Goal: Task Accomplishment & Management: Use online tool/utility

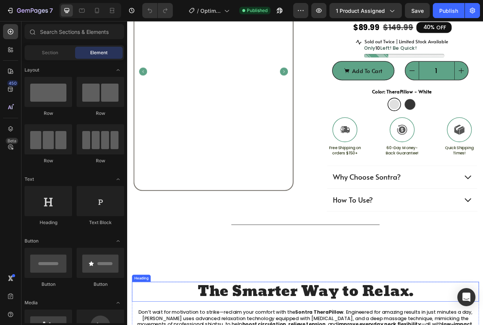
scroll to position [113, 0]
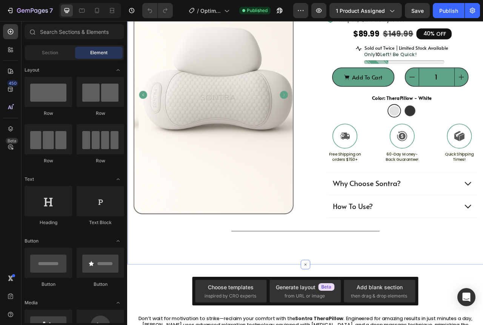
click at [403, 315] on div "Product Images #1 Home fitness Product of 2024 Text Block Row Icon Icon Icon Ic…" at bounding box center [353, 127] width 453 height 408
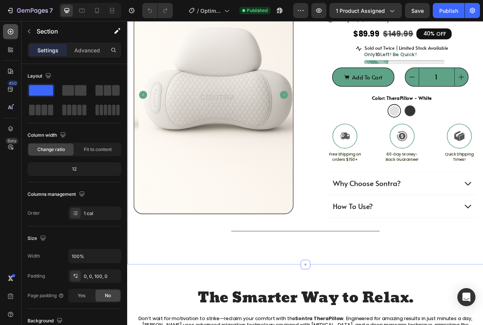
click at [11, 32] on icon at bounding box center [10, 31] width 3 height 3
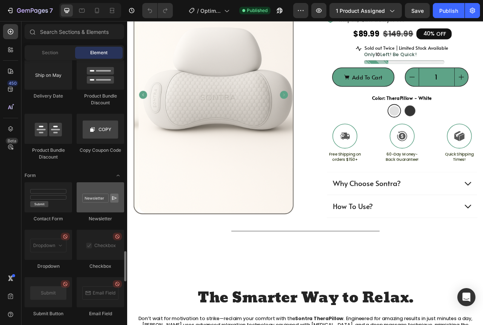
scroll to position [1697, 0]
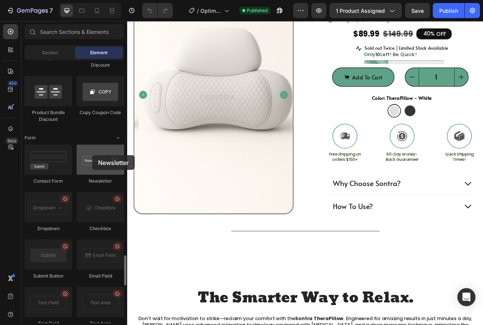
click at [92, 155] on div at bounding box center [101, 160] width 48 height 30
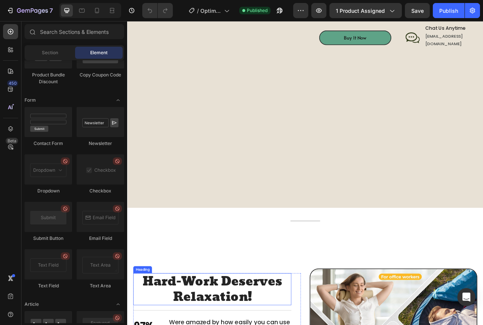
scroll to position [641, 0]
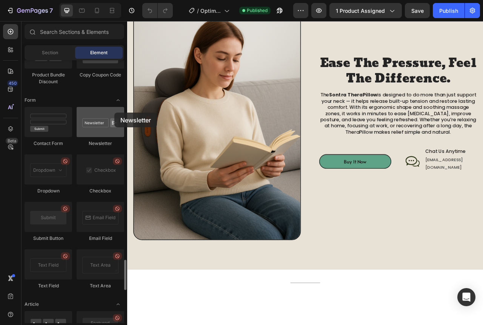
drag, startPoint x: 96, startPoint y: 125, endPoint x: 102, endPoint y: 118, distance: 8.6
click at [102, 118] on div at bounding box center [101, 122] width 48 height 30
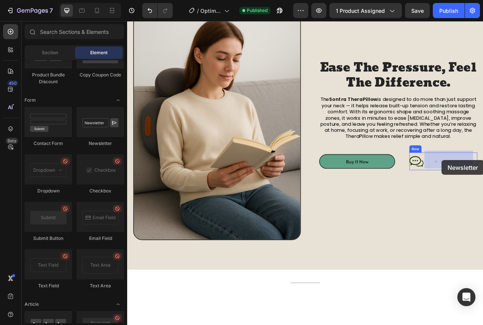
drag, startPoint x: 266, startPoint y: 149, endPoint x: 527, endPoint y: 198, distance: 265.3
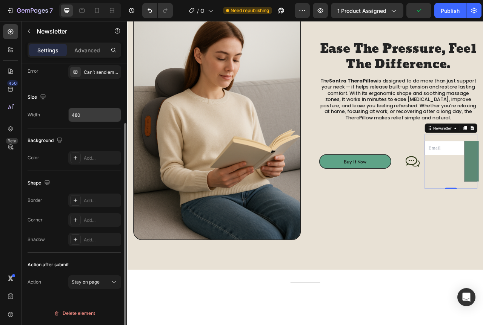
scroll to position [37, 0]
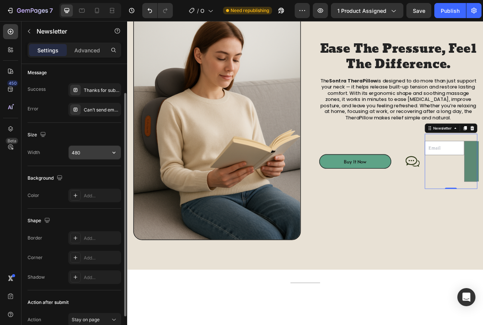
click at [101, 154] on input "480" at bounding box center [95, 153] width 52 height 14
click at [98, 140] on div "Size" at bounding box center [75, 135] width 94 height 12
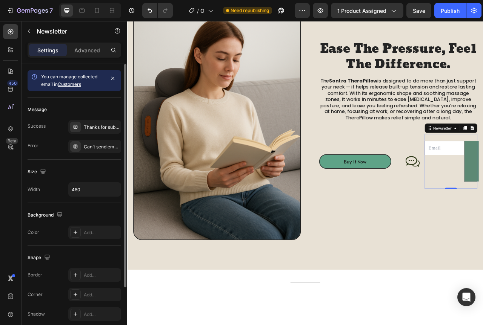
click at [72, 85] on link "Customers" at bounding box center [69, 84] width 23 height 6
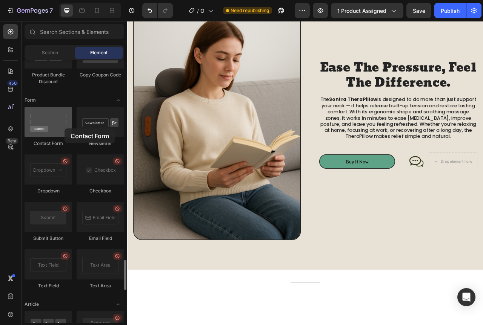
drag, startPoint x: 52, startPoint y: 129, endPoint x: 63, endPoint y: 128, distance: 11.4
click at [63, 128] on div at bounding box center [49, 122] width 48 height 30
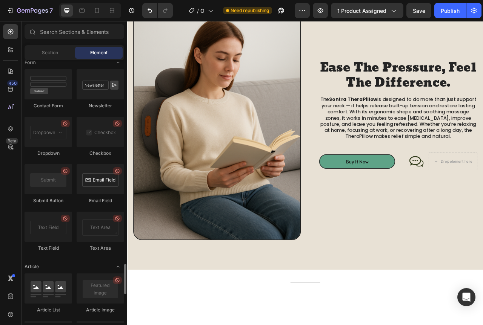
scroll to position [1735, 0]
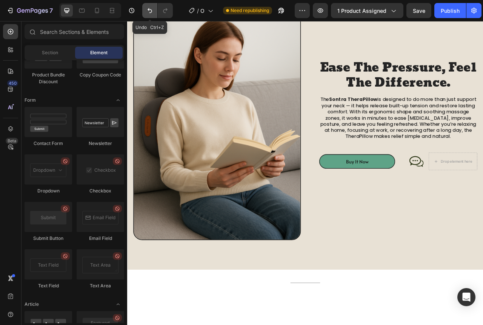
click at [155, 10] on button "Undo/Redo" at bounding box center [149, 10] width 15 height 15
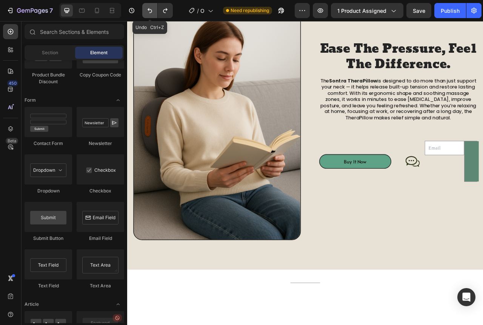
click at [155, 10] on button "Undo/Redo" at bounding box center [149, 10] width 15 height 15
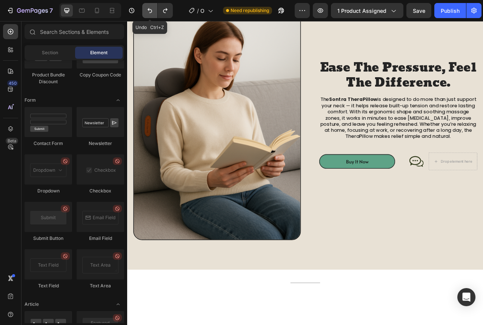
click at [155, 10] on button "Undo/Redo" at bounding box center [149, 10] width 15 height 15
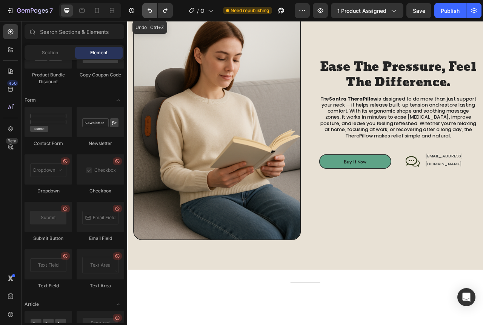
click at [155, 10] on button "Undo/Redo" at bounding box center [149, 10] width 15 height 15
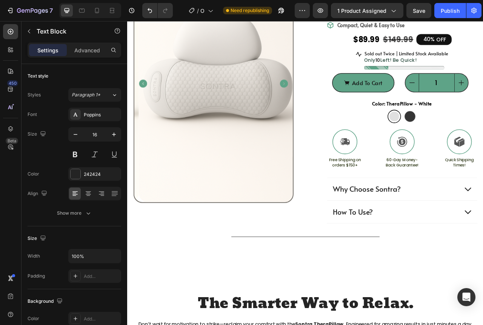
scroll to position [75, 0]
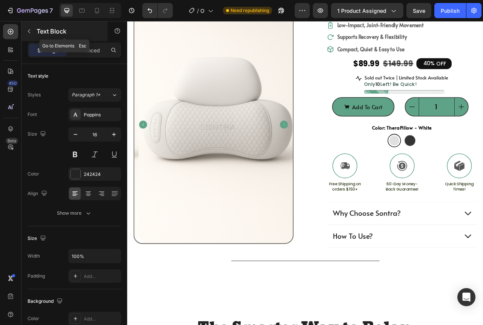
click at [34, 35] on button "button" at bounding box center [29, 31] width 12 height 12
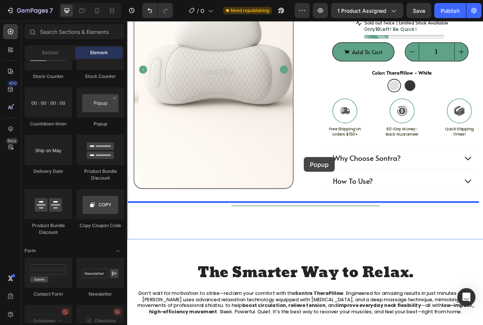
scroll to position [151, 0]
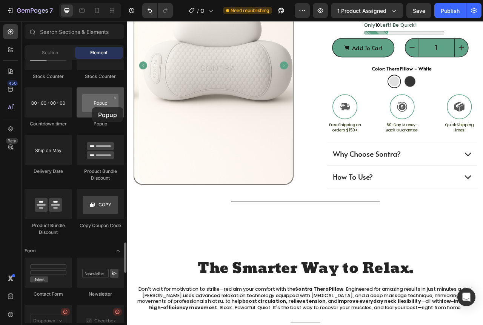
drag, startPoint x: 98, startPoint y: 116, endPoint x: 92, endPoint y: 107, distance: 10.4
click at [92, 107] on div at bounding box center [101, 103] width 48 height 30
click at [103, 103] on div at bounding box center [101, 103] width 48 height 30
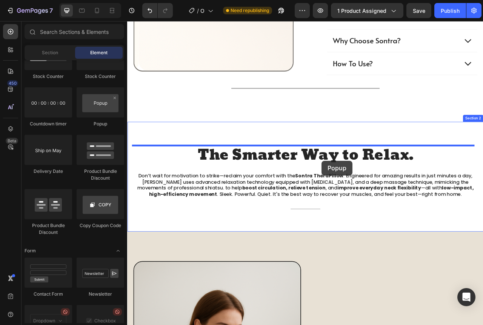
scroll to position [300, 0]
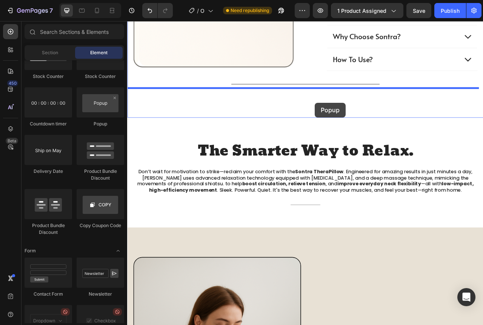
drag, startPoint x: 230, startPoint y: 124, endPoint x: 365, endPoint y: 125, distance: 135.4
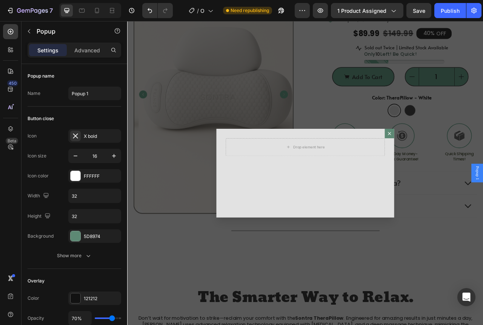
scroll to position [0, 0]
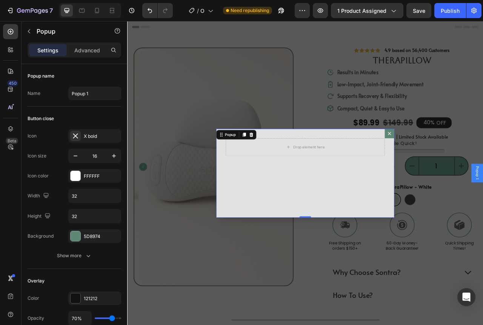
click at [459, 166] on icon "Dialog content" at bounding box center [461, 164] width 4 height 4
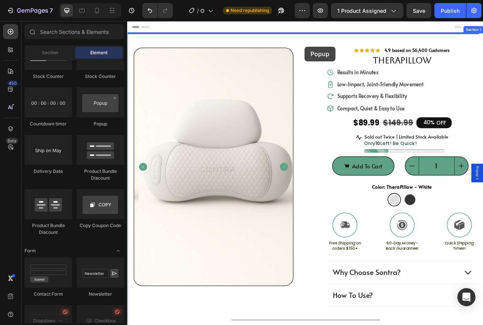
drag, startPoint x: 223, startPoint y: 124, endPoint x: 352, endPoint y: 52, distance: 147.3
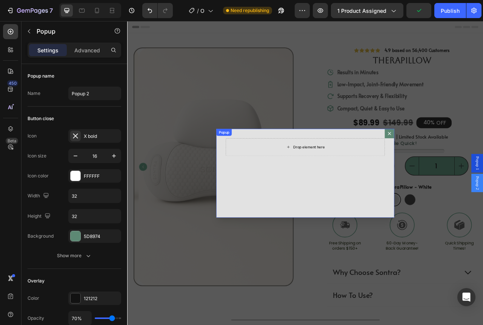
click at [387, 186] on div "Drop element here" at bounding box center [353, 181] width 202 height 23
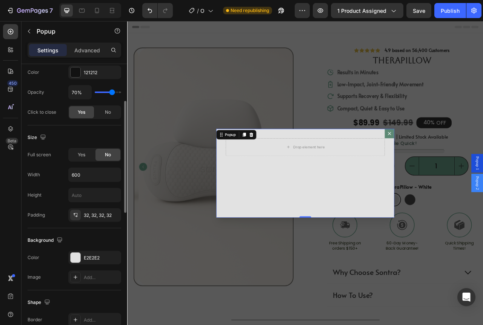
scroll to position [151, 0]
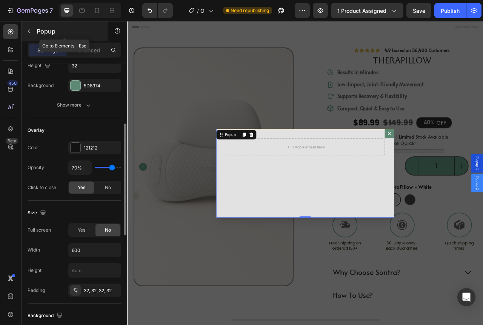
click at [26, 30] on icon "button" at bounding box center [29, 31] width 6 height 6
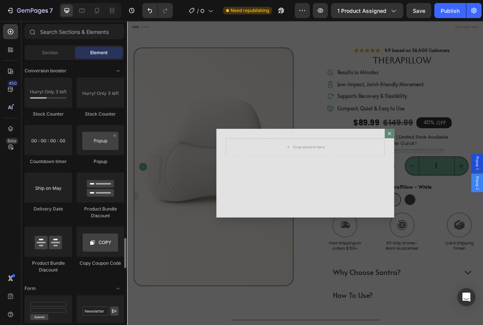
scroll to position [1509, 0]
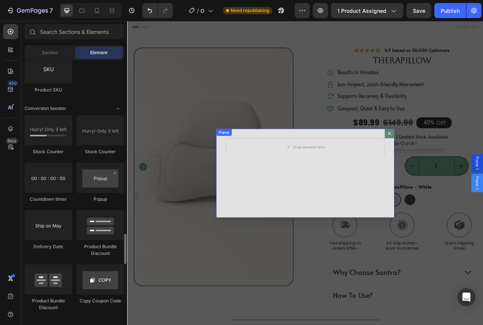
click at [439, 166] on div "Drop element here" at bounding box center [353, 214] width 226 height 113
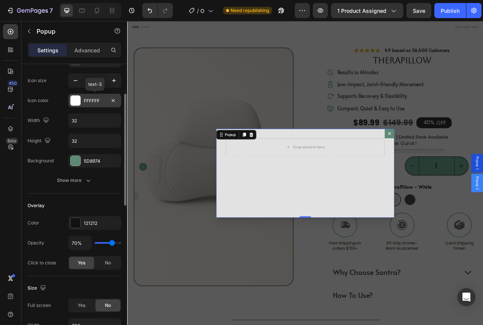
scroll to position [38, 0]
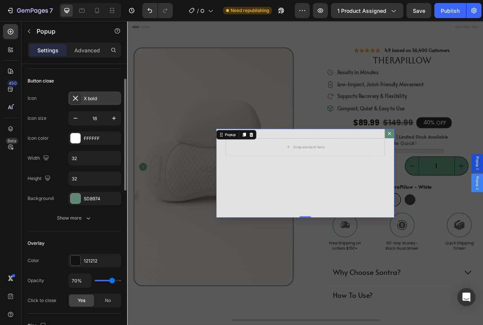
click at [97, 98] on div "X bold" at bounding box center [101, 98] width 35 height 7
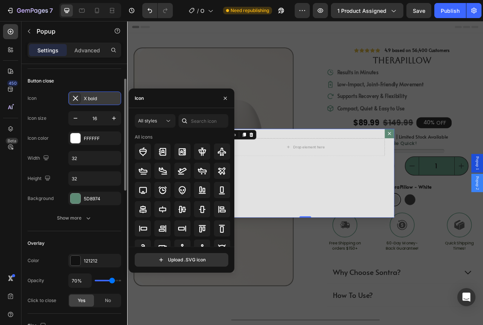
click at [97, 98] on div "X bold" at bounding box center [101, 98] width 35 height 7
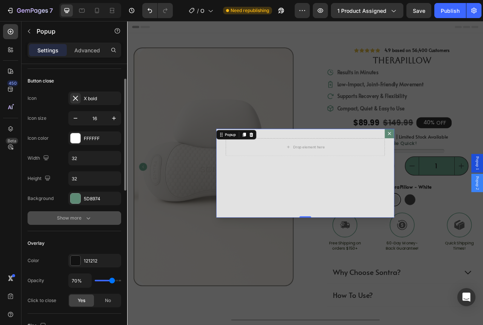
click at [88, 215] on icon "button" at bounding box center [88, 219] width 8 height 8
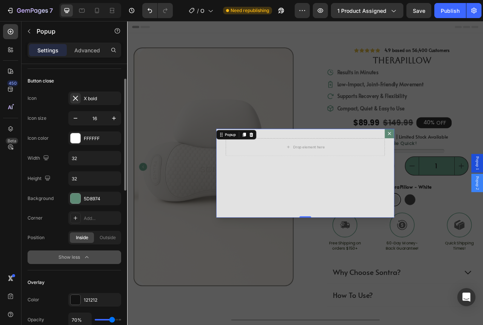
scroll to position [75, 0]
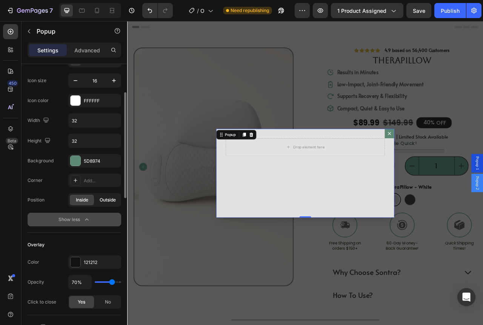
click at [112, 202] on span "Outside" at bounding box center [108, 200] width 16 height 7
click at [86, 197] on span "Inside" at bounding box center [82, 200] width 12 height 7
click at [107, 201] on span "Outside" at bounding box center [108, 200] width 16 height 7
click at [94, 178] on div "Add..." at bounding box center [101, 181] width 35 height 7
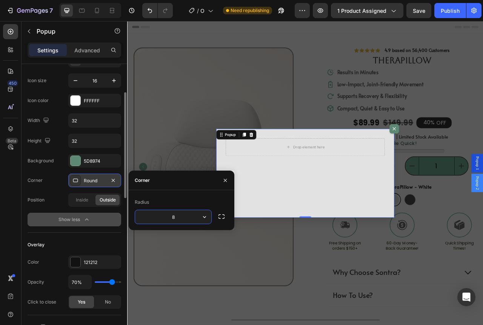
click at [62, 160] on div "Background 5D8974" at bounding box center [75, 161] width 94 height 14
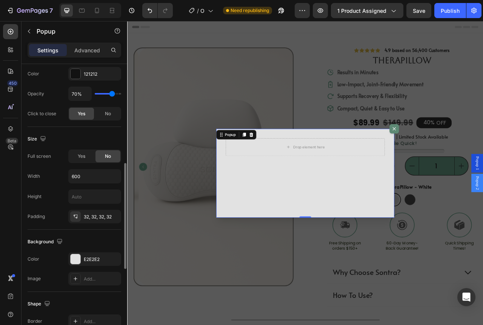
scroll to position [302, 0]
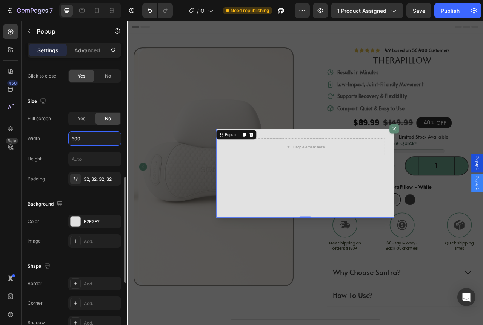
click at [92, 139] on input "600" at bounding box center [95, 139] width 52 height 14
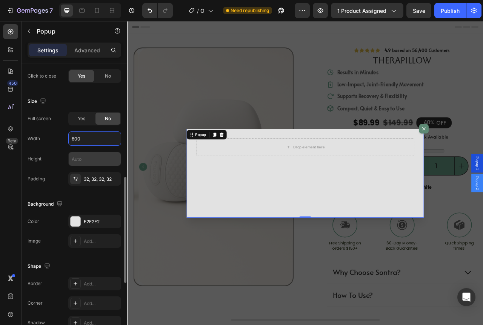
type input "800"
click at [106, 154] on input "text" at bounding box center [95, 159] width 52 height 14
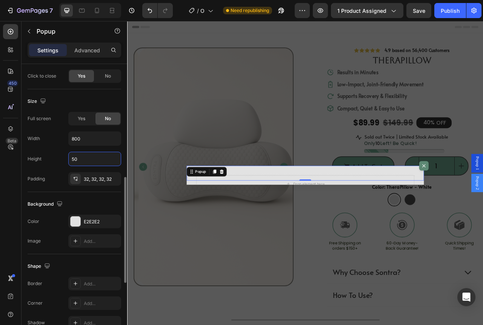
type input "5"
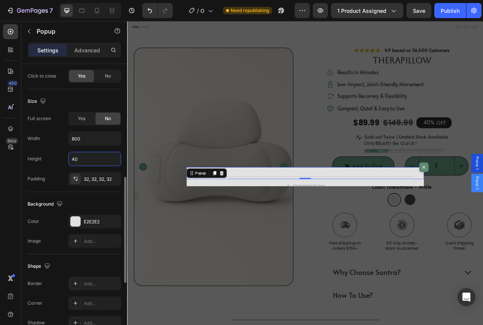
type input "4"
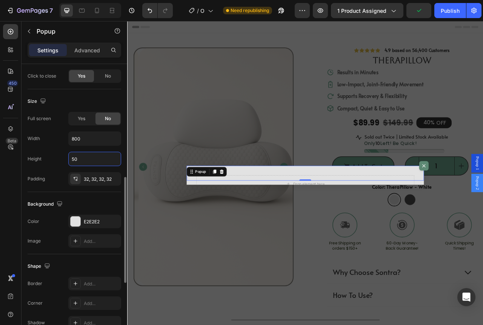
type input "5"
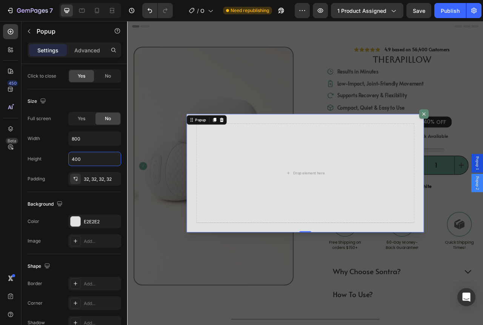
scroll to position [0, 0]
type input "400"
click at [105, 181] on div "32, 32, 32, 32" at bounding box center [95, 179] width 22 height 7
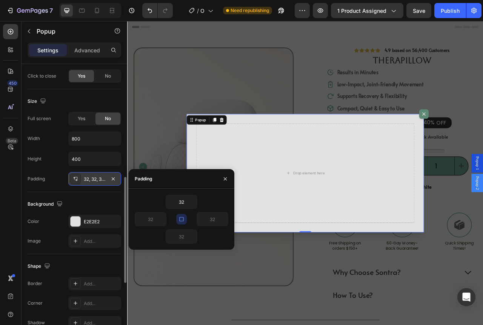
click at [105, 180] on div "32, 32, 32, 32" at bounding box center [95, 179] width 22 height 7
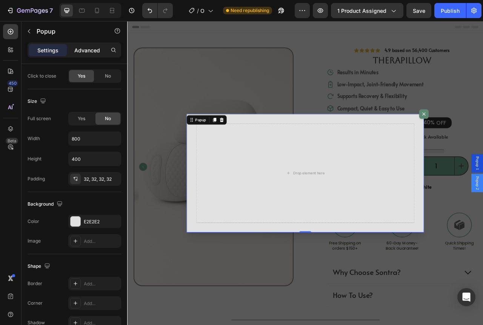
click at [88, 50] on p "Advanced" at bounding box center [87, 50] width 26 height 8
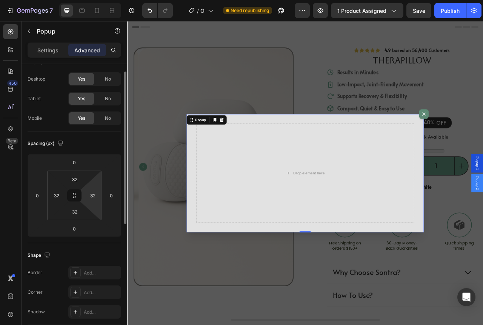
scroll to position [52, 0]
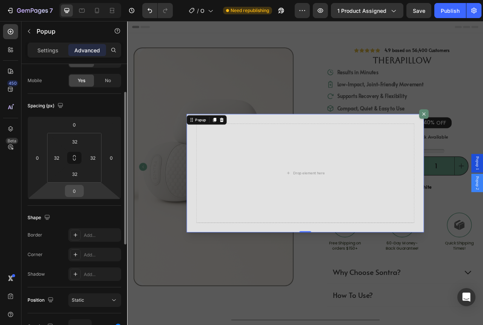
click at [81, 197] on div "0" at bounding box center [74, 191] width 19 height 12
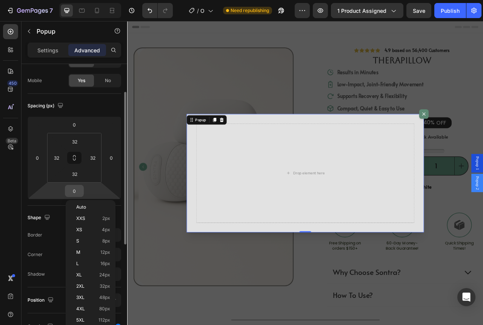
click at [79, 187] on input "0" at bounding box center [74, 191] width 15 height 11
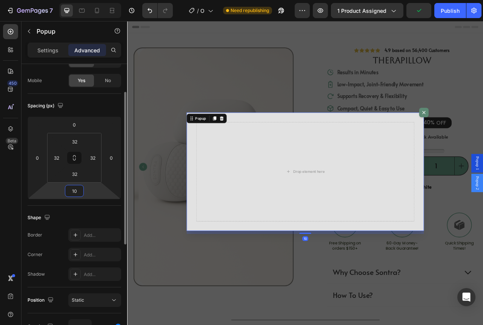
type input "1"
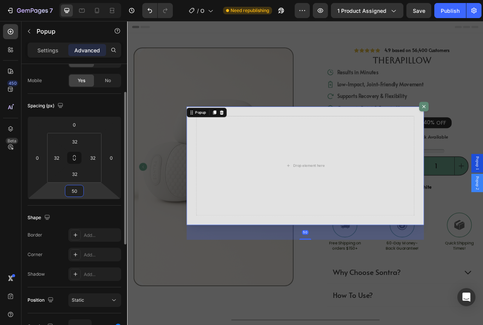
type input "5"
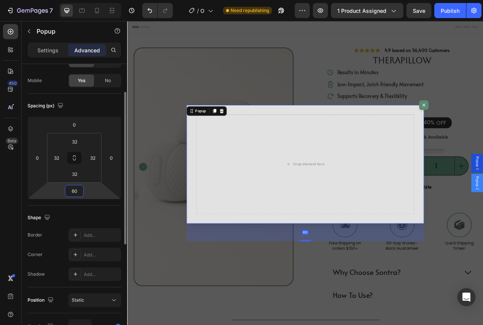
type input "6"
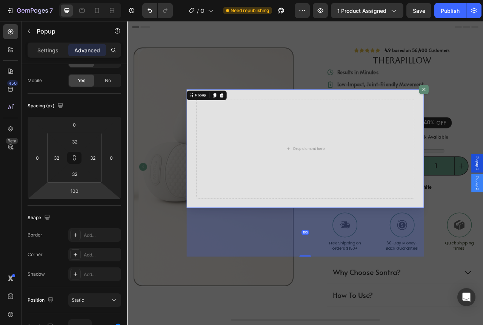
drag, startPoint x: 348, startPoint y: 309, endPoint x: 342, endPoint y: 333, distance: 25.2
click at [342, 325] on div "Drop element here Popup 165" at bounding box center [353, 214] width 453 height 387
type input "165"
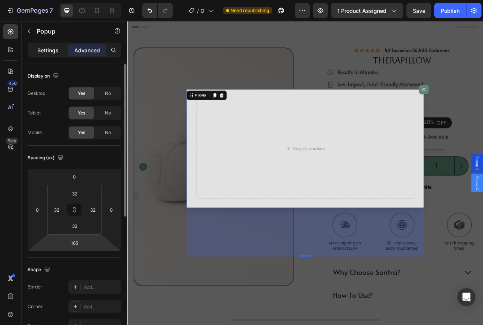
click at [53, 50] on p "Settings" at bounding box center [47, 50] width 21 height 8
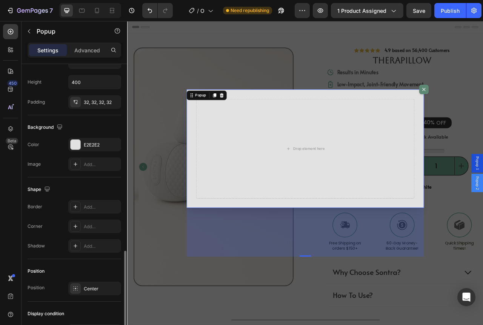
scroll to position [377, 0]
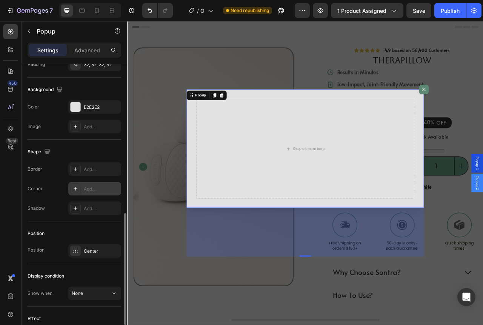
click at [92, 186] on div "Add..." at bounding box center [101, 189] width 35 height 7
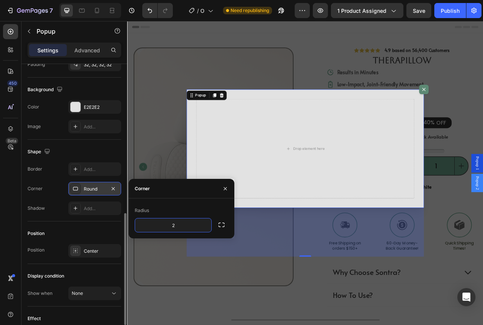
type input "20"
click at [85, 203] on div "Add..." at bounding box center [94, 209] width 53 height 14
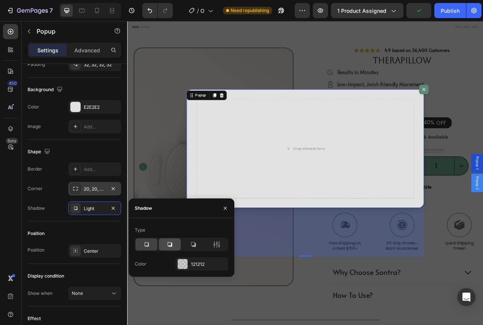
click at [170, 244] on icon at bounding box center [170, 245] width 8 height 8
click at [198, 245] on div at bounding box center [193, 245] width 22 height 12
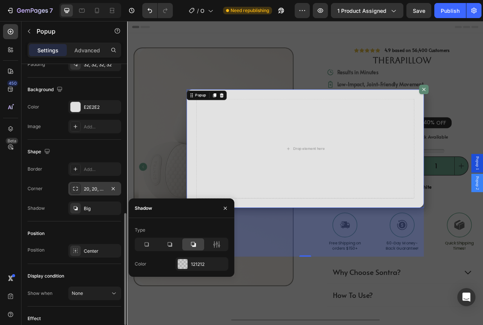
click at [108, 148] on div "Shape" at bounding box center [75, 152] width 94 height 12
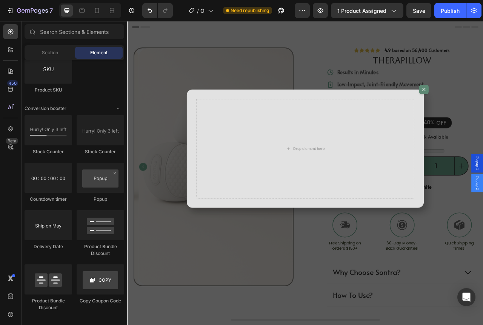
click at [164, 184] on div "Backdrop" at bounding box center [353, 214] width 453 height 387
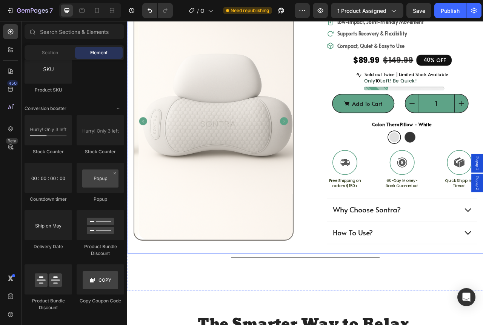
scroll to position [0, 0]
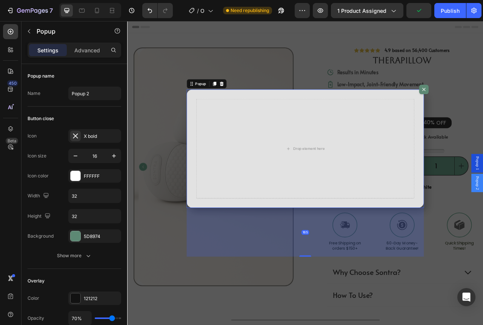
scroll to position [377, 0]
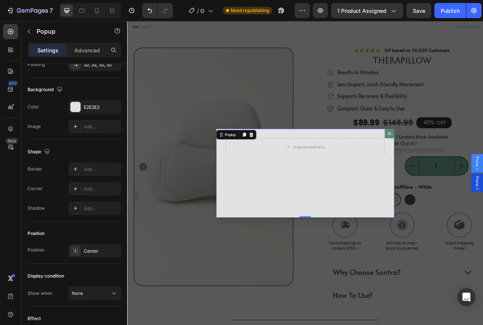
click at [457, 163] on icon "Dialog content" at bounding box center [460, 164] width 6 height 6
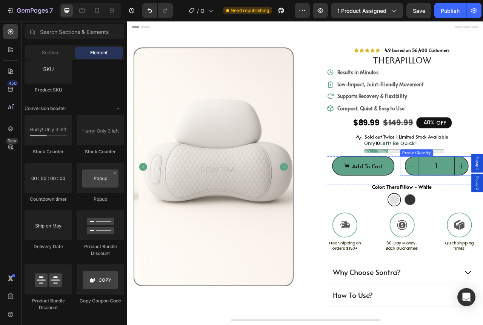
drag, startPoint x: 565, startPoint y: 200, endPoint x: 548, endPoint y: 193, distance: 17.8
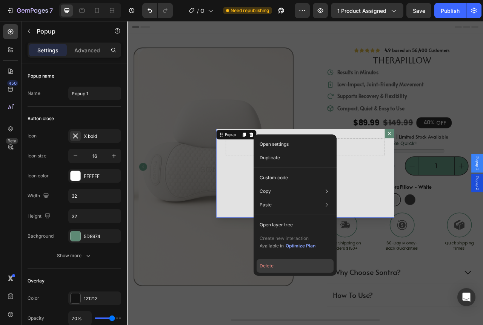
click at [281, 266] on button "Delete" at bounding box center [294, 266] width 77 height 14
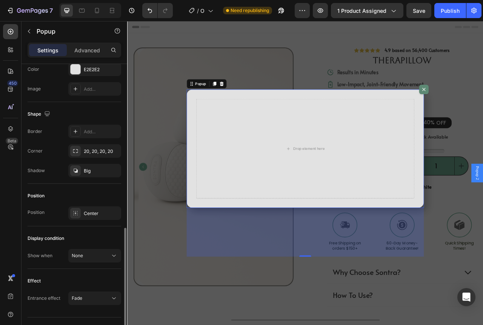
scroll to position [431, 0]
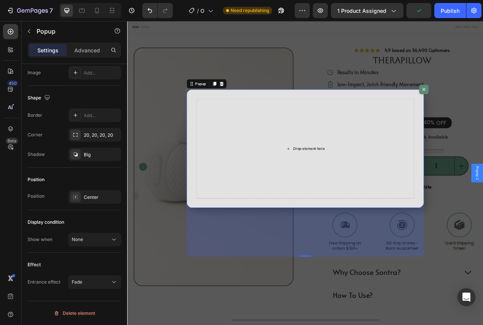
click at [307, 163] on div "Drop element here" at bounding box center [354, 183] width 278 height 127
click at [95, 154] on div "Big" at bounding box center [95, 155] width 22 height 7
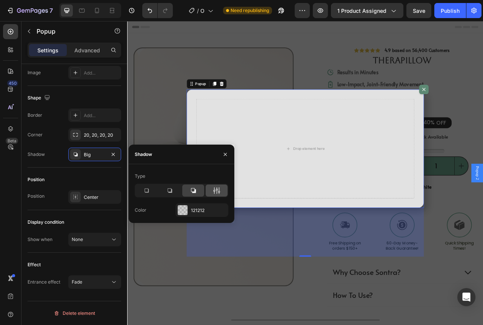
click at [221, 192] on div at bounding box center [217, 191] width 22 height 12
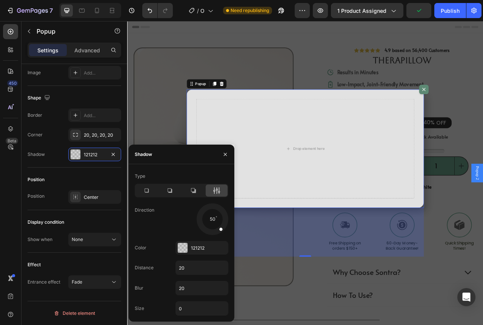
drag, startPoint x: 223, startPoint y: 227, endPoint x: 224, endPoint y: 234, distance: 6.5
click at [224, 234] on div at bounding box center [212, 220] width 34 height 34
drag, startPoint x: 217, startPoint y: 232, endPoint x: 226, endPoint y: 236, distance: 10.6
click at [226, 236] on div "Type Direction 50 Color 121212 Distance 20 Blur 20 Size 0" at bounding box center [182, 243] width 106 height 146
click at [201, 289] on input "20" at bounding box center [202, 289] width 52 height 14
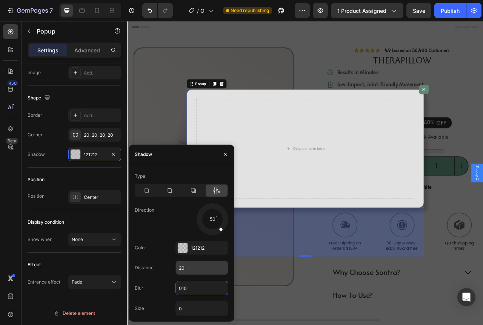
click at [200, 272] on input "20" at bounding box center [202, 268] width 52 height 14
type input "10"
click at [195, 251] on div "121212" at bounding box center [202, 248] width 22 height 7
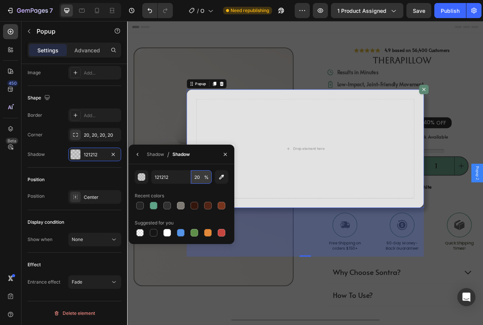
click at [199, 181] on input "20" at bounding box center [201, 177] width 21 height 14
click at [199, 180] on input "30" at bounding box center [201, 177] width 21 height 14
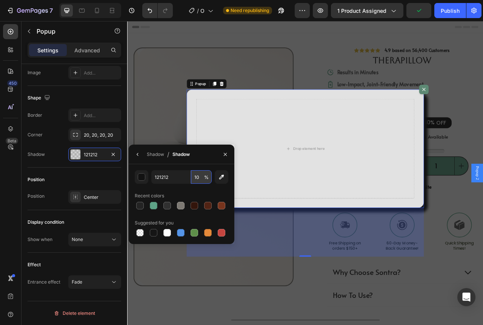
type input "1"
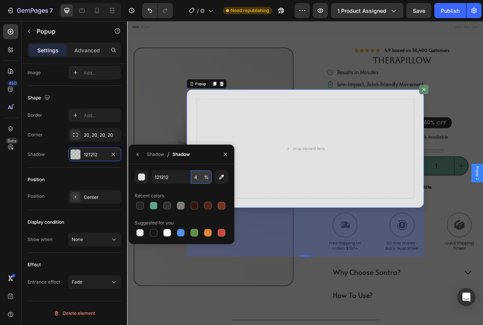
type input "40"
click at [140, 153] on icon "button" at bounding box center [138, 155] width 6 height 6
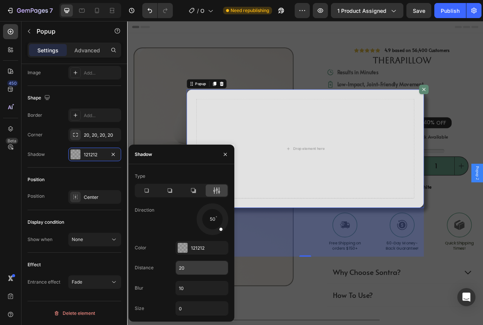
click at [204, 263] on input "20" at bounding box center [202, 268] width 52 height 14
type input "3"
drag, startPoint x: 209, startPoint y: 255, endPoint x: 200, endPoint y: 264, distance: 11.7
click at [200, 264] on input "0" at bounding box center [202, 268] width 52 height 14
click at [198, 264] on input "4-" at bounding box center [202, 268] width 52 height 14
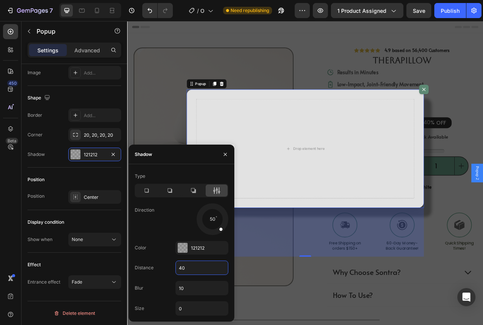
type input "40"
drag, startPoint x: 216, startPoint y: 227, endPoint x: 224, endPoint y: 236, distance: 12.0
click at [224, 236] on div at bounding box center [212, 220] width 34 height 34
click at [186, 215] on div "53" at bounding box center [201, 220] width 53 height 32
click at [101, 176] on div "Position" at bounding box center [75, 180] width 94 height 12
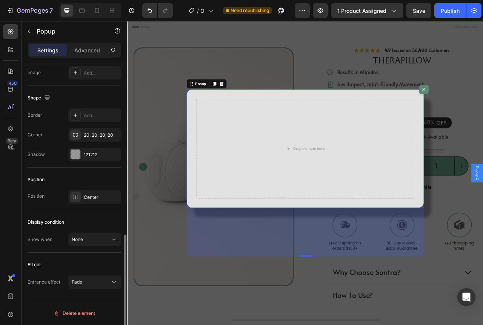
click at [95, 206] on div "Position Position Center" at bounding box center [75, 189] width 94 height 43
click at [93, 199] on div "Center" at bounding box center [101, 197] width 35 height 7
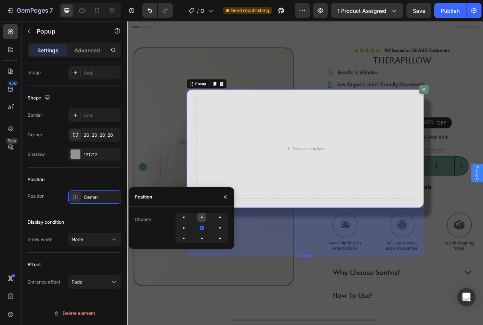
click at [203, 219] on div at bounding box center [201, 217] width 9 height 9
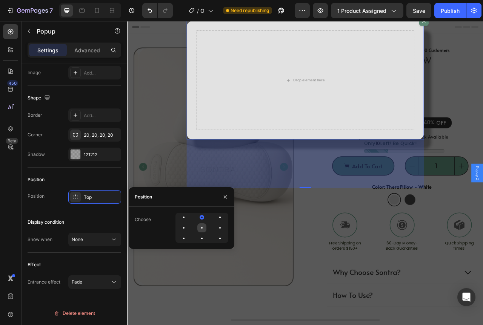
click at [199, 227] on div at bounding box center [201, 228] width 9 height 9
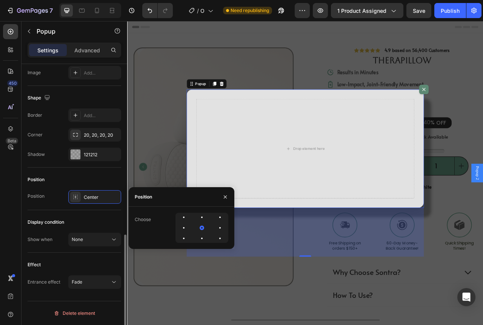
click at [95, 185] on div "Position" at bounding box center [75, 180] width 94 height 12
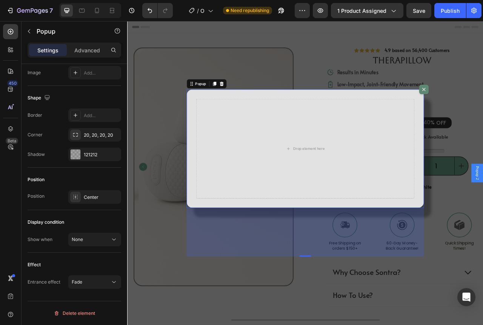
click at [354, 252] on div "Drop element here" at bounding box center [354, 183] width 302 height 151
click at [323, 227] on div "Drop element here" at bounding box center [354, 183] width 278 height 127
click at [264, 249] on div "Drop element here" at bounding box center [354, 183] width 302 height 151
click at [227, 251] on div "Drop element here" at bounding box center [354, 183] width 302 height 151
click at [351, 318] on div "165" at bounding box center [354, 290] width 302 height 62
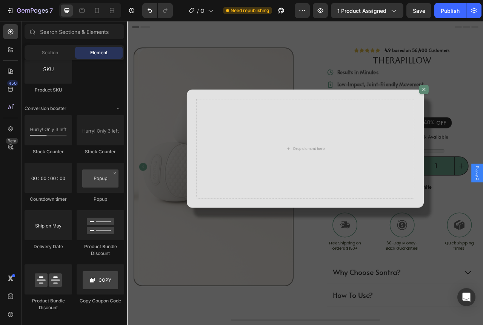
click at [350, 321] on div "Backdrop" at bounding box center [353, 214] width 453 height 387
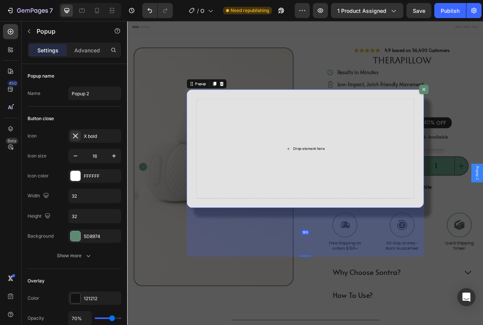
click at [471, 231] on div "Drop element here" at bounding box center [354, 183] width 278 height 127
click at [355, 321] on div "Dialog content" at bounding box center [353, 320] width 15 height 2
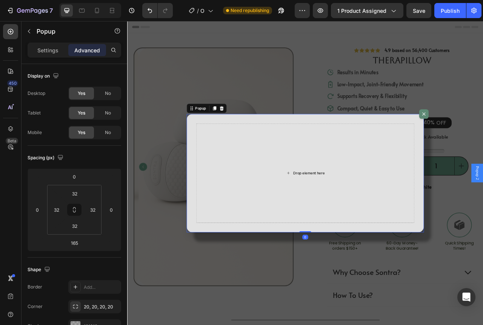
drag, startPoint x: 347, startPoint y: 320, endPoint x: 360, endPoint y: 251, distance: 69.9
click at [360, 251] on div "Drop element here Popup 0" at bounding box center [354, 215] width 302 height 151
type input "0"
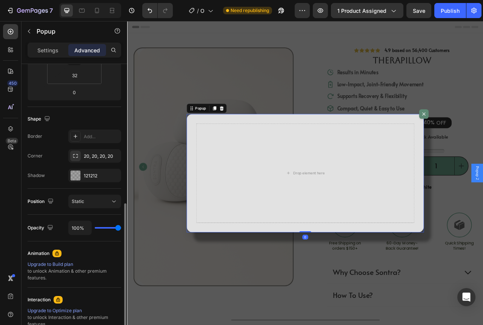
scroll to position [189, 0]
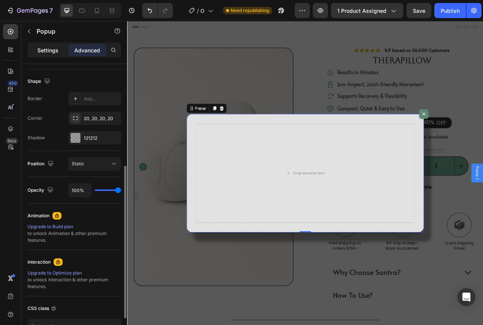
click at [51, 53] on p "Settings" at bounding box center [47, 50] width 21 height 8
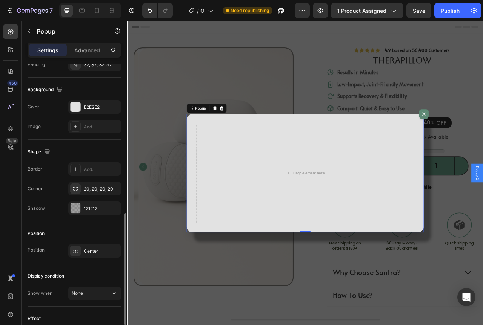
scroll to position [431, 0]
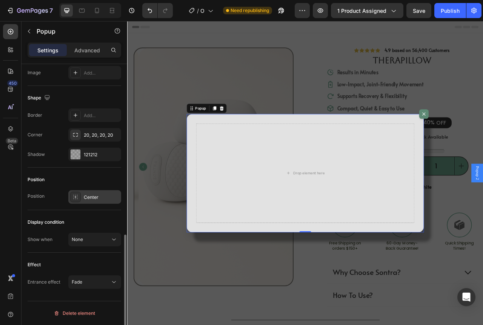
click at [100, 199] on div "Center" at bounding box center [101, 197] width 35 height 7
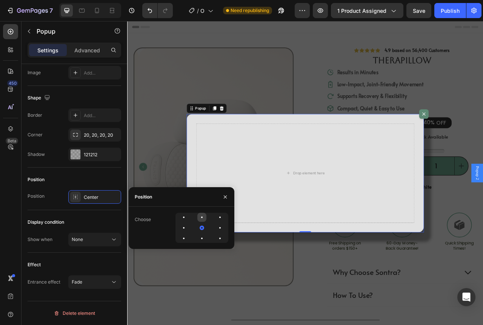
click at [202, 218] on div at bounding box center [202, 218] width 2 height 2
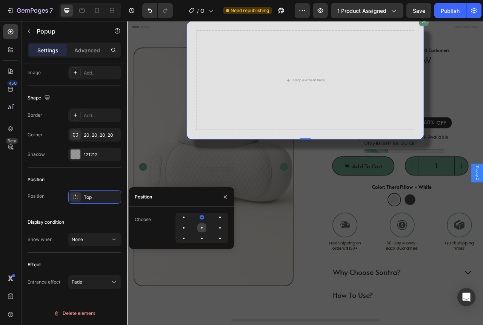
click at [201, 228] on div at bounding box center [201, 228] width 9 height 9
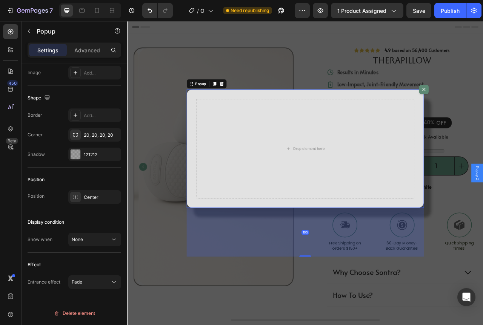
drag, startPoint x: 353, startPoint y: 289, endPoint x: 345, endPoint y: 351, distance: 62.7
click at [345, 325] on div "Drop element here Popup 165" at bounding box center [353, 214] width 453 height 387
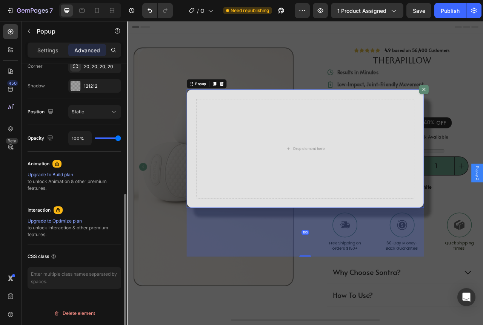
scroll to position [241, 0]
click at [109, 162] on div "Animation" at bounding box center [75, 164] width 94 height 12
click at [38, 50] on p "Settings" at bounding box center [47, 50] width 21 height 8
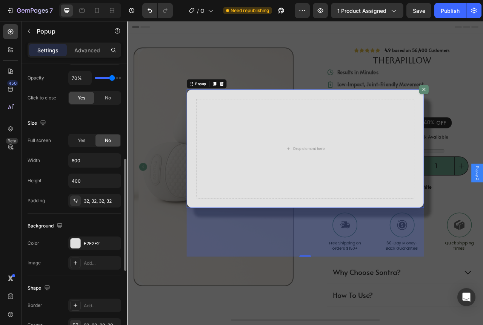
scroll to position [354, 0]
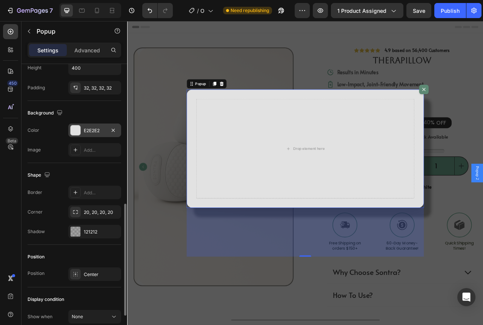
click at [90, 132] on div "E2E2E2" at bounding box center [95, 130] width 22 height 7
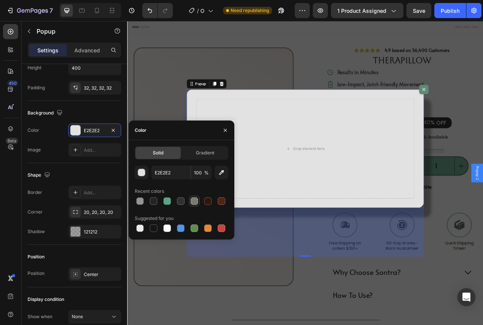
click at [195, 202] on div at bounding box center [194, 202] width 8 height 8
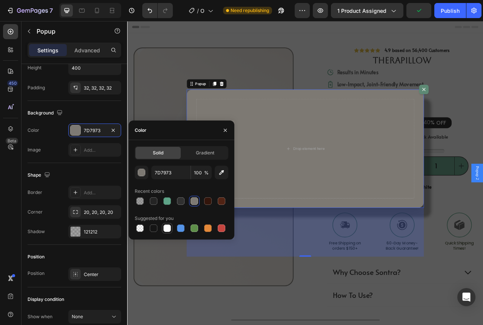
click at [166, 225] on div at bounding box center [167, 229] width 8 height 8
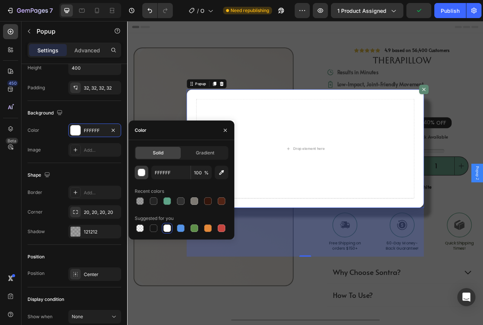
click at [142, 175] on div "button" at bounding box center [142, 173] width 8 height 8
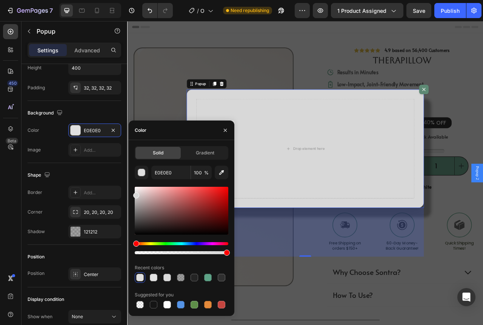
type input "D8D8D8"
drag, startPoint x: 134, startPoint y: 191, endPoint x: 131, endPoint y: 194, distance: 4.0
click at [131, 194] on div "Solid Gradient D8D8D8 100 % Recent colors Suggested for you" at bounding box center [182, 228] width 106 height 164
click at [96, 112] on div "Background" at bounding box center [75, 113] width 94 height 12
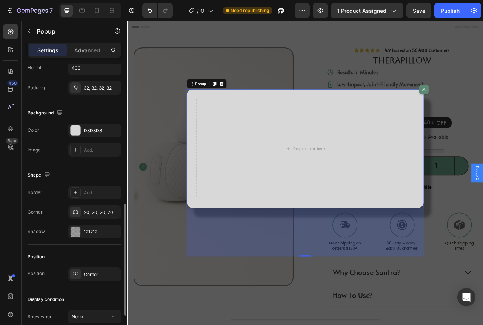
click at [104, 118] on div "Background" at bounding box center [75, 113] width 94 height 12
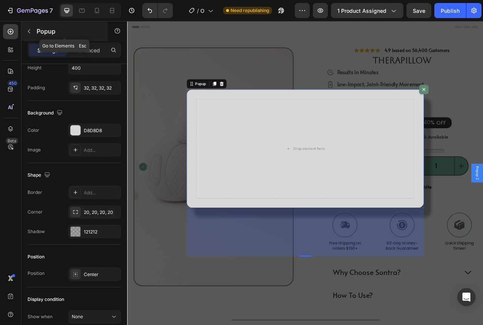
click at [41, 31] on p "Popup" at bounding box center [69, 31] width 64 height 9
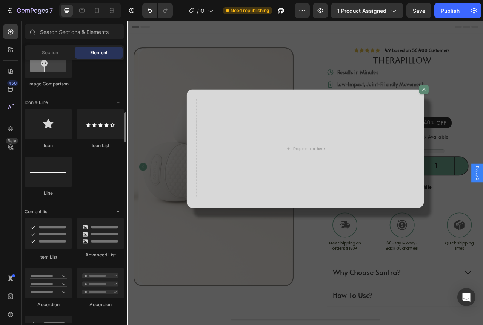
scroll to position [415, 0]
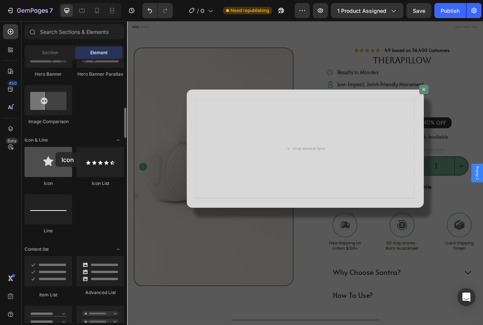
drag, startPoint x: 63, startPoint y: 165, endPoint x: 52, endPoint y: 155, distance: 14.7
click at [52, 155] on div at bounding box center [49, 162] width 48 height 30
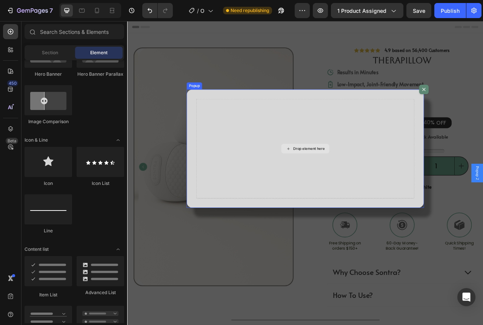
click at [286, 128] on div "Drop element here" at bounding box center [354, 183] width 278 height 127
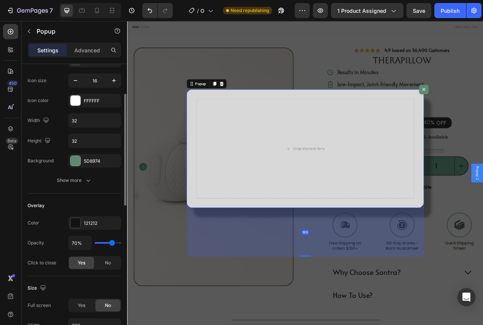
scroll to position [0, 0]
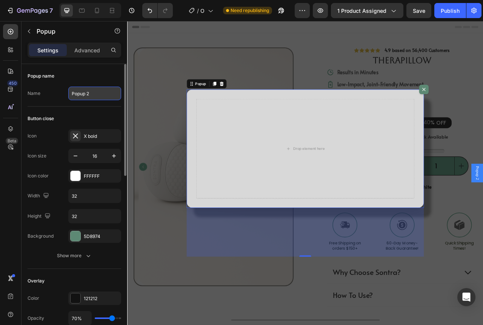
click at [79, 97] on input "Popup 2" at bounding box center [94, 94] width 53 height 14
click at [104, 91] on input "Popup 2" at bounding box center [94, 94] width 53 height 14
type input "P"
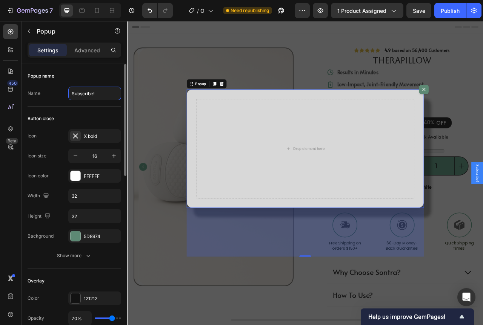
type input "Subscribe!"
click at [86, 114] on div "Button close" at bounding box center [75, 119] width 94 height 12
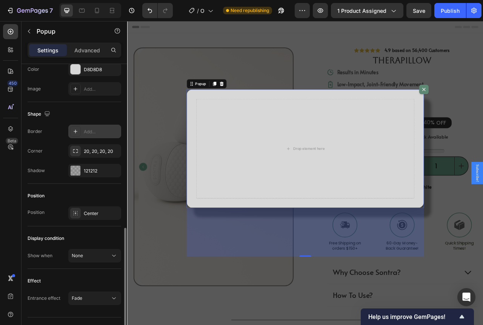
scroll to position [431, 0]
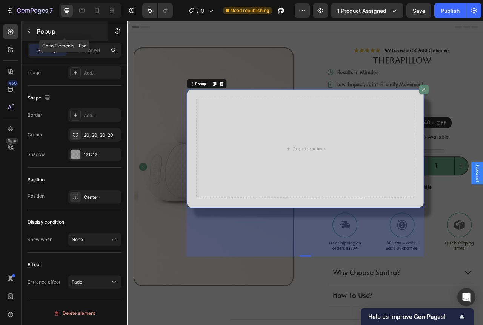
click at [37, 36] on div "Popup" at bounding box center [64, 31] width 86 height 20
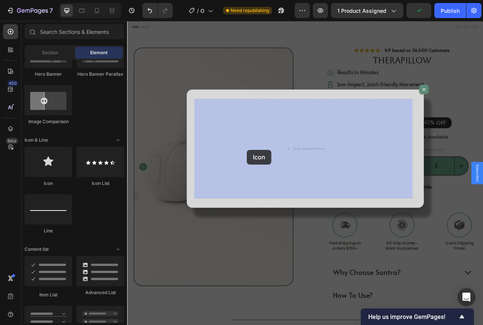
drag, startPoint x: 174, startPoint y: 188, endPoint x: 286, endPoint y: 181, distance: 112.6
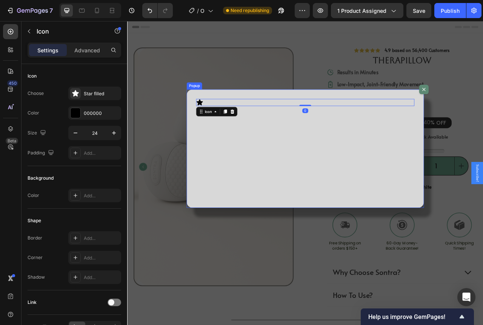
click at [336, 187] on div "Icon 0" at bounding box center [354, 183] width 302 height 151
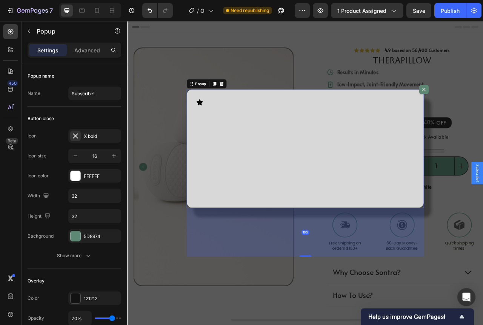
click at [237, 123] on div "Icon" at bounding box center [354, 124] width 278 height 9
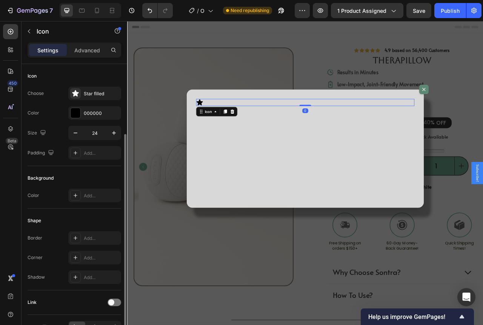
scroll to position [46, 0]
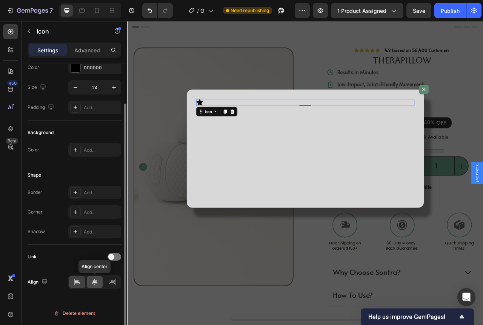
click at [98, 280] on icon at bounding box center [95, 283] width 8 height 8
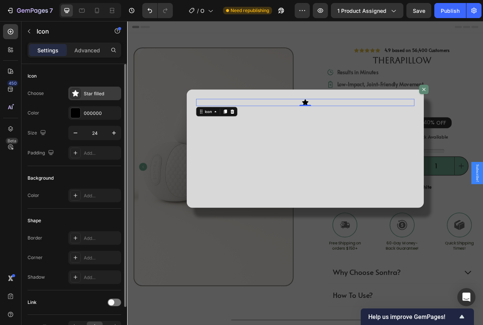
click at [95, 92] on div "Star filled" at bounding box center [101, 94] width 35 height 7
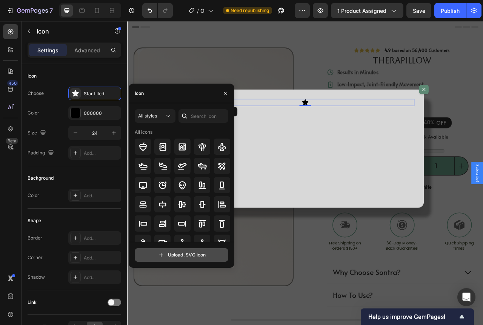
click at [193, 260] on input "file" at bounding box center [181, 255] width 93 height 13
type input "C:\fakepath\Lato-Picsart-BackgroundRemover.png"
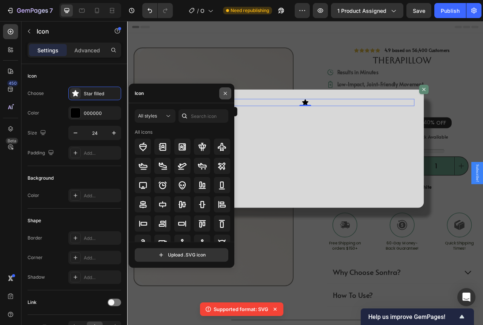
click at [227, 90] on button "button" at bounding box center [225, 94] width 12 height 12
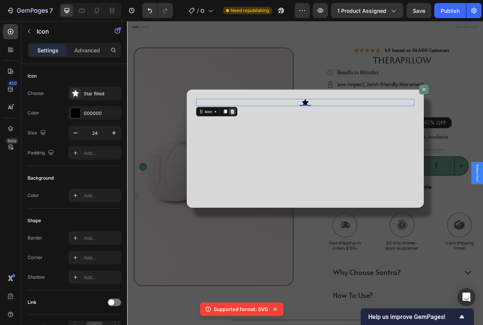
click at [258, 134] on icon "Dialog body" at bounding box center [261, 137] width 6 height 6
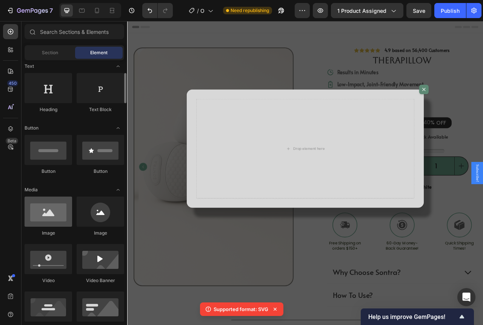
scroll to position [75, 0]
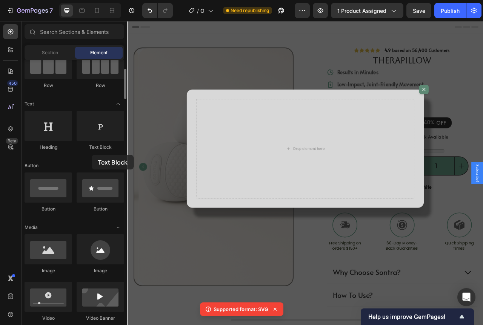
drag, startPoint x: 125, startPoint y: 127, endPoint x: 92, endPoint y: 155, distance: 43.4
click at [92, 155] on div "Heading Text Block" at bounding box center [75, 134] width 100 height 47
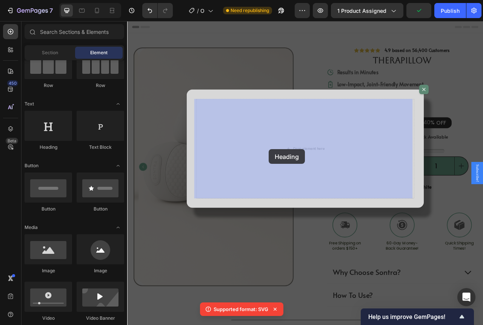
drag, startPoint x: 181, startPoint y: 152, endPoint x: 307, endPoint y: 184, distance: 129.8
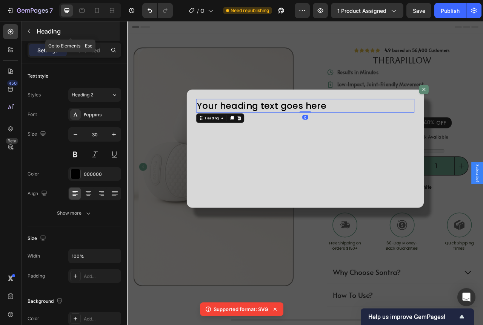
click at [28, 35] on button "button" at bounding box center [29, 31] width 12 height 12
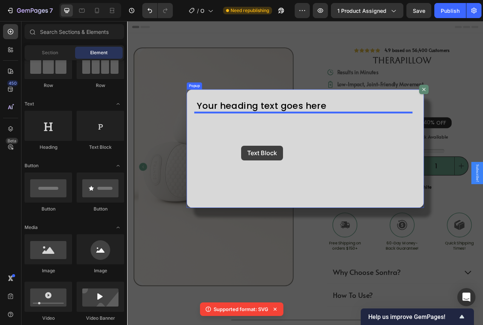
drag, startPoint x: 245, startPoint y: 178, endPoint x: 272, endPoint y: 180, distance: 26.8
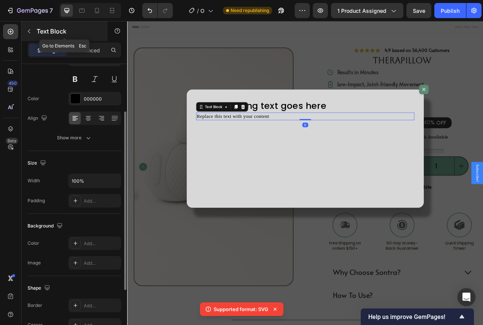
click at [48, 36] on div "Text Block" at bounding box center [64, 31] width 86 height 20
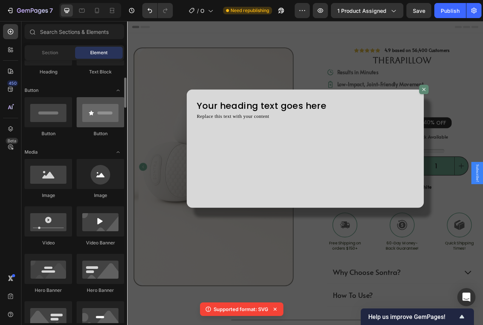
scroll to position [189, 0]
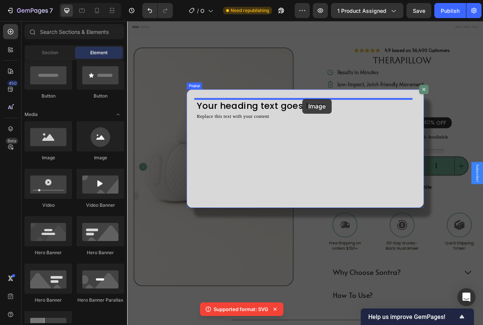
drag, startPoint x: 223, startPoint y: 169, endPoint x: 350, endPoint y: 120, distance: 135.7
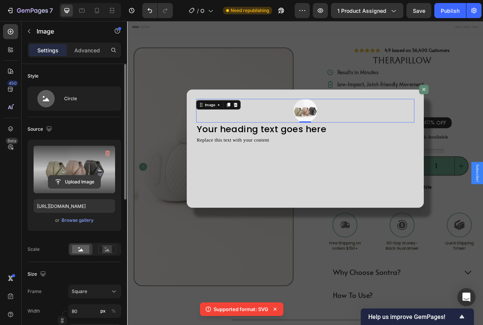
click at [78, 182] on input "file" at bounding box center [74, 182] width 52 height 13
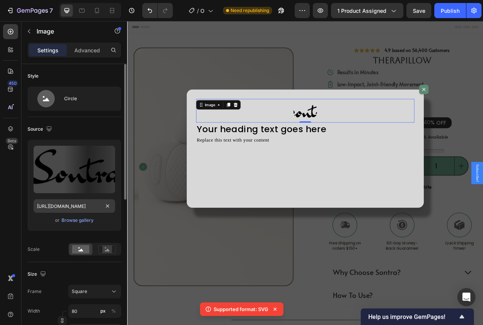
type input "https://cdn.shopify.com/s/files/1/0950/8457/7059/files/gempages_580487062902277…"
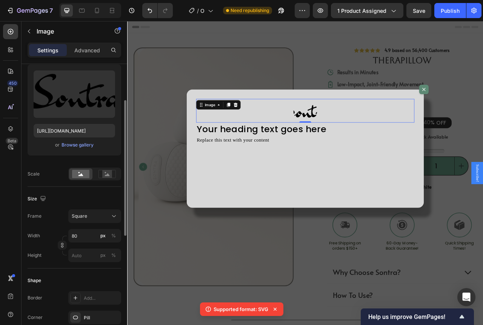
scroll to position [113, 0]
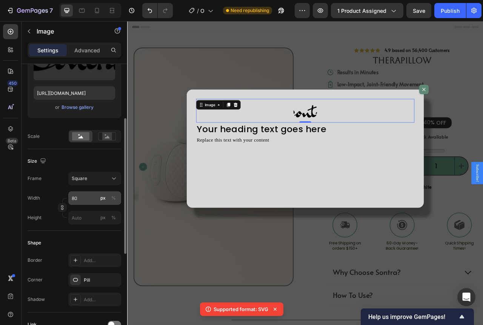
click at [103, 199] on div "px" at bounding box center [102, 198] width 5 height 7
click at [111, 197] on button "%" at bounding box center [113, 198] width 9 height 9
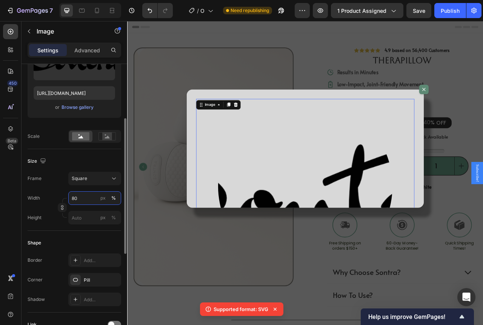
click at [92, 199] on input "80" at bounding box center [94, 199] width 53 height 14
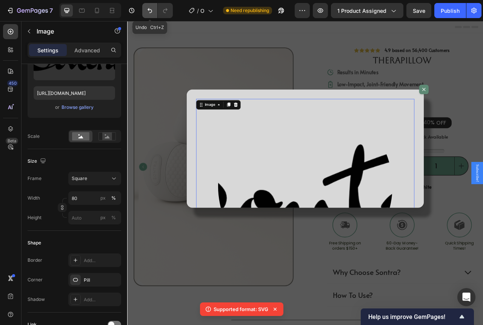
click at [150, 13] on icon "Undo/Redo" at bounding box center [150, 11] width 8 height 8
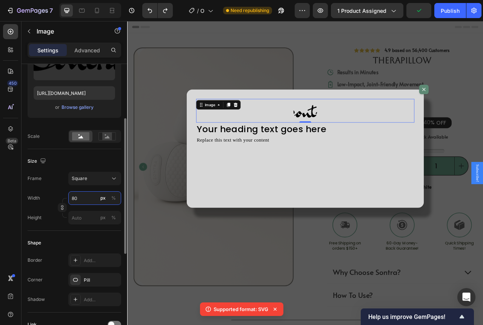
click at [89, 198] on input "80" at bounding box center [94, 199] width 53 height 14
type input "1"
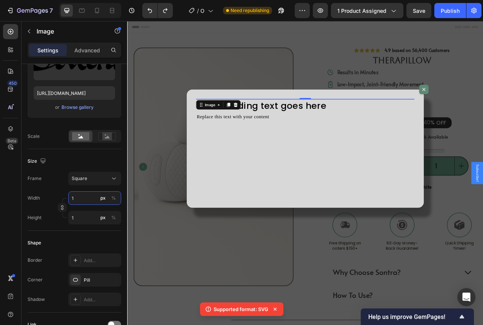
type input "10"
type input "100"
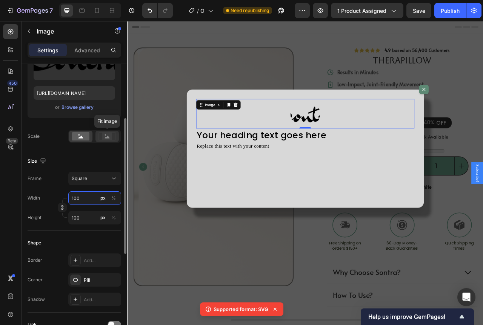
type input "100"
click at [108, 135] on rect at bounding box center [107, 137] width 10 height 8
click at [93, 154] on div "Size Frame Square Width 100 px % Height 100 px %" at bounding box center [75, 190] width 94 height 82
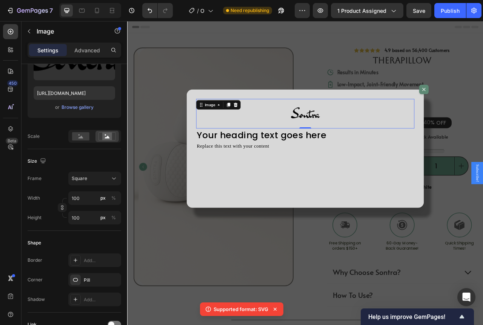
click at [350, 133] on img "Dialog body" at bounding box center [354, 139] width 38 height 38
click at [93, 52] on p "Advanced" at bounding box center [87, 50] width 26 height 8
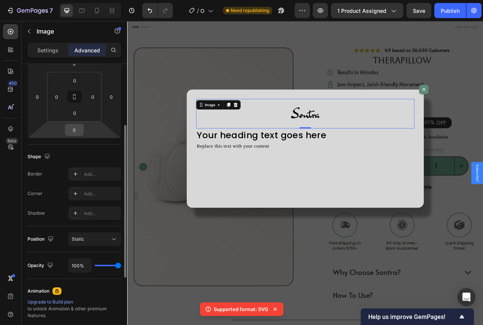
click at [72, 132] on input "0" at bounding box center [74, 129] width 15 height 11
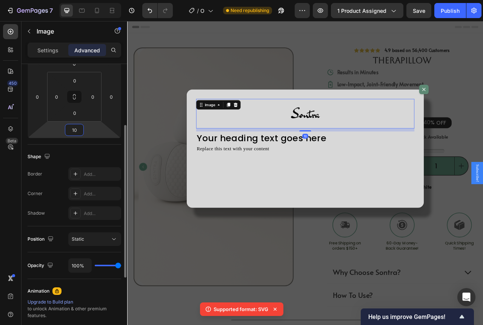
type input "1"
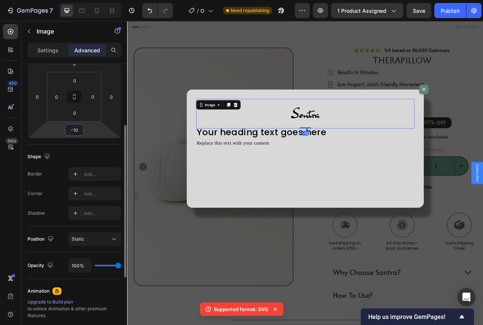
type input "-1"
type input "-30"
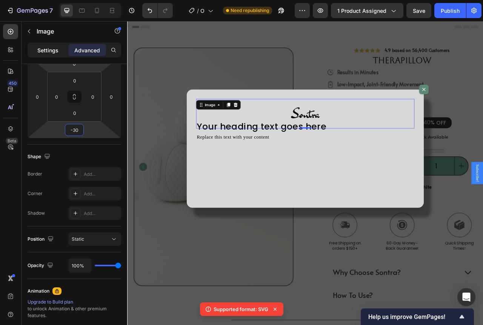
click at [61, 55] on div "Settings" at bounding box center [48, 50] width 38 height 12
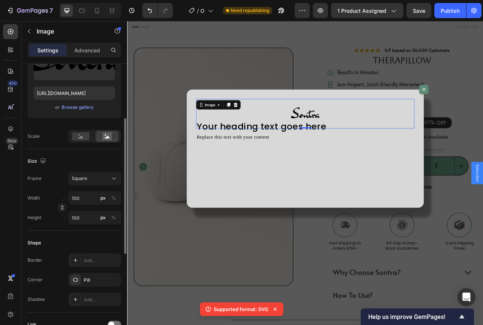
drag, startPoint x: 54, startPoint y: 151, endPoint x: 54, endPoint y: 156, distance: 4.5
click at [54, 152] on div "Size Frame Square Width 100 px % Height 100 px %" at bounding box center [75, 190] width 94 height 82
click at [346, 131] on img "Dialog body" at bounding box center [354, 139] width 38 height 38
click at [92, 49] on p "Advanced" at bounding box center [87, 50] width 26 height 8
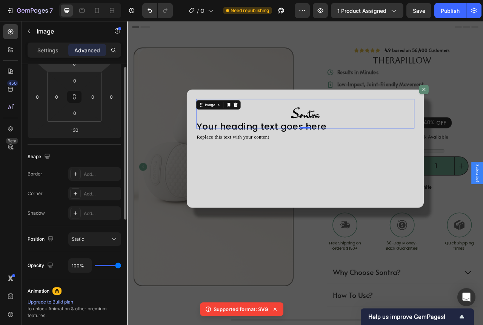
scroll to position [38, 0]
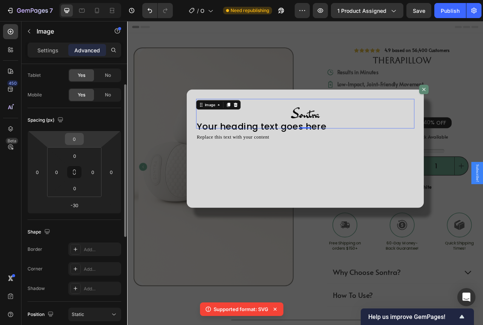
click at [78, 141] on input "0" at bounding box center [74, 139] width 15 height 11
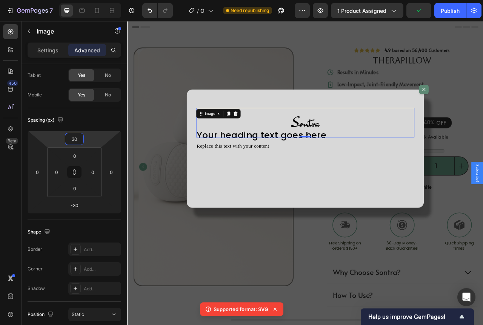
type input "3"
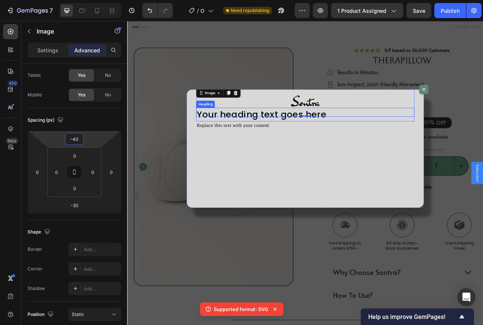
type input "-40"
click at [380, 126] on div "Dialog body" at bounding box center [354, 124] width 278 height 38
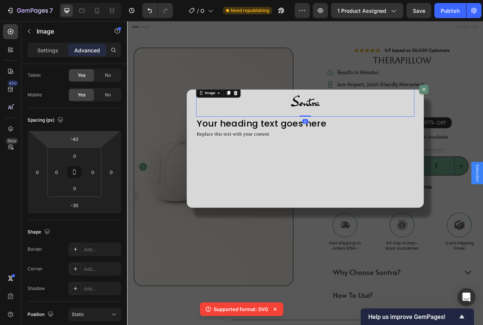
drag, startPoint x: 348, startPoint y: 142, endPoint x: 351, endPoint y: 134, distance: 8.0
click at [351, 134] on div "Image 0" at bounding box center [354, 124] width 278 height 38
type input "0"
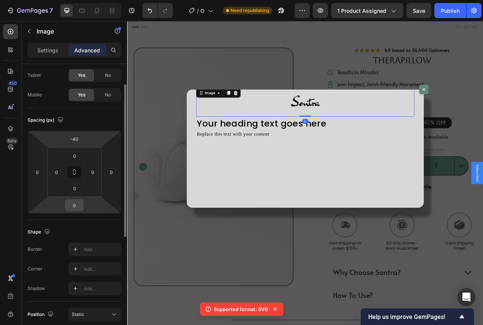
click at [81, 207] on input "0" at bounding box center [74, 205] width 15 height 11
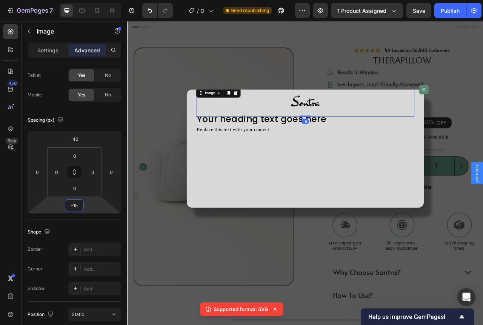
type input "-1"
type input "-20"
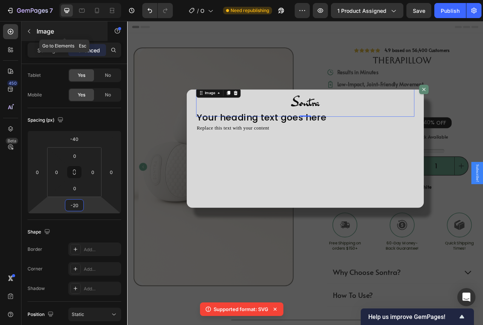
click at [31, 30] on icon "button" at bounding box center [29, 31] width 6 height 6
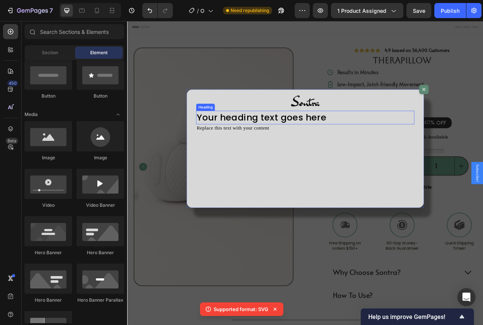
click at [293, 144] on h2 "Your heading text goes here" at bounding box center [354, 143] width 278 height 17
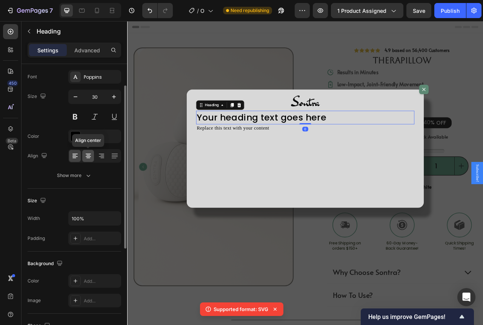
click at [89, 152] on icon at bounding box center [88, 156] width 8 height 8
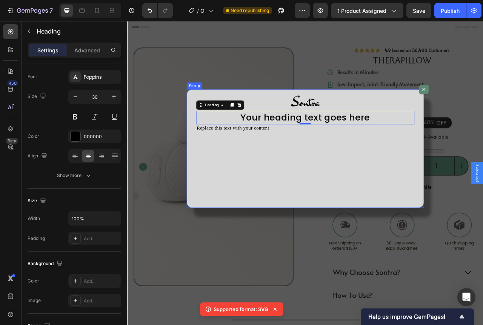
click at [265, 167] on div "Image Your heading text goes here Heading 0 Replace this text with your content…" at bounding box center [354, 183] width 302 height 151
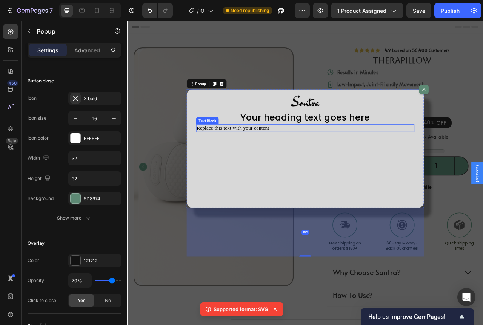
scroll to position [0, 0]
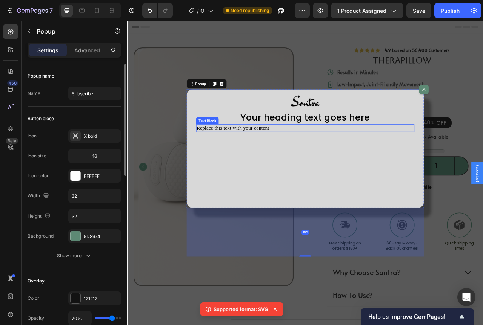
click at [267, 159] on div "Replace this text with your content" at bounding box center [354, 158] width 278 height 10
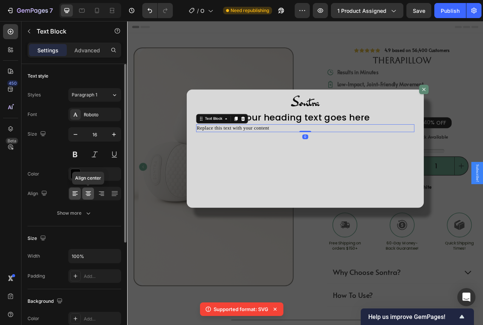
click at [88, 193] on icon at bounding box center [88, 193] width 4 height 1
click at [92, 112] on div "Roboto" at bounding box center [101, 115] width 35 height 7
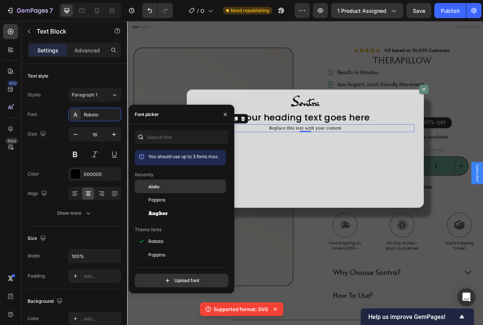
click at [156, 186] on span "Alata" at bounding box center [153, 186] width 11 height 7
click at [326, 142] on h2 "Your heading text goes here" at bounding box center [354, 143] width 278 height 17
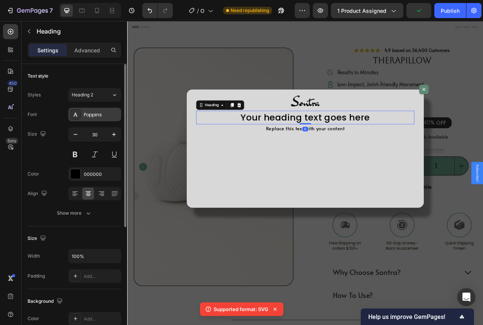
click at [91, 108] on div "Poppins" at bounding box center [94, 115] width 53 height 14
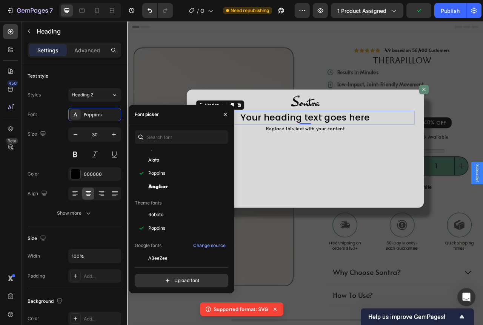
scroll to position [38, 0]
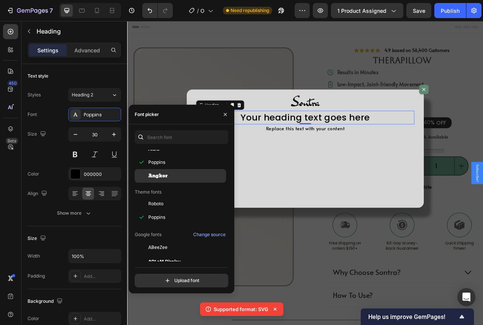
click at [171, 172] on div "Angkor" at bounding box center [180, 176] width 91 height 14
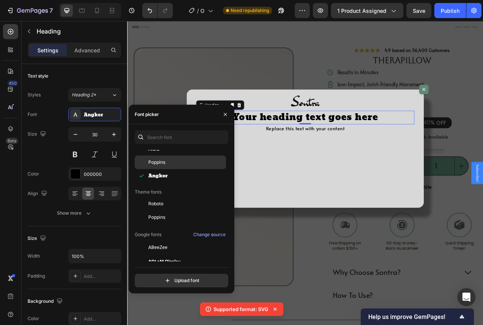
click at [163, 163] on span "Poppins" at bounding box center [156, 162] width 17 height 7
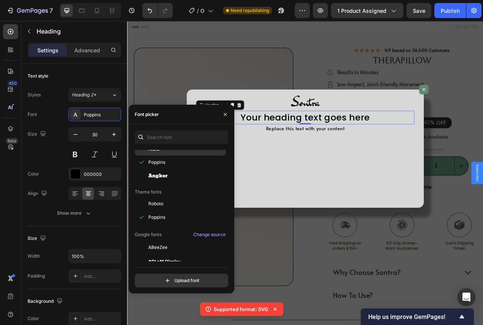
click at [163, 153] on div "Alata" at bounding box center [180, 149] width 91 height 14
click at [324, 139] on h2 "Your heading text goes here" at bounding box center [354, 143] width 278 height 17
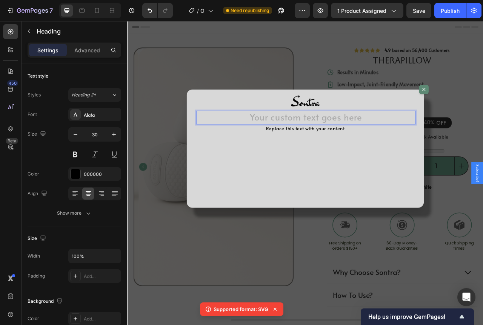
click at [415, 147] on h2 "Rich Text Editor. Editing area: main" at bounding box center [354, 143] width 278 height 17
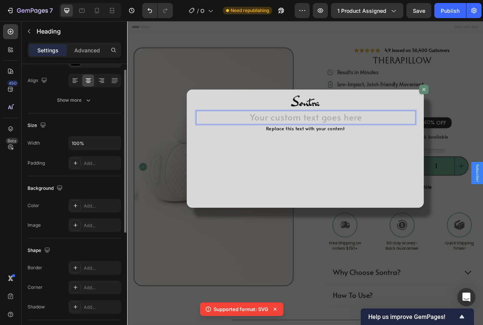
scroll to position [207, 0]
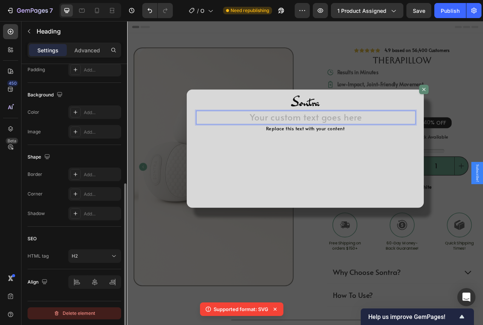
click at [85, 313] on div "Delete element" at bounding box center [74, 313] width 41 height 9
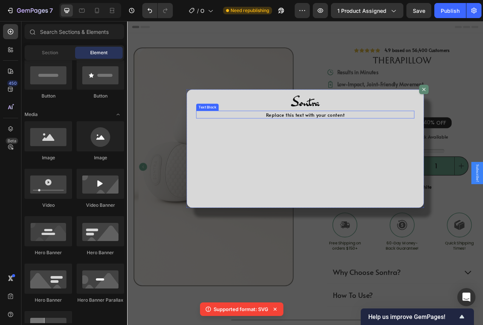
click at [367, 137] on div "Replace this text with your content" at bounding box center [354, 140] width 278 height 10
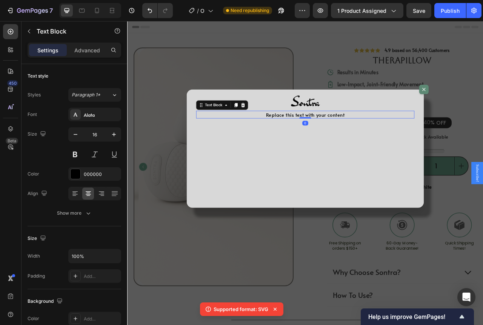
click at [375, 140] on div "Replace this text with your content" at bounding box center [354, 140] width 278 height 10
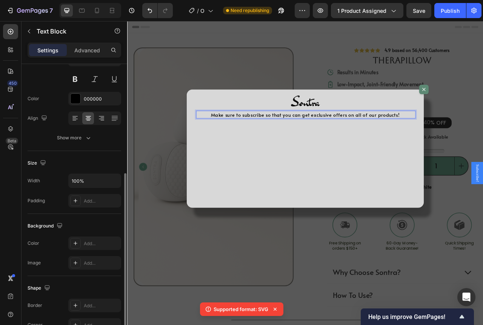
scroll to position [113, 0]
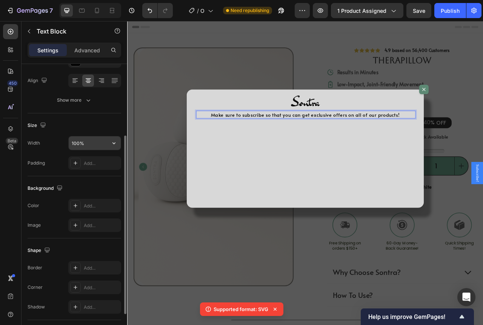
click at [100, 143] on input "100%" at bounding box center [95, 144] width 52 height 14
click at [118, 141] on button "button" at bounding box center [114, 144] width 14 height 14
click at [101, 144] on input "100%" at bounding box center [95, 144] width 52 height 14
click at [113, 144] on icon "button" at bounding box center [114, 144] width 8 height 8
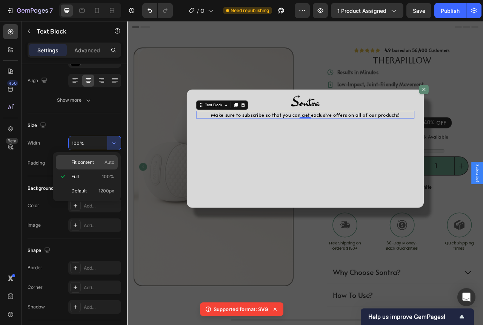
click at [101, 163] on p "Fit content Auto" at bounding box center [92, 162] width 43 height 7
type input "Auto"
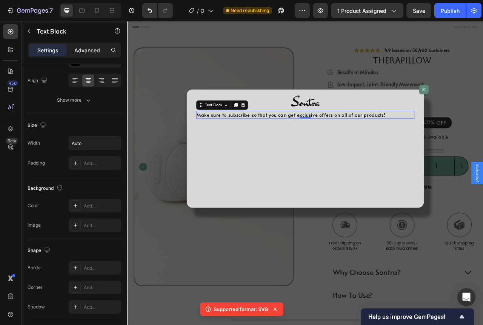
click at [98, 56] on div "Advanced" at bounding box center [87, 50] width 38 height 12
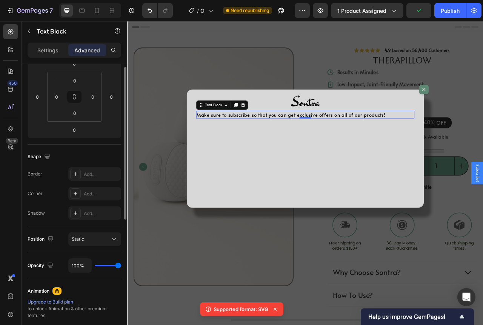
scroll to position [75, 0]
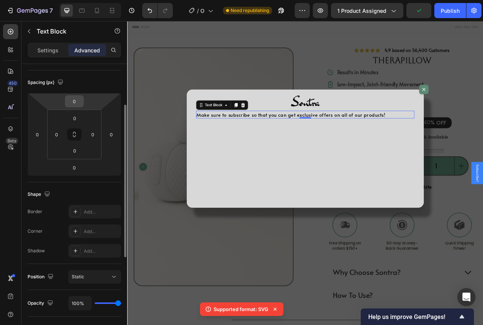
click at [82, 101] on div "0" at bounding box center [74, 101] width 19 height 12
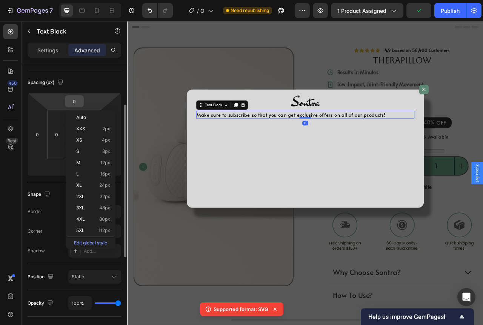
click at [78, 99] on input "0" at bounding box center [74, 101] width 15 height 11
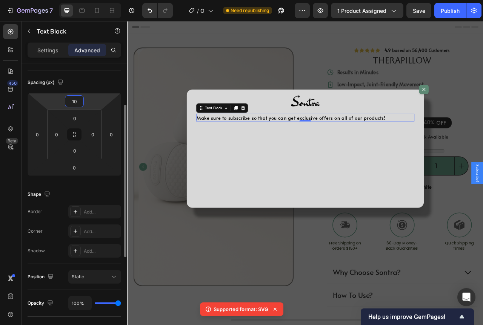
type input "1"
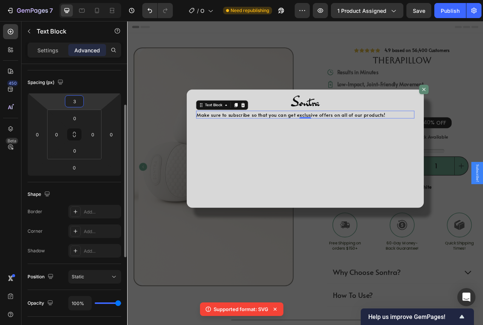
type input "30"
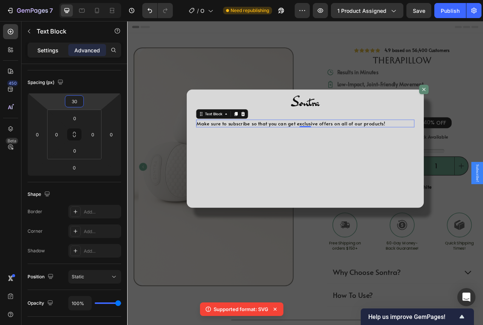
click at [59, 49] on div "Settings" at bounding box center [48, 50] width 38 height 12
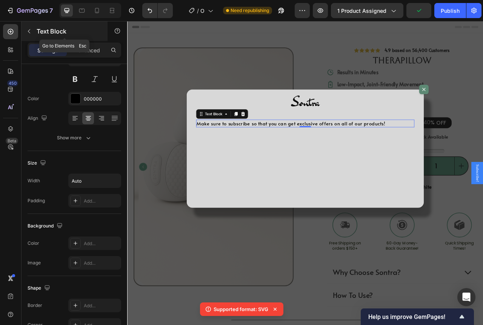
click at [29, 31] on icon "button" at bounding box center [29, 31] width 6 height 6
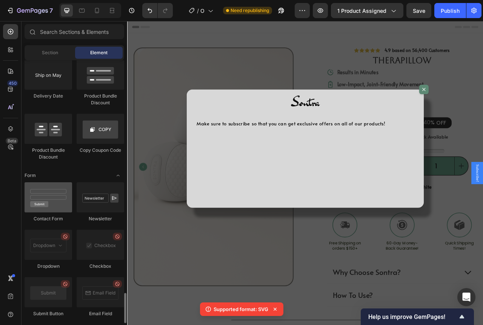
scroll to position [1697, 0]
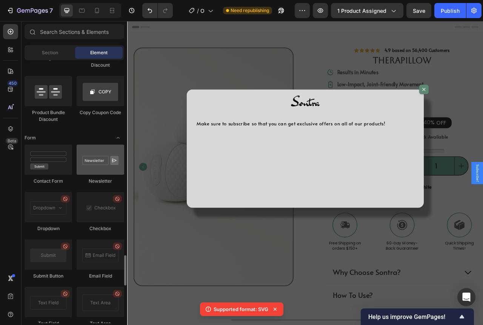
click at [119, 162] on div at bounding box center [101, 160] width 48 height 30
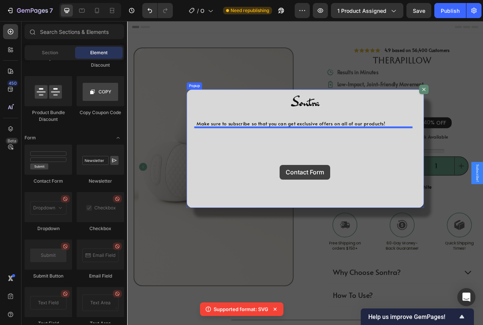
drag, startPoint x: 190, startPoint y: 180, endPoint x: 321, endPoint y: 204, distance: 132.9
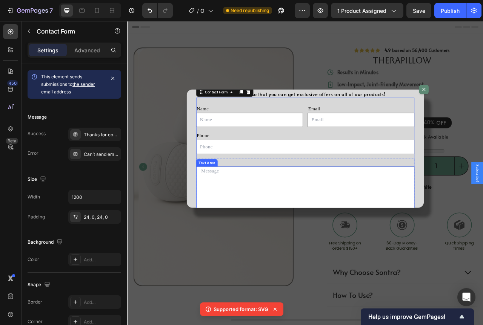
scroll to position [0, 0]
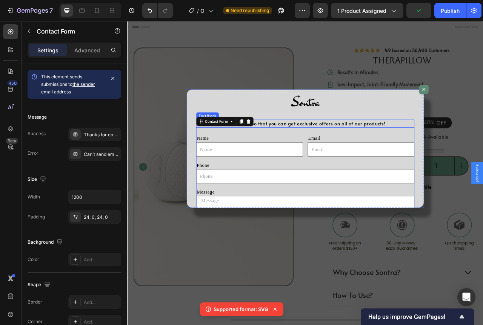
click at [455, 150] on div "Make sure to subscribe so that you can get exclusive offers on all of our produ…" at bounding box center [354, 152] width 278 height 10
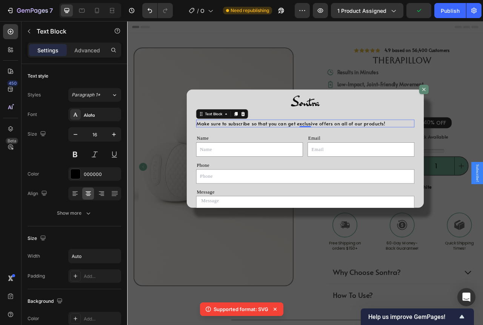
click at [449, 152] on div "Make sure to subscribe so that you can get exclusive offers on all of our produ…" at bounding box center [336, 152] width 242 height 10
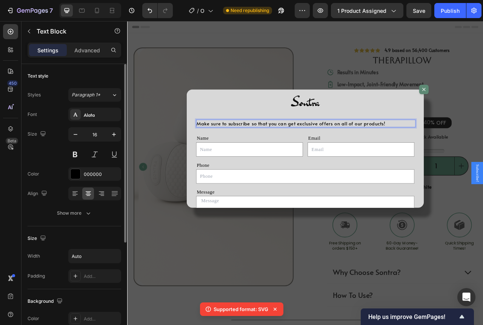
scroll to position [164, 0]
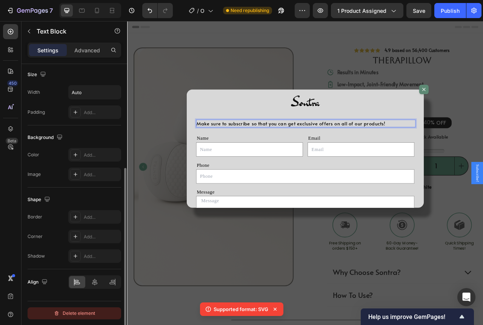
click at [74, 315] on div "Delete element" at bounding box center [74, 313] width 41 height 9
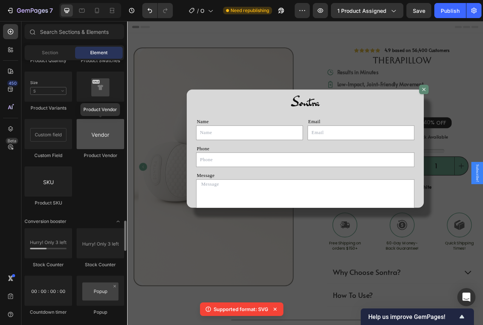
scroll to position [1245, 0]
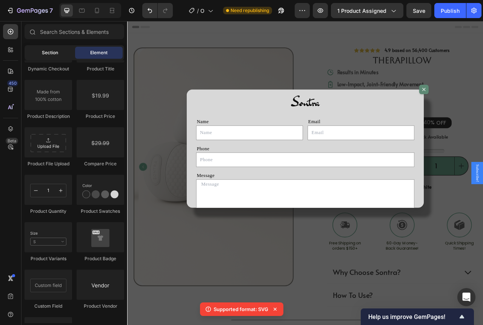
click at [63, 55] on div "Section" at bounding box center [50, 53] width 48 height 12
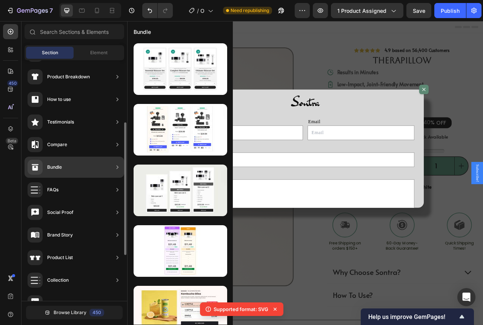
scroll to position [0, 0]
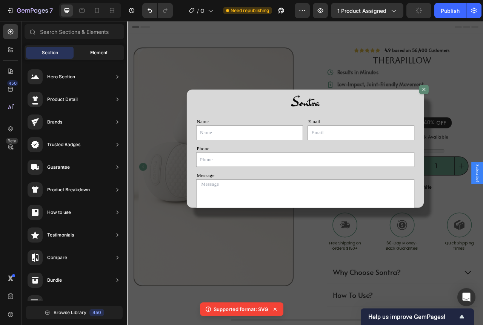
click at [94, 56] on div "Element" at bounding box center [99, 53] width 48 height 12
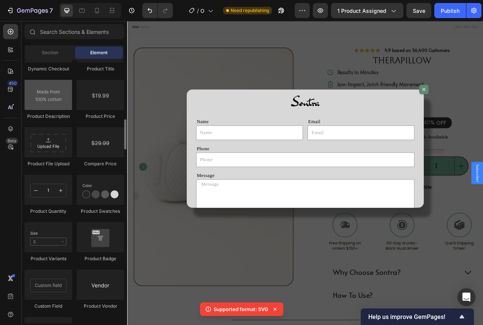
scroll to position [1282, 0]
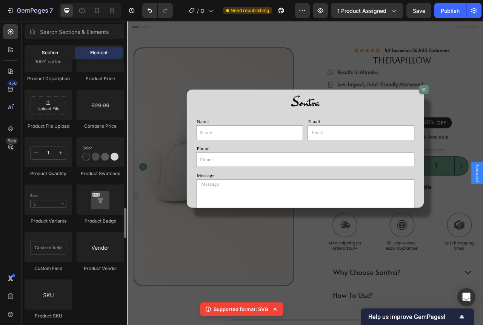
drag, startPoint x: 48, startPoint y: 56, endPoint x: 44, endPoint y: 57, distance: 3.9
click at [45, 57] on div "Section" at bounding box center [50, 53] width 48 height 12
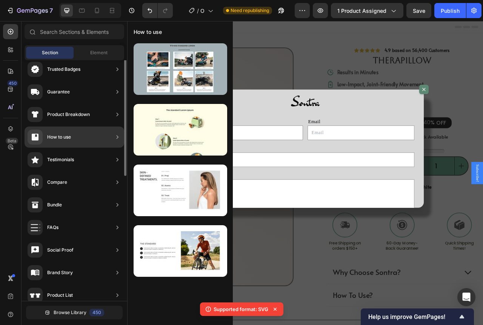
scroll to position [0, 0]
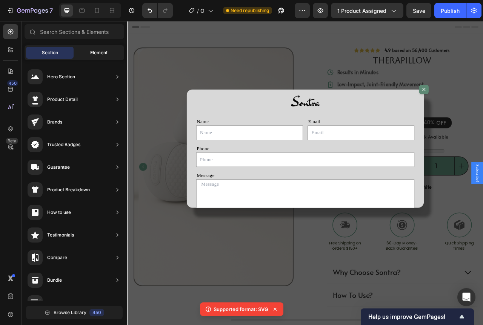
click at [84, 48] on div "Element" at bounding box center [99, 53] width 48 height 12
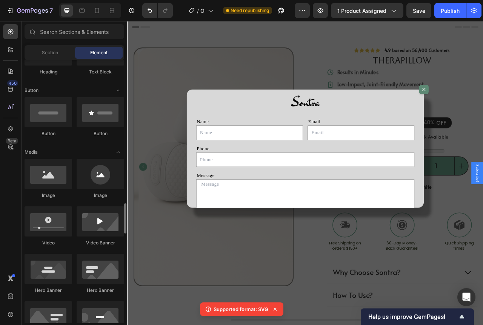
scroll to position [75, 0]
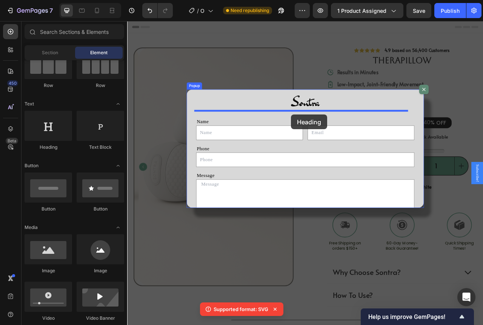
drag, startPoint x: 199, startPoint y: 151, endPoint x: 335, endPoint y: 140, distance: 136.6
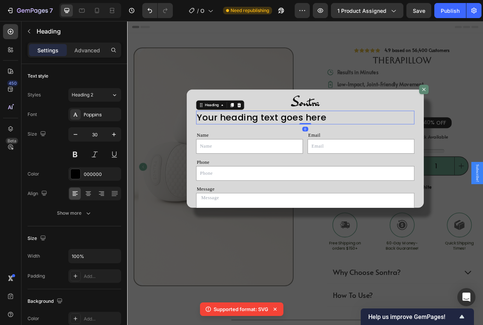
click at [368, 142] on h2 "Your heading text goes here" at bounding box center [354, 143] width 278 height 17
click at [383, 143] on p "Your heading text goes here" at bounding box center [353, 144] width 276 height 16
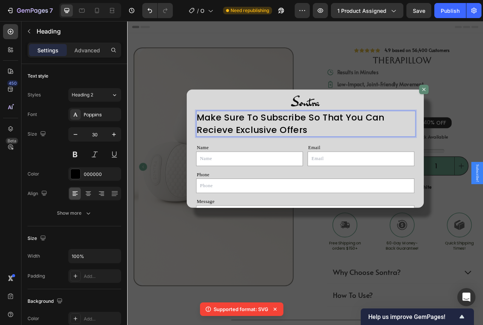
click at [248, 157] on p "Make Sure To Subscribe So That You Can Recieve Exclusive Offers" at bounding box center [353, 152] width 276 height 32
click at [244, 161] on p "Make Sure To Subscribe So That You Can Recieve Exclusive Offers" at bounding box center [353, 152] width 276 height 32
click at [395, 156] on p "Make Sure To Subscribe So That You Can Receive Exclusive Offers" at bounding box center [353, 152] width 276 height 32
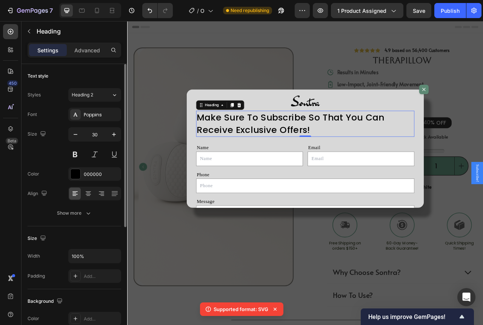
click at [94, 193] on div at bounding box center [94, 194] width 53 height 14
click at [91, 192] on icon at bounding box center [88, 194] width 8 height 8
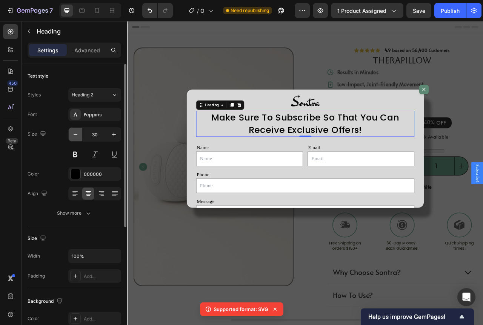
click at [76, 135] on icon "button" at bounding box center [76, 134] width 4 height 1
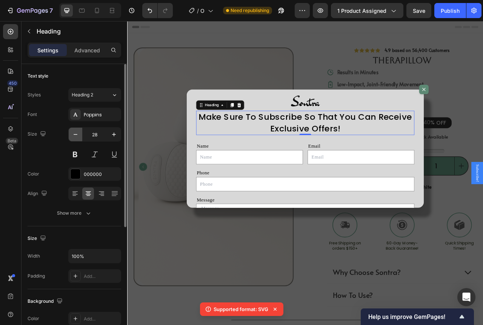
click at [76, 135] on icon "button" at bounding box center [76, 134] width 4 height 1
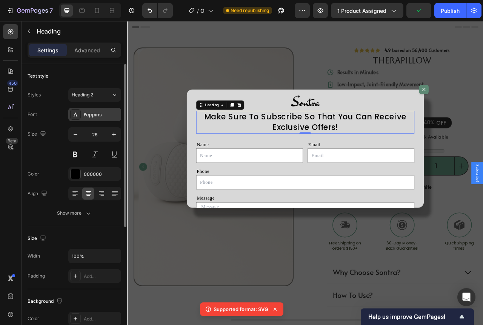
click at [89, 112] on div "Poppins" at bounding box center [101, 115] width 35 height 7
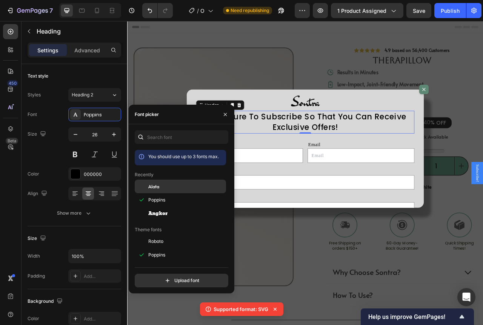
click at [164, 189] on div "Alata" at bounding box center [186, 186] width 76 height 7
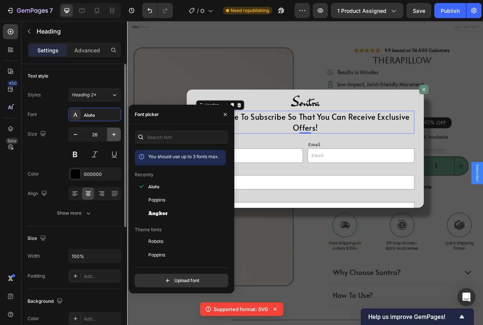
click at [107, 135] on button "button" at bounding box center [114, 135] width 14 height 14
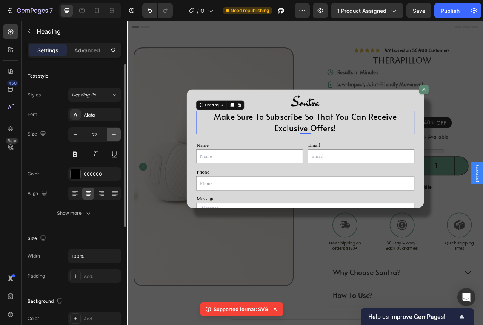
click at [115, 132] on icon "button" at bounding box center [114, 135] width 8 height 8
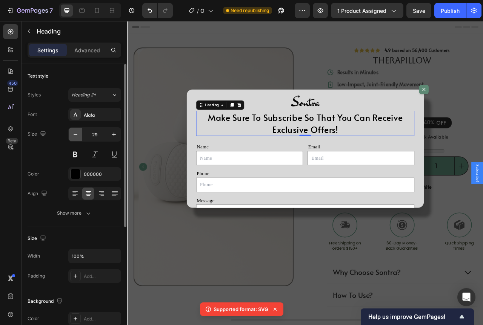
click at [78, 135] on icon "button" at bounding box center [76, 135] width 8 height 8
type input "28"
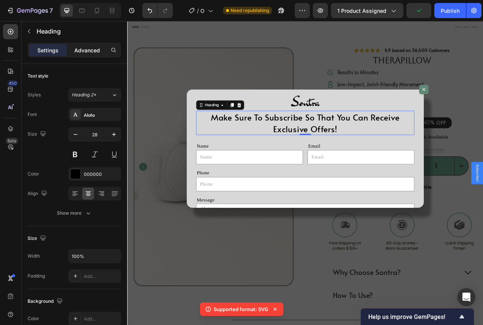
click at [84, 47] on p "Advanced" at bounding box center [87, 50] width 26 height 8
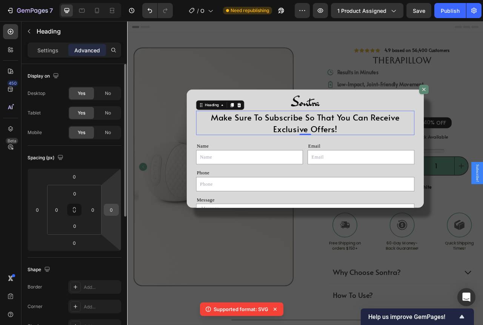
click at [111, 213] on input "0" at bounding box center [111, 209] width 11 height 11
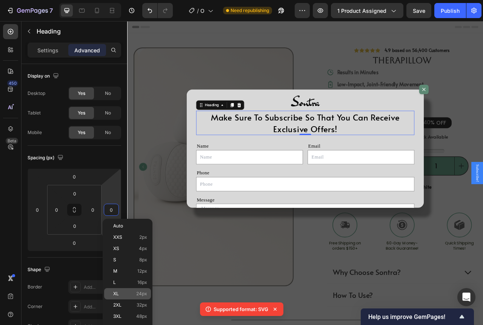
click at [133, 290] on div "XL 24px" at bounding box center [127, 294] width 47 height 11
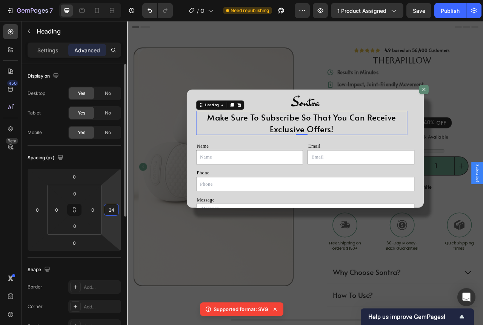
click at [113, 215] on input "24" at bounding box center [111, 209] width 11 height 11
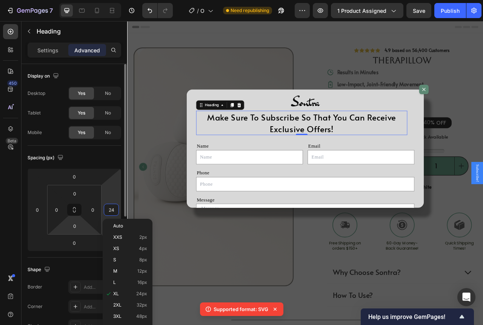
scroll to position [151, 0]
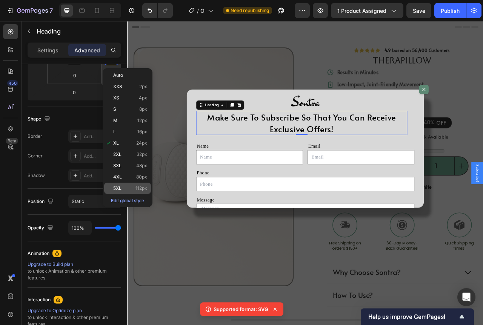
click at [130, 188] on p "5XL 112px" at bounding box center [130, 188] width 34 height 5
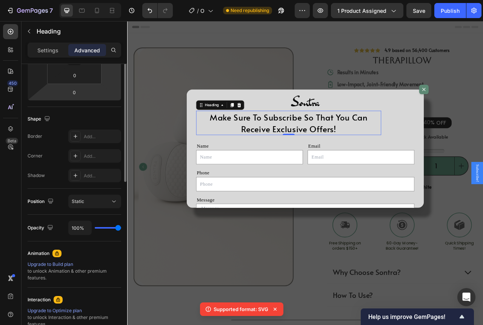
scroll to position [75, 0]
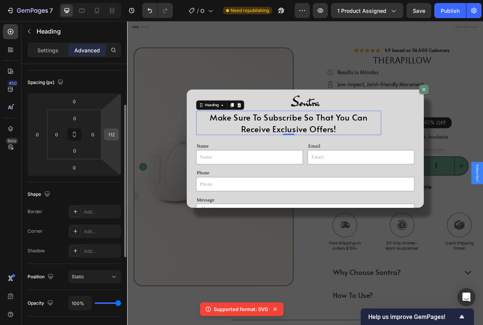
click at [115, 135] on input "112" at bounding box center [111, 134] width 11 height 11
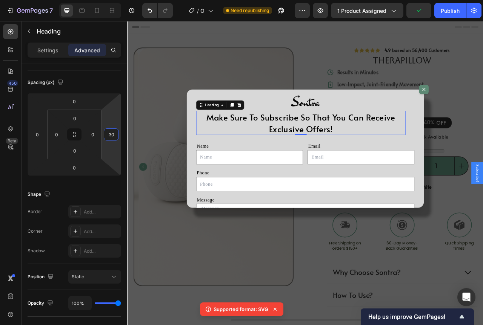
type input "3"
type input "5"
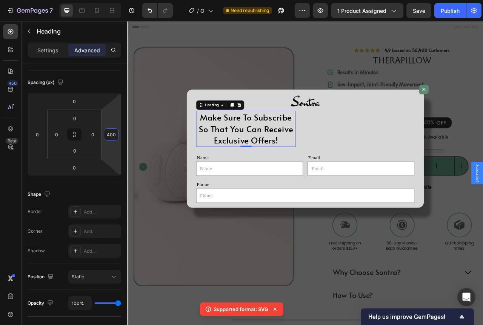
type input "400"
click at [50, 52] on p "Settings" at bounding box center [47, 50] width 21 height 8
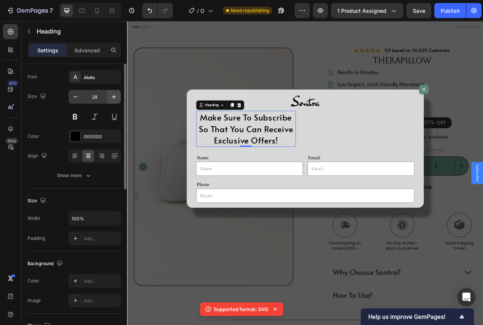
scroll to position [0, 0]
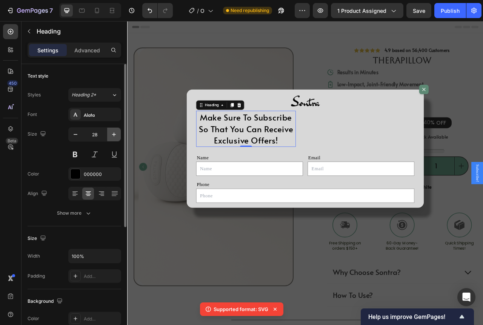
click at [114, 134] on icon "button" at bounding box center [114, 135] width 4 height 4
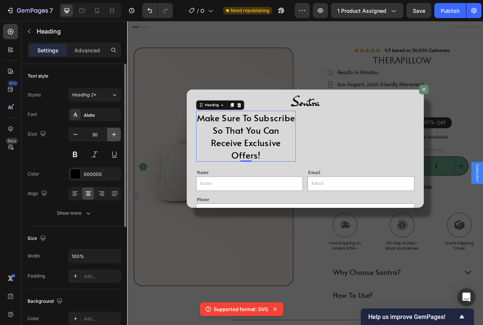
click at [114, 134] on icon "button" at bounding box center [114, 135] width 4 height 4
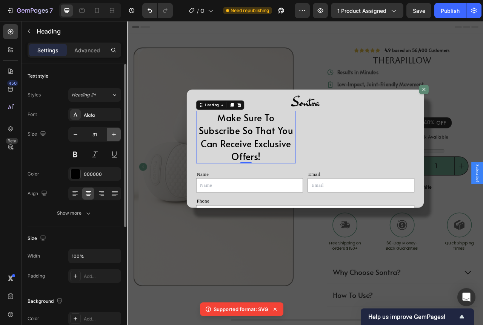
click at [114, 134] on icon "button" at bounding box center [114, 135] width 4 height 4
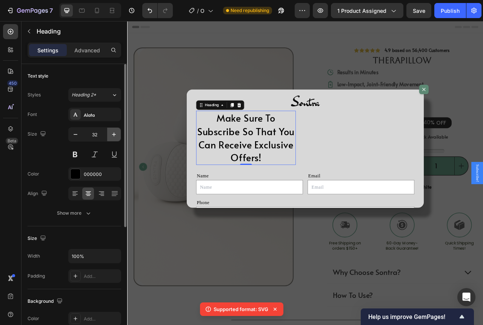
click at [113, 134] on icon "button" at bounding box center [114, 135] width 8 height 8
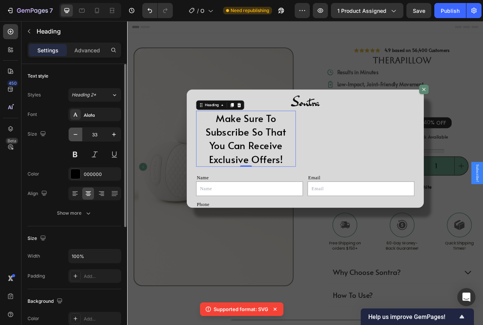
click at [77, 134] on icon "button" at bounding box center [76, 135] width 8 height 8
type input "32"
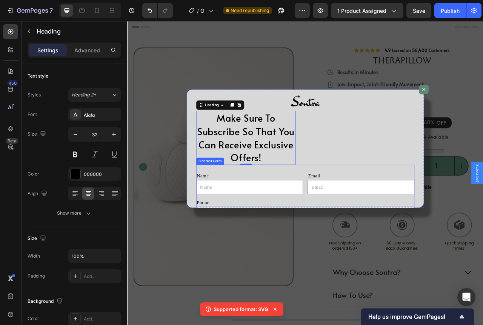
click at [339, 206] on div "Name Text Block Text Field Email Text Block Email Field Row Phone Text Block Te…" at bounding box center [354, 293] width 278 height 179
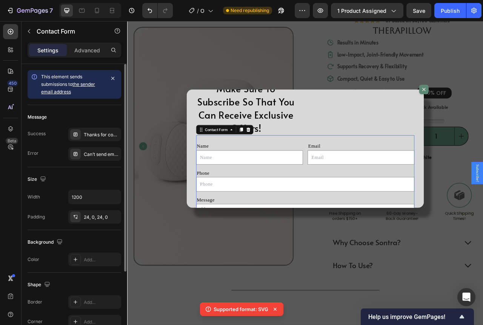
scroll to position [102, 0]
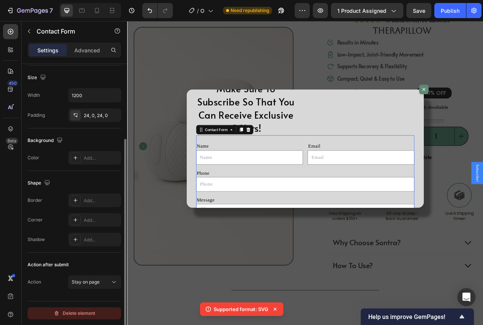
click at [81, 309] on button "Delete element" at bounding box center [75, 314] width 94 height 12
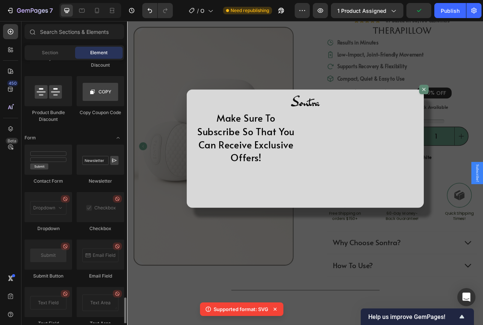
scroll to position [1735, 0]
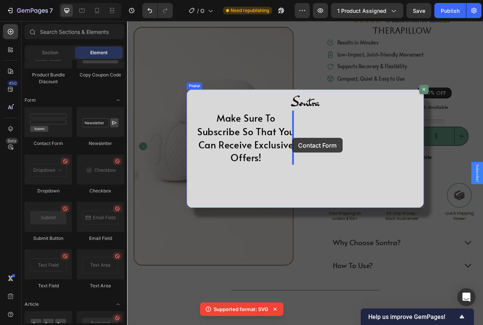
drag, startPoint x: 236, startPoint y: 153, endPoint x: 337, endPoint y: 170, distance: 101.8
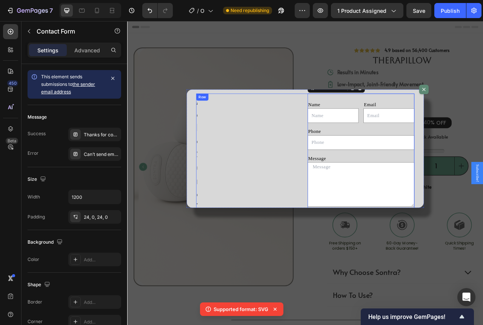
scroll to position [10, 0]
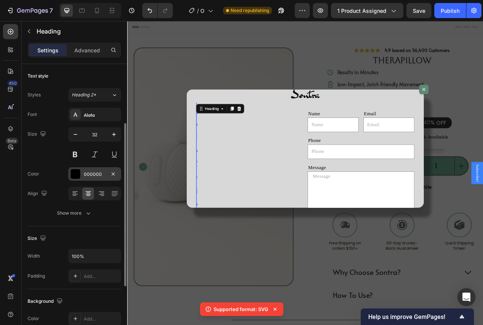
scroll to position [38, 0]
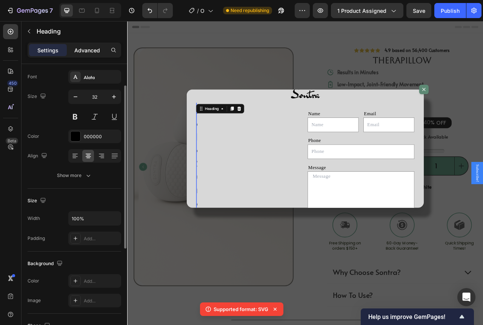
click at [92, 48] on p "Advanced" at bounding box center [87, 50] width 26 height 8
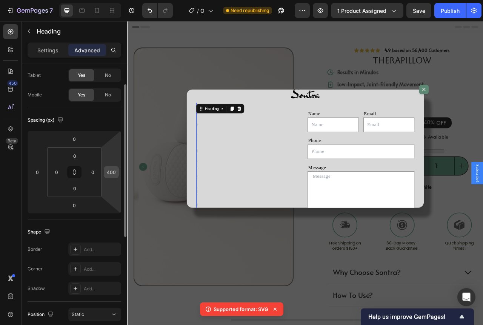
click at [114, 170] on input "400" at bounding box center [111, 172] width 11 height 11
type input "0"
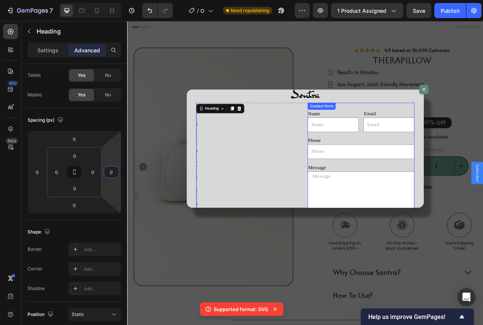
click at [394, 126] on div "Name Text Block Text Field Email Text Block Email Field Row Phone Text Block Te…" at bounding box center [424, 214] width 136 height 179
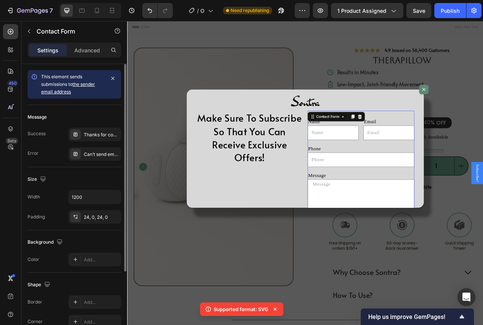
scroll to position [75, 0]
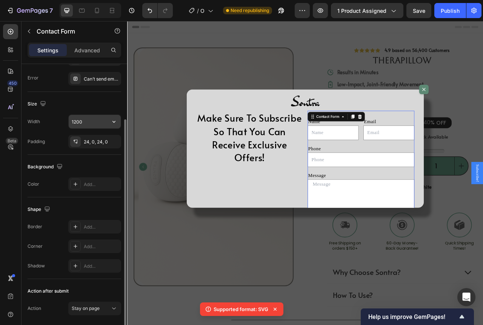
click at [114, 120] on icon "button" at bounding box center [114, 122] width 8 height 8
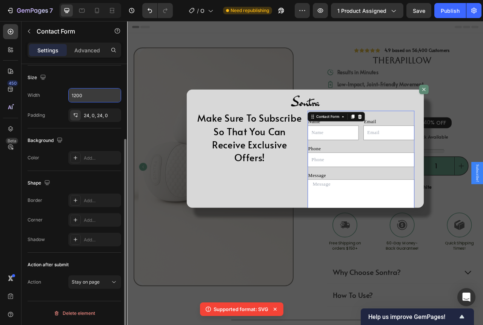
scroll to position [0, 0]
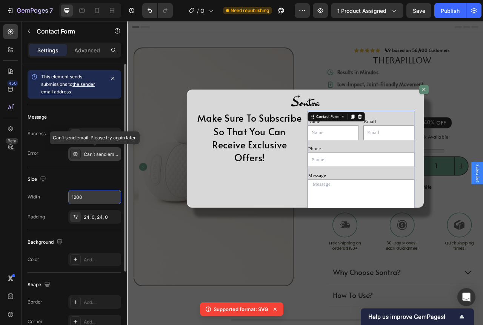
click at [94, 154] on div "Can’t send email. Please try again later." at bounding box center [101, 154] width 35 height 7
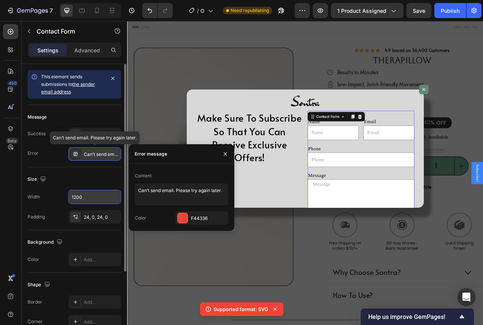
click at [94, 154] on div "Can’t send email. Please try again later." at bounding box center [101, 154] width 35 height 7
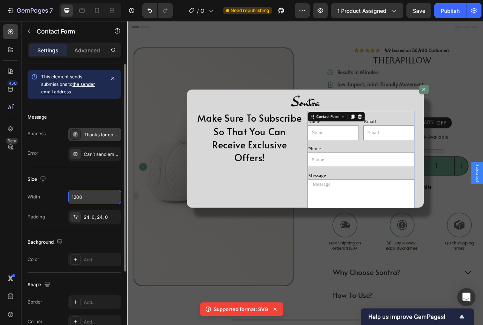
click at [97, 131] on div "Thanks for contacting us. We'll get back to you as soon as possible." at bounding box center [94, 135] width 53 height 14
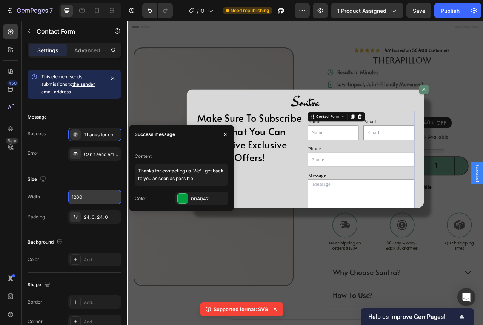
scroll to position [38, 0]
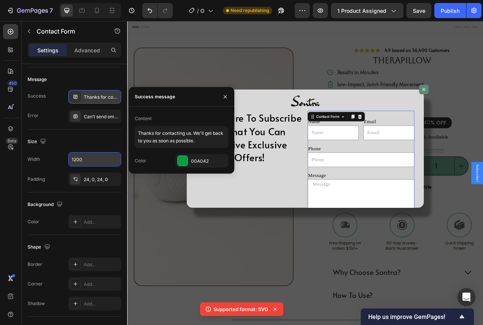
click at [94, 96] on div "Thanks for contacting us. We'll get back to you as soon as possible." at bounding box center [101, 97] width 35 height 7
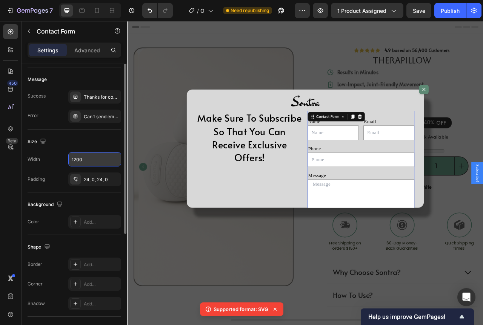
scroll to position [0, 0]
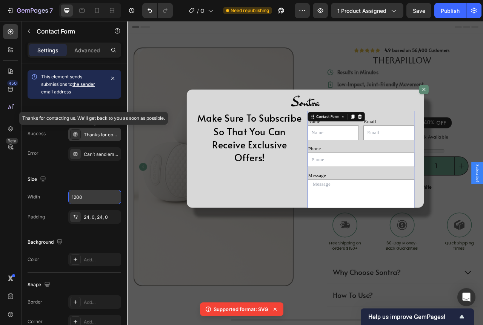
click at [100, 134] on div "Thanks for contacting us. We'll get back to you as soon as possible." at bounding box center [101, 135] width 35 height 7
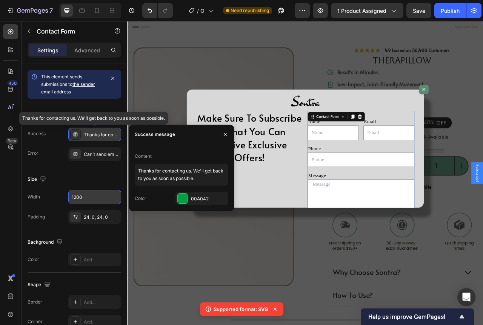
click at [100, 134] on div "Thanks for contacting us. We'll get back to you as soon as possible." at bounding box center [101, 135] width 35 height 7
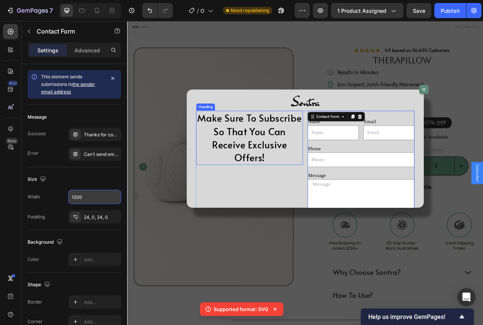
click at [280, 131] on div "Dialog body" at bounding box center [354, 124] width 278 height 38
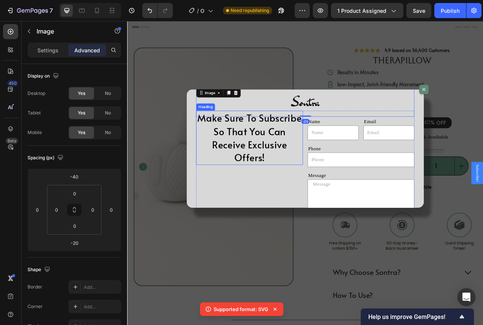
click at [277, 141] on h2 "Make Sure To Subscribe So That You Can Receive Exclusive Offers!" at bounding box center [283, 169] width 136 height 69
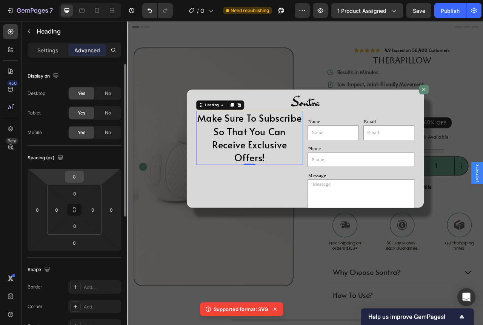
click at [78, 183] on div "0" at bounding box center [74, 177] width 19 height 12
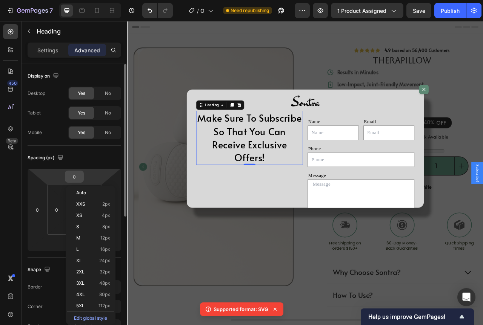
click at [78, 180] on input "0" at bounding box center [74, 176] width 15 height 11
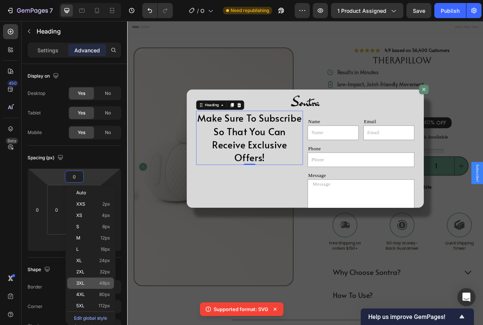
click at [112, 282] on div "3XL 48px" at bounding box center [90, 283] width 47 height 11
type input "48"
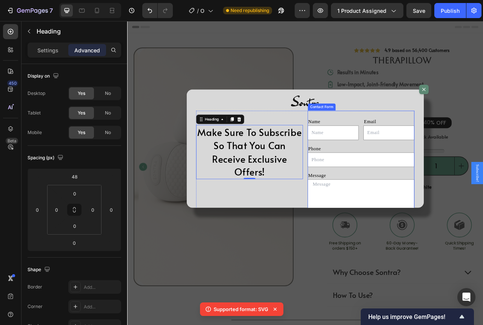
click at [417, 177] on div "Name Text Block Text Field Email Text Block Email Field Row Phone Text Block Te…" at bounding box center [424, 224] width 136 height 179
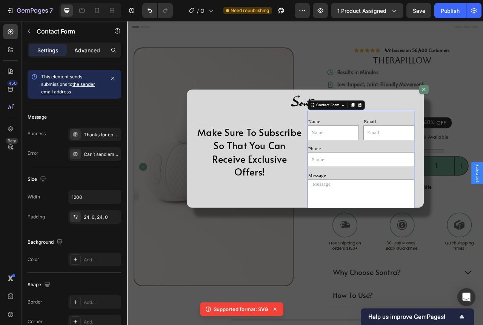
click at [88, 53] on p "Advanced" at bounding box center [87, 50] width 26 height 8
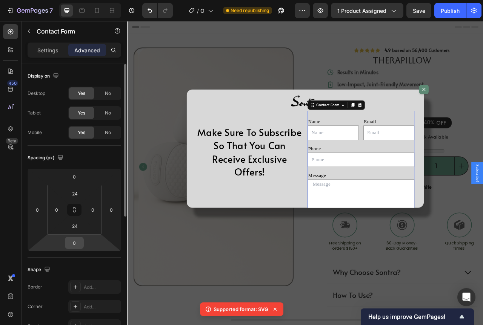
click at [75, 249] on input "0" at bounding box center [74, 243] width 15 height 11
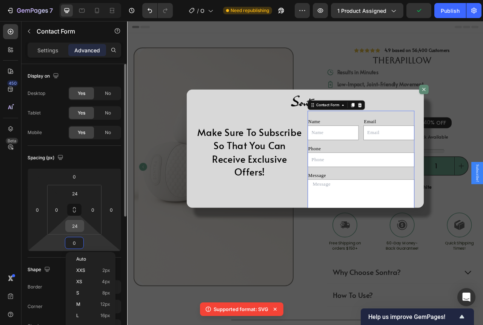
click at [77, 228] on input "24" at bounding box center [74, 226] width 15 height 11
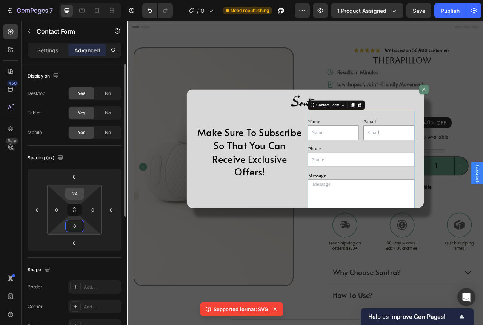
type input "0"
click at [77, 197] on input "24" at bounding box center [74, 193] width 15 height 11
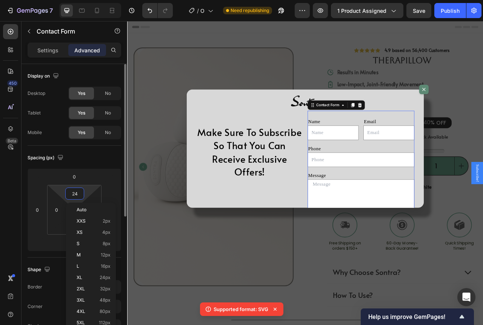
type input "0"
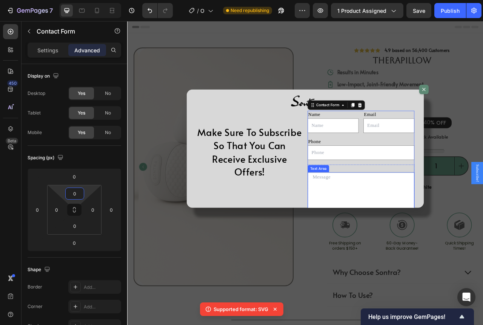
click at [397, 218] on textarea "Dialog body" at bounding box center [424, 242] width 136 height 57
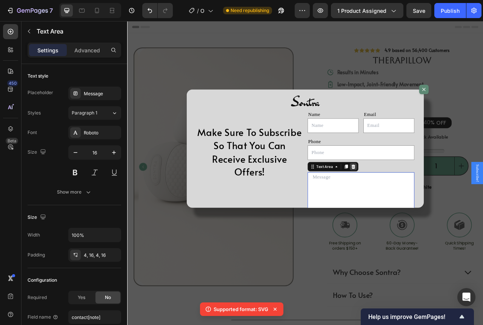
click at [411, 207] on icon "Dialog body" at bounding box center [414, 207] width 6 height 6
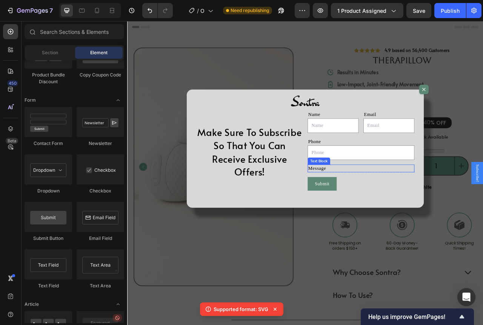
click at [380, 209] on div "Message" at bounding box center [424, 209] width 136 height 10
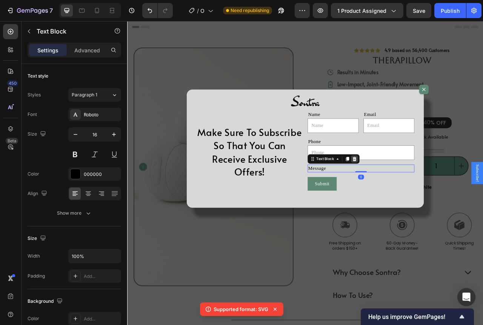
click at [415, 197] on icon "Dialog body" at bounding box center [416, 196] width 5 height 5
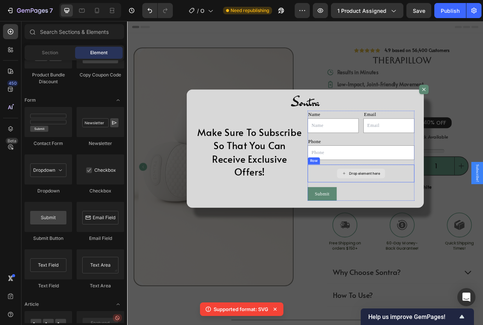
click at [360, 210] on div "Drop element here" at bounding box center [424, 215] width 136 height 23
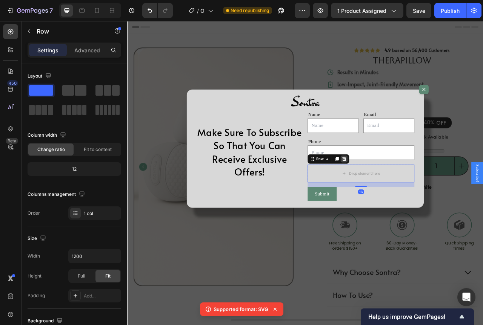
click at [400, 197] on icon "Dialog body" at bounding box center [403, 197] width 6 height 6
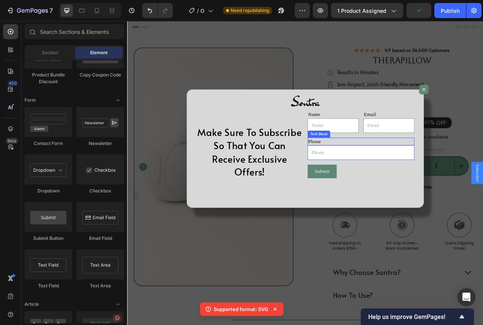
click at [429, 172] on div "Phone" at bounding box center [424, 175] width 136 height 10
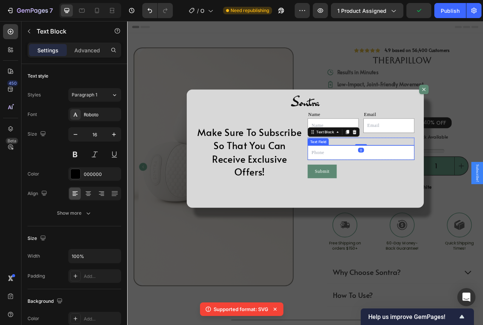
click at [429, 188] on input "Dialog body" at bounding box center [424, 189] width 136 height 18
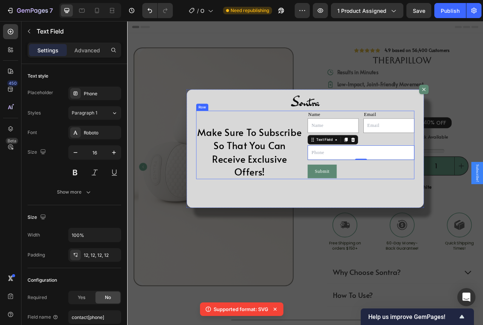
click at [351, 171] on div "Make Sure To Subscribe So That You Can Receive Exclusive Offers! Heading Name T…" at bounding box center [354, 178] width 278 height 87
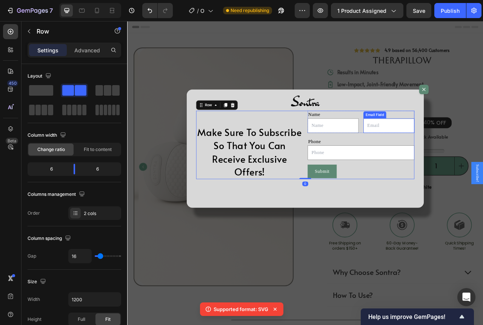
click at [452, 158] on input "Dialog body" at bounding box center [459, 154] width 65 height 18
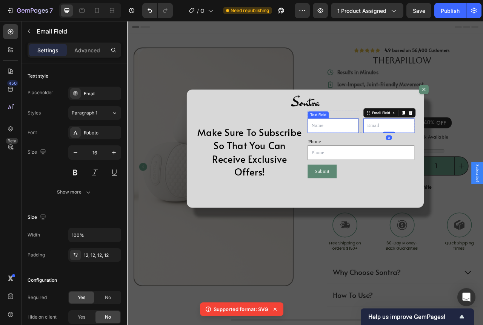
click at [399, 156] on input "Dialog body" at bounding box center [388, 154] width 65 height 18
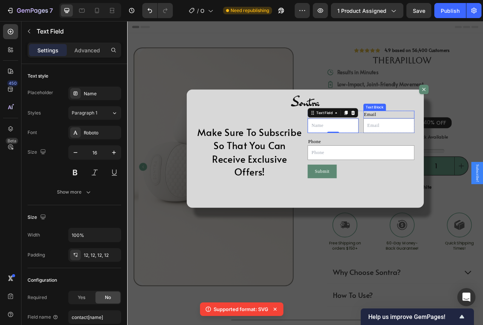
click at [471, 138] on div "Email" at bounding box center [459, 140] width 65 height 10
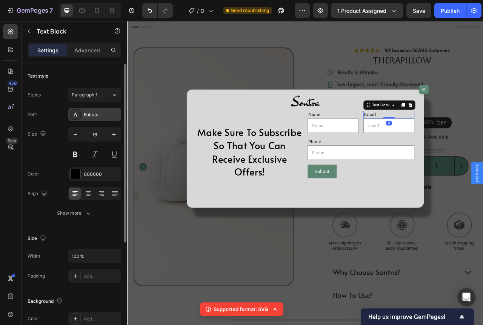
click at [107, 110] on div "Roboto" at bounding box center [94, 115] width 53 height 14
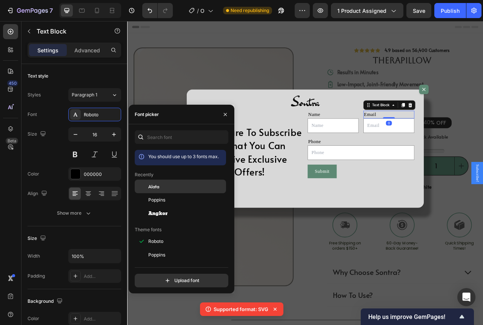
click at [162, 187] on div "Alata" at bounding box center [186, 186] width 76 height 7
click at [365, 143] on div "Text Field" at bounding box center [369, 140] width 27 height 9
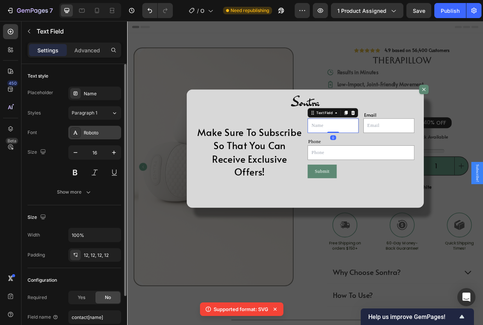
click at [101, 132] on div "Roboto" at bounding box center [101, 133] width 35 height 7
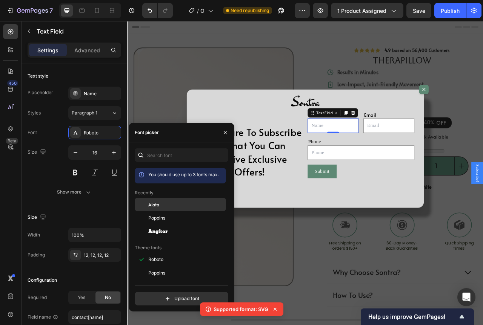
click at [166, 204] on div "Alata" at bounding box center [186, 204] width 76 height 7
click at [445, 159] on input "Dialog body" at bounding box center [459, 154] width 65 height 18
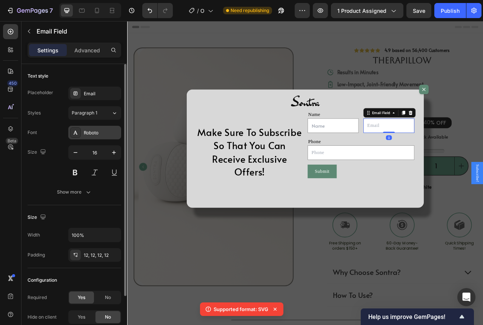
click at [101, 133] on div "Roboto" at bounding box center [101, 133] width 35 height 7
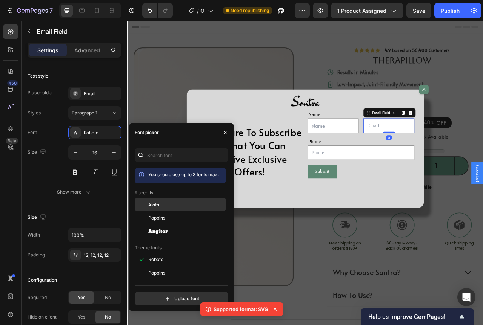
drag, startPoint x: 157, startPoint y: 203, endPoint x: 182, endPoint y: 219, distance: 29.4
click at [157, 203] on span "Alata" at bounding box center [153, 204] width 11 height 7
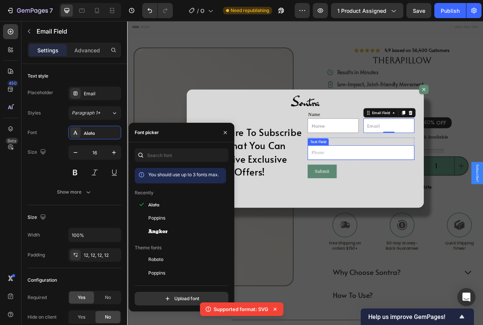
click at [394, 192] on input "Dialog body" at bounding box center [424, 189] width 136 height 18
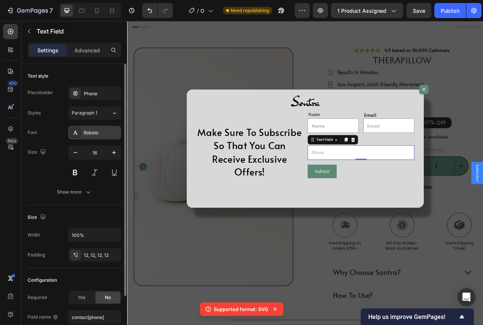
click at [110, 134] on div "Roboto" at bounding box center [101, 133] width 35 height 7
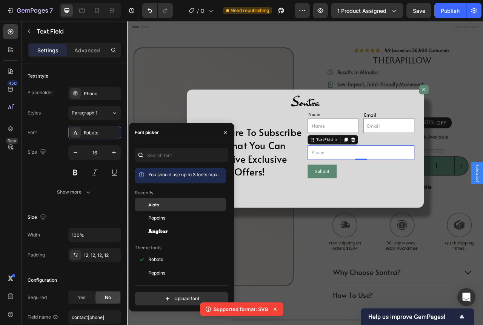
click at [156, 206] on span "Alata" at bounding box center [153, 204] width 11 height 7
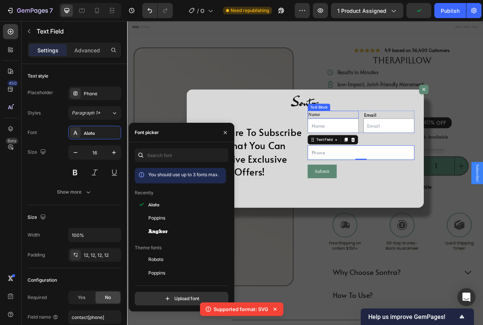
click at [385, 141] on div "Name" at bounding box center [388, 140] width 65 height 10
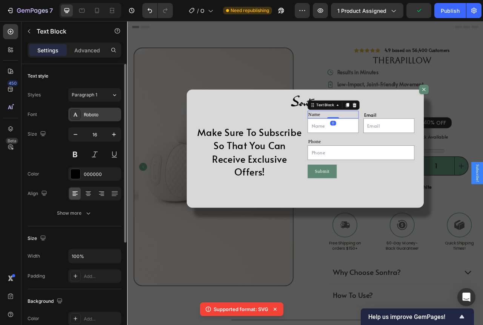
click at [104, 120] on div "Roboto" at bounding box center [94, 115] width 53 height 14
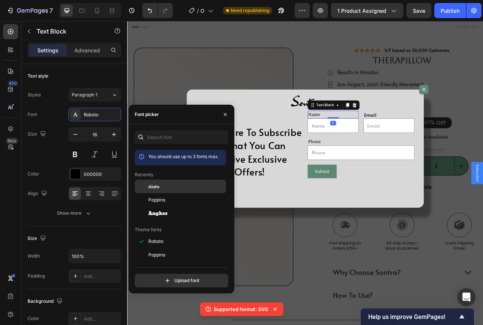
click at [159, 186] on span "Alata" at bounding box center [153, 186] width 11 height 7
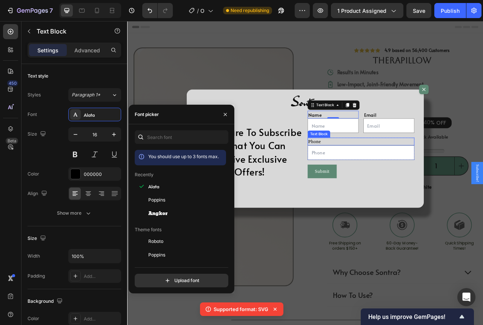
click at [390, 173] on div "Phone" at bounding box center [424, 175] width 136 height 10
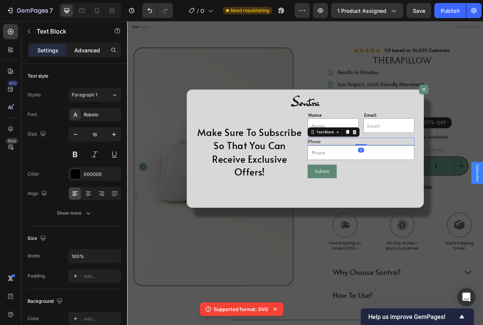
click at [93, 51] on p "Advanced" at bounding box center [87, 50] width 26 height 8
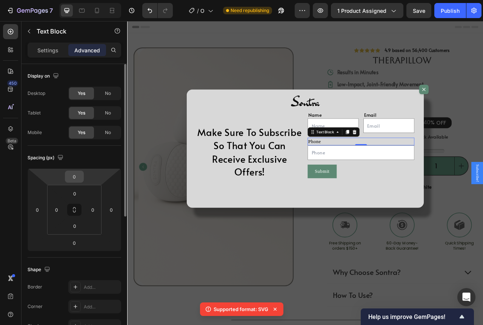
click at [76, 178] on input "0" at bounding box center [74, 176] width 15 height 11
type input "-10"
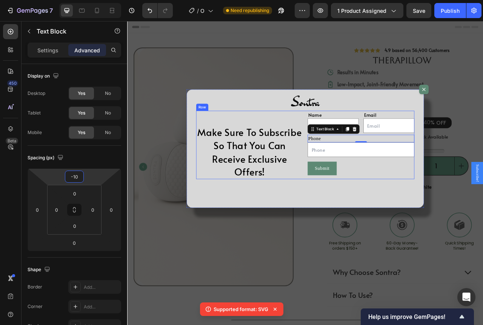
click at [352, 172] on div "Make Sure To Subscribe So That You Can Receive Exclusive Offers! Heading Name T…" at bounding box center [354, 178] width 278 height 87
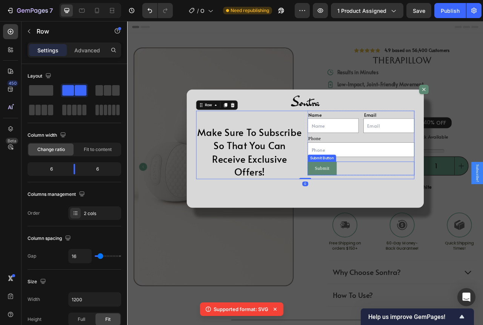
click at [417, 207] on div "Submit Submit Button" at bounding box center [424, 208] width 136 height 17
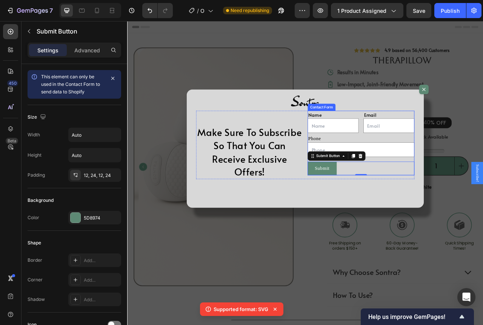
click at [448, 195] on div "Name Text Block Text Field Email Text Block Email Field Row Phone Text Block Te…" at bounding box center [424, 176] width 136 height 82
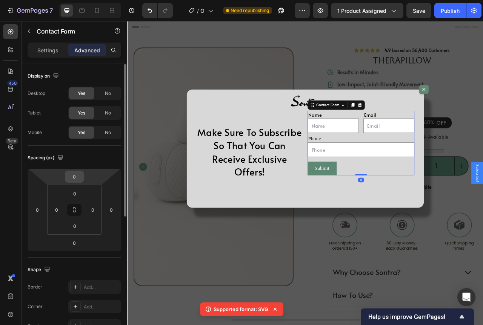
click at [78, 177] on input "0" at bounding box center [74, 176] width 15 height 11
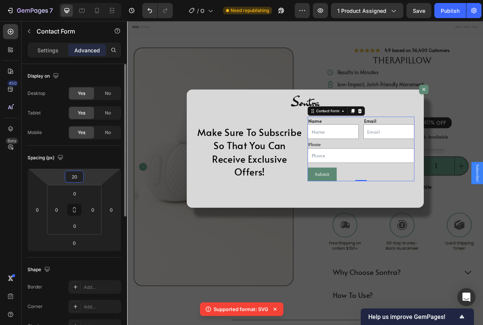
type input "2"
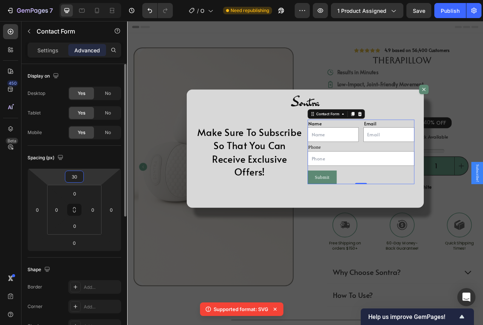
type input "3"
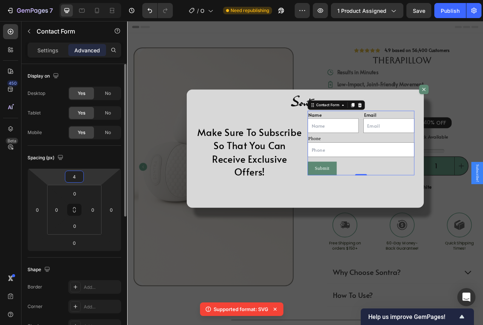
type input "40"
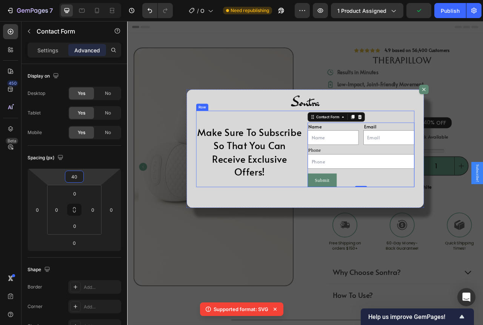
click at [482, 138] on div "Name Text Block Text Field Email Text Block Email Field Row Phone Text Block Te…" at bounding box center [424, 183] width 136 height 97
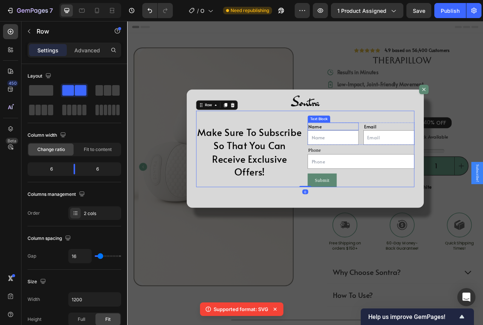
click at [392, 154] on div "Name" at bounding box center [388, 155] width 65 height 10
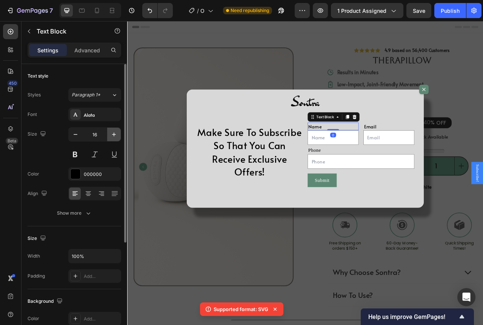
click at [112, 130] on button "button" at bounding box center [114, 135] width 14 height 14
type input "17"
click at [86, 189] on div at bounding box center [88, 194] width 12 height 12
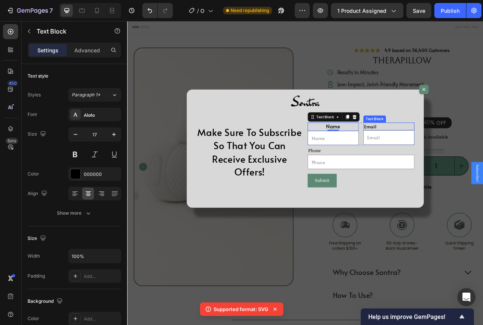
click at [468, 154] on div "Email" at bounding box center [459, 155] width 65 height 10
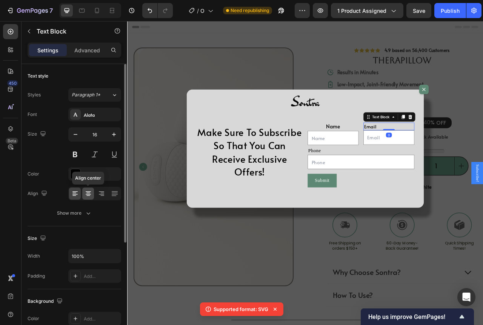
click at [88, 192] on icon at bounding box center [88, 192] width 5 height 1
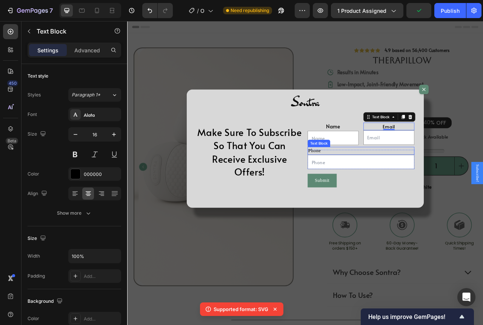
click at [381, 185] on div "Phone" at bounding box center [424, 186] width 136 height 10
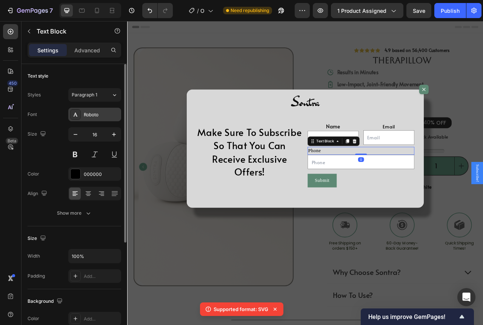
click at [104, 116] on div "Roboto" at bounding box center [101, 115] width 35 height 7
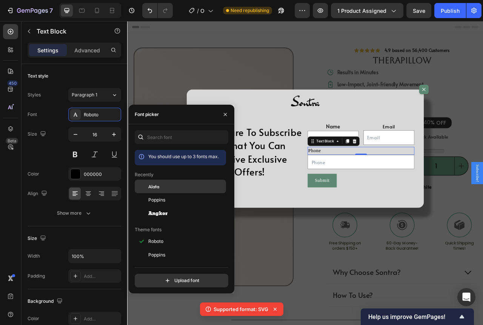
click at [167, 184] on div "Alata" at bounding box center [186, 186] width 76 height 7
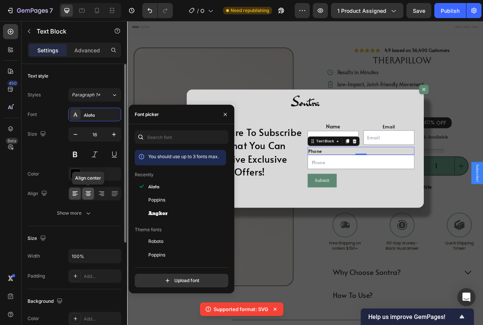
click at [89, 190] on div at bounding box center [88, 194] width 12 height 12
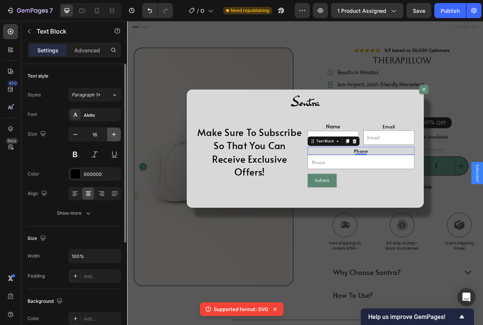
click at [115, 136] on icon "button" at bounding box center [114, 135] width 8 height 8
type input "17"
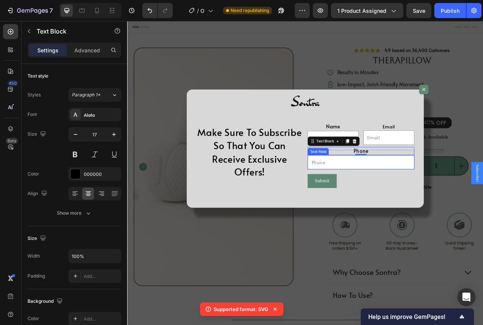
click at [438, 200] on input "Dialog body" at bounding box center [424, 201] width 136 height 18
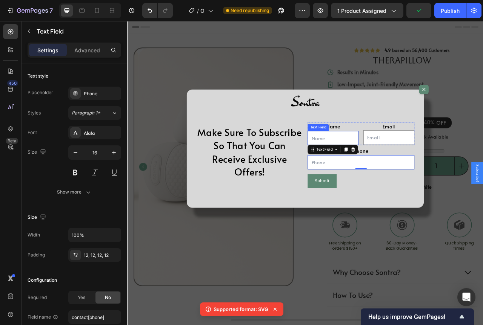
click at [401, 166] on input "Dialog body" at bounding box center [388, 170] width 65 height 18
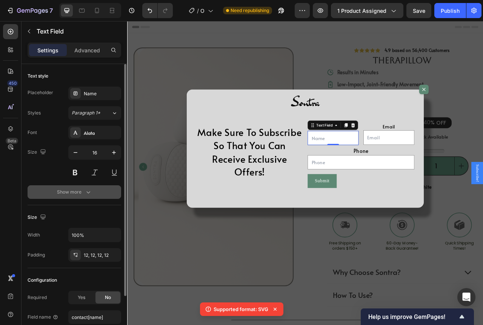
click at [77, 191] on div "Show more" at bounding box center [74, 193] width 35 height 8
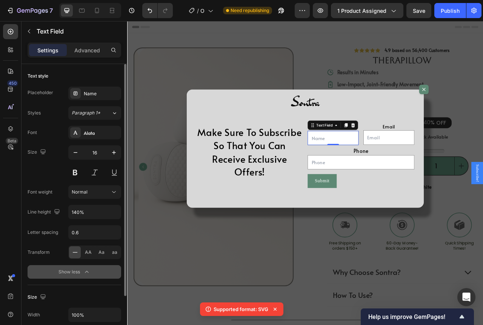
click at [70, 268] on button "Show less" at bounding box center [75, 273] width 94 height 14
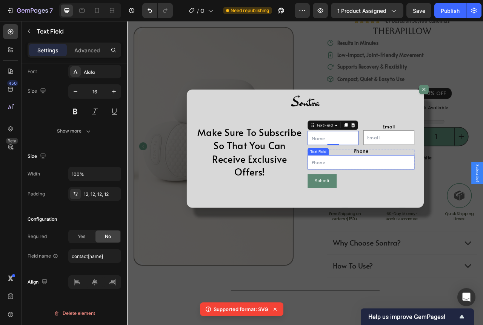
scroll to position [38, 0]
click at [320, 140] on div "Make Sure To Subscribe So That You Can Receive Exclusive Offers! Heading" at bounding box center [283, 184] width 136 height 98
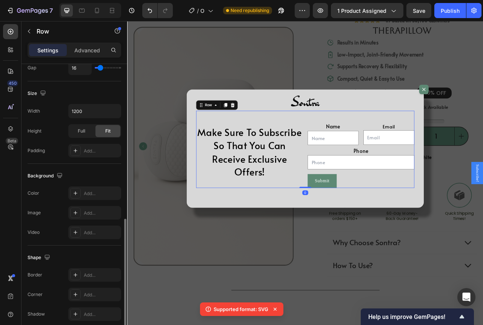
scroll to position [263, 0]
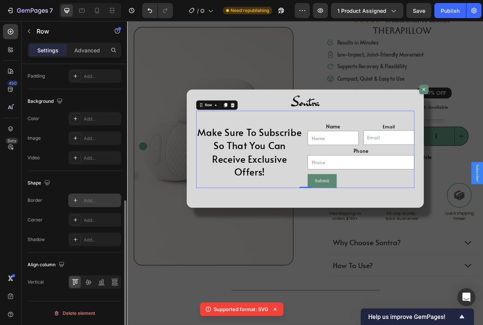
click at [84, 198] on div "Add..." at bounding box center [101, 201] width 35 height 7
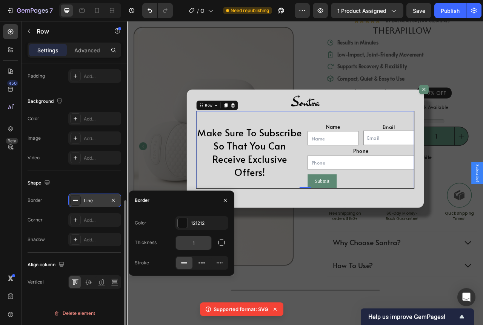
click at [199, 239] on input "1" at bounding box center [193, 243] width 35 height 14
type input "2"
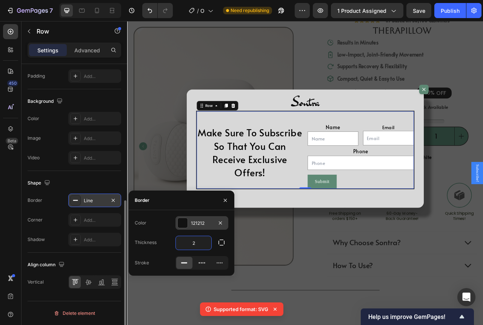
click at [202, 228] on div "121212" at bounding box center [201, 223] width 53 height 14
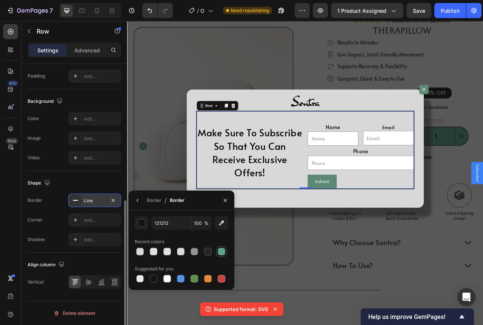
click at [222, 252] on div at bounding box center [222, 252] width 8 height 8
type input "5EA387"
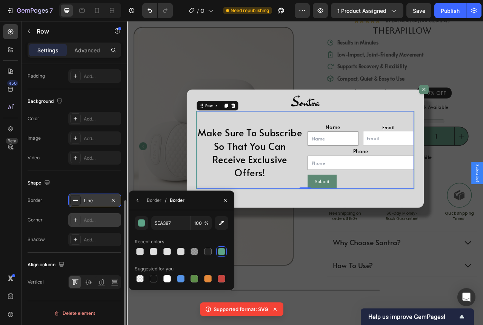
click at [96, 220] on div "Add..." at bounding box center [101, 220] width 35 height 7
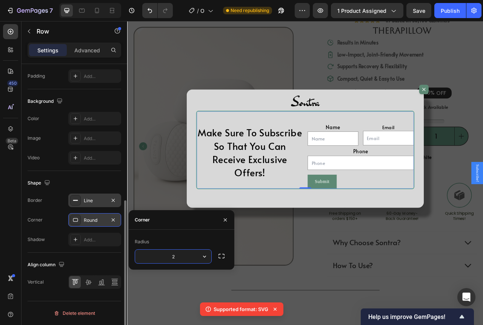
type input "20"
click at [98, 200] on div "Line" at bounding box center [95, 201] width 22 height 7
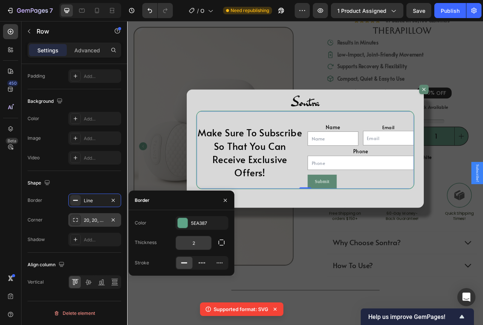
click at [197, 241] on input "2" at bounding box center [193, 243] width 35 height 14
type input "3"
click at [111, 176] on div "Shape Border Line Corner 20, 20, 20, 20 Shadow Add..." at bounding box center [75, 212] width 94 height 82
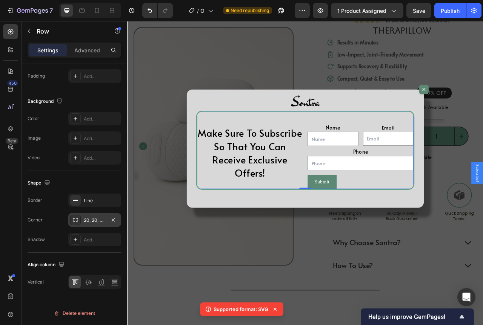
click at [346, 264] on div "Backdrop" at bounding box center [353, 214] width 453 height 387
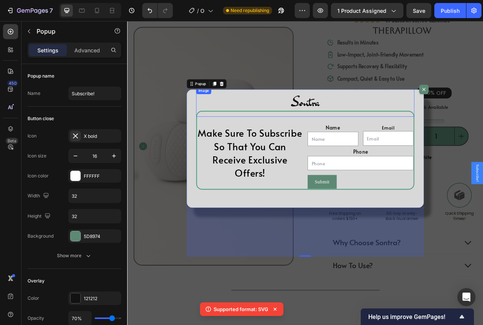
click at [410, 134] on div "Dialog body" at bounding box center [354, 124] width 278 height 38
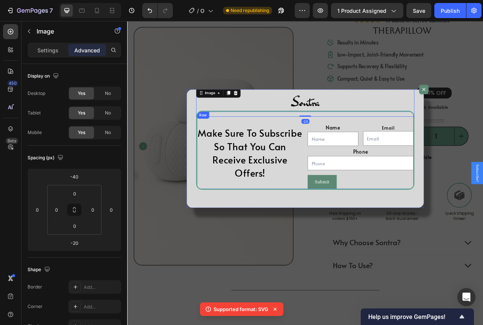
click at [410, 136] on div "Make Sure To Subscribe So That You Can Receive Exclusive Offers! Heading Name T…" at bounding box center [354, 185] width 278 height 101
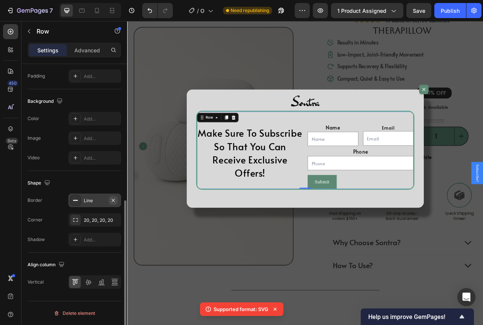
click at [114, 199] on icon "button" at bounding box center [113, 201] width 6 height 6
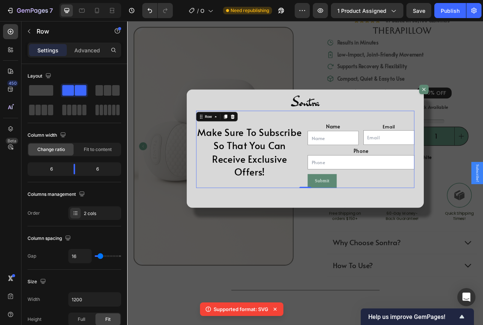
scroll to position [263, 0]
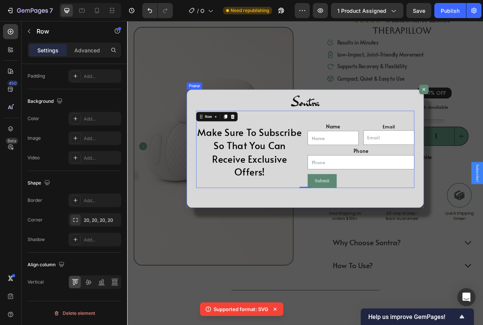
click at [204, 114] on div "Image Make Sure To Subscribe So That You Can Receive Exclusive Offers! Heading …" at bounding box center [354, 183] width 302 height 151
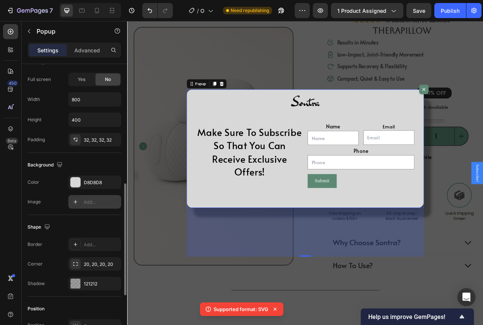
scroll to position [377, 0]
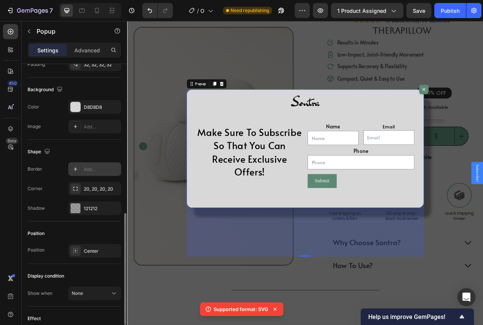
click at [90, 173] on div "Add..." at bounding box center [94, 170] width 53 height 14
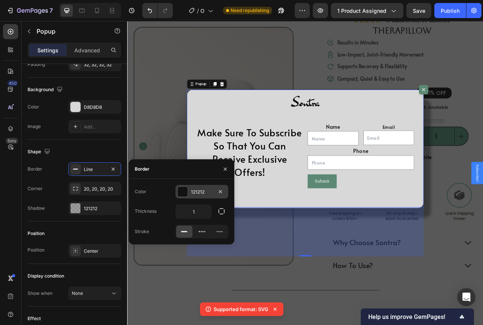
click at [197, 191] on div "121212" at bounding box center [202, 192] width 22 height 7
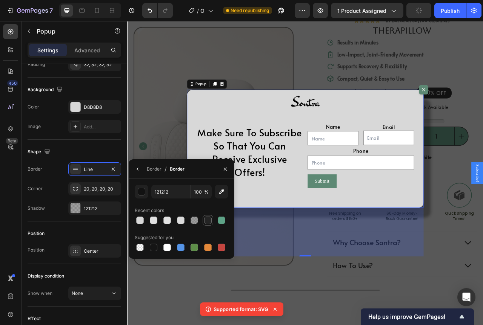
click at [207, 220] on div at bounding box center [208, 221] width 8 height 8
type input "242424"
click at [152, 166] on div "Border" at bounding box center [154, 169] width 15 height 7
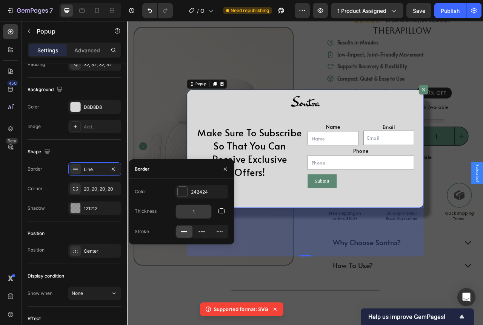
click at [194, 211] on input "1" at bounding box center [193, 212] width 35 height 14
type input "2"
click at [198, 195] on div "242424" at bounding box center [202, 192] width 22 height 7
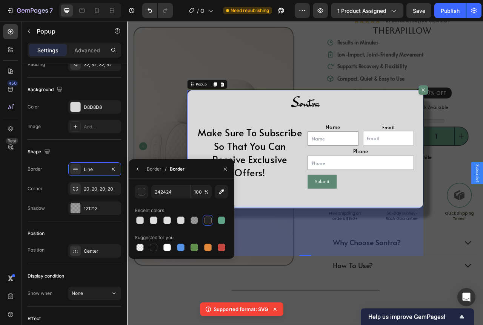
click at [148, 193] on div "242424 100 %" at bounding box center [182, 192] width 94 height 14
click at [143, 191] on div "button" at bounding box center [142, 193] width 8 height 8
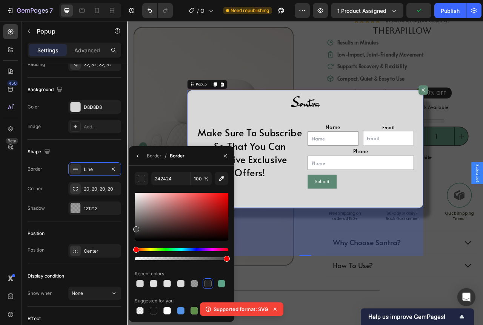
click at [130, 228] on div "242424 100 % Recent colors Suggested for you" at bounding box center [182, 244] width 106 height 144
click at [136, 231] on div at bounding box center [137, 232] width 6 height 6
drag, startPoint x: 263, startPoint y: 253, endPoint x: 128, endPoint y: 286, distance: 138.6
type input "333333"
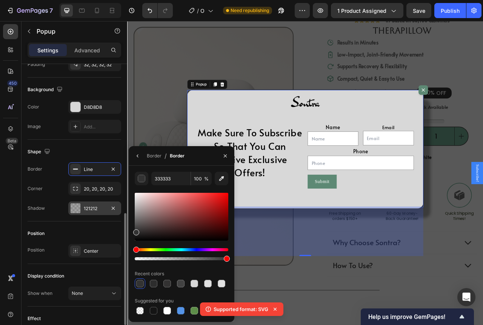
click at [105, 206] on div "121212" at bounding box center [95, 209] width 22 height 7
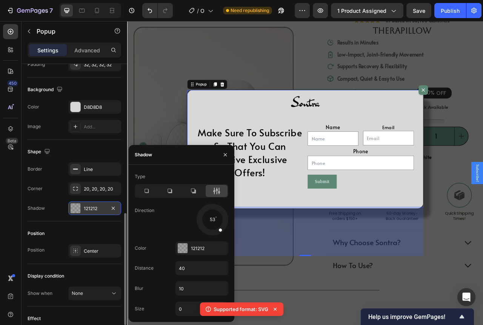
click at [105, 206] on div "121212" at bounding box center [95, 209] width 22 height 7
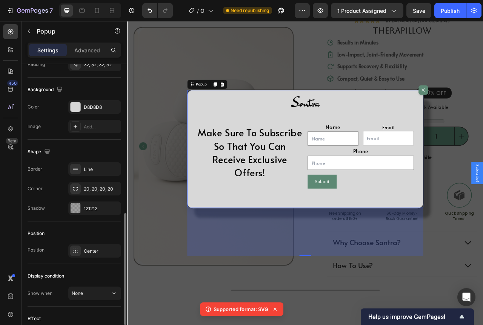
click at [101, 151] on div "Shape" at bounding box center [75, 152] width 94 height 12
click at [285, 124] on div "Dialog body" at bounding box center [353, 125] width 276 height 38
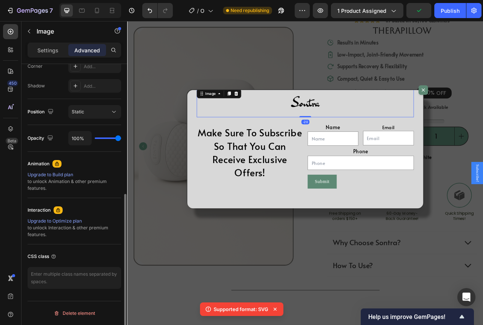
scroll to position [0, 0]
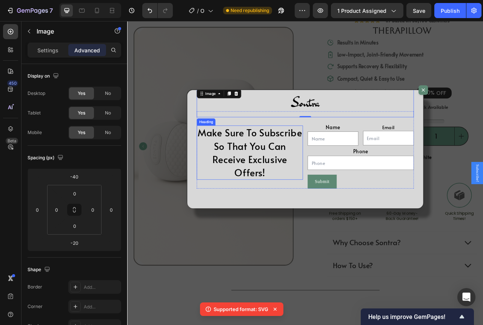
click at [306, 215] on h2 "Make Sure To Subscribe So That You Can Receive Exclusive Offers!" at bounding box center [282, 188] width 135 height 69
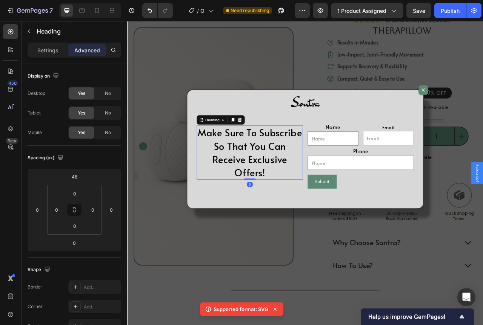
click at [301, 213] on h2 "Make Sure To Subscribe So That You Can Receive Exclusive Offers!" at bounding box center [282, 188] width 135 height 69
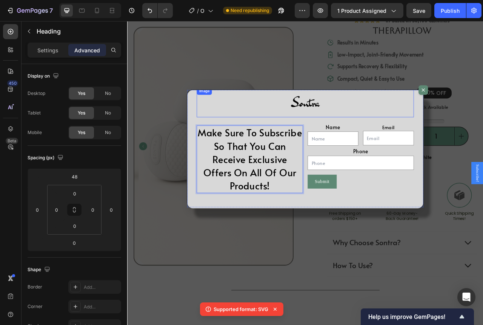
click at [307, 134] on div "Dialog body" at bounding box center [353, 125] width 276 height 38
click at [294, 194] on p "Make Sure To Subscribe So That You Can Receive Exclusive Offers On All Of Our P…" at bounding box center [283, 197] width 134 height 84
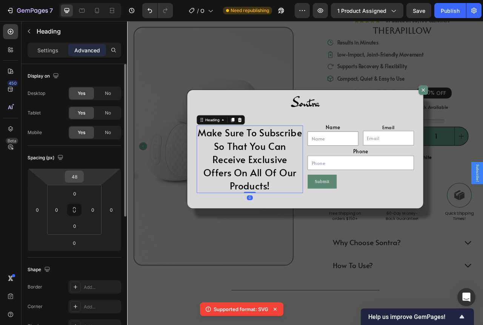
click at [83, 175] on div "48" at bounding box center [74, 177] width 19 height 12
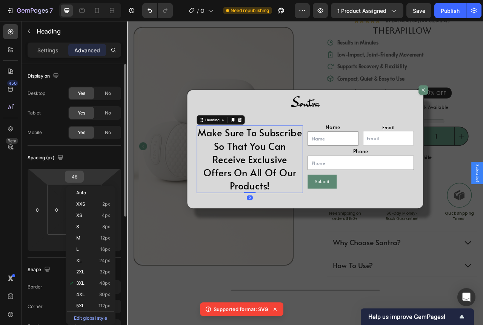
click at [80, 175] on input "48" at bounding box center [74, 176] width 15 height 11
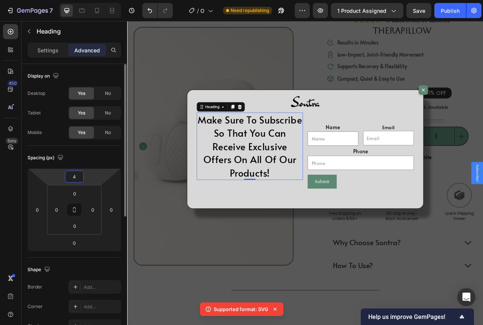
type input "45"
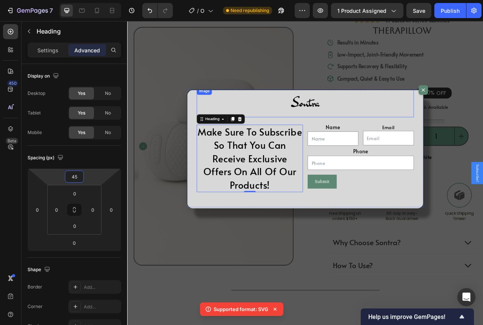
click at [423, 126] on div "Dialog body" at bounding box center [353, 125] width 276 height 38
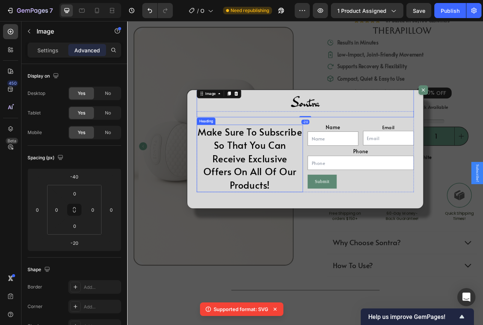
click at [310, 187] on p "Make Sure To Subscribe So That You Can Receive Exclusive Offers On All Of Our P…" at bounding box center [283, 196] width 134 height 84
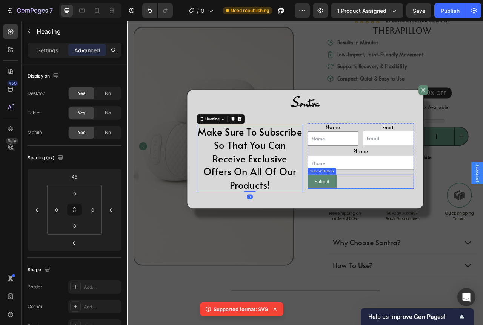
click at [439, 221] on div "Submit Submit Button" at bounding box center [423, 225] width 135 height 17
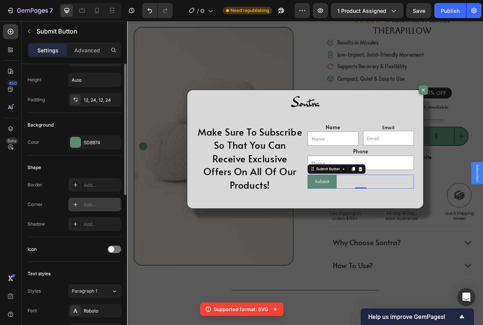
scroll to position [38, 0]
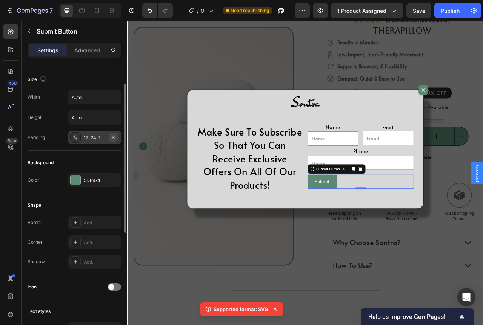
click at [111, 136] on icon "button" at bounding box center [113, 138] width 6 height 6
click at [98, 138] on div "Add..." at bounding box center [101, 138] width 35 height 7
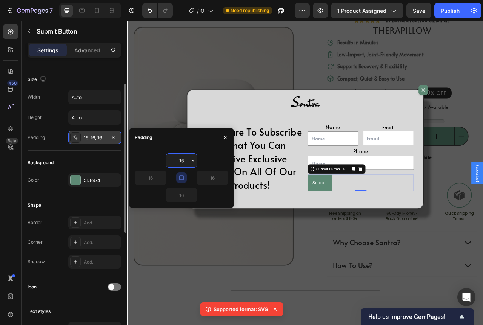
click at [98, 155] on div "Background Color 5D8974" at bounding box center [75, 172] width 94 height 43
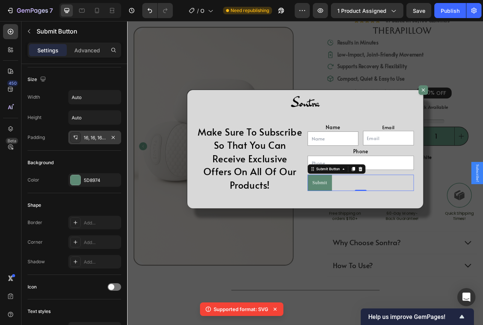
click at [103, 140] on div "16, 16, 16, 16" at bounding box center [95, 138] width 22 height 7
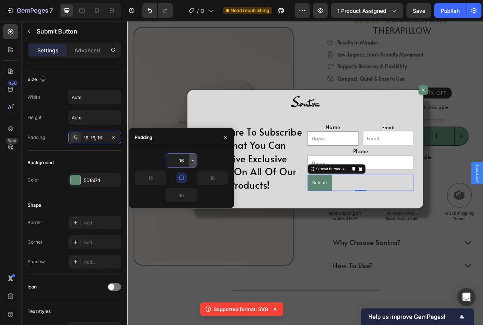
click at [192, 160] on icon "button" at bounding box center [193, 161] width 6 height 6
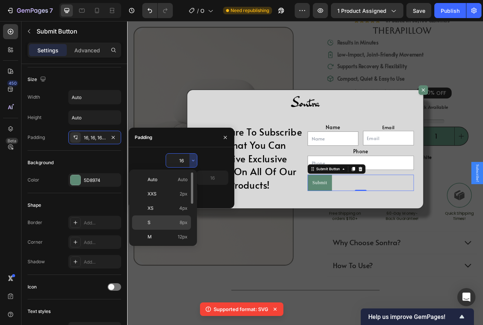
click at [177, 220] on p "S 8px" at bounding box center [167, 223] width 40 height 7
type input "8"
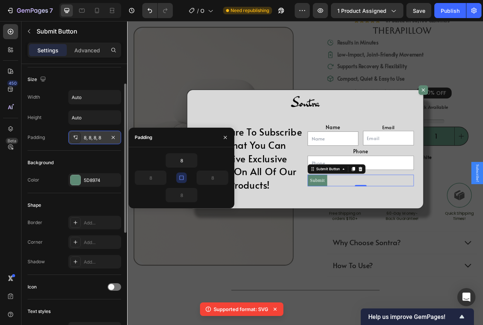
click at [100, 140] on div "8, 8, 8, 8" at bounding box center [95, 138] width 22 height 7
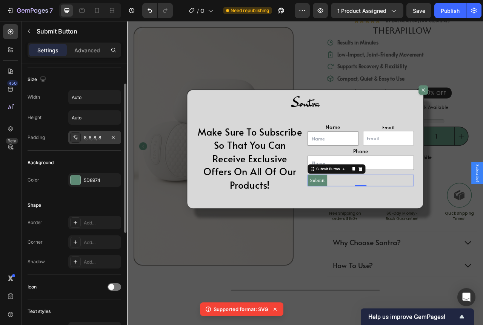
click at [100, 138] on div "8, 8, 8, 8" at bounding box center [95, 138] width 22 height 7
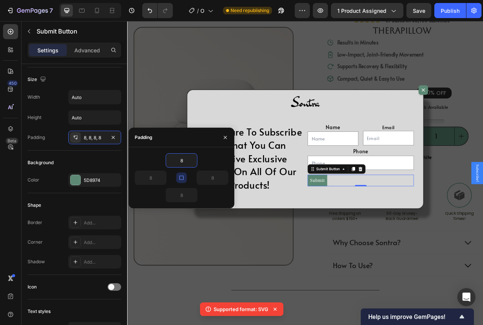
click at [181, 177] on icon "button" at bounding box center [181, 178] width 6 height 6
click at [183, 198] on input "8" at bounding box center [181, 196] width 31 height 14
click at [219, 180] on input "8" at bounding box center [212, 178] width 31 height 14
click at [225, 179] on icon "button" at bounding box center [224, 178] width 6 height 6
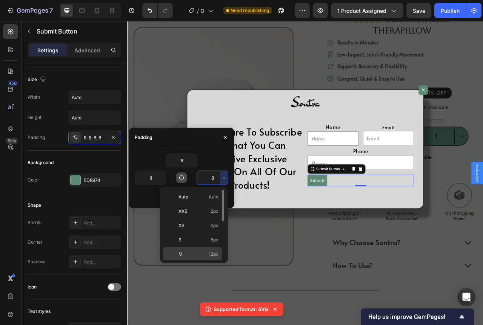
click at [213, 252] on span "12px" at bounding box center [214, 254] width 10 height 7
type input "12"
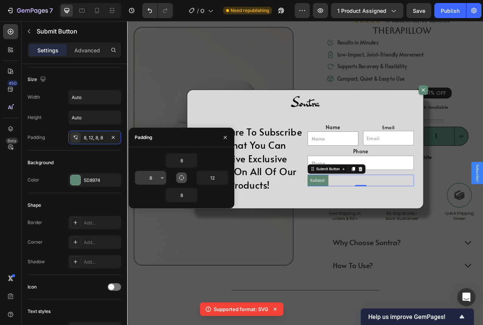
click at [158, 174] on input "8" at bounding box center [150, 178] width 31 height 14
click at [162, 176] on icon "button" at bounding box center [162, 178] width 6 height 6
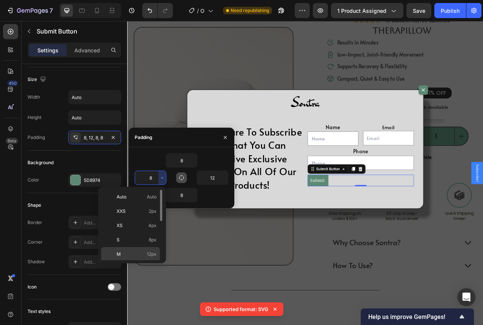
click at [152, 253] on span "12px" at bounding box center [152, 254] width 10 height 7
type input "12"
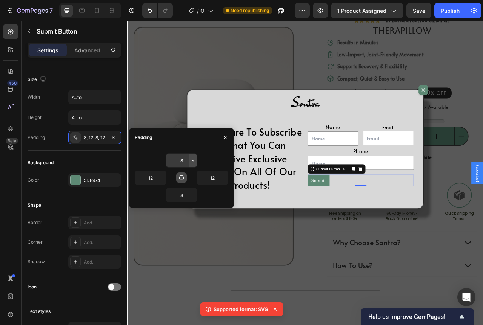
click at [193, 161] on icon "button" at bounding box center [193, 161] width 2 height 2
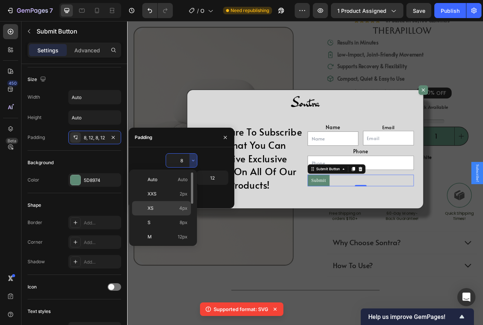
click at [177, 203] on div "XS 4px" at bounding box center [161, 208] width 59 height 14
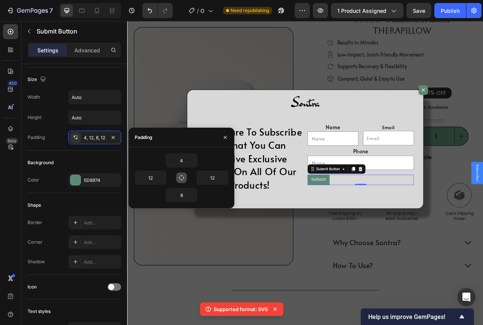
drag, startPoint x: 181, startPoint y: 153, endPoint x: 186, endPoint y: 155, distance: 5.3
click at [181, 153] on div "4 12 12 8" at bounding box center [182, 177] width 106 height 61
click at [191, 157] on button "button" at bounding box center [193, 161] width 8 height 14
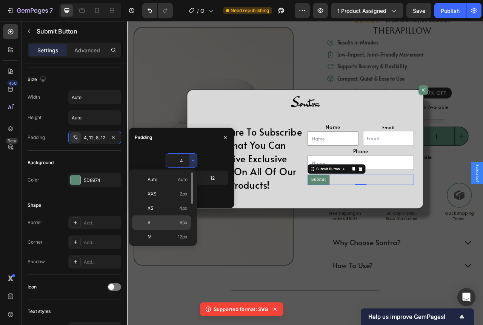
click at [180, 218] on div "S 8px" at bounding box center [161, 223] width 59 height 14
type input "8"
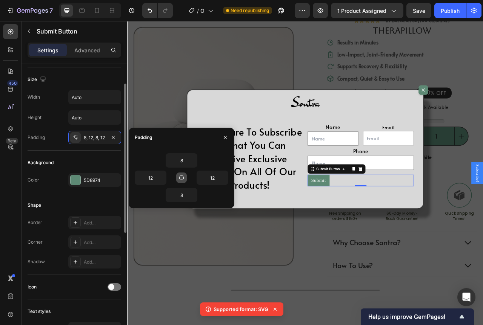
click at [93, 155] on div "Background Color 5D8974" at bounding box center [75, 172] width 94 height 43
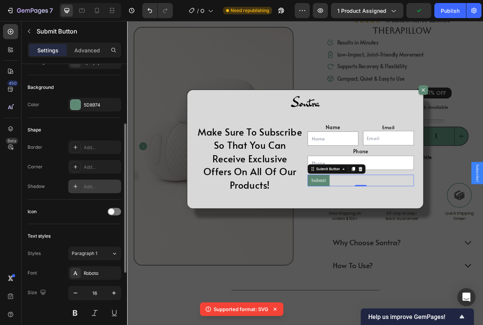
scroll to position [151, 0]
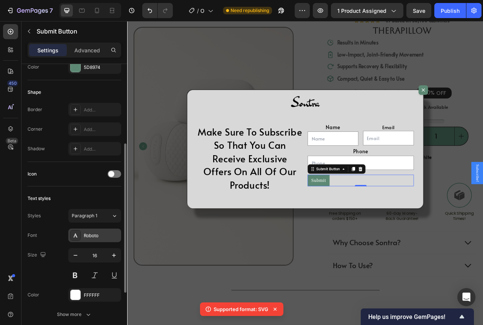
click at [102, 233] on div "Roboto" at bounding box center [101, 236] width 35 height 7
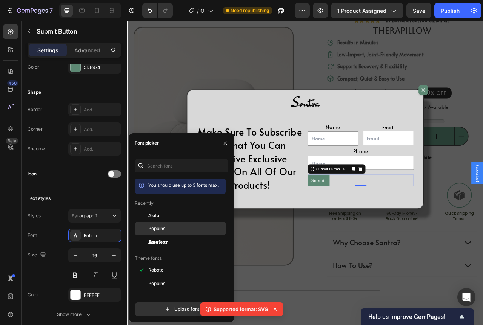
click at [161, 225] on div "Poppins" at bounding box center [180, 229] width 91 height 14
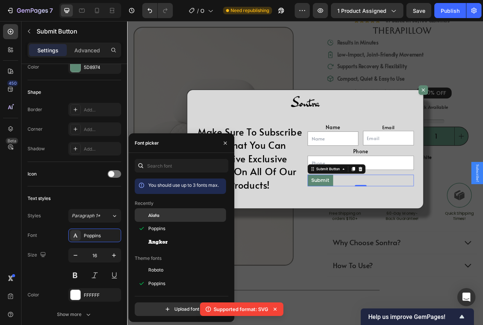
click at [157, 215] on span "Alata" at bounding box center [153, 215] width 11 height 7
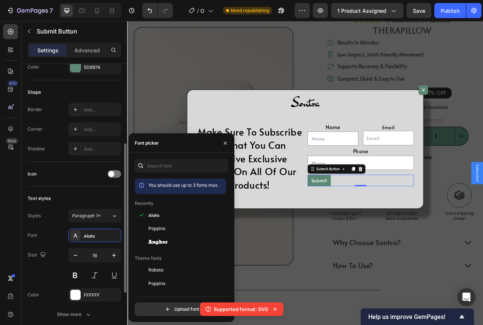
click at [88, 198] on div "Text styles" at bounding box center [75, 199] width 94 height 12
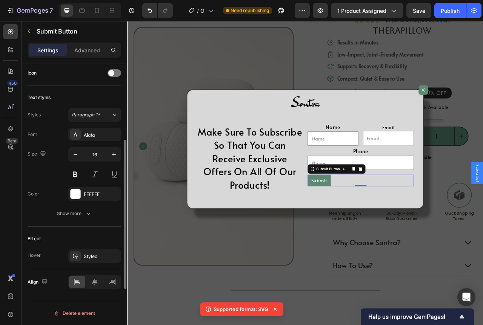
scroll to position [214, 0]
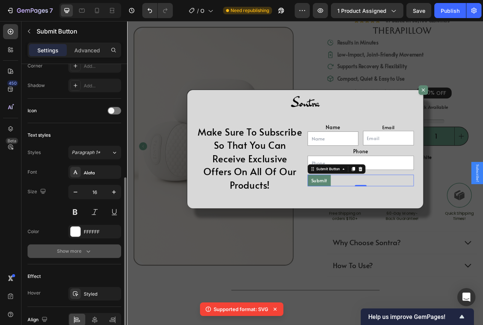
click at [83, 248] on div "Show more" at bounding box center [74, 252] width 35 height 8
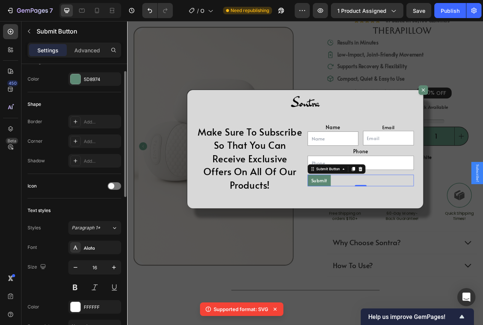
scroll to position [101, 0]
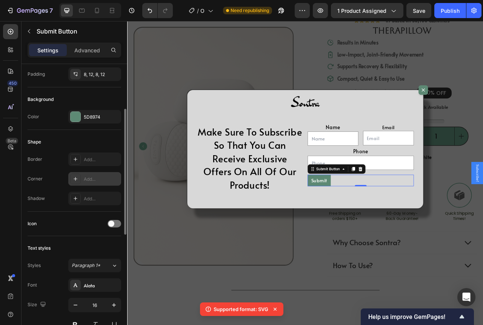
click at [100, 177] on div "Add..." at bounding box center [101, 179] width 35 height 7
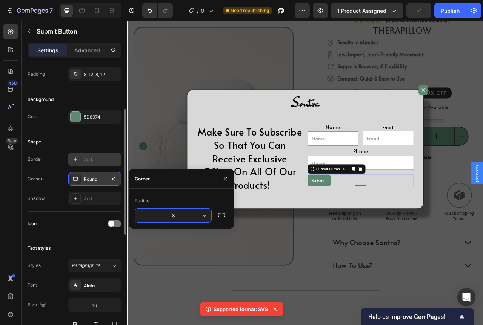
click at [97, 164] on div "Add..." at bounding box center [94, 160] width 53 height 14
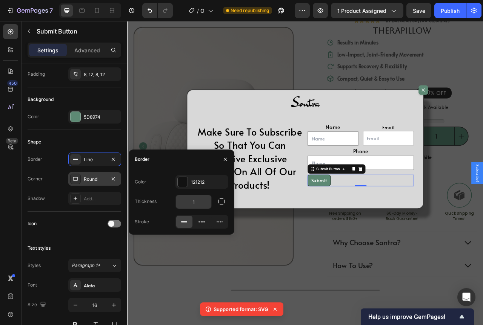
click at [197, 200] on input "1" at bounding box center [193, 202] width 35 height 14
type input "2"
click at [204, 192] on div "Color 121212 Thickness 2 Stroke" at bounding box center [182, 202] width 106 height 54
click at [197, 185] on div "121212" at bounding box center [202, 182] width 22 height 7
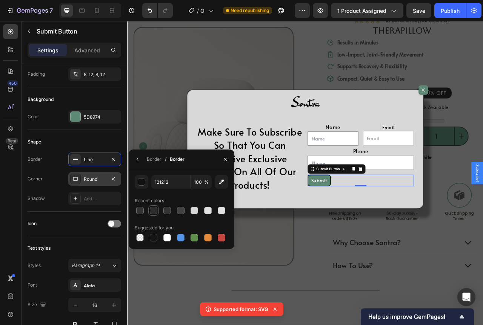
click at [152, 213] on div at bounding box center [154, 211] width 8 height 8
click at [181, 210] on div at bounding box center [181, 211] width 8 height 8
type input "424242"
click at [100, 136] on div "Shape Border Line Corner Round Shadow Add..." at bounding box center [75, 171] width 94 height 82
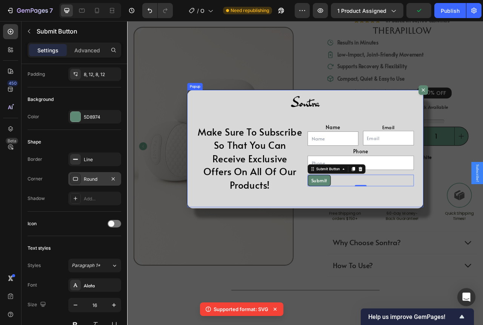
click at [344, 241] on div "Image Make Sure To Subscribe So That You Can Receive Exclusive Offers On All Of…" at bounding box center [353, 184] width 300 height 151
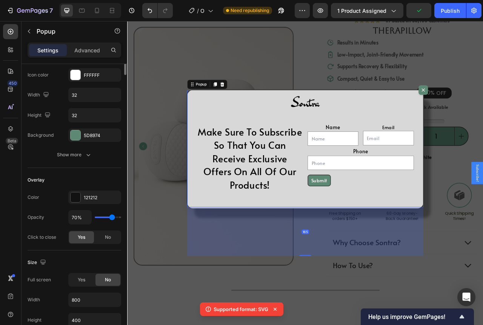
scroll to position [0, 0]
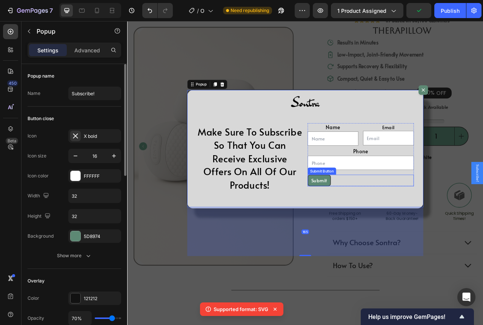
click at [391, 228] on div "Submit Submit Button" at bounding box center [423, 224] width 135 height 14
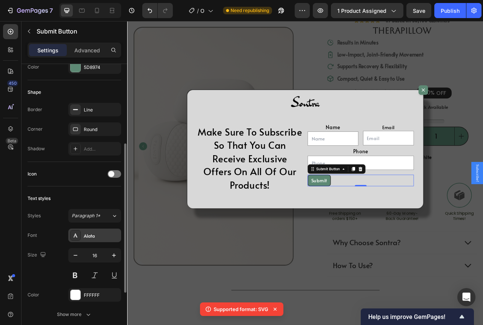
scroll to position [226, 0]
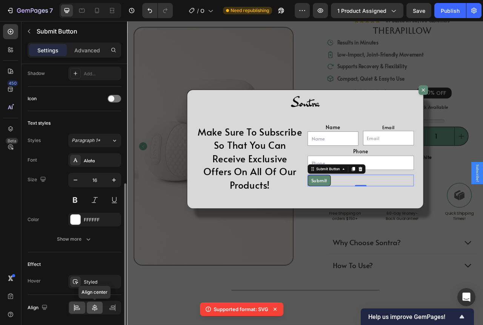
click at [98, 311] on icon at bounding box center [95, 308] width 8 height 8
click at [91, 123] on div "Text styles" at bounding box center [75, 123] width 94 height 12
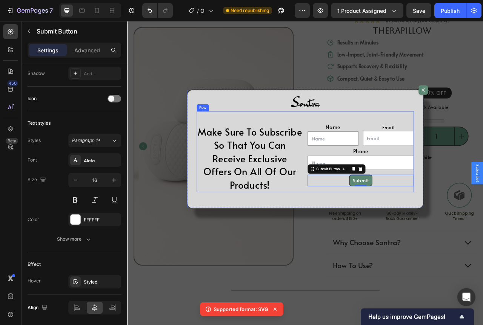
click at [350, 235] on div "Image Make Sure To Subscribe So That You Can Receive Exclusive Offers On All Of…" at bounding box center [353, 184] width 300 height 151
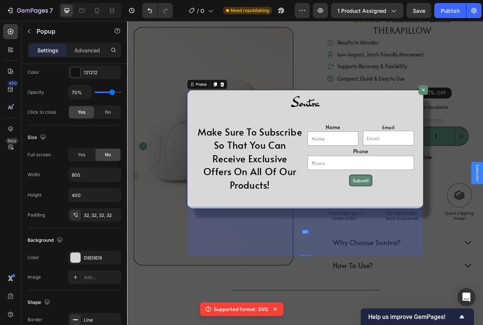
scroll to position [0, 0]
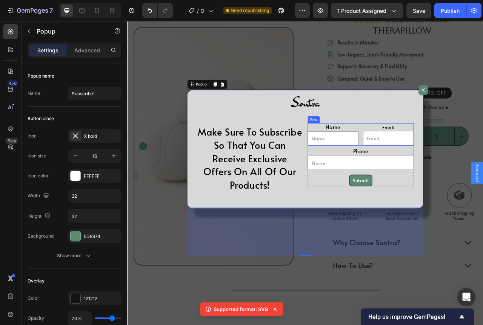
click at [422, 155] on div "Name Text Block Text Field Email Text Block Email Field Row" at bounding box center [423, 165] width 135 height 29
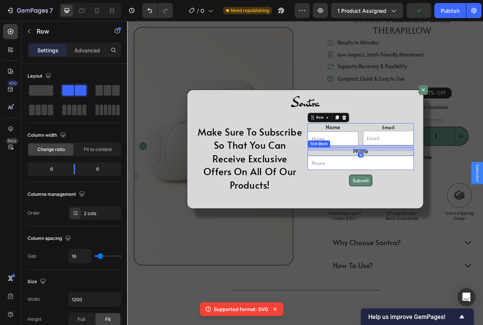
click at [358, 189] on div "Phone" at bounding box center [423, 187] width 135 height 11
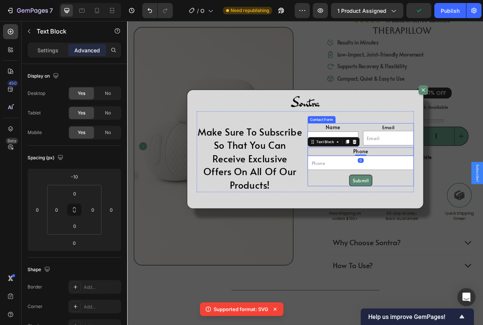
click at [356, 214] on div "Name Text Block Text Field Email Text Block Email Field Row Phone Text Block 0 …" at bounding box center [423, 191] width 135 height 80
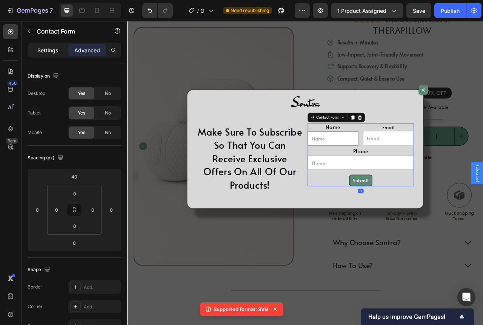
click at [43, 53] on p "Settings" at bounding box center [47, 50] width 21 height 8
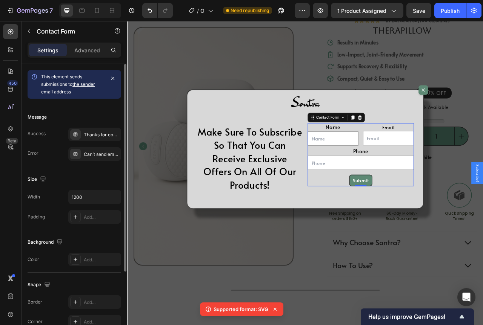
click at [81, 83] on link "the sender email address" at bounding box center [68, 87] width 54 height 13
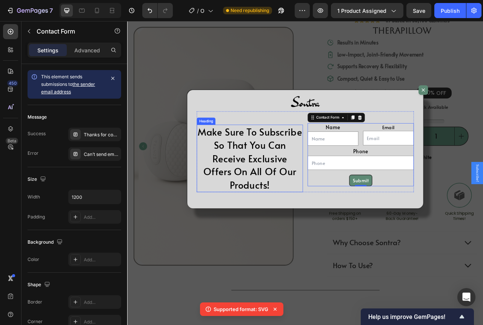
click at [327, 179] on p "Make Sure To Subscribe So That You Can Receive Exclusive Offers On All Of Our P…" at bounding box center [283, 196] width 134 height 84
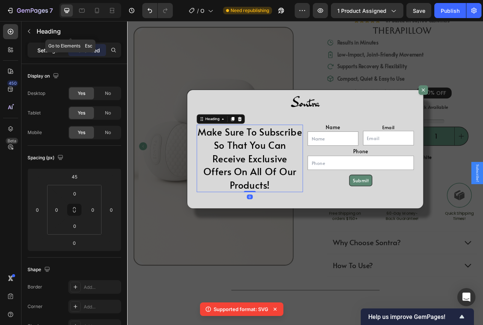
click at [51, 45] on div "Settings" at bounding box center [48, 50] width 38 height 12
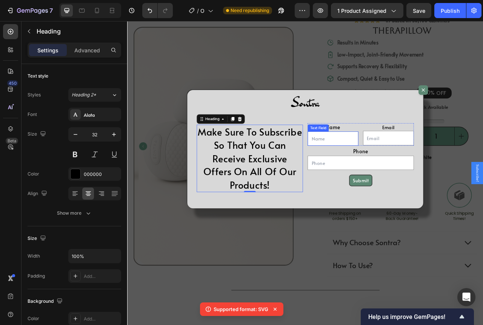
click at [391, 162] on input "Dialog body" at bounding box center [388, 171] width 64 height 18
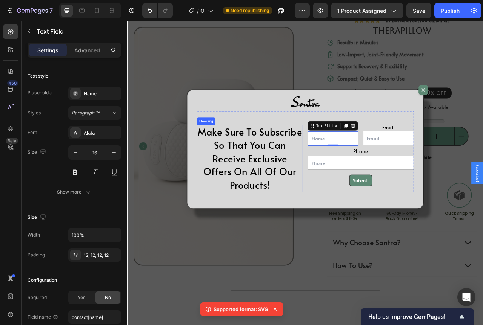
click at [279, 181] on p "Make Sure To Subscribe So That You Can Receive Exclusive Offers On All Of Our P…" at bounding box center [283, 196] width 134 height 84
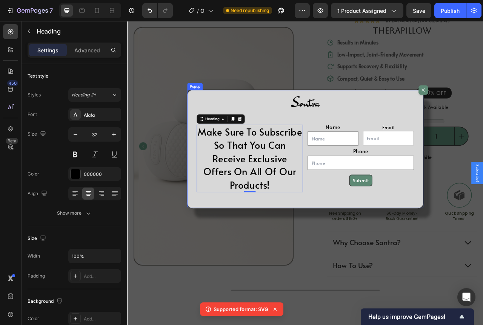
click at [352, 237] on div "Image Make Sure To Subscribe So That You Can Receive Exclusive Offers On All Of…" at bounding box center [353, 184] width 300 height 151
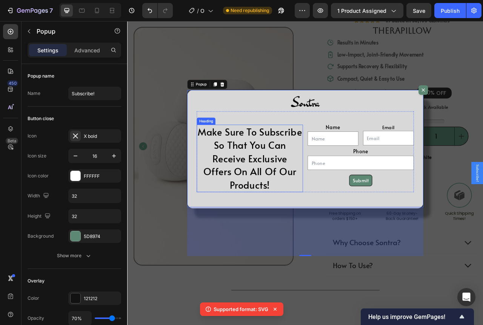
click at [260, 186] on p "Make Sure To Subscribe So That You Can Receive Exclusive Offers On All Of Our P…" at bounding box center [283, 196] width 134 height 84
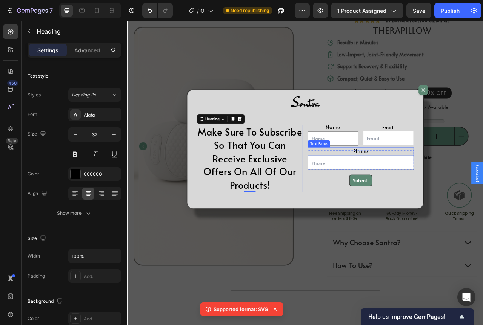
click at [371, 173] on div "Text Block" at bounding box center [370, 177] width 29 height 9
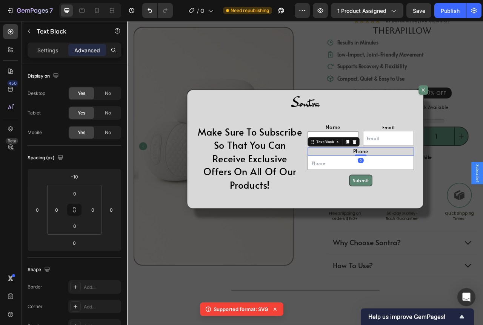
click at [370, 200] on input "Dialog body" at bounding box center [423, 202] width 135 height 18
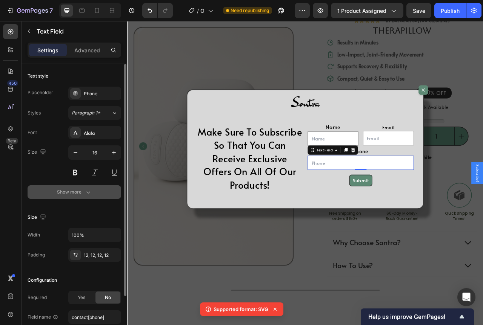
click at [97, 186] on button "Show more" at bounding box center [75, 193] width 94 height 14
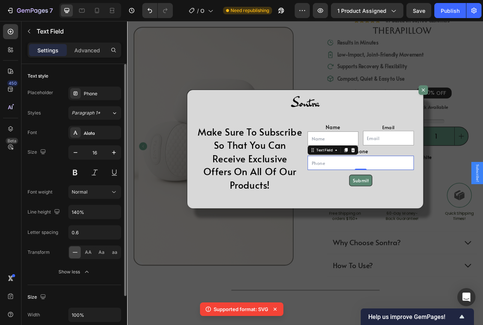
drag, startPoint x: 94, startPoint y: 269, endPoint x: 74, endPoint y: 264, distance: 20.9
click at [74, 264] on div "Font Alata Size 16 Font weight Normal Line height 140% Letter spacing 0.6 Trans…" at bounding box center [75, 202] width 94 height 153
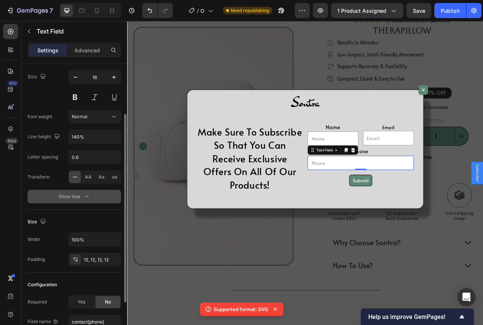
click at [77, 194] on div "Show less" at bounding box center [74, 197] width 32 height 8
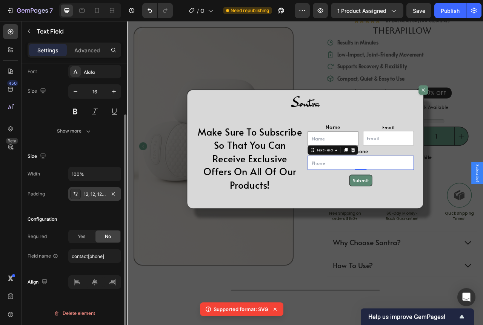
scroll to position [61, 0]
click at [86, 238] on div "Yes" at bounding box center [81, 237] width 25 height 12
click at [109, 239] on span "No" at bounding box center [108, 236] width 6 height 7
click at [86, 237] on div "Yes" at bounding box center [81, 237] width 25 height 12
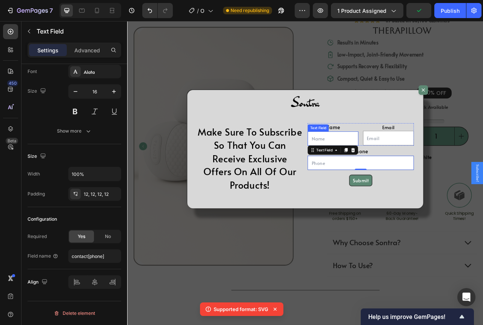
click at [385, 168] on input "Dialog body" at bounding box center [388, 171] width 64 height 18
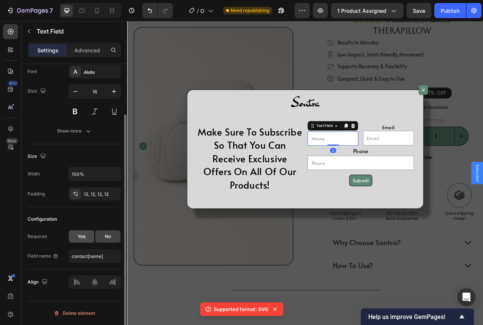
click at [84, 239] on span "Yes" at bounding box center [82, 236] width 8 height 7
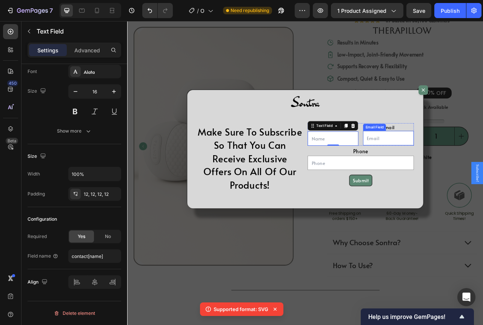
click at [448, 169] on input "Dialog body" at bounding box center [459, 170] width 64 height 18
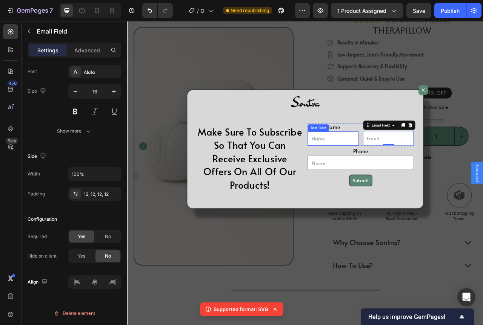
click at [391, 170] on input "Dialog body" at bounding box center [388, 171] width 64 height 18
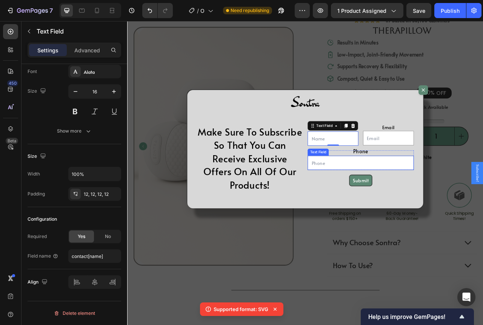
click at [387, 203] on input "Dialog body" at bounding box center [423, 202] width 135 height 18
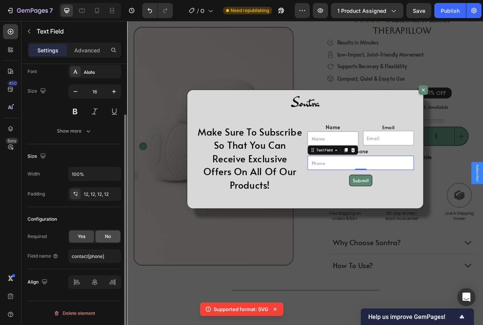
click at [102, 238] on div "No" at bounding box center [107, 237] width 25 height 12
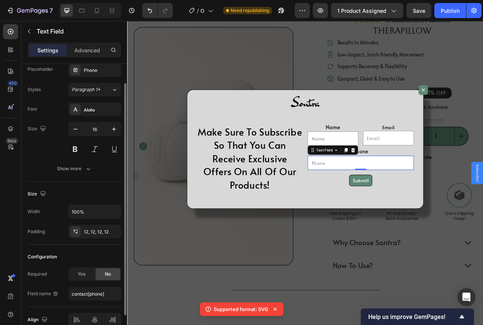
scroll to position [0, 0]
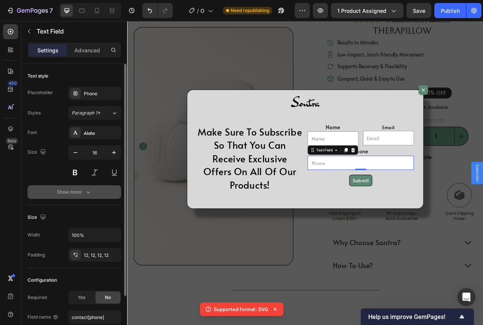
click at [98, 190] on button "Show more" at bounding box center [75, 193] width 94 height 14
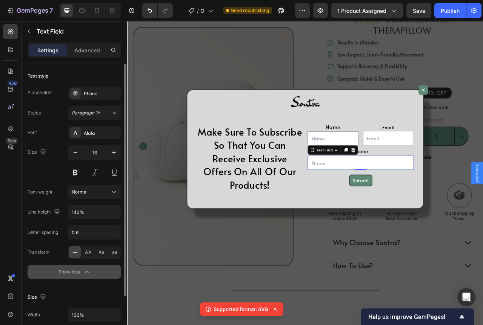
click at [78, 277] on button "Show less" at bounding box center [75, 273] width 94 height 14
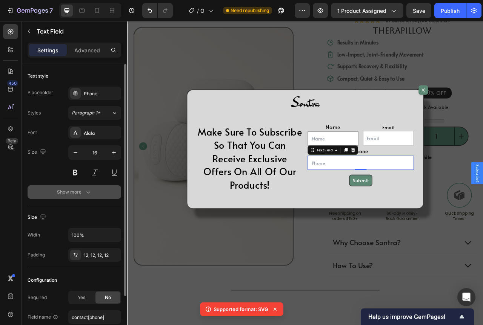
click at [86, 195] on icon "button" at bounding box center [88, 193] width 8 height 8
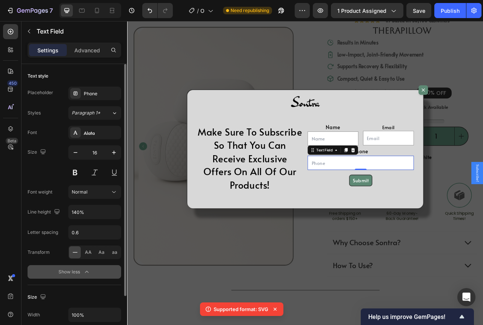
scroll to position [75, 0]
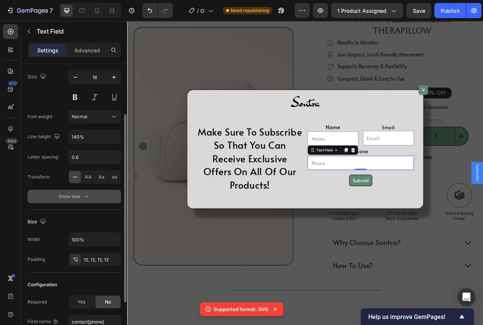
click at [88, 192] on button "Show less" at bounding box center [75, 197] width 94 height 14
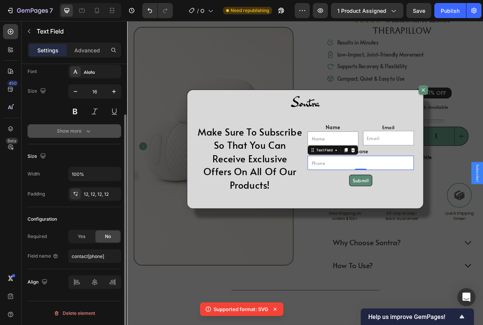
scroll to position [61, 0]
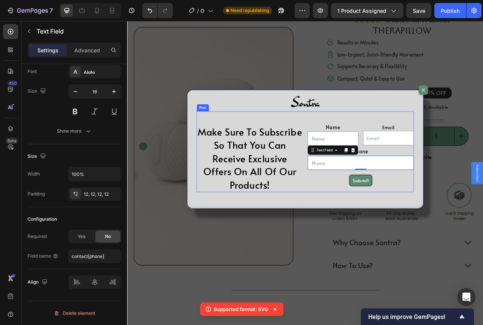
click at [403, 135] on div "Dialog body" at bounding box center [353, 125] width 276 height 38
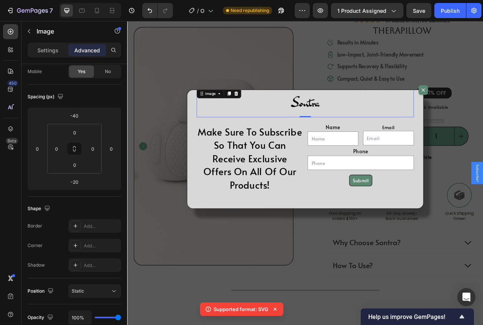
scroll to position [0, 0]
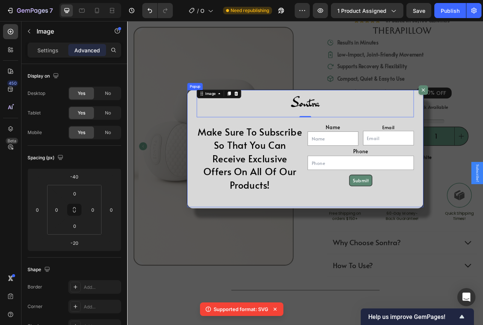
click at [454, 245] on div "Image -20 Make Sure To Subscribe So That You Can Receive Exclusive Offers On Al…" at bounding box center [353, 184] width 300 height 151
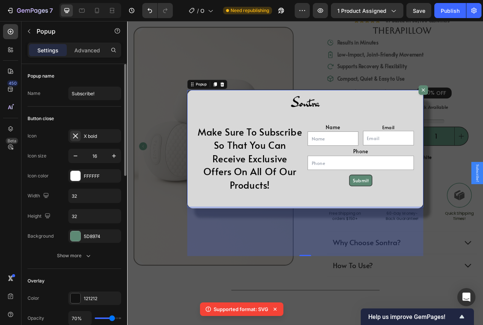
click at [111, 113] on div "Button close" at bounding box center [75, 119] width 94 height 12
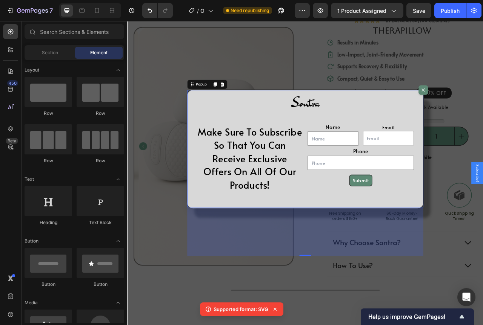
click at [152, 144] on div "Backdrop" at bounding box center [353, 214] width 453 height 387
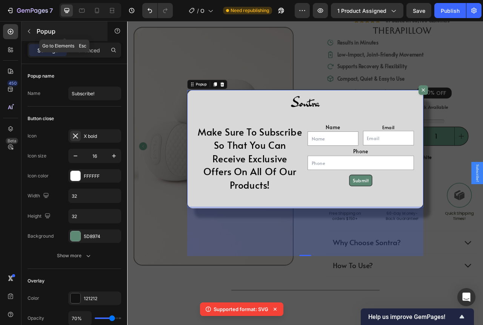
click at [38, 32] on p "Popup" at bounding box center [69, 31] width 64 height 9
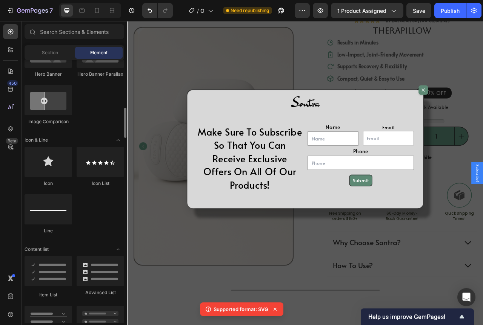
scroll to position [453, 0]
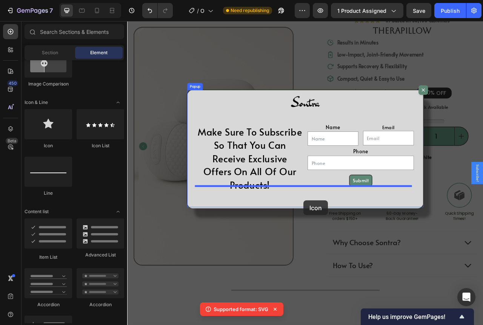
drag, startPoint x: 186, startPoint y: 146, endPoint x: 351, endPoint y: 250, distance: 195.3
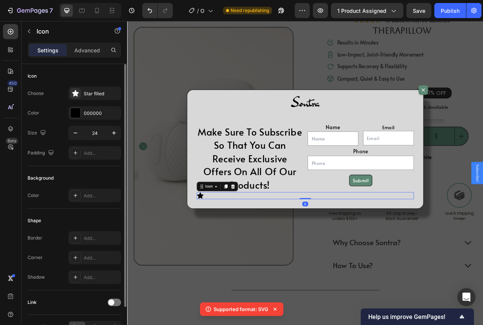
scroll to position [46, 0]
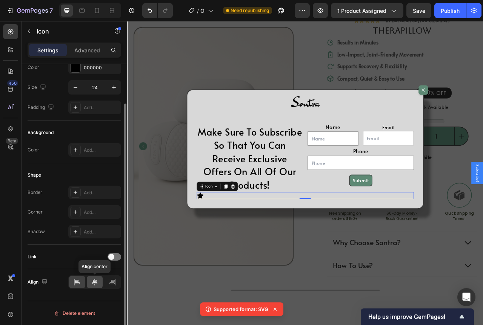
click at [97, 282] on icon at bounding box center [95, 283] width 8 height 8
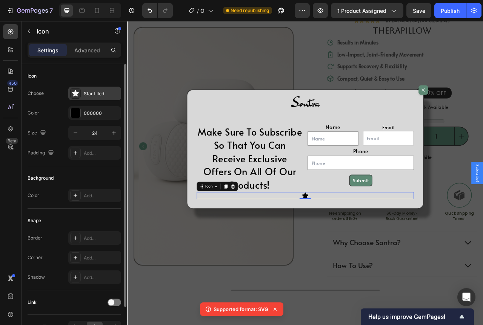
click at [98, 96] on div "Star filled" at bounding box center [101, 94] width 35 height 7
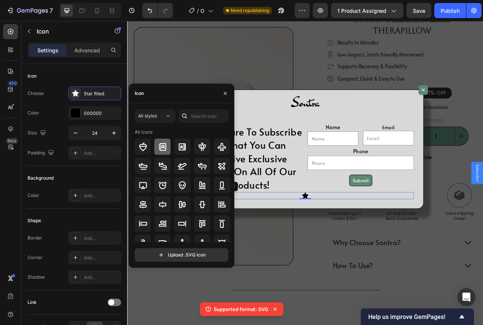
click at [165, 144] on icon at bounding box center [163, 147] width 8 height 8
click at [222, 96] on icon "button" at bounding box center [225, 94] width 6 height 6
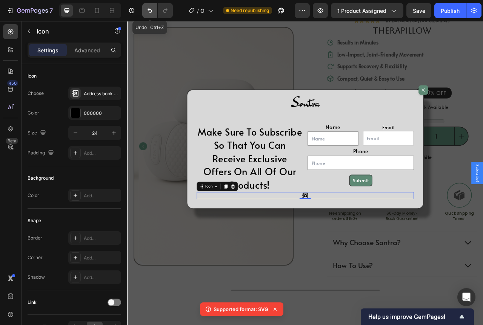
click at [149, 9] on icon "Undo/Redo" at bounding box center [150, 11] width 8 height 8
click at [149, 10] on icon "Undo/Redo" at bounding box center [149, 10] width 5 height 5
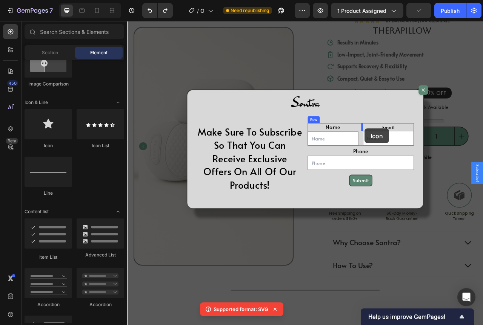
drag, startPoint x: 182, startPoint y: 146, endPoint x: 429, endPoint y: 158, distance: 247.3
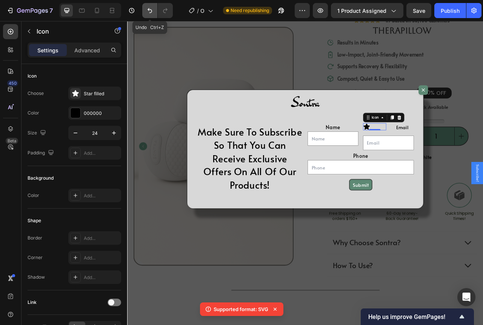
click at [150, 9] on icon "Undo/Redo" at bounding box center [150, 11] width 8 height 8
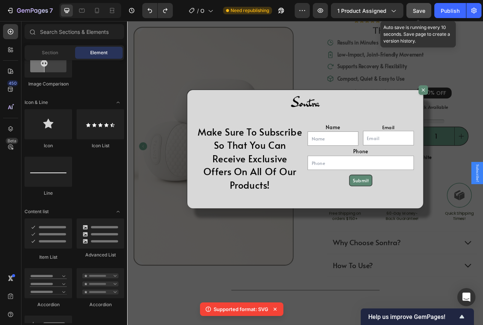
click at [422, 11] on span "Save" at bounding box center [419, 11] width 12 height 6
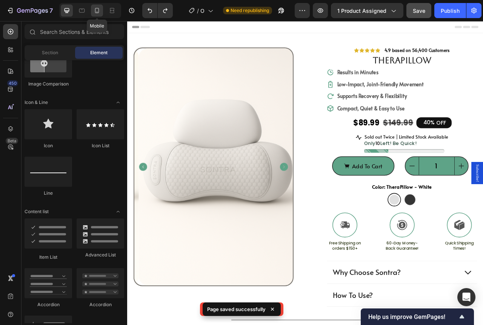
click at [102, 11] on div at bounding box center [97, 11] width 12 height 12
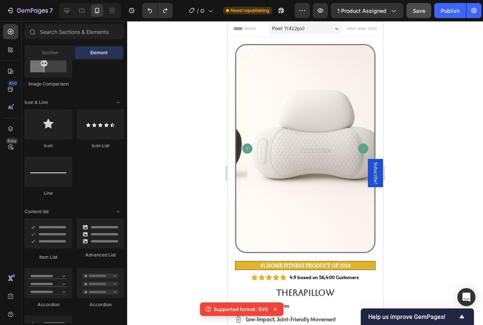
click at [372, 170] on span "Subscribe!" at bounding box center [375, 173] width 8 height 23
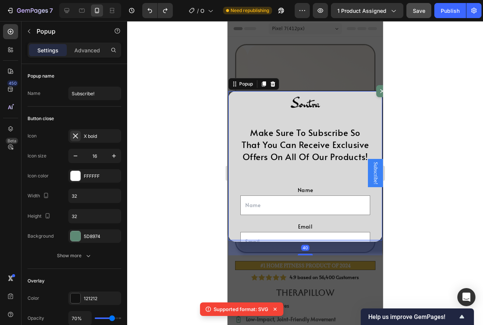
click at [372, 170] on span "Subscribe!" at bounding box center [375, 173] width 8 height 23
click at [376, 91] on button "Dialog content" at bounding box center [382, 91] width 12 height 12
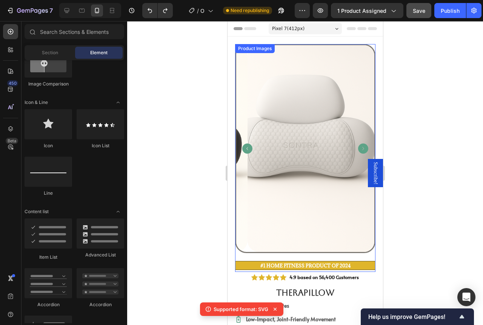
drag, startPoint x: 368, startPoint y: 163, endPoint x: 366, endPoint y: 156, distance: 7.9
drag, startPoint x: 367, startPoint y: 167, endPoint x: 367, endPoint y: 149, distance: 18.1
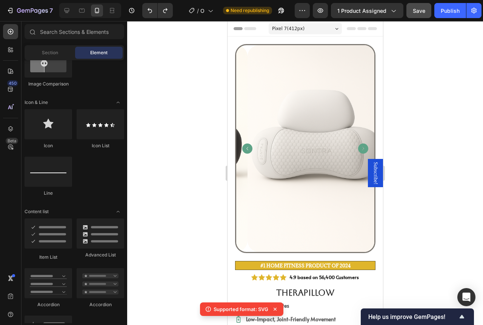
drag, startPoint x: 368, startPoint y: 172, endPoint x: 369, endPoint y: 177, distance: 5.3
click at [371, 177] on span "Subscribe!" at bounding box center [375, 173] width 8 height 23
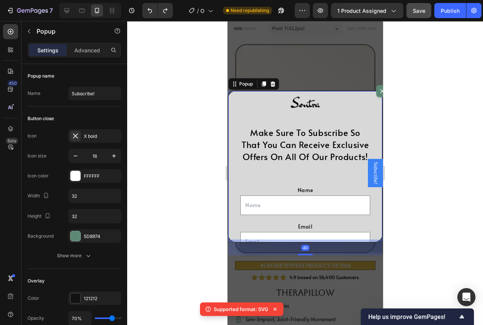
click at [371, 177] on span "Subscribe!" at bounding box center [375, 173] width 8 height 23
click at [298, 152] on h2 "Make Sure To Subscribe So That You Can Receive Exclusive Offers On All Of Our P…" at bounding box center [305, 145] width 130 height 38
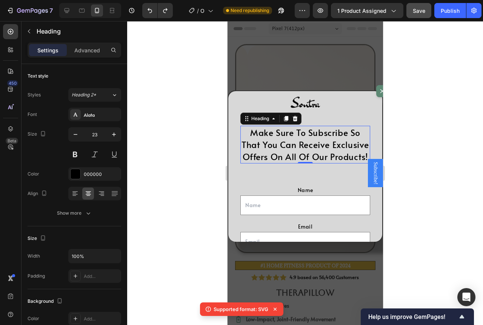
click at [337, 164] on h2 "Make Sure To Subscribe So That You Can Receive Exclusive Offers On All Of Our P…" at bounding box center [305, 145] width 130 height 38
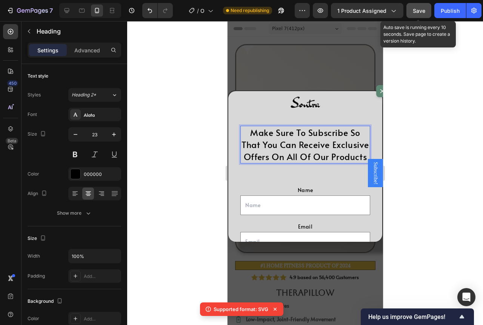
click at [429, 17] on button "Save" at bounding box center [418, 10] width 25 height 15
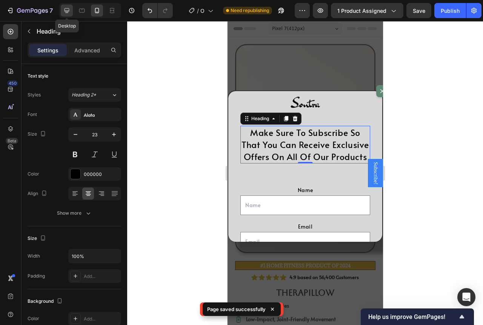
click at [67, 5] on div at bounding box center [67, 11] width 12 height 12
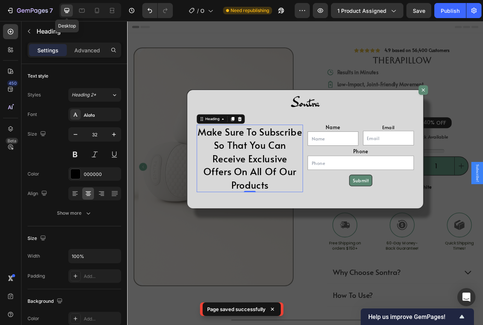
scroll to position [106, 0]
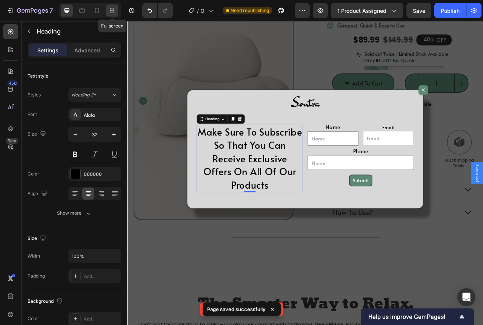
click at [111, 8] on icon at bounding box center [112, 11] width 8 height 8
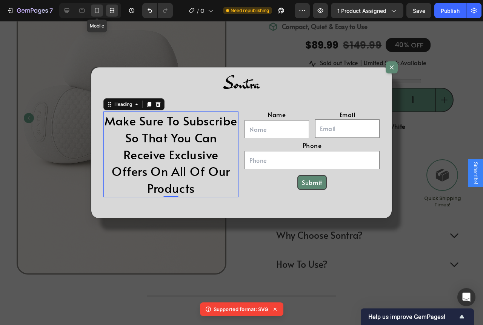
click at [98, 7] on icon at bounding box center [97, 11] width 8 height 8
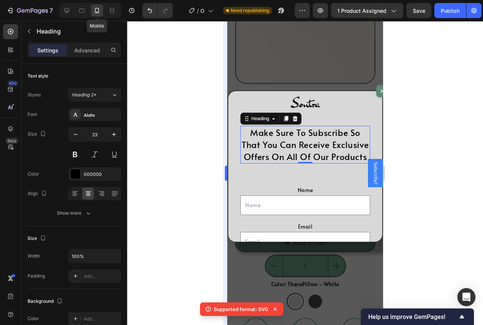
scroll to position [184, 0]
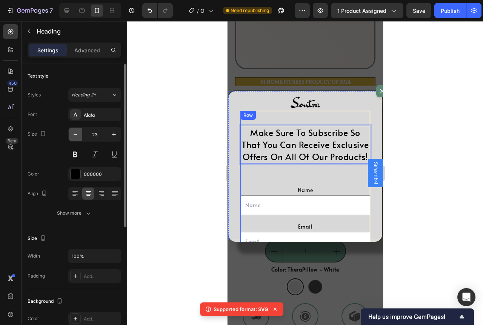
click at [78, 129] on button "button" at bounding box center [76, 135] width 14 height 14
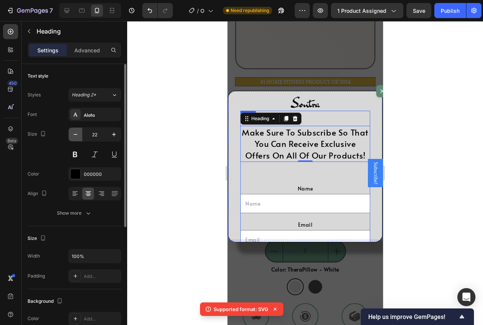
click at [78, 129] on button "button" at bounding box center [76, 135] width 14 height 14
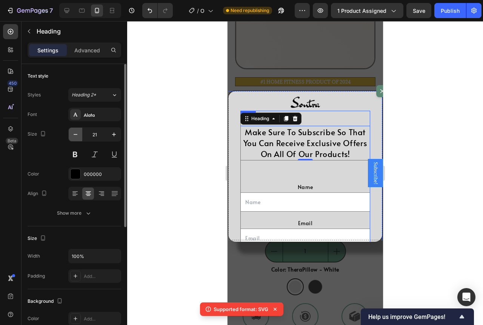
click at [78, 129] on button "button" at bounding box center [76, 135] width 14 height 14
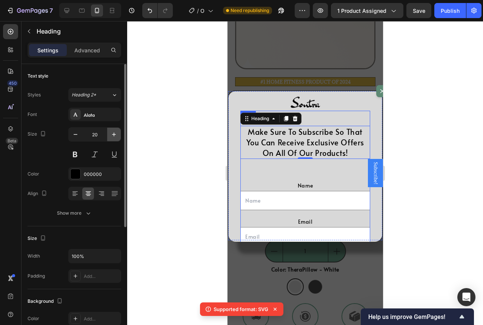
click at [111, 134] on icon "button" at bounding box center [114, 135] width 8 height 8
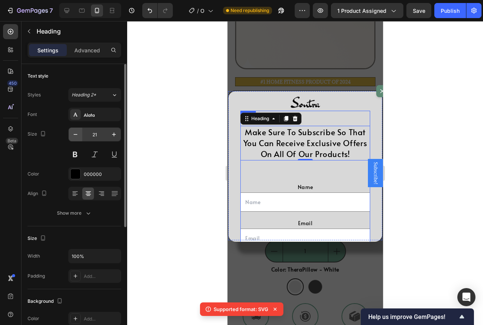
click at [77, 132] on icon "button" at bounding box center [76, 135] width 8 height 8
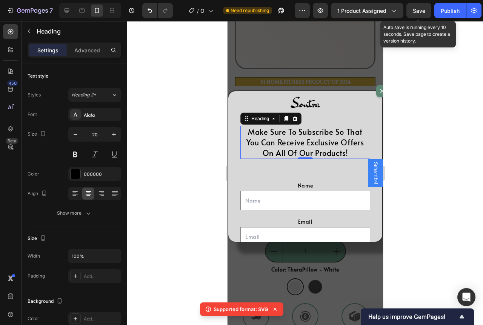
click at [424, 10] on span "Save" at bounding box center [419, 11] width 12 height 6
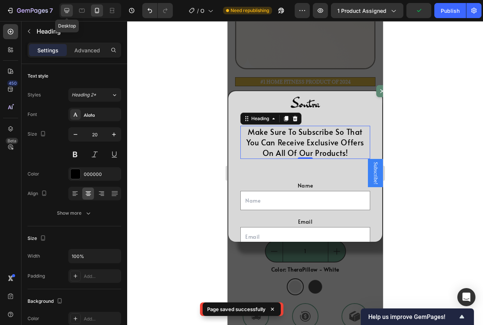
click at [65, 9] on icon at bounding box center [67, 11] width 8 height 8
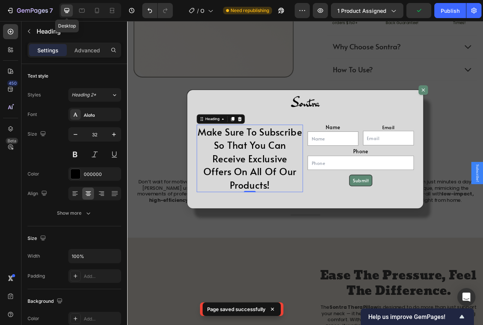
scroll to position [290, 0]
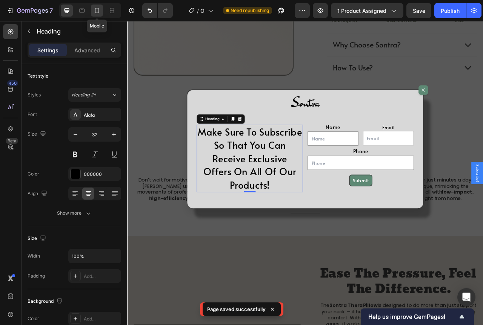
click at [93, 7] on div at bounding box center [97, 11] width 12 height 12
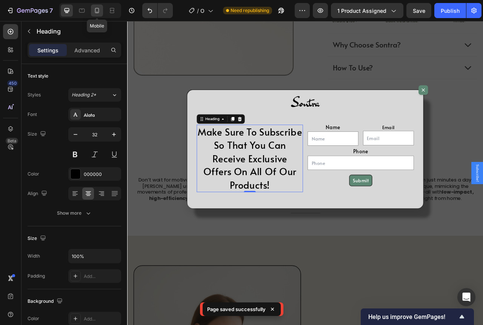
type input "20"
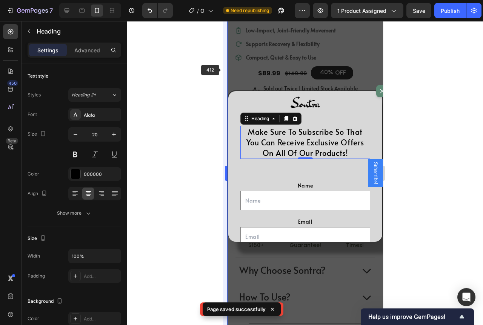
scroll to position [367, 0]
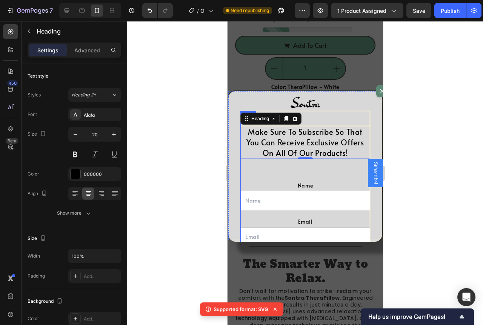
click at [310, 178] on div "Name Text Block Text Field Email Text Block Email Field Row Phone Text Block Te…" at bounding box center [305, 233] width 130 height 136
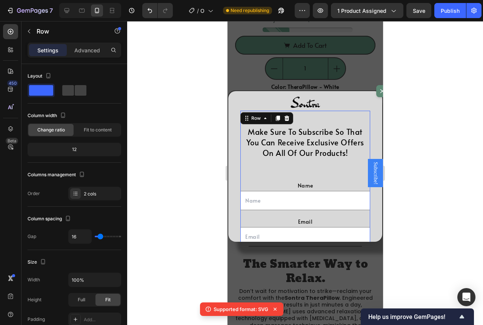
click at [334, 144] on p "Make Sure To Subscribe So That You Can Receive Exclusive Offers On All Of Our P…" at bounding box center [305, 143] width 128 height 32
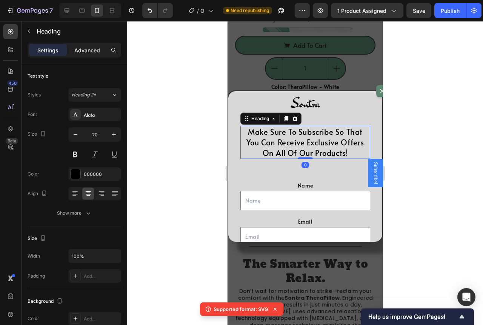
click at [87, 52] on p "Advanced" at bounding box center [87, 50] width 26 height 8
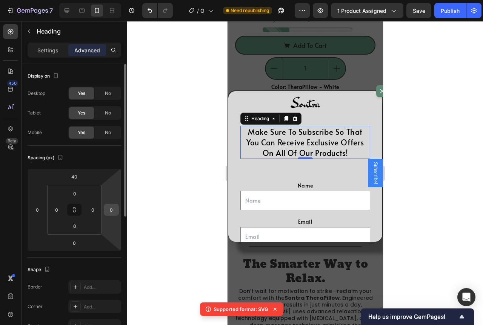
click at [114, 211] on input "0" at bounding box center [111, 209] width 11 height 11
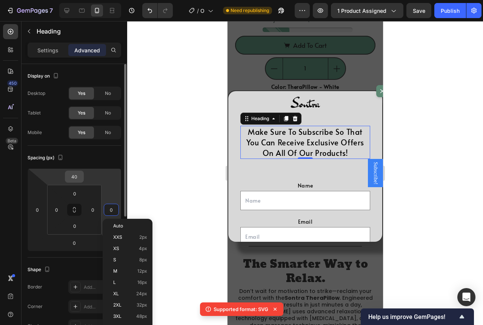
click at [79, 181] on input "40" at bounding box center [74, 176] width 15 height 11
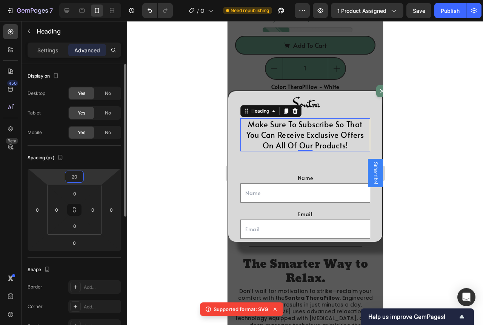
type input "2"
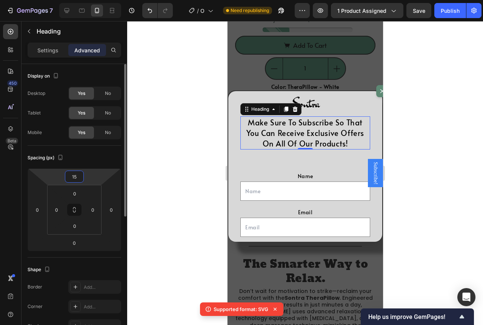
type input "1"
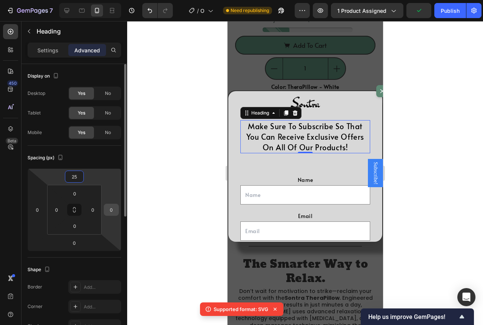
type input "25"
click at [113, 209] on input "0" at bounding box center [111, 209] width 11 height 11
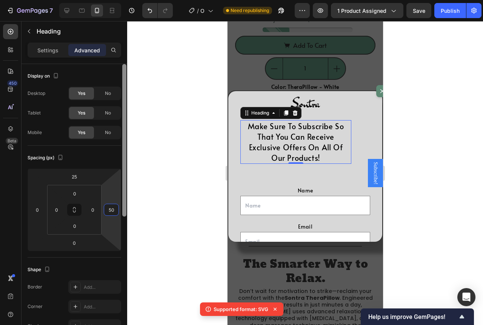
type input "5"
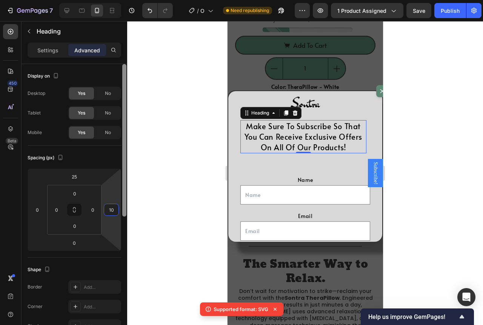
type input "1"
type input "150"
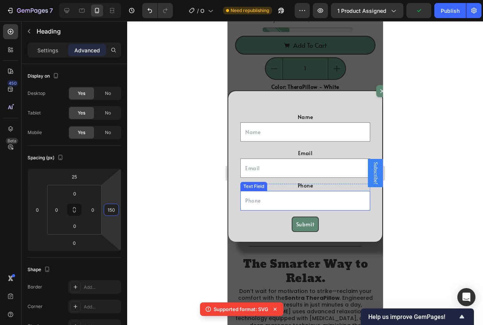
scroll to position [97, 0]
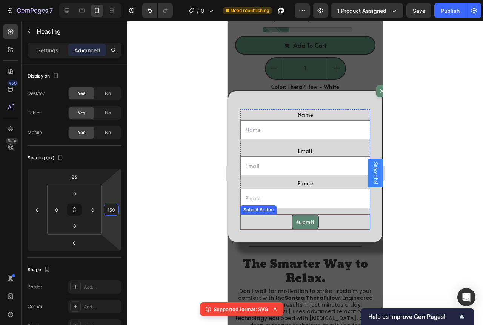
click at [248, 215] on div "Submit Submit Button" at bounding box center [305, 222] width 130 height 15
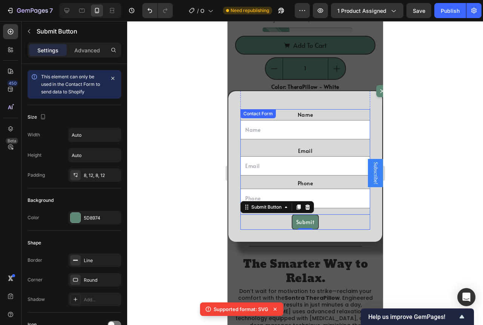
click at [240, 213] on div "Name Text Block Text Field Email Text Block Email Field Row Phone Text Block Te…" at bounding box center [305, 169] width 130 height 121
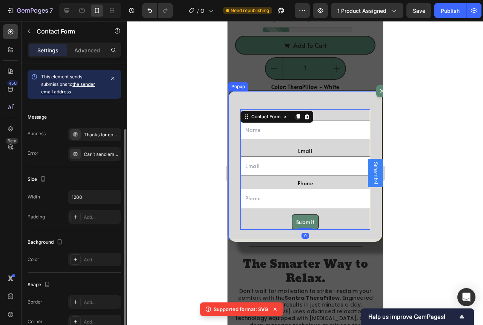
scroll to position [102, 0]
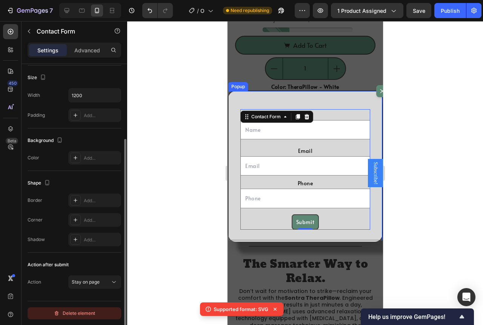
click at [68, 315] on div "Delete element" at bounding box center [74, 313] width 41 height 9
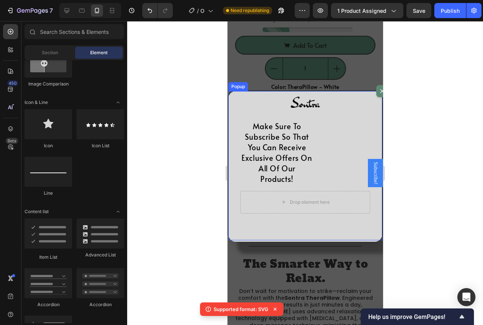
scroll to position [0, 0]
click at [340, 197] on div "Drop element here" at bounding box center [305, 202] width 130 height 23
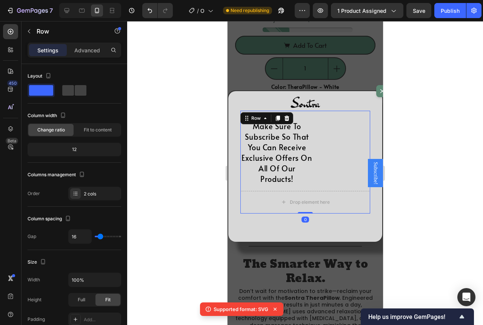
click at [348, 187] on div "Make Sure To Subscribe So That You Can Receive Exclusive Offers On All Of Our P…" at bounding box center [305, 162] width 130 height 103
click at [345, 192] on div "Drop element here" at bounding box center [305, 202] width 130 height 23
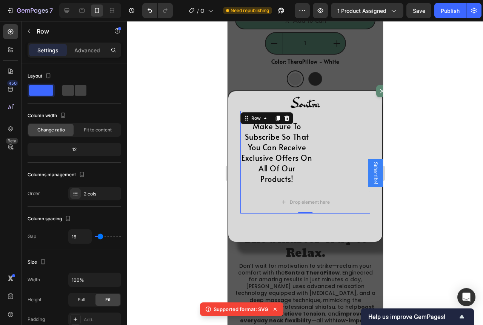
scroll to position [405, 0]
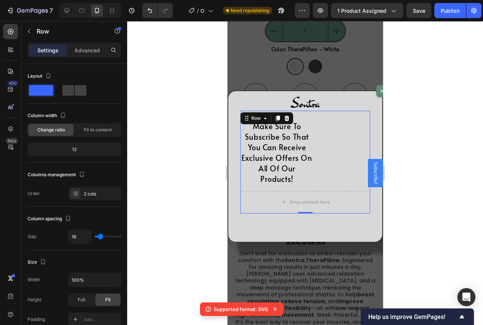
click at [332, 169] on div "Make Sure To Subscribe So That You Can Receive Exclusive Offers On All Of Our P…" at bounding box center [305, 148] width 130 height 74
click at [287, 117] on icon "Dialog body" at bounding box center [286, 117] width 5 height 5
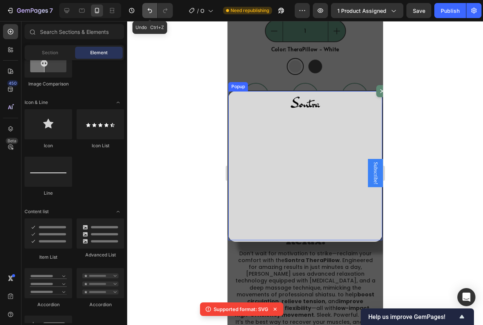
click at [150, 13] on icon "Undo/Redo" at bounding box center [150, 11] width 8 height 8
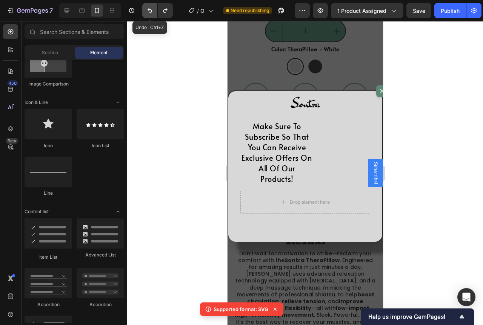
click at [146, 11] on icon "Undo/Redo" at bounding box center [150, 11] width 8 height 8
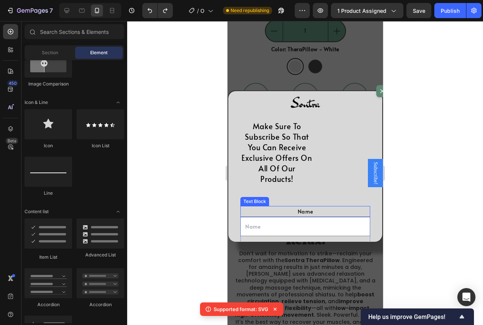
scroll to position [97, 0]
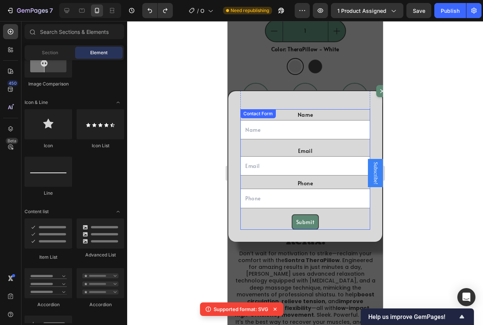
click at [282, 212] on div "Name Text Block Text Field Email Text Block Email Field Row Phone Text Block Te…" at bounding box center [305, 169] width 130 height 121
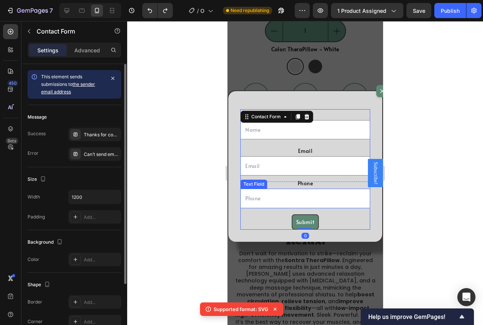
scroll to position [102, 0]
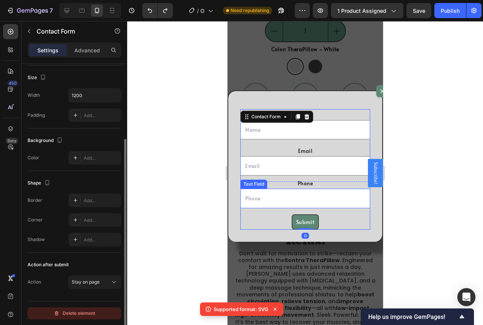
click at [86, 310] on div "Delete element" at bounding box center [74, 313] width 41 height 9
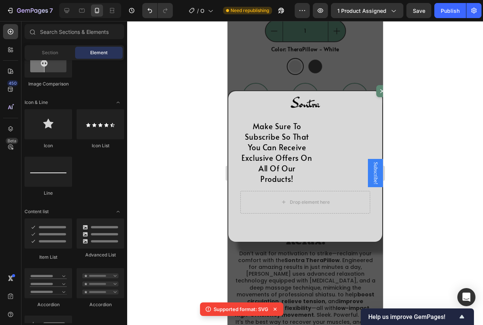
scroll to position [0, 0]
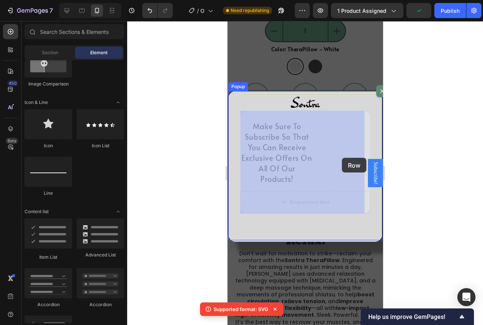
drag, startPoint x: 322, startPoint y: 201, endPoint x: 341, endPoint y: 158, distance: 46.6
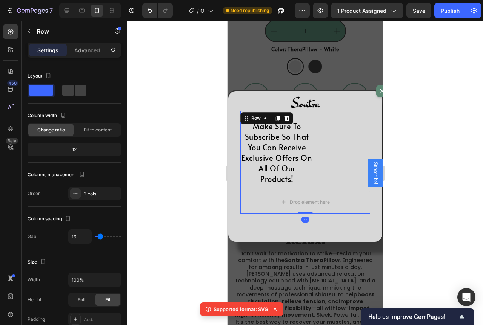
click at [335, 158] on div "Make Sure To Subscribe So That You Can Receive Exclusive Offers On All Of Our P…" at bounding box center [305, 148] width 130 height 74
click at [30, 30] on icon "button" at bounding box center [29, 31] width 6 height 6
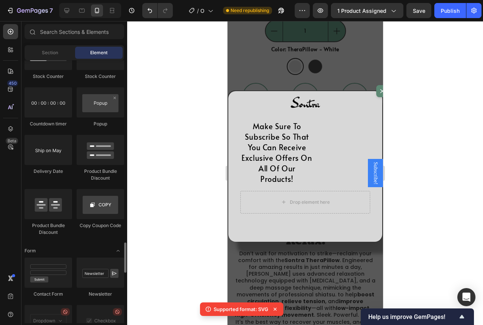
scroll to position [1660, 0]
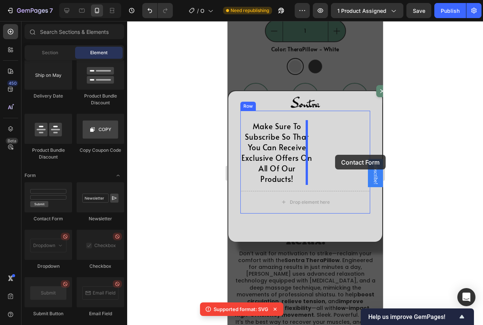
drag, startPoint x: 277, startPoint y: 223, endPoint x: 335, endPoint y: 155, distance: 89.1
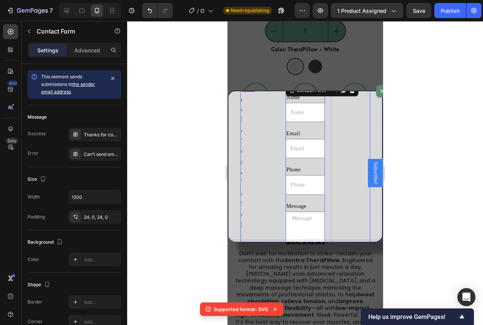
scroll to position [0, 0]
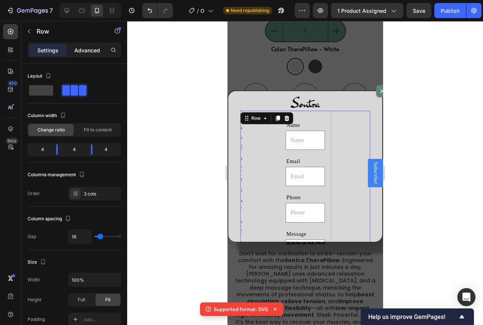
click at [89, 45] on div "Advanced" at bounding box center [87, 50] width 38 height 12
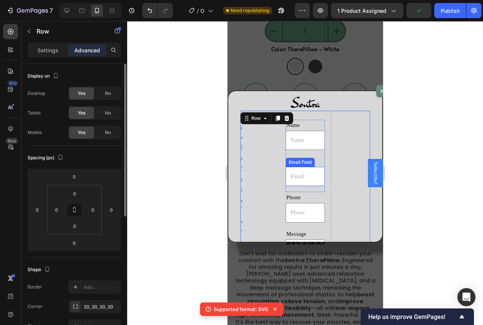
click at [286, 167] on input "Dialog body" at bounding box center [304, 176] width 39 height 19
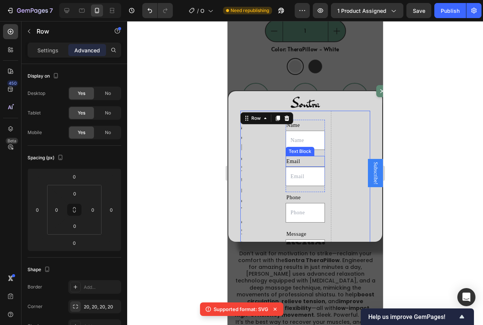
click at [300, 163] on div "Email" at bounding box center [304, 161] width 39 height 11
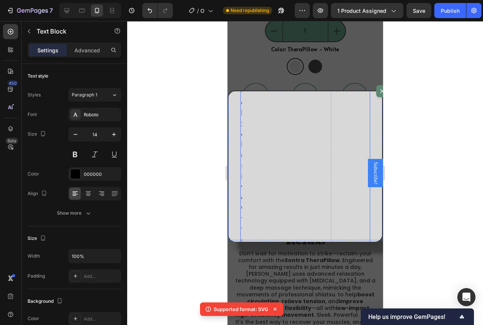
click at [332, 175] on div "Dialog body" at bounding box center [349, 81] width 39 height 771
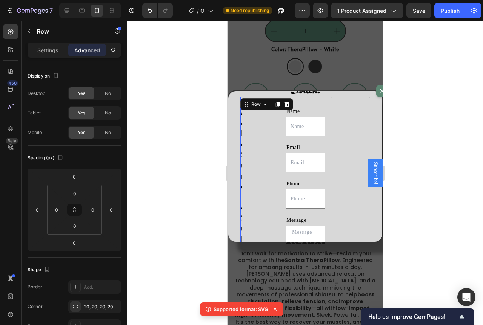
scroll to position [11, 0]
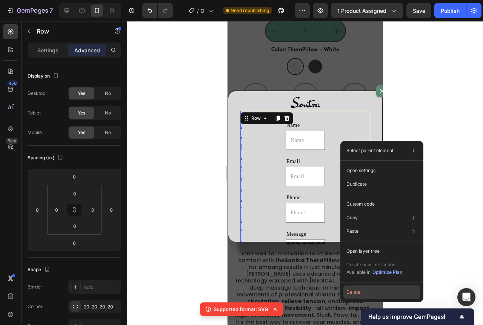
click at [362, 293] on button "Delete" at bounding box center [381, 293] width 77 height 14
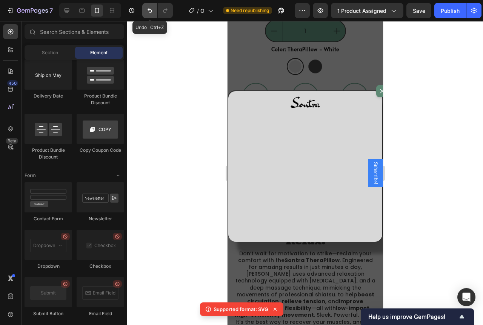
click at [147, 9] on icon "Undo/Redo" at bounding box center [150, 11] width 8 height 8
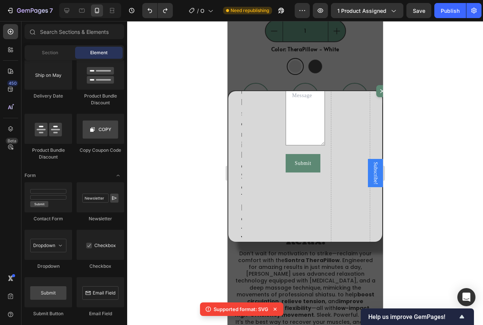
scroll to position [113, 0]
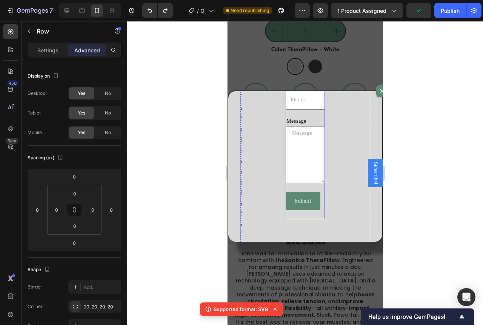
click at [285, 187] on div "Name Text Block Text Field Email Text Block Email Field Row Phone Text Block Te…" at bounding box center [304, 109] width 39 height 222
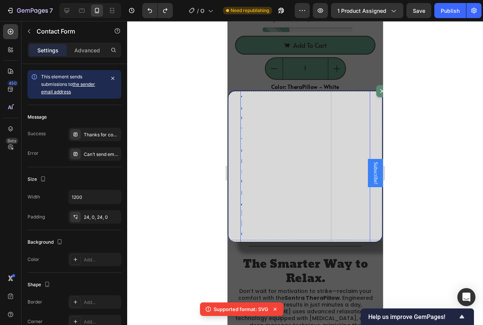
scroll to position [566, 0]
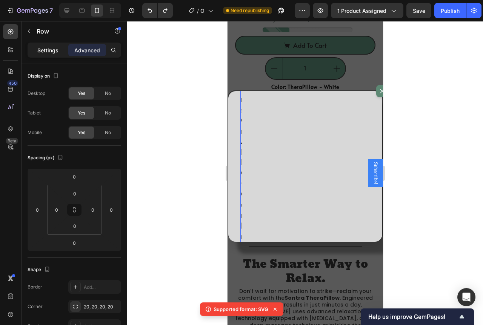
click at [61, 45] on div "Settings" at bounding box center [48, 50] width 38 height 12
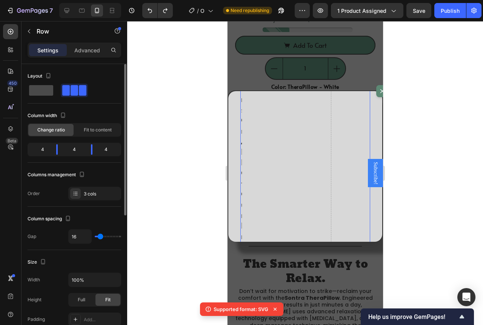
click at [49, 92] on span at bounding box center [41, 90] width 24 height 11
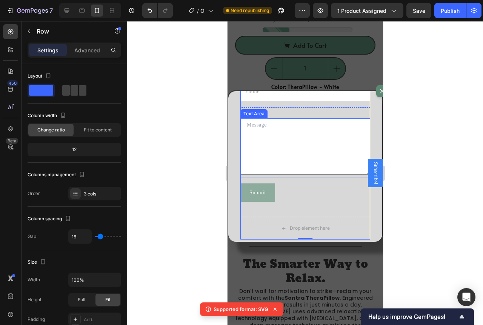
scroll to position [212, 0]
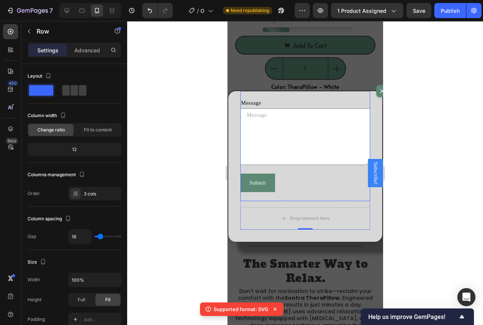
click at [245, 168] on div "Name Text Block Text Field Email Text Block Email Field Row Phone Text Block Te…" at bounding box center [305, 91] width 130 height 222
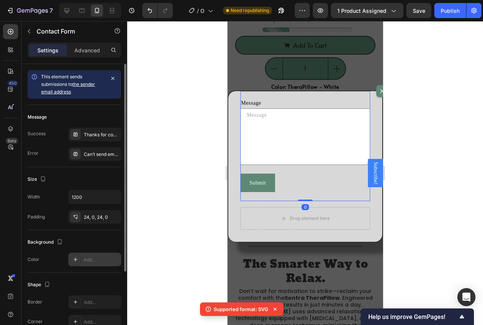
scroll to position [102, 0]
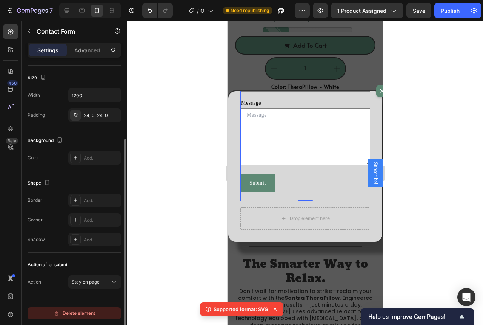
click at [94, 316] on div "Delete element" at bounding box center [74, 313] width 41 height 9
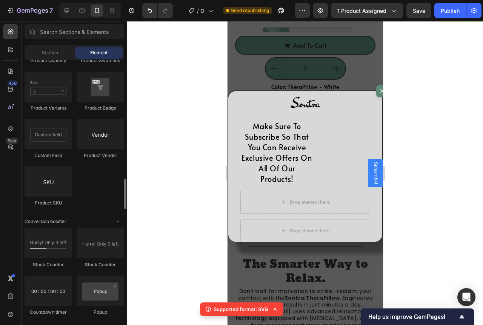
scroll to position [1358, 0]
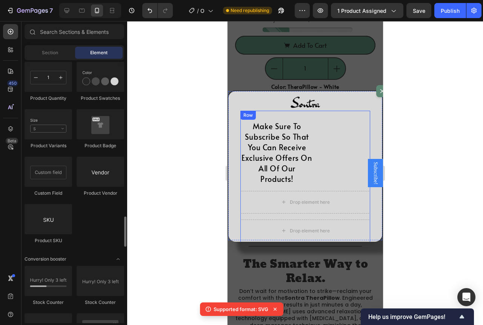
click at [340, 153] on div "Make Sure To Subscribe So That You Can Receive Exclusive Offers On All Of Our P…" at bounding box center [305, 148] width 130 height 74
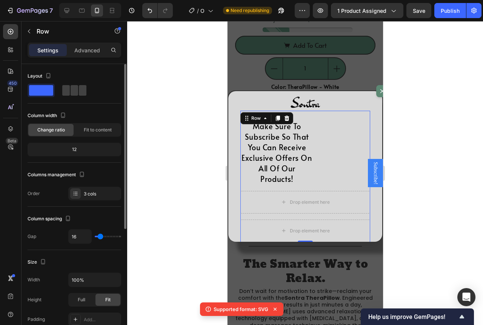
click at [43, 88] on span at bounding box center [41, 90] width 24 height 11
click at [68, 89] on span at bounding box center [66, 90] width 8 height 11
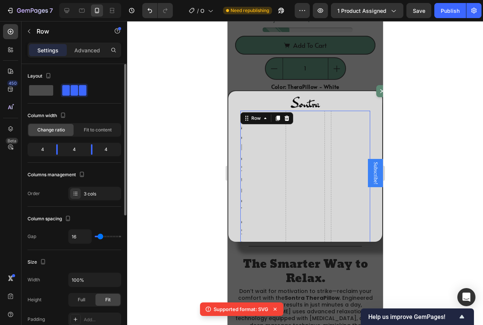
click at [45, 88] on span at bounding box center [41, 90] width 24 height 11
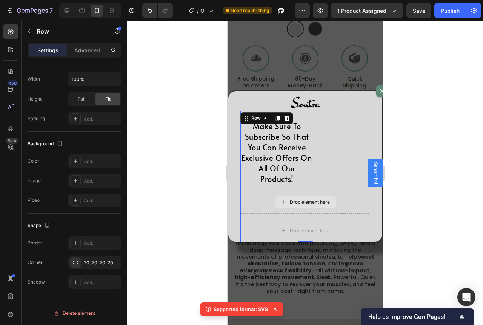
scroll to position [12, 0]
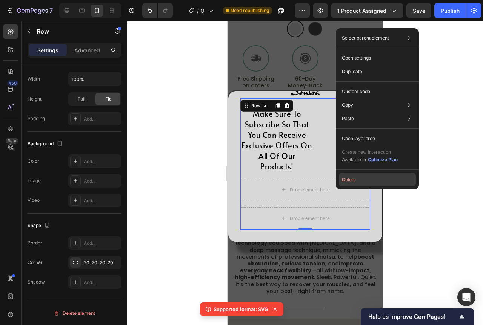
click at [358, 181] on button "Delete" at bounding box center [377, 180] width 77 height 14
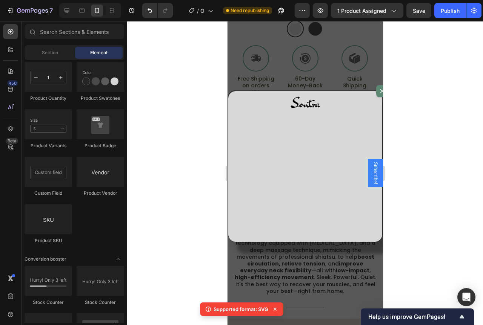
scroll to position [0, 0]
click at [147, 9] on icon "Undo/Redo" at bounding box center [150, 11] width 8 height 8
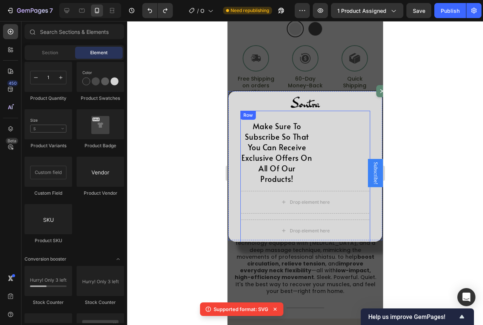
click at [326, 150] on div "Make Sure To Subscribe So That You Can Receive Exclusive Offers On All Of Our P…" at bounding box center [305, 148] width 130 height 74
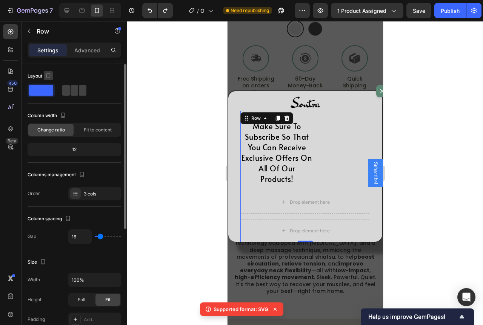
click at [50, 74] on icon "button" at bounding box center [48, 75] width 4 height 5
click at [46, 76] on icon "button" at bounding box center [48, 75] width 4 height 5
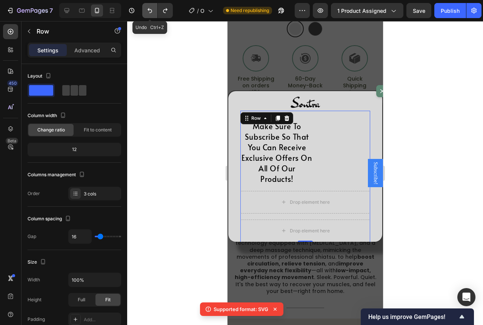
click at [152, 10] on icon "Undo/Redo" at bounding box center [150, 11] width 8 height 8
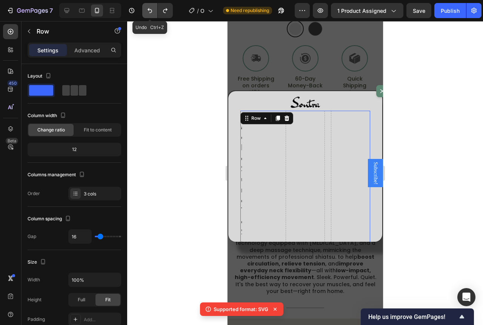
click at [152, 10] on icon "Undo/Redo" at bounding box center [150, 11] width 8 height 8
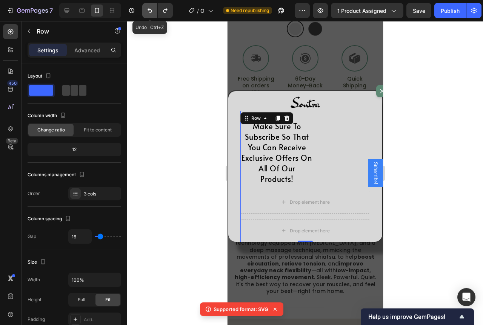
click at [152, 10] on icon "Undo/Redo" at bounding box center [150, 11] width 8 height 8
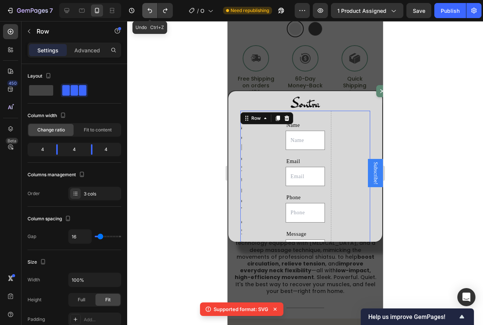
click at [152, 10] on icon "Undo/Redo" at bounding box center [150, 11] width 8 height 8
click at [152, 9] on icon "Undo/Redo" at bounding box center [150, 11] width 8 height 8
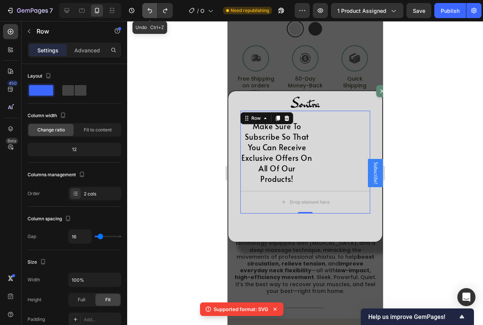
click at [152, 9] on icon "Undo/Redo" at bounding box center [150, 11] width 8 height 8
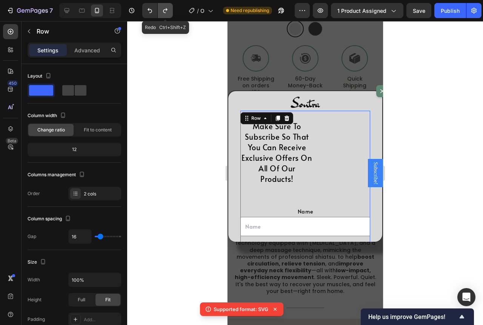
click at [162, 8] on icon "Undo/Redo" at bounding box center [165, 11] width 8 height 8
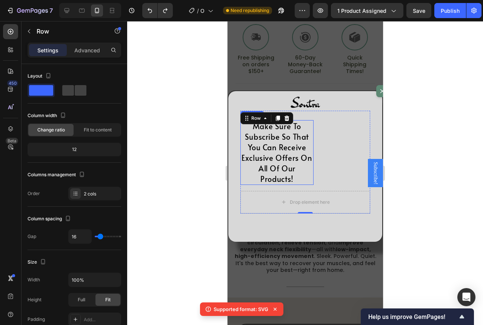
scroll to position [442, 0]
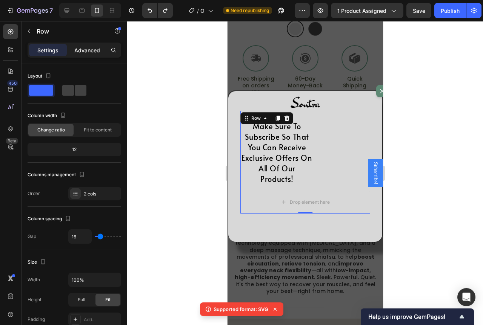
click at [84, 49] on p "Advanced" at bounding box center [87, 50] width 26 height 8
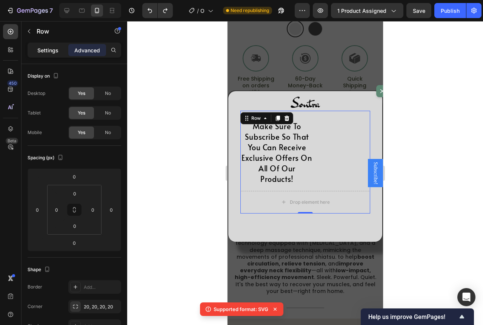
click at [62, 48] on div "Settings" at bounding box center [48, 50] width 38 height 12
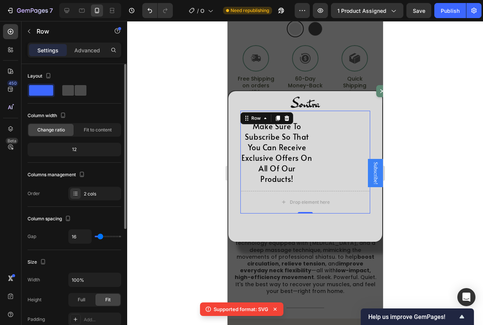
click at [74, 89] on div at bounding box center [74, 90] width 24 height 11
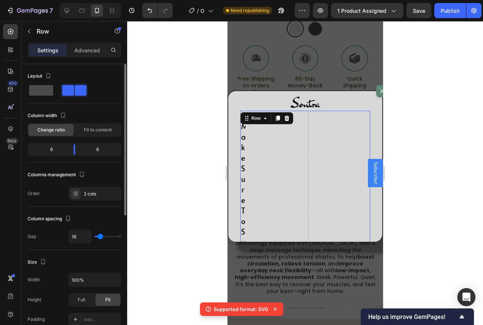
click at [42, 86] on span at bounding box center [41, 90] width 24 height 11
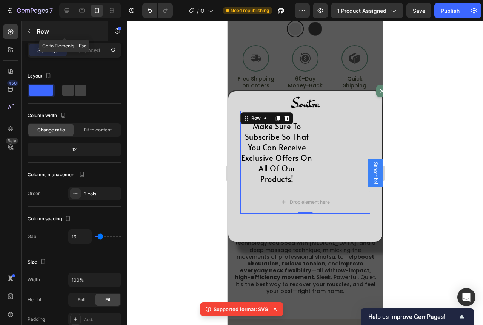
click at [37, 28] on p "Row" at bounding box center [69, 31] width 64 height 9
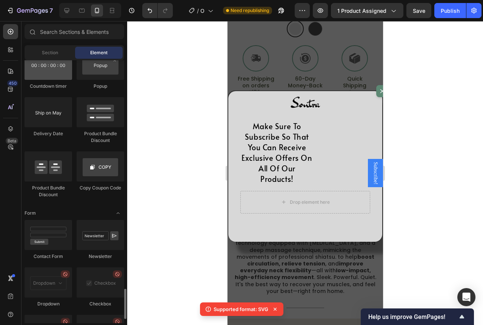
scroll to position [1697, 0]
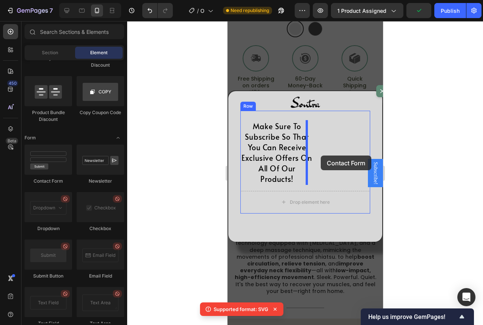
drag, startPoint x: 296, startPoint y: 180, endPoint x: 320, endPoint y: 156, distance: 34.7
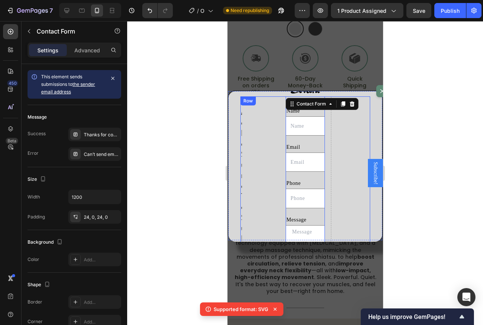
scroll to position [0, 0]
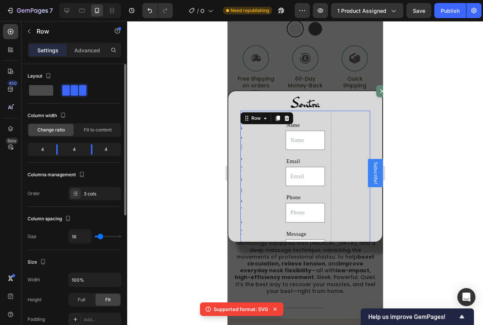
click at [35, 87] on span at bounding box center [41, 90] width 24 height 11
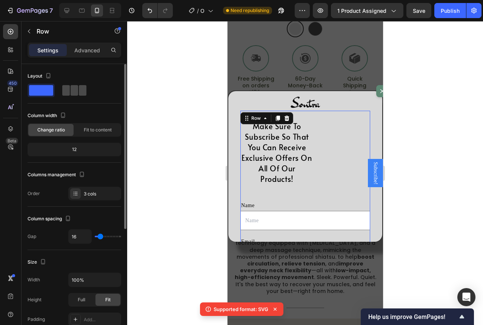
click at [72, 89] on span at bounding box center [75, 90] width 8 height 11
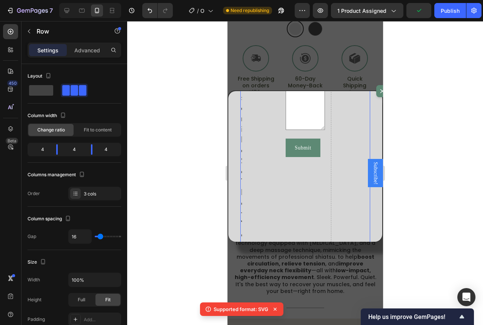
scroll to position [162, 0]
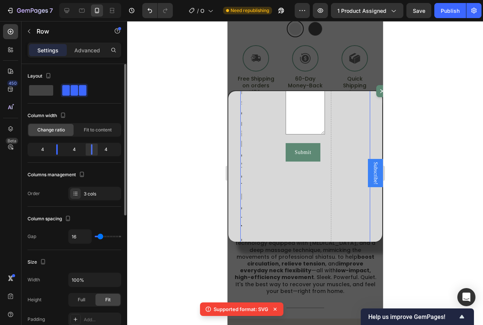
click at [91, 0] on body "7 / Optimized Landing Page Template Need republishing Preview 1 product assigne…" at bounding box center [241, 0] width 483 height 0
click at [93, 0] on body "7 / Optimized Landing Page Template Need republishing Preview 1 product assigne…" at bounding box center [241, 0] width 483 height 0
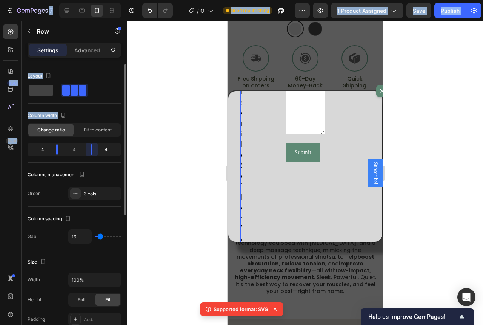
drag, startPoint x: 93, startPoint y: 148, endPoint x: 55, endPoint y: 143, distance: 38.0
click at [87, 0] on body "7 / Optimized Landing Page Template Need republishing Preview 1 product assigne…" at bounding box center [241, 0] width 483 height 0
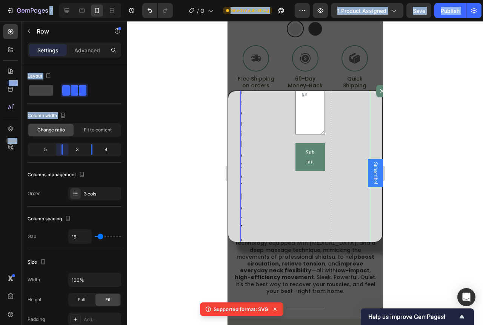
click at [92, 147] on div at bounding box center [241, 162] width 483 height 325
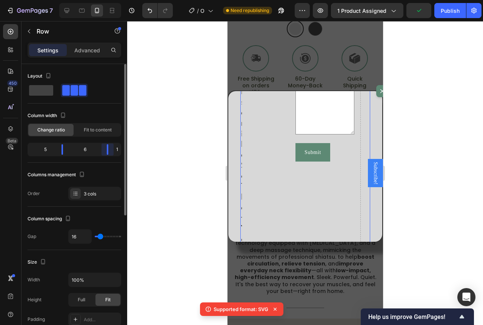
drag, startPoint x: 102, startPoint y: 148, endPoint x: 84, endPoint y: 148, distance: 17.3
click at [135, 0] on body "7 / Optimized Landing Page Template Need republishing Preview 1 product assigne…" at bounding box center [241, 0] width 483 height 0
click at [61, 0] on body "7 / Optimized Landing Page Template Need republishing Preview 1 product assigne…" at bounding box center [241, 0] width 483 height 0
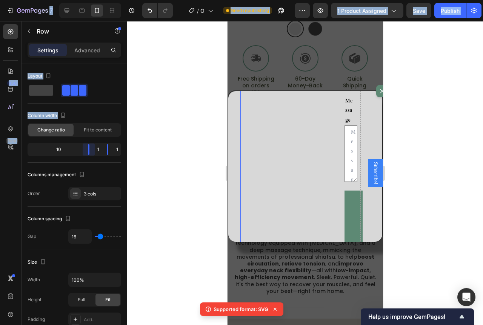
drag, startPoint x: 61, startPoint y: 149, endPoint x: 130, endPoint y: 149, distance: 69.4
click at [130, 0] on body "7 / Optimized Landing Page Template Need republishing Preview 1 product assigne…" at bounding box center [241, 0] width 483 height 0
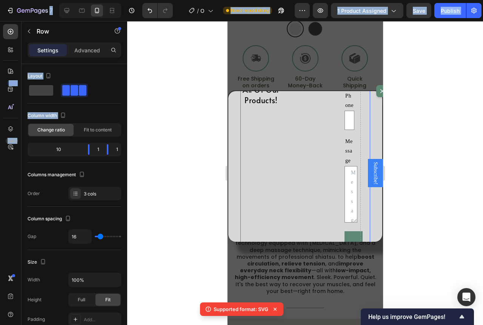
scroll to position [151, 0]
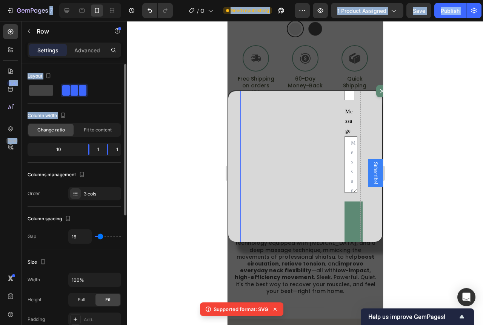
click at [114, 148] on div "1" at bounding box center [116, 149] width 5 height 11
click at [117, 149] on div "1" at bounding box center [116, 149] width 5 height 11
click at [100, 130] on span "Fit to content" at bounding box center [98, 130] width 28 height 7
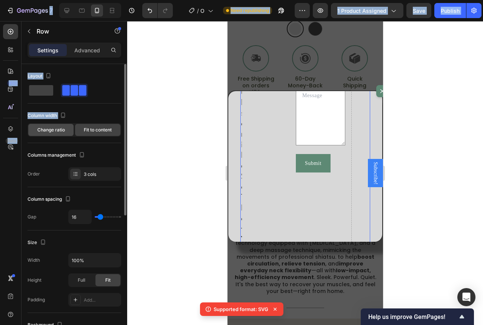
click at [58, 129] on span "Change ratio" at bounding box center [51, 130] width 28 height 7
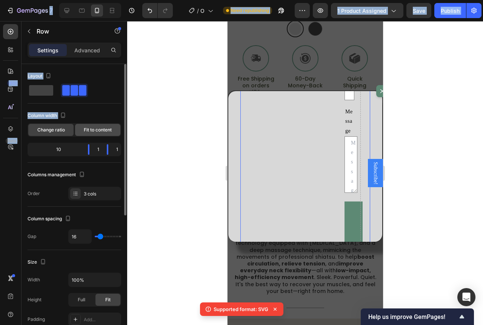
click at [90, 130] on span "Fit to content" at bounding box center [98, 130] width 28 height 7
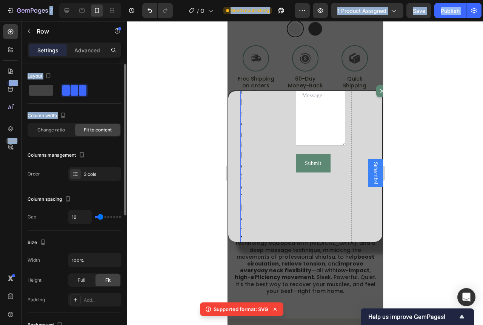
click at [94, 120] on div "Column width" at bounding box center [75, 116] width 94 height 12
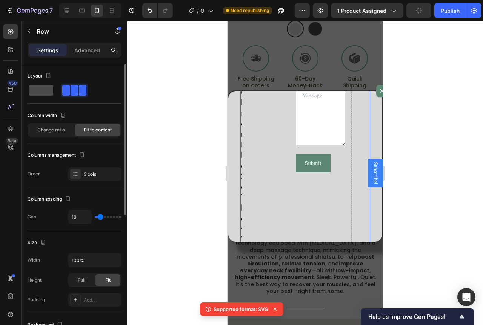
click at [35, 91] on span at bounding box center [41, 90] width 24 height 11
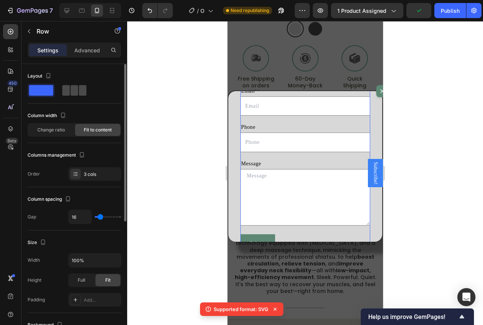
click at [75, 90] on span at bounding box center [75, 90] width 8 height 11
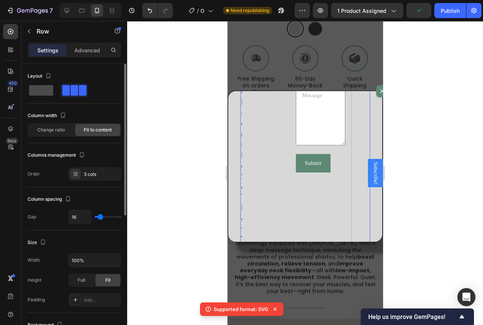
click at [41, 90] on span at bounding box center [41, 90] width 24 height 11
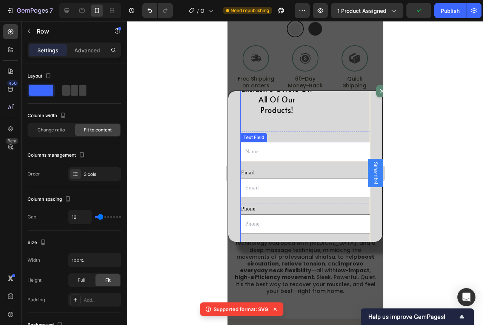
scroll to position [75, 0]
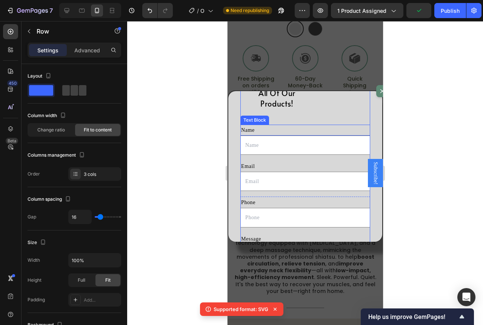
click at [297, 129] on div "Name" at bounding box center [305, 130] width 130 height 11
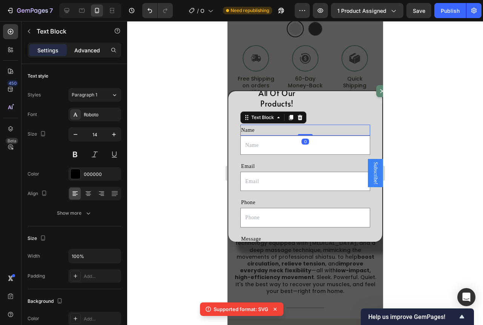
click at [80, 46] on div "Advanced" at bounding box center [87, 50] width 38 height 12
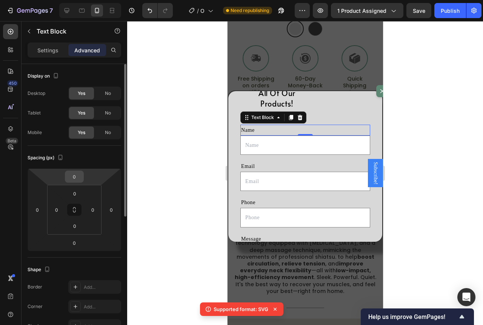
click at [77, 173] on input "0" at bounding box center [74, 176] width 15 height 11
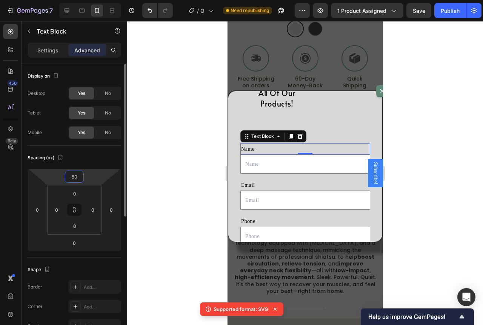
type input "5"
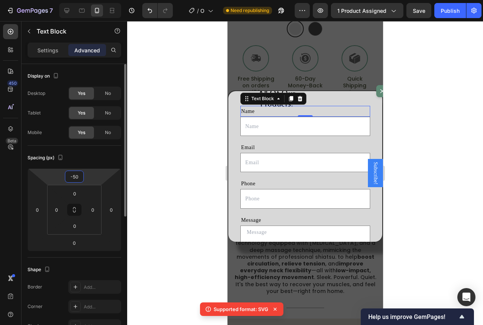
type input "-5"
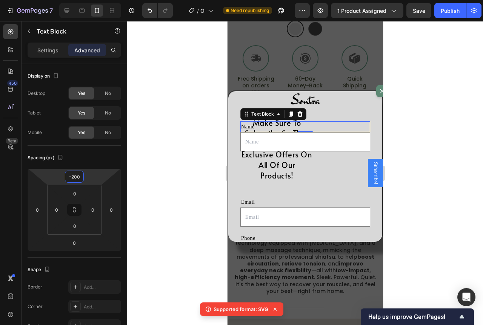
scroll to position [0, 0]
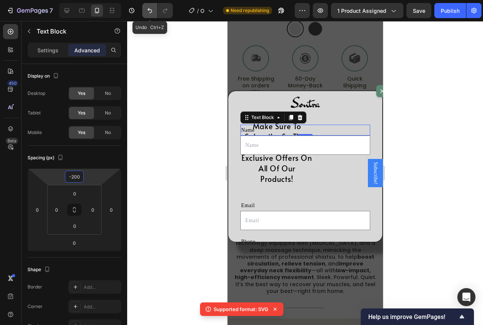
click at [155, 15] on button "Undo/Redo" at bounding box center [149, 10] width 15 height 15
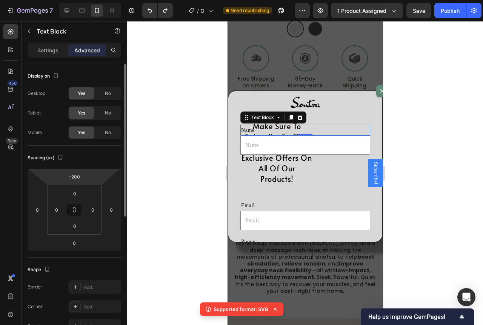
click at [87, 0] on html "7 / Optimized Landing Page Template Need republishing Preview 1 product assigne…" at bounding box center [241, 0] width 483 height 0
click at [78, 176] on input "-200" at bounding box center [74, 176] width 15 height 11
type input "-2"
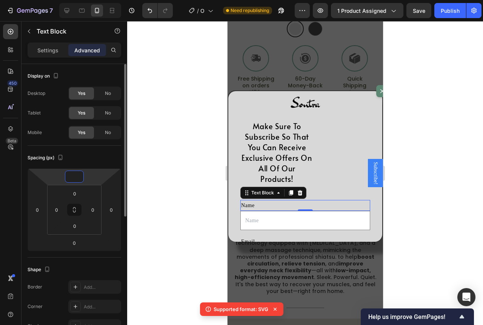
type input "0"
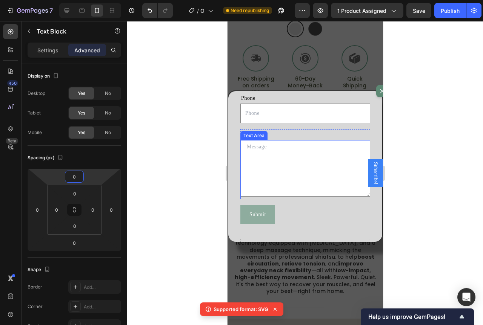
scroll to position [212, 0]
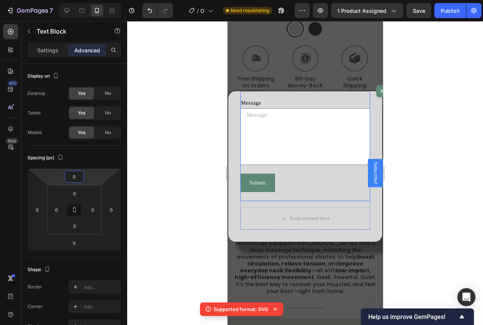
click at [290, 169] on div "Name Text Block 0 Text Field Email Text Block Email Field Row Phone Text Block …" at bounding box center [305, 91] width 130 height 222
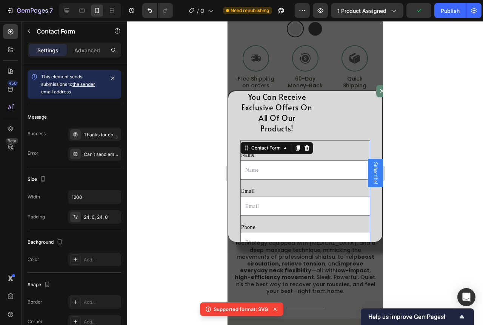
scroll to position [23, 0]
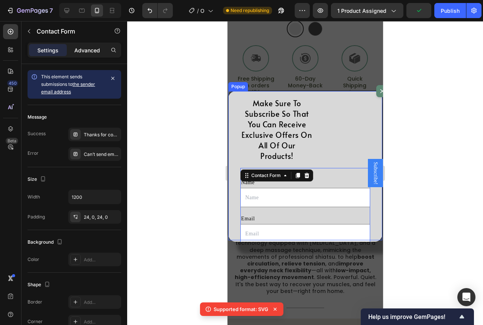
click at [85, 47] on p "Advanced" at bounding box center [87, 50] width 26 height 8
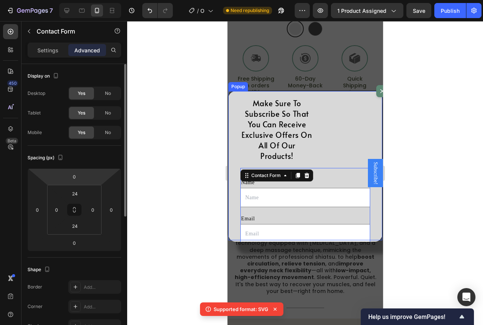
click at [86, 0] on html "7 / Optimized Landing Page Template Need republishing Preview 1 product assigne…" at bounding box center [241, 0] width 483 height 0
click at [84, 196] on div "24" at bounding box center [74, 194] width 19 height 12
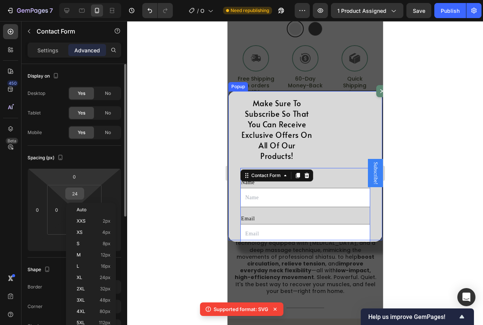
click at [80, 195] on input "24" at bounding box center [74, 193] width 15 height 11
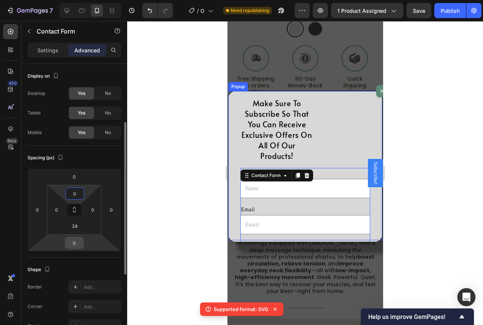
scroll to position [38, 0]
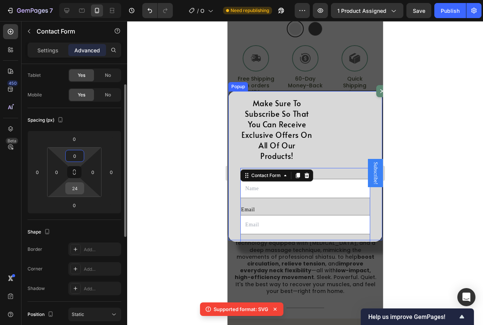
type input "0"
click at [78, 192] on input "24" at bounding box center [74, 188] width 15 height 11
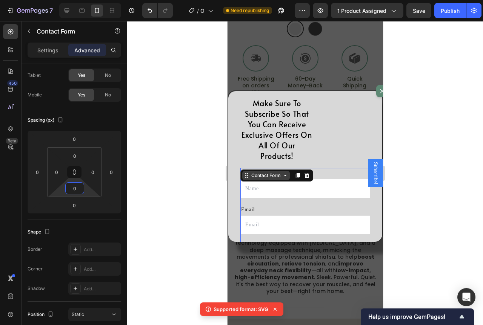
scroll to position [0, 0]
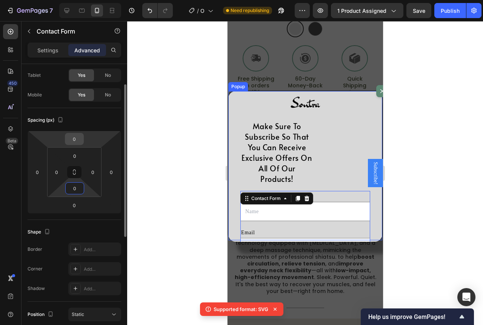
type input "0"
click at [83, 143] on div "0" at bounding box center [74, 139] width 19 height 12
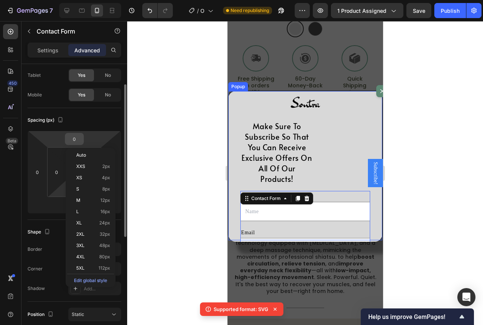
click at [79, 141] on input "0" at bounding box center [74, 139] width 15 height 11
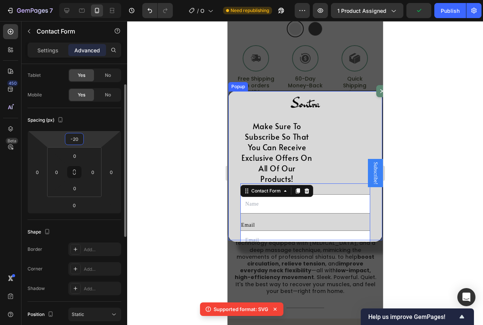
type input "-200"
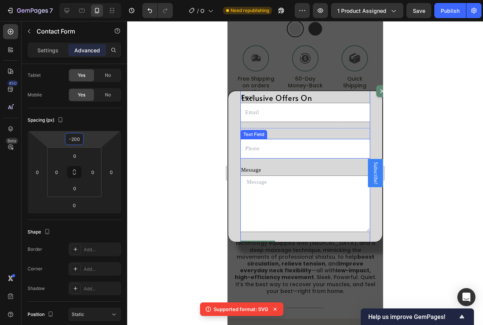
scroll to position [75, 0]
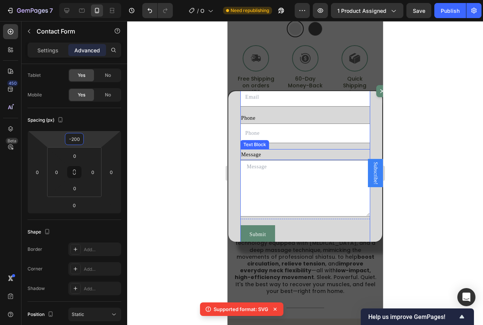
click at [270, 152] on div "Message" at bounding box center [305, 154] width 130 height 11
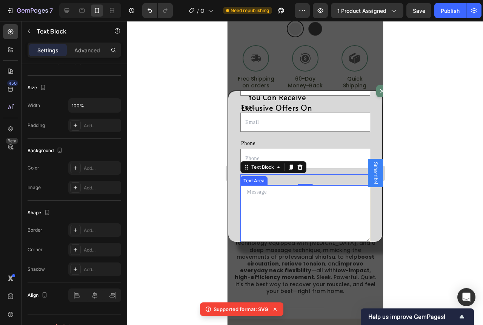
scroll to position [38, 0]
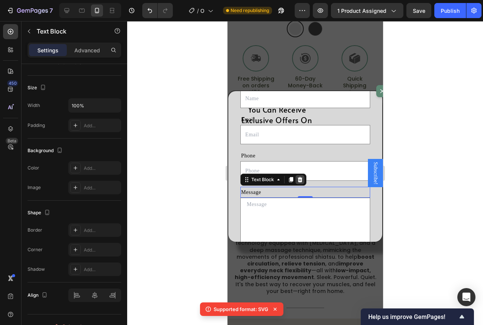
click at [299, 180] on icon "Dialog body" at bounding box center [299, 179] width 5 height 5
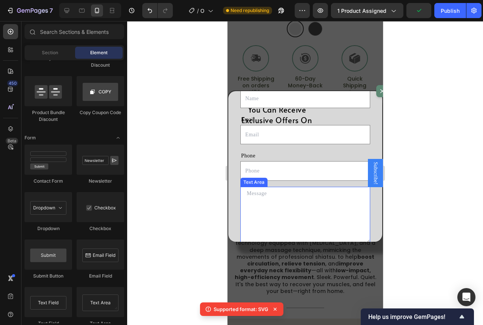
click at [292, 193] on textarea "Dialog body" at bounding box center [305, 215] width 130 height 57
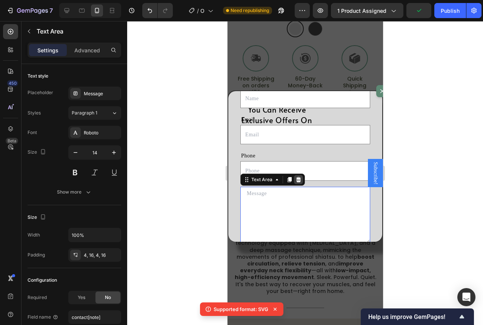
click at [296, 181] on icon "Dialog body" at bounding box center [298, 179] width 5 height 5
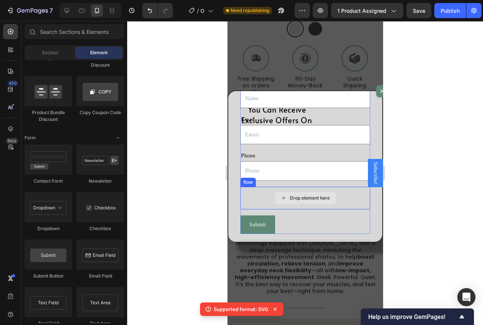
click at [261, 191] on div "Drop element here" at bounding box center [305, 198] width 130 height 23
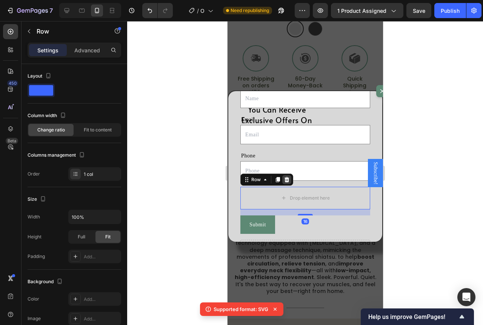
click at [284, 181] on icon "Dialog body" at bounding box center [286, 180] width 6 height 6
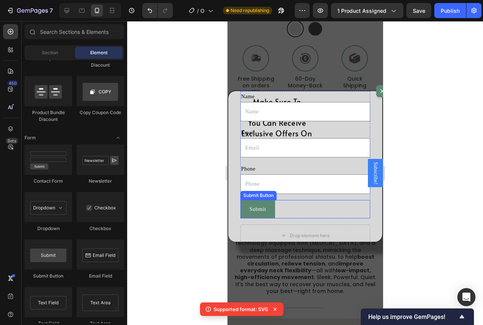
scroll to position [4, 0]
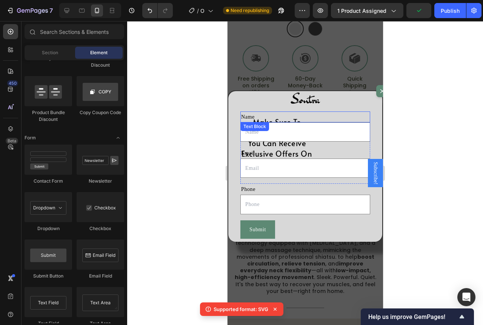
click at [312, 119] on div "Name" at bounding box center [305, 117] width 130 height 11
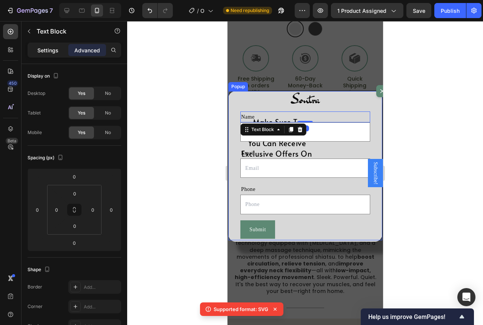
click at [56, 47] on p "Settings" at bounding box center [47, 50] width 21 height 8
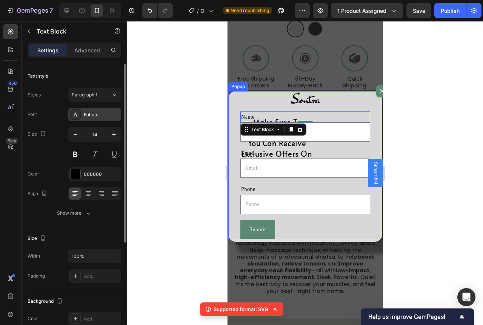
click at [99, 117] on div "Roboto" at bounding box center [101, 115] width 35 height 7
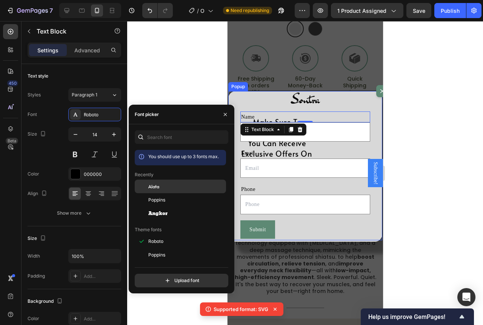
click at [178, 184] on div "Alata" at bounding box center [186, 186] width 76 height 7
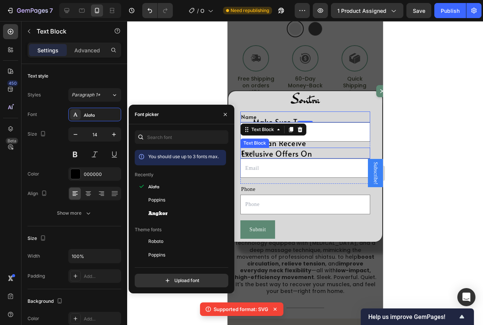
click at [259, 152] on div "Email" at bounding box center [305, 153] width 130 height 11
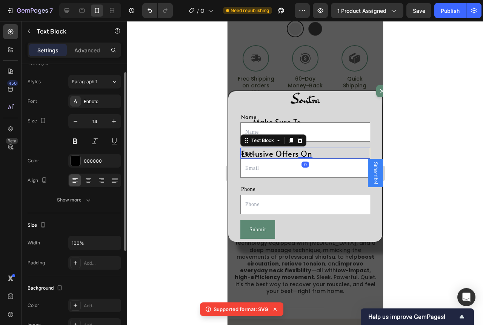
scroll to position [0, 0]
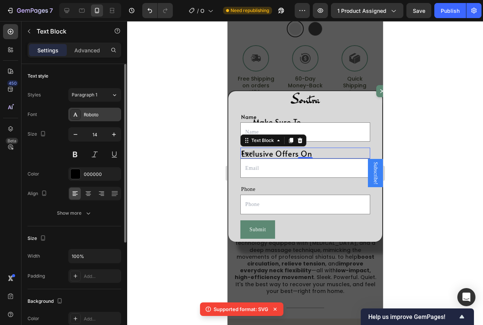
click at [98, 111] on div "Roboto" at bounding box center [94, 115] width 53 height 14
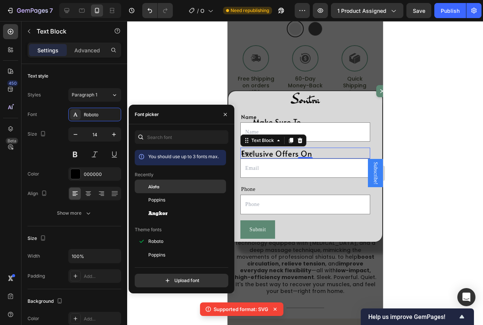
click at [168, 185] on div "Alata" at bounding box center [186, 186] width 76 height 7
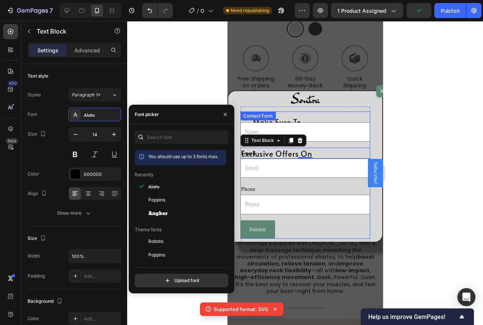
click at [278, 220] on div "Name Text Block Text Field Email Text Block 0 Email Field Row Phone Text Block …" at bounding box center [305, 175] width 130 height 127
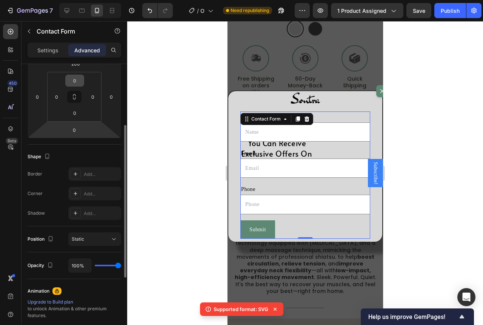
scroll to position [75, 0]
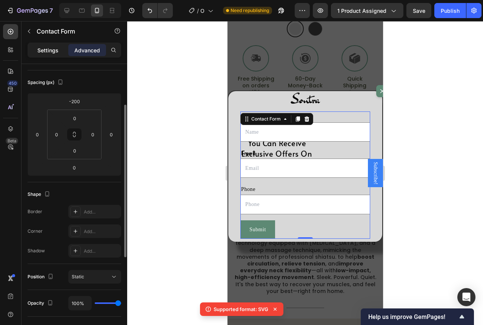
click at [55, 54] on p "Settings" at bounding box center [47, 50] width 21 height 8
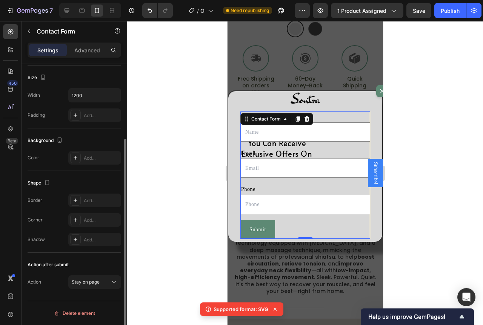
scroll to position [0, 0]
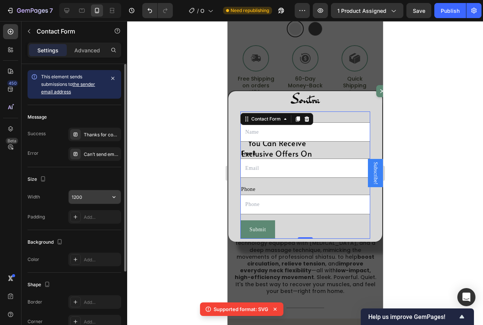
click at [92, 200] on input "1200" at bounding box center [95, 197] width 52 height 14
click at [110, 199] on icon "button" at bounding box center [114, 197] width 8 height 8
click at [100, 199] on input "1200" at bounding box center [95, 197] width 52 height 14
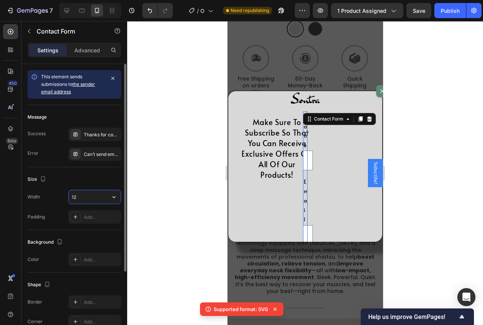
type input "1"
type input "2"
type input "1"
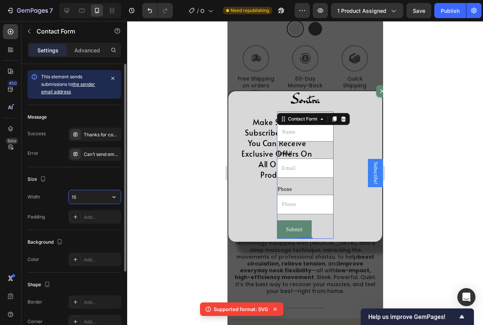
type input "1"
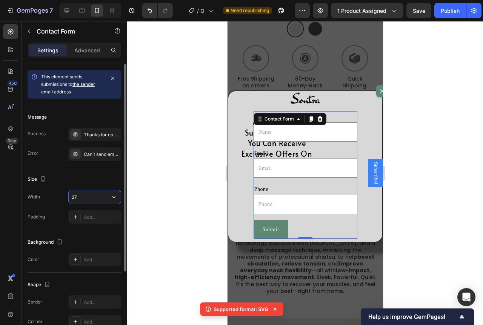
type input "2"
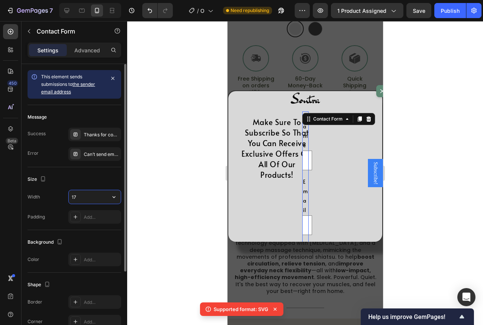
type input "175"
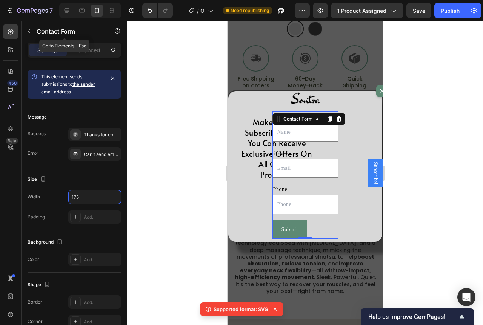
click at [86, 51] on p "Advanced" at bounding box center [87, 50] width 26 height 8
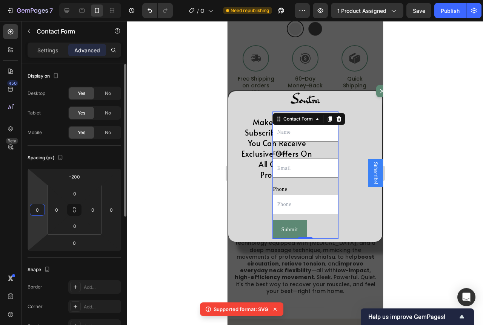
click at [38, 215] on input "0" at bounding box center [37, 209] width 11 height 11
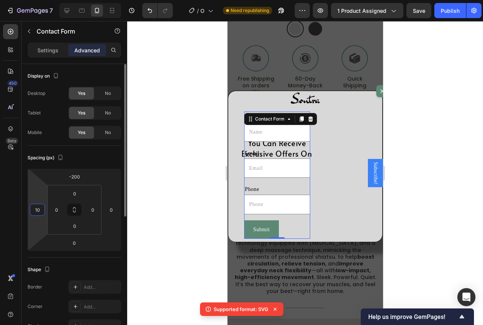
type input "1"
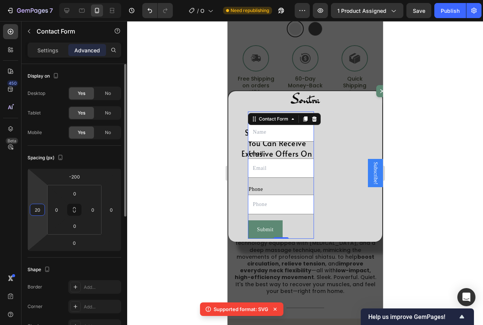
type input "2"
type input "175"
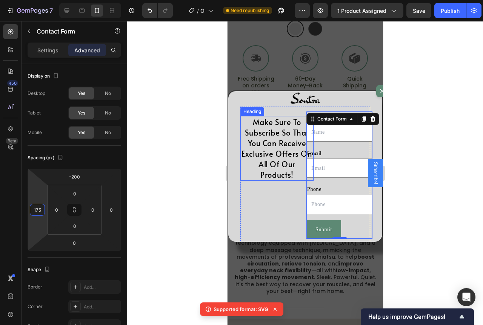
click at [292, 158] on h2 "Make Sure To Subscribe So That You Can Receive Exclusive Offers On All Of Our P…" at bounding box center [276, 148] width 73 height 65
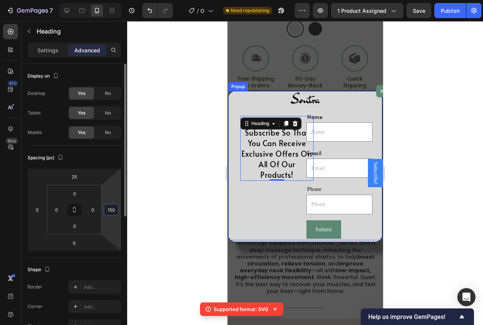
click at [115, 210] on input "150" at bounding box center [111, 209] width 11 height 11
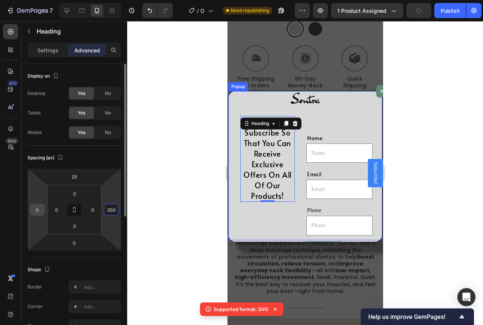
type input "200"
click at [44, 0] on html "7 / Optimized Landing Page Template Need republishing Preview 1 product assigne…" at bounding box center [241, 0] width 483 height 0
click at [43, 213] on div "0" at bounding box center [37, 210] width 15 height 12
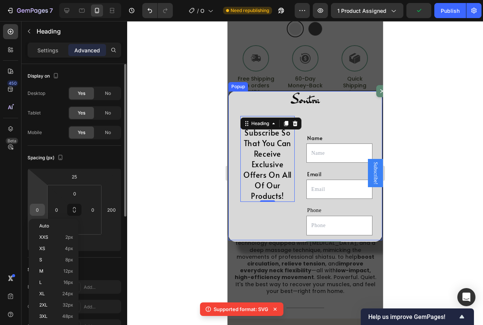
click at [42, 210] on input "0" at bounding box center [37, 209] width 11 height 11
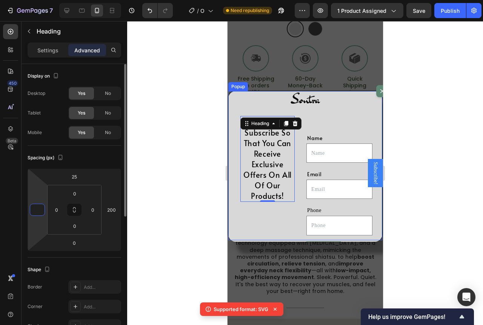
type input "0"
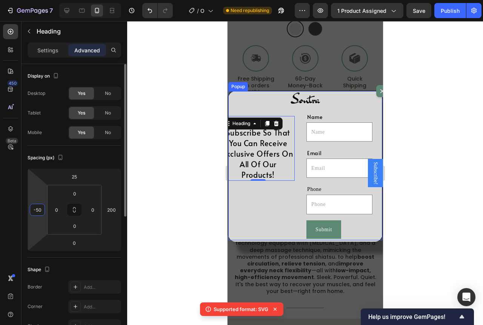
type input "-5"
type input "-3"
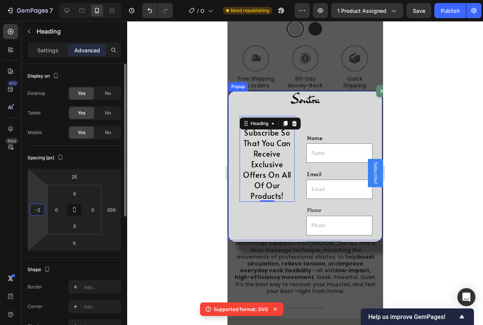
type input "-20"
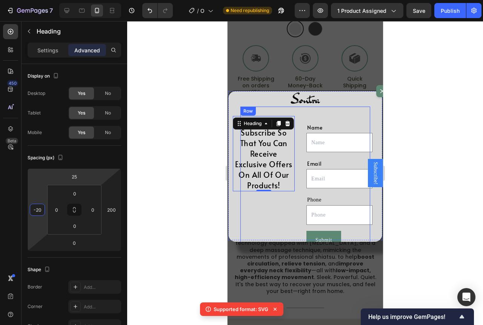
click at [302, 172] on div "Make Sure To Subscribe So That You Can Receive Exclusive Offers On All Of Our P…" at bounding box center [305, 149] width 130 height 85
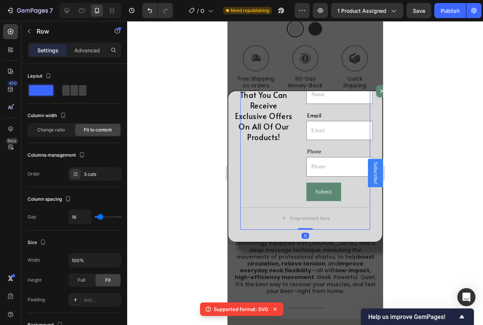
scroll to position [63, 0]
click at [348, 181] on div "Name Text Block Text Field Email Text Block Email Field Row Phone Text Block Te…" at bounding box center [339, 137] width 66 height 127
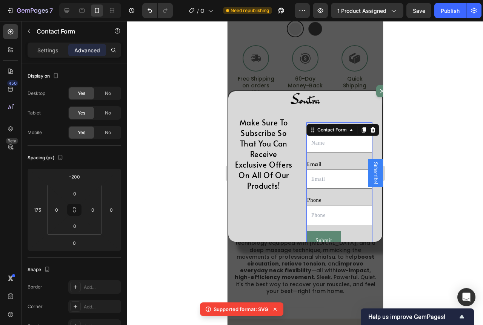
scroll to position [0, 0]
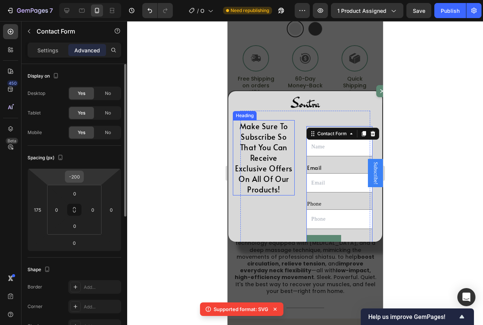
click at [83, 178] on div "-200" at bounding box center [74, 177] width 19 height 12
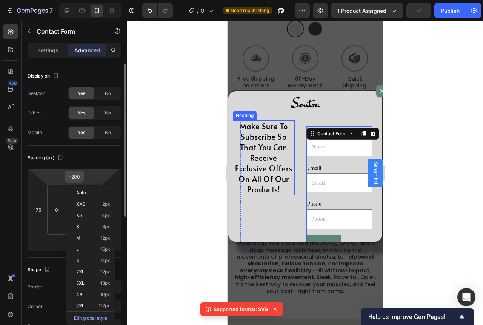
click at [81, 177] on input "-200" at bounding box center [74, 176] width 15 height 11
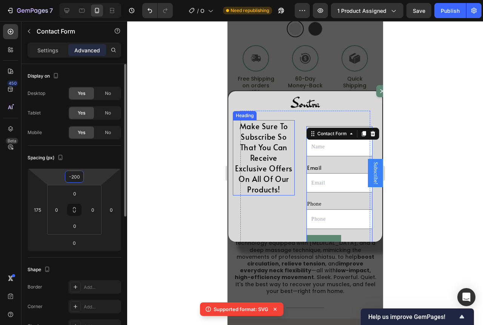
click at [79, 177] on input "-200" at bounding box center [74, 176] width 15 height 11
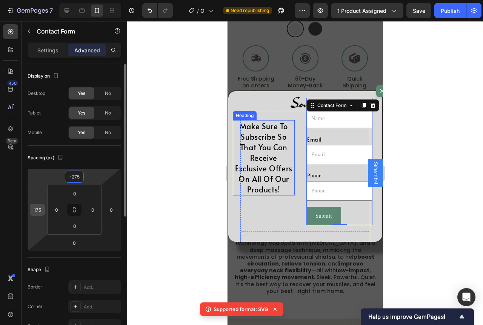
type input "-275"
click at [41, 211] on input "175" at bounding box center [37, 209] width 11 height 11
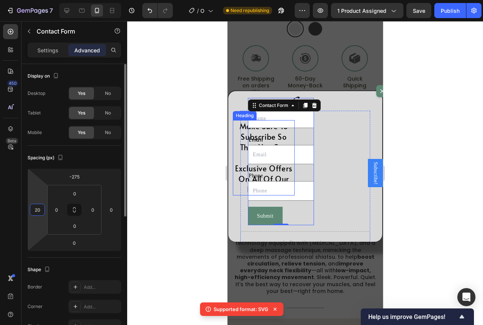
type input "2"
type input "160"
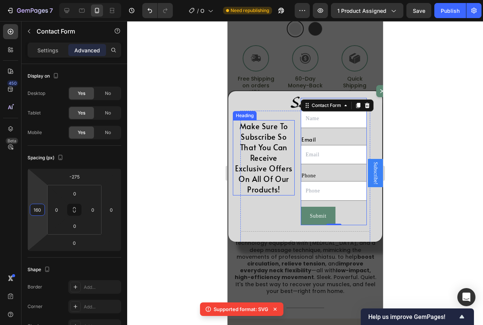
click at [239, 159] on h2 "Make Sure To Subscribe So That You Can Receive Exclusive Offers On All Of Our P…" at bounding box center [263, 157] width 62 height 75
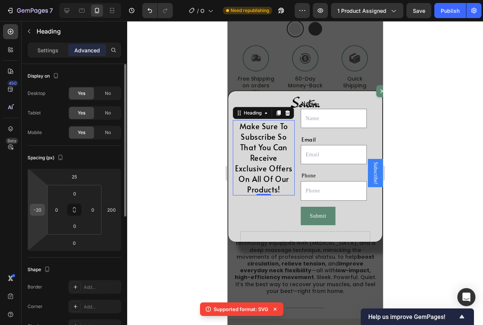
click at [41, 212] on input "-20" at bounding box center [37, 209] width 11 height 11
click at [43, 211] on input "-20" at bounding box center [37, 209] width 11 height 11
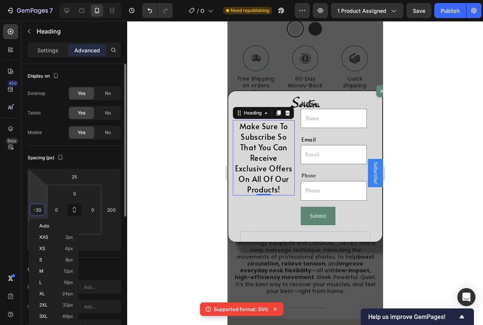
type input "-2"
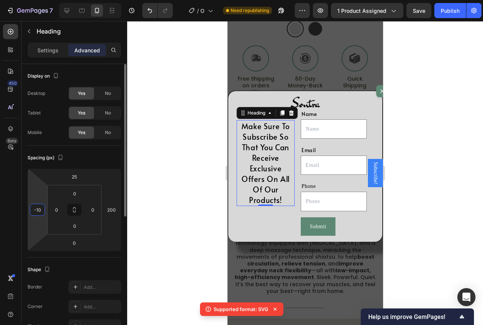
type input "-1"
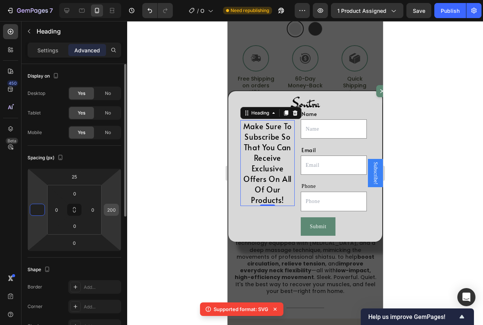
type input "0"
click at [116, 210] on input "200" at bounding box center [111, 209] width 11 height 11
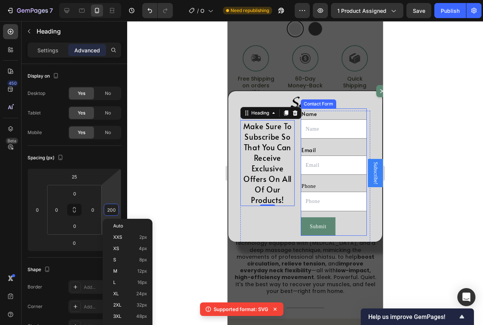
click at [314, 235] on div "Name Text Block Text Field Email Text Block Email Field Row Phone Text Block Te…" at bounding box center [333, 172] width 66 height 127
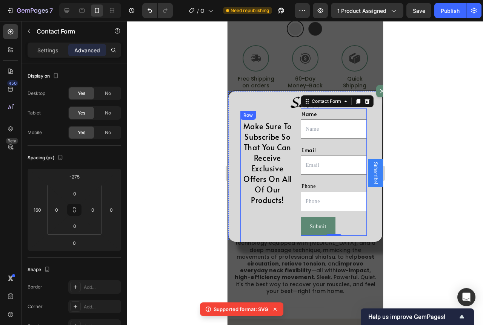
scroll to position [405, 0]
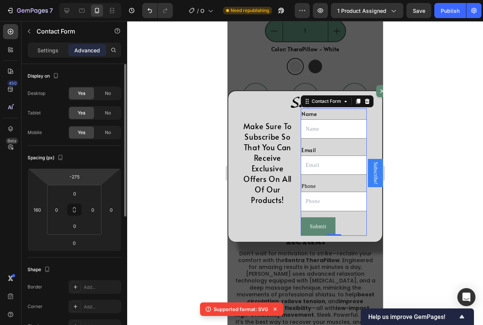
click at [85, 0] on html "7 / Optimized Landing Page Template Need republishing Preview 1 product assigne…" at bounding box center [241, 0] width 483 height 0
click at [82, 177] on div "-275" at bounding box center [74, 177] width 19 height 12
click at [81, 177] on input "-275" at bounding box center [74, 176] width 15 height 11
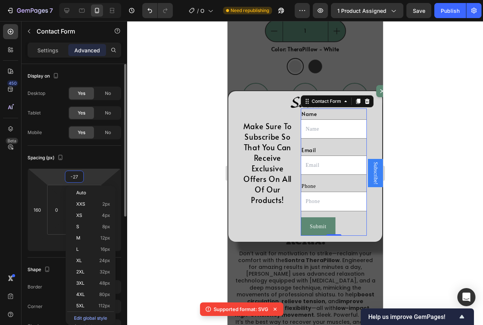
type input "-2"
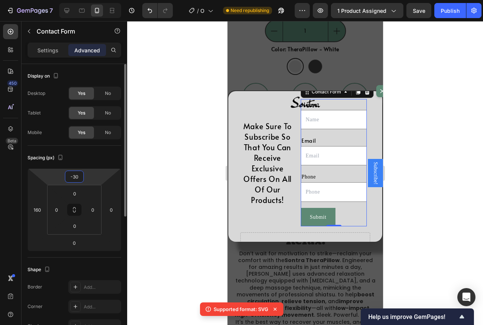
type input "-3"
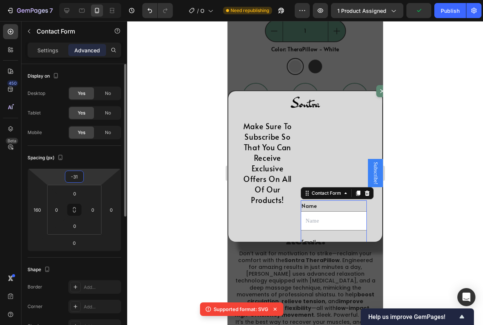
type input "-315"
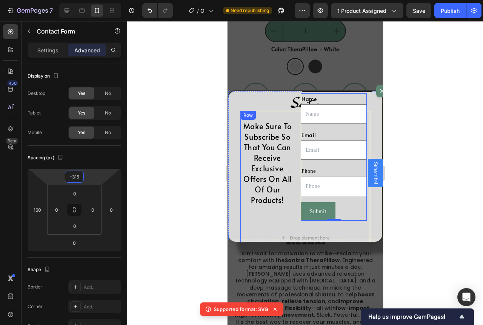
click at [291, 164] on div "Make Sure To Subscribe So That You Can Receive Exclusive Offers On All Of Our P…" at bounding box center [305, 158] width 130 height 95
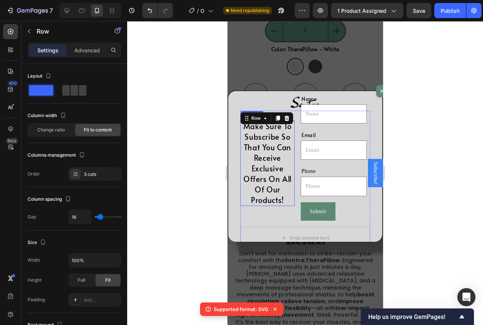
click at [269, 162] on h2 "Make Sure To Subscribe So That You Can Receive Exclusive Offers On All Of Our P…" at bounding box center [267, 163] width 54 height 86
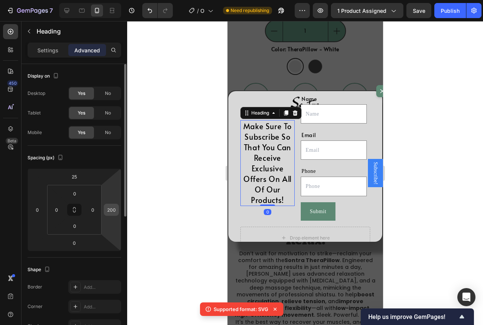
click at [115, 211] on input "200" at bounding box center [111, 209] width 11 height 11
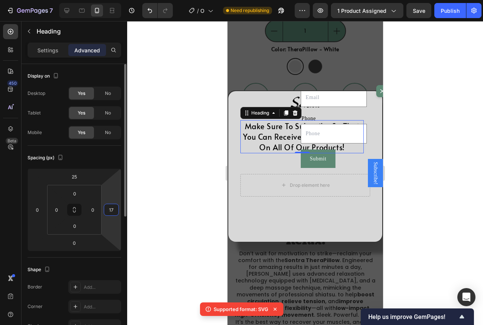
type input "1"
type input "5"
type input "175"
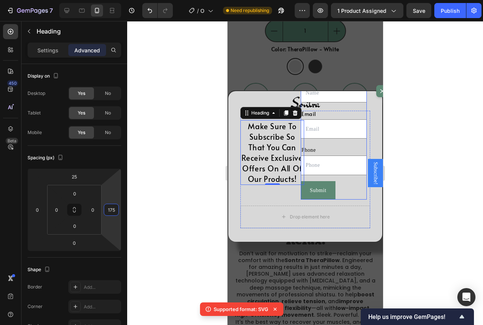
click at [334, 200] on div "Name Text Block Text Field Email Text Block Email Field Row Phone Text Block Te…" at bounding box center [333, 135] width 66 height 127
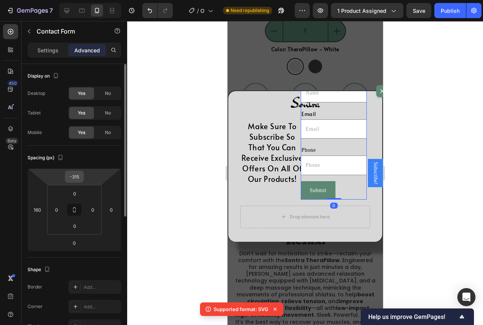
click at [78, 181] on input "-315" at bounding box center [74, 176] width 15 height 11
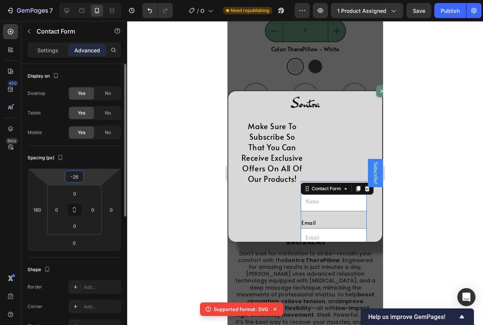
type input "-267"
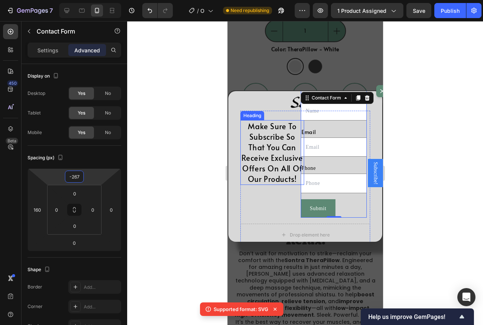
click at [282, 177] on h2 "Make Sure To Subscribe So That You Can Receive Exclusive Offers On All Of Our P…" at bounding box center [272, 152] width 64 height 65
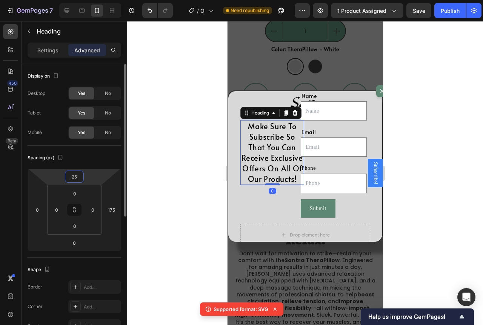
click at [80, 174] on input "25" at bounding box center [74, 176] width 15 height 11
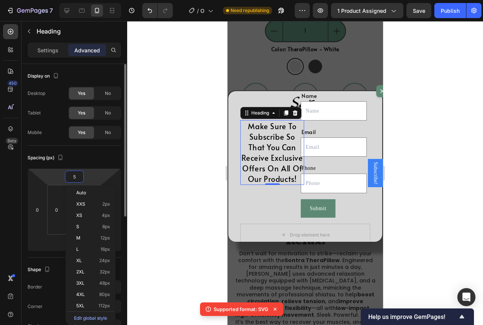
type input "50"
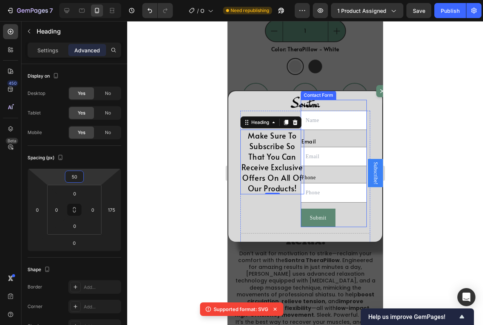
click at [348, 227] on div "Name Text Block Text Field Email Text Block Email Field Row Phone Text Block Te…" at bounding box center [333, 163] width 66 height 127
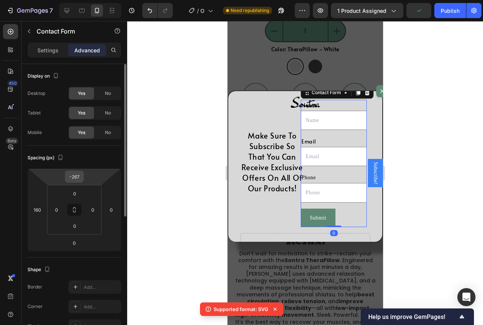
click at [80, 180] on input "-267" at bounding box center [74, 176] width 15 height 11
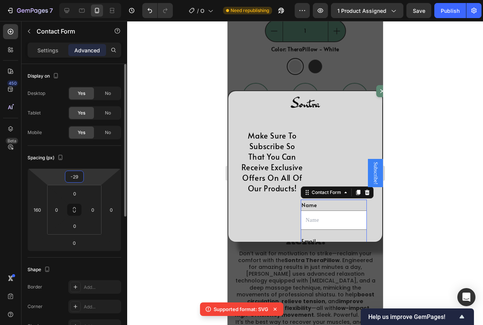
type input "-290"
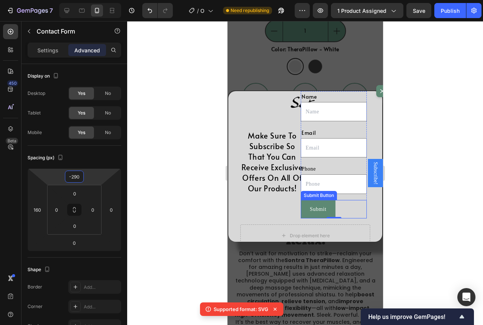
click at [338, 219] on div "Submit Submit Button" at bounding box center [333, 209] width 66 height 18
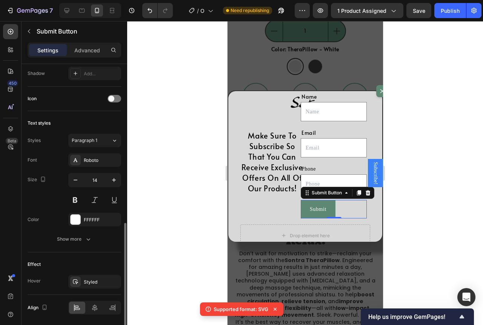
scroll to position [252, 0]
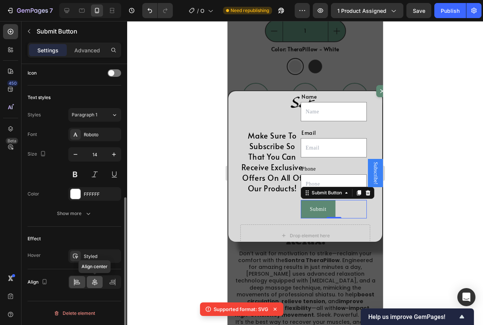
click at [94, 285] on icon at bounding box center [95, 283] width 8 height 8
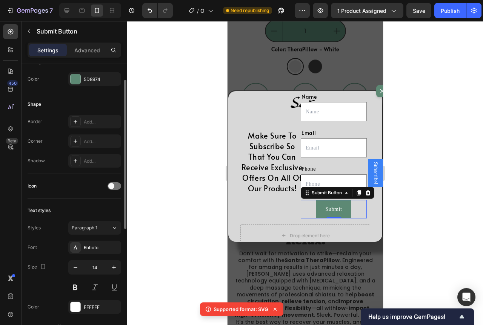
scroll to position [63, 0]
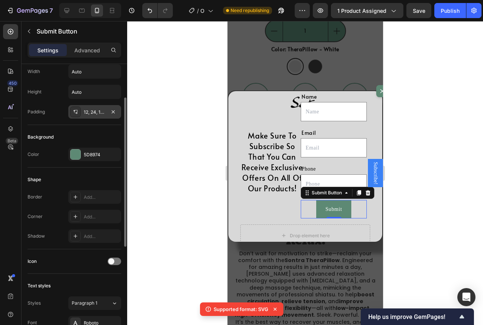
click at [96, 109] on div "12, 24, 12, 24" at bounding box center [95, 112] width 22 height 7
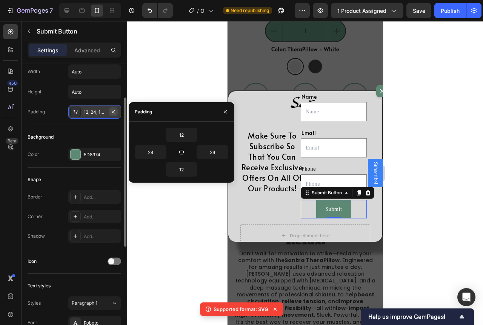
click at [114, 113] on icon "button" at bounding box center [113, 112] width 6 height 6
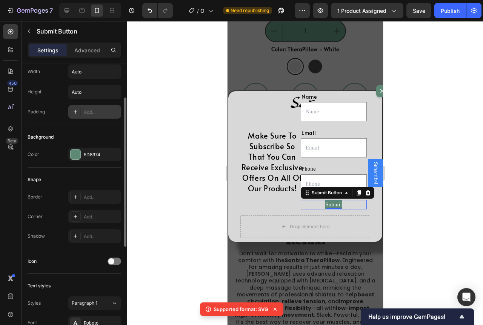
click at [104, 113] on div "Add..." at bounding box center [101, 112] width 35 height 7
type input "16"
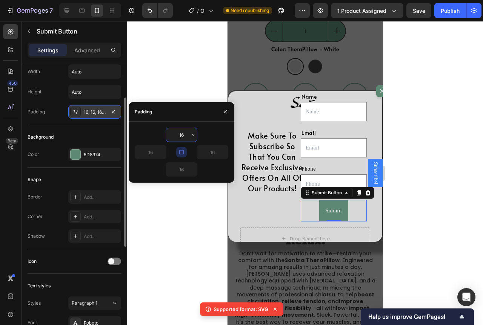
click at [181, 151] on icon "button" at bounding box center [181, 152] width 6 height 6
click at [191, 137] on icon "button" at bounding box center [193, 135] width 6 height 6
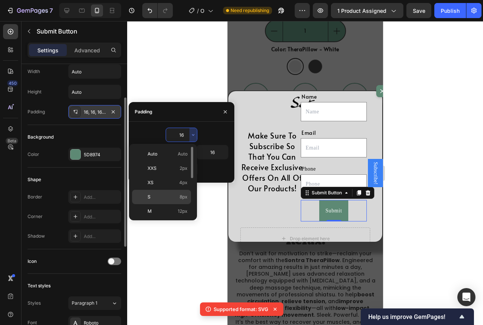
click at [180, 192] on div "S 8px" at bounding box center [161, 197] width 59 height 14
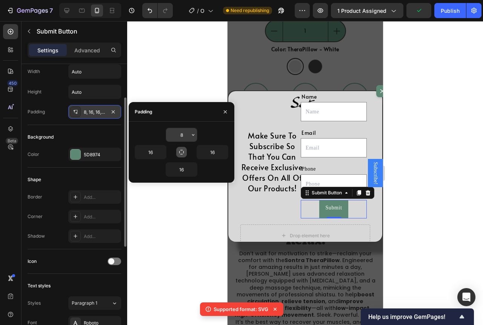
click at [181, 137] on input "8" at bounding box center [181, 135] width 31 height 14
click at [196, 138] on icon "button" at bounding box center [193, 135] width 6 height 6
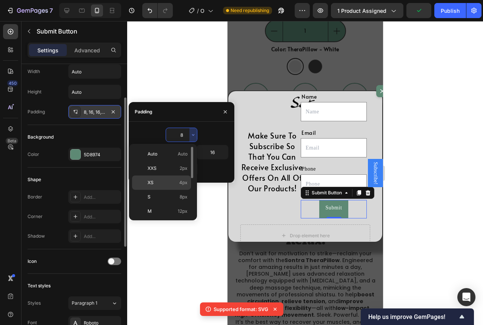
click at [179, 181] on p "XS 4px" at bounding box center [167, 183] width 40 height 7
type input "4"
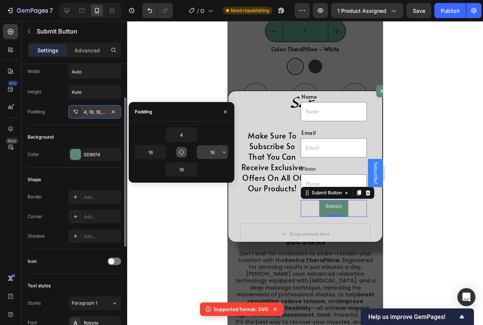
click at [224, 152] on icon "button" at bounding box center [224, 152] width 6 height 6
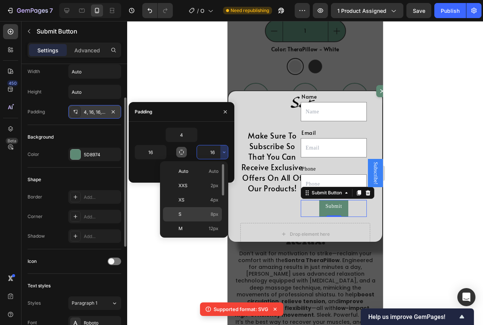
click at [213, 209] on div "S 8px" at bounding box center [192, 214] width 59 height 14
type input "8"
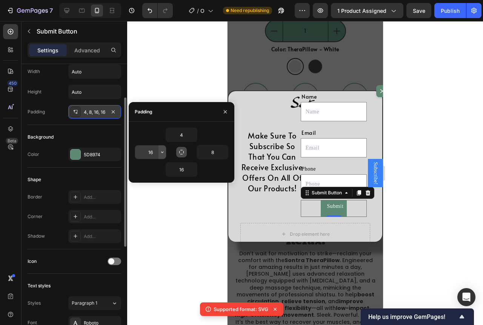
click at [164, 148] on button "button" at bounding box center [162, 153] width 8 height 14
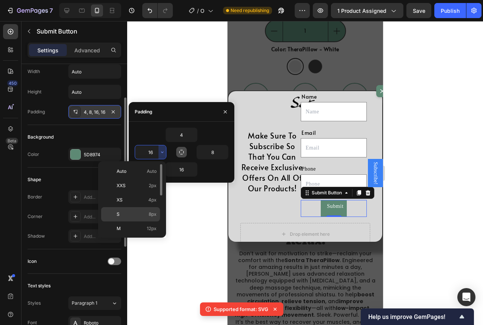
click at [153, 210] on div "S 8px" at bounding box center [130, 214] width 59 height 14
type input "8"
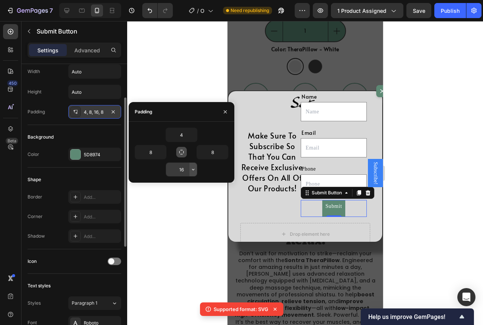
click at [195, 169] on icon "button" at bounding box center [193, 170] width 6 height 6
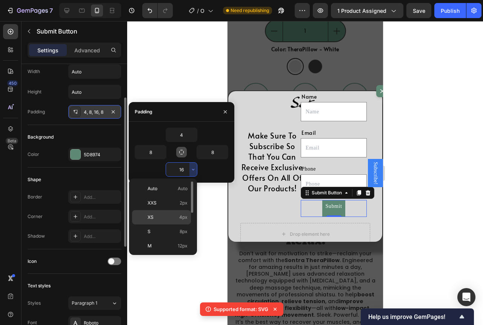
click at [181, 213] on div "XS 4px" at bounding box center [161, 217] width 59 height 14
type input "4"
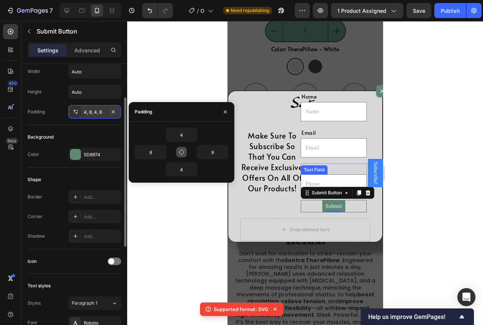
click at [313, 194] on input "Dialog body" at bounding box center [333, 184] width 66 height 19
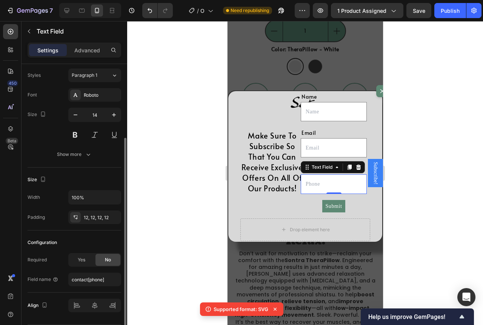
scroll to position [61, 0]
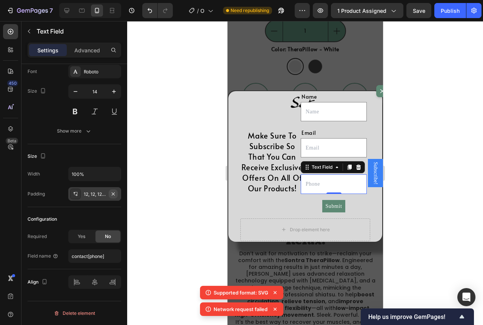
click at [111, 194] on icon "button" at bounding box center [113, 194] width 6 height 6
click at [103, 194] on div "Add..." at bounding box center [101, 194] width 35 height 7
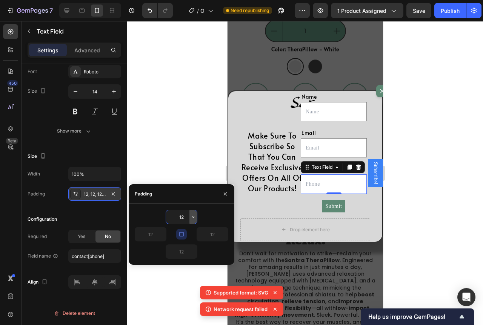
click at [194, 220] on icon "button" at bounding box center [193, 217] width 6 height 6
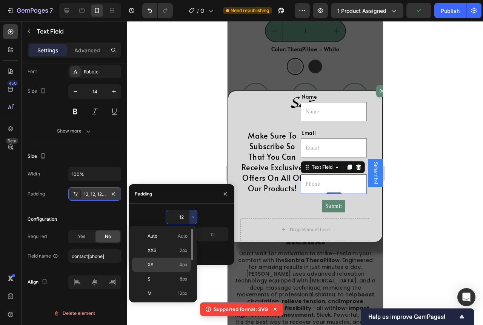
click at [180, 259] on div "XS 4px" at bounding box center [161, 265] width 59 height 14
type input "4"
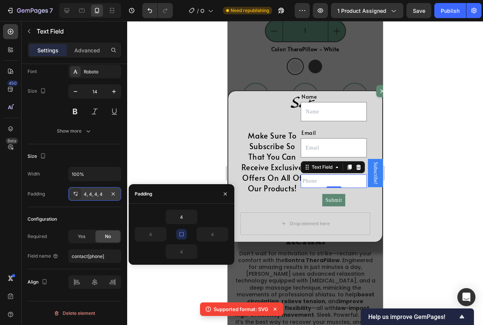
click at [186, 230] on button "button" at bounding box center [181, 234] width 11 height 11
click at [182, 233] on icon "button" at bounding box center [181, 234] width 5 height 5
click at [180, 235] on icon "button" at bounding box center [181, 235] width 6 height 6
click at [225, 233] on icon "button" at bounding box center [224, 235] width 6 height 6
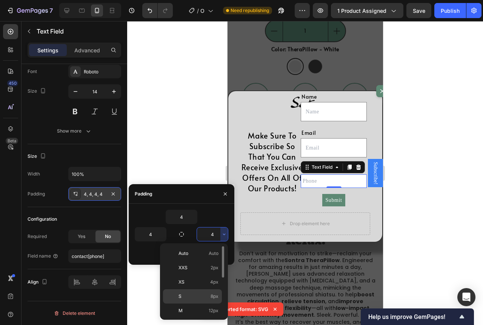
click at [208, 293] on div "S 8px" at bounding box center [192, 297] width 59 height 14
type input "8"
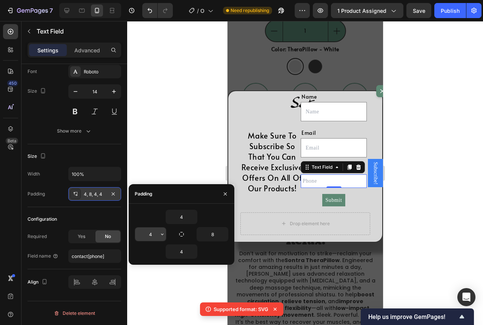
click at [164, 232] on icon "button" at bounding box center [162, 235] width 6 height 6
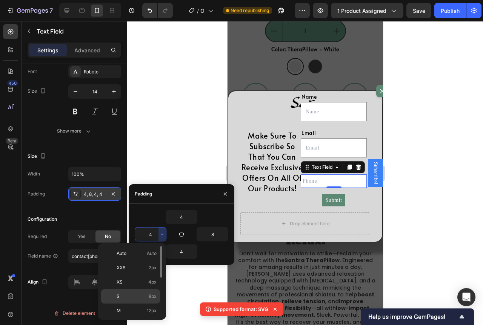
click at [139, 293] on div "S 8px" at bounding box center [130, 297] width 59 height 14
type input "8"
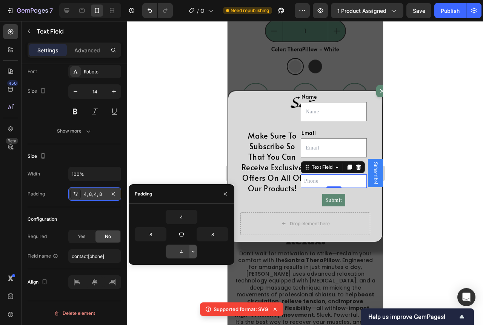
click at [195, 250] on icon "button" at bounding box center [193, 252] width 6 height 6
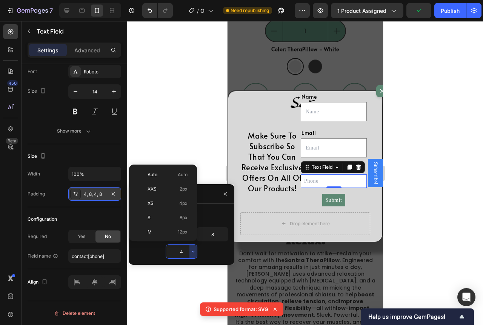
click at [215, 254] on div "4" at bounding box center [182, 252] width 94 height 14
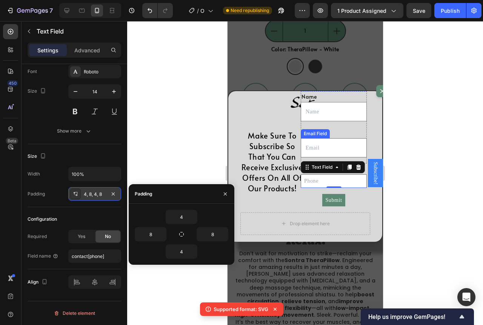
click at [335, 158] on input "Dialog body" at bounding box center [333, 147] width 66 height 19
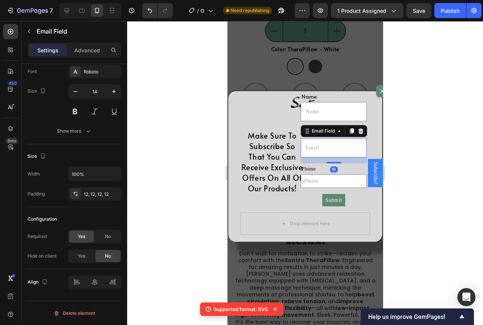
scroll to position [0, 0]
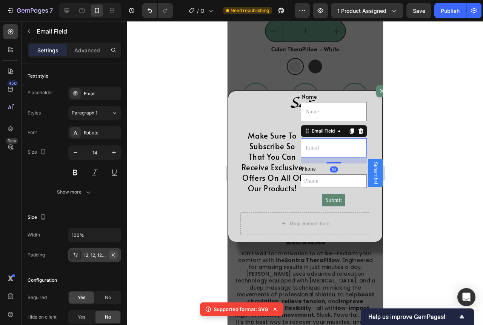
click at [114, 253] on icon "button" at bounding box center [113, 255] width 6 height 6
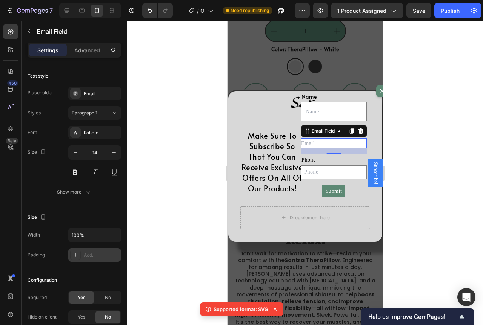
click at [97, 252] on div "Add..." at bounding box center [94, 256] width 53 height 14
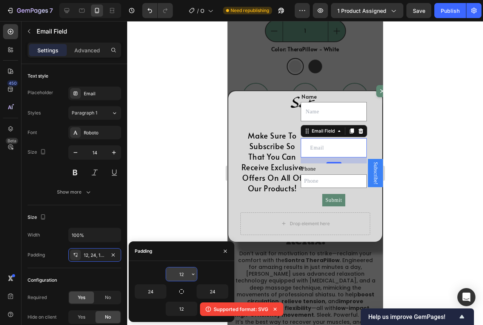
click at [192, 278] on button "button" at bounding box center [193, 275] width 8 height 14
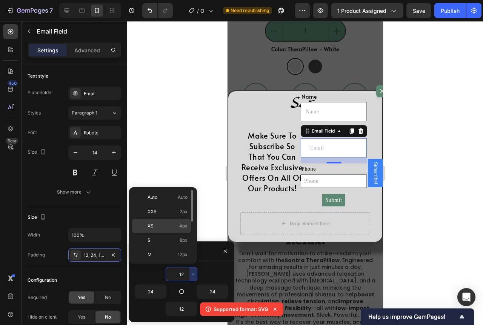
click at [175, 224] on p "XS 4px" at bounding box center [167, 226] width 40 height 7
type input "4"
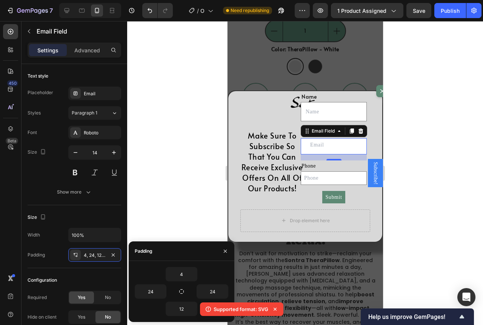
click at [167, 287] on div "24" at bounding box center [158, 292] width 47 height 14
click at [166, 288] on div "24" at bounding box center [158, 292] width 47 height 14
click at [164, 289] on icon "button" at bounding box center [162, 292] width 6 height 6
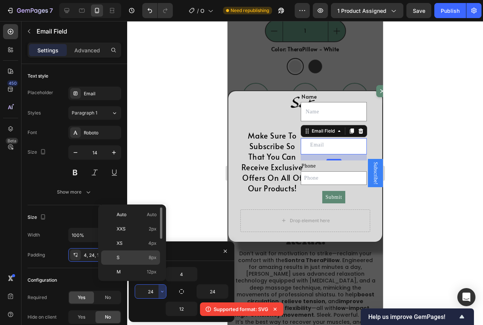
click at [153, 254] on div "S 8px" at bounding box center [130, 258] width 59 height 14
type input "8"
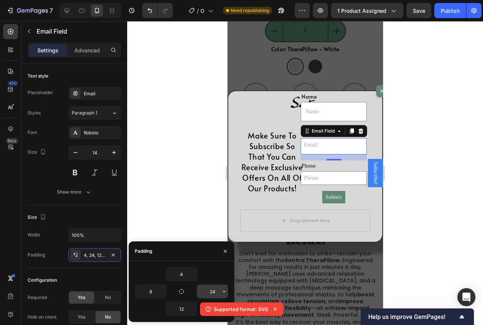
click at [225, 294] on icon "button" at bounding box center [224, 292] width 6 height 6
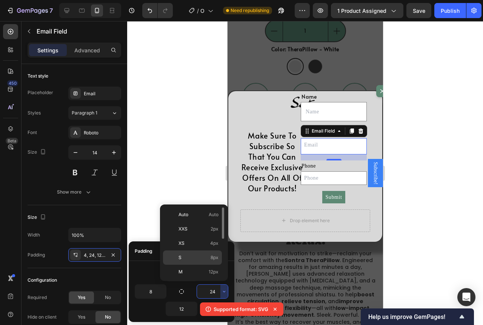
click at [204, 257] on p "S 8px" at bounding box center [198, 258] width 40 height 7
type input "8"
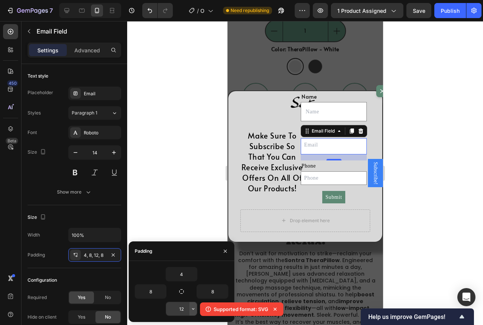
click at [196, 304] on button "button" at bounding box center [193, 309] width 8 height 14
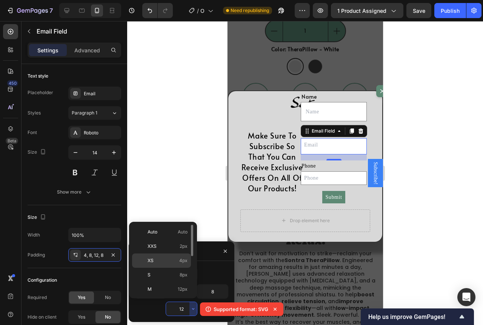
click at [183, 258] on span "4px" at bounding box center [183, 261] width 8 height 7
type input "4"
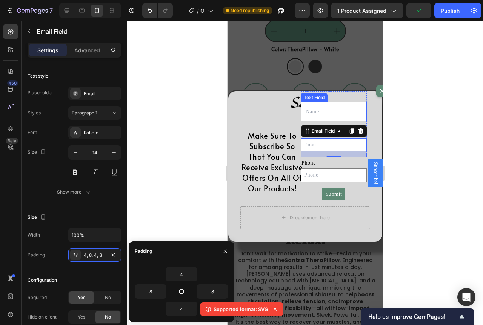
click at [330, 121] on input "Dialog body" at bounding box center [333, 111] width 66 height 19
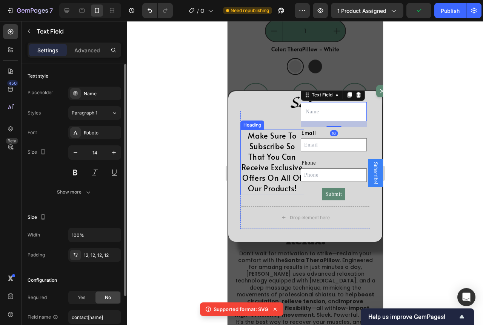
scroll to position [38, 0]
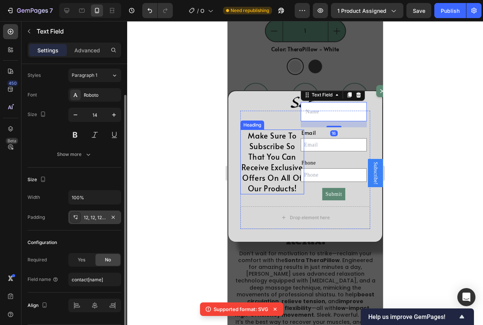
click at [100, 217] on div "12, 12, 12, 12" at bounding box center [95, 218] width 22 height 7
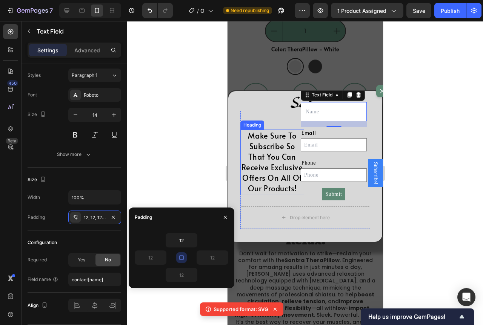
click at [183, 256] on icon "button" at bounding box center [181, 258] width 6 height 6
click at [196, 243] on icon "button" at bounding box center [193, 241] width 6 height 6
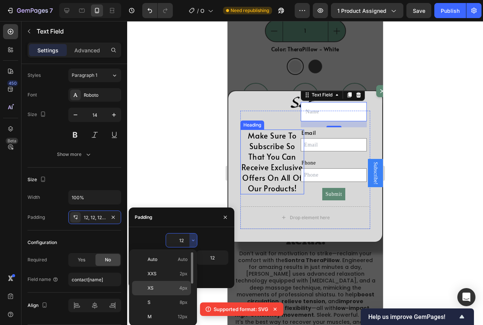
click at [183, 286] on span "4px" at bounding box center [183, 288] width 8 height 7
type input "4"
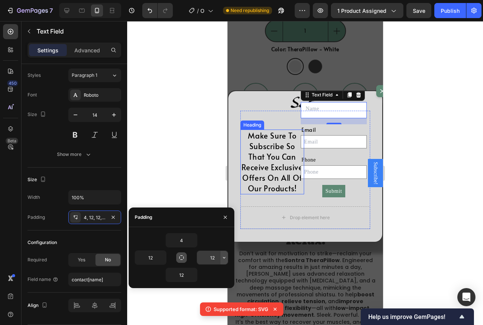
click at [224, 260] on icon "button" at bounding box center [224, 258] width 6 height 6
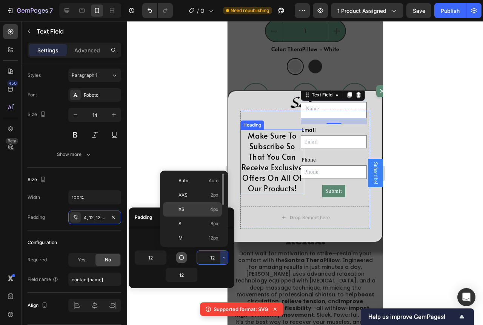
click at [200, 207] on p "XS 4px" at bounding box center [198, 209] width 40 height 7
type input "4"
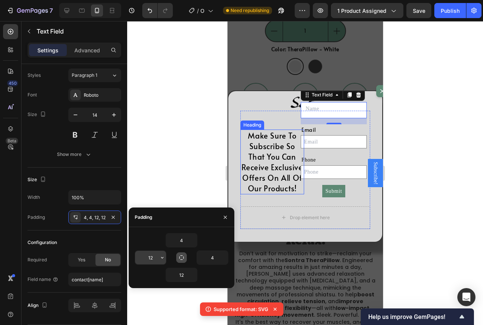
click at [163, 261] on icon "button" at bounding box center [162, 258] width 6 height 6
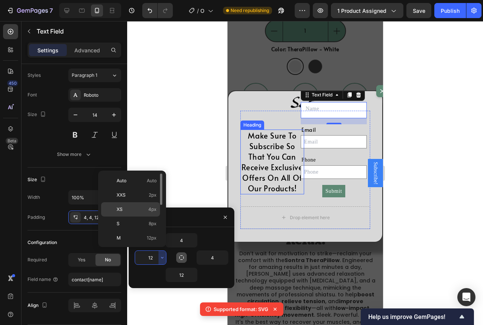
click at [150, 209] on span "4px" at bounding box center [152, 209] width 8 height 7
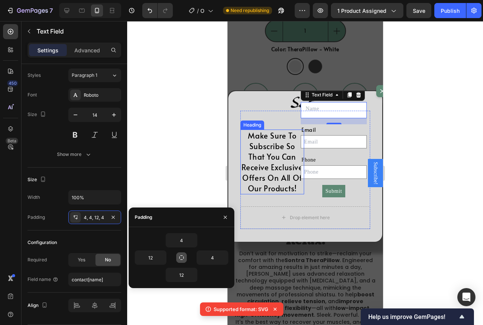
type input "4"
click at [190, 275] on icon "button" at bounding box center [193, 275] width 6 height 6
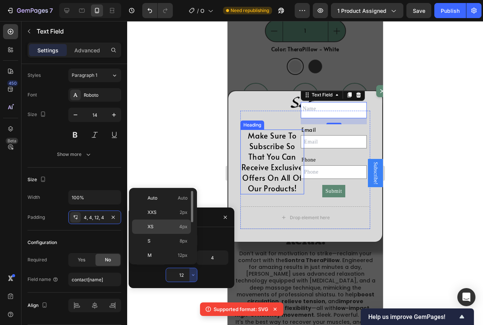
click at [167, 224] on p "XS 4px" at bounding box center [167, 227] width 40 height 7
type input "4"
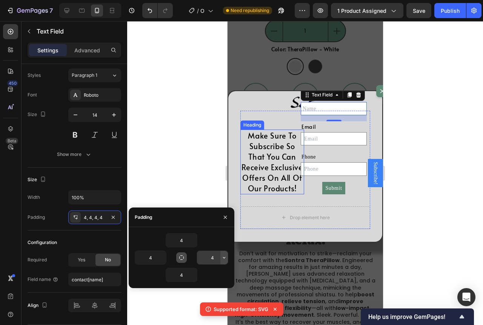
click at [227, 258] on icon "button" at bounding box center [224, 258] width 6 height 6
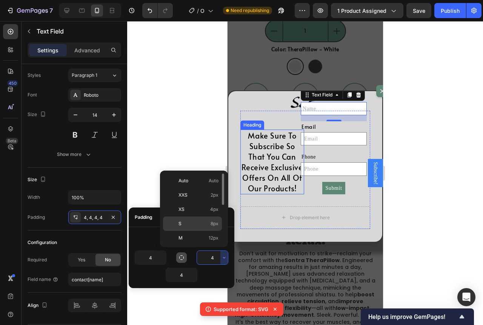
click at [209, 225] on p "S 8px" at bounding box center [198, 224] width 40 height 7
type input "8"
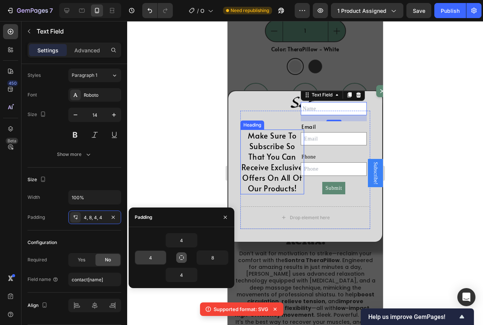
click at [167, 259] on div "4" at bounding box center [158, 258] width 47 height 14
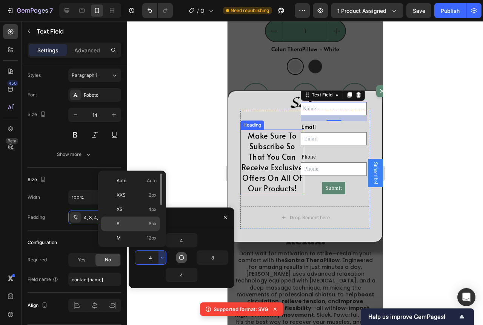
click at [147, 223] on p "S 8px" at bounding box center [137, 224] width 40 height 7
type input "8"
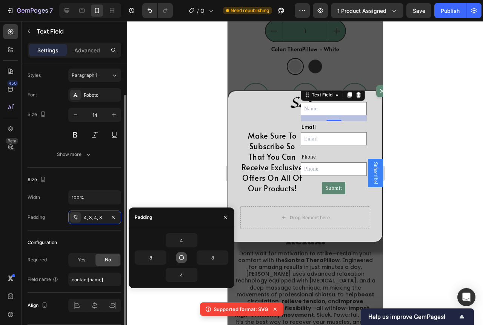
click at [100, 179] on div "Size" at bounding box center [75, 180] width 94 height 12
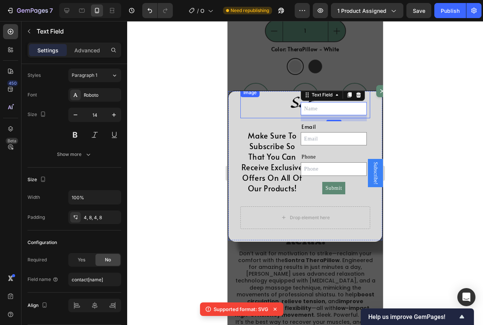
click at [271, 108] on div "Dialog body" at bounding box center [305, 103] width 130 height 30
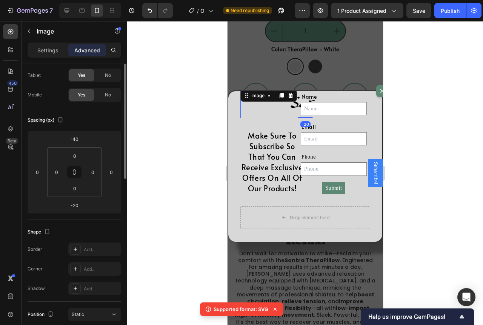
scroll to position [0, 0]
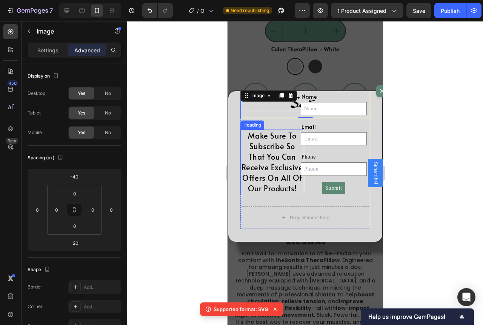
click at [287, 195] on h2 "Make Sure To Subscribe So That You Can Receive Exclusive Offers On All Of Our P…" at bounding box center [272, 162] width 64 height 65
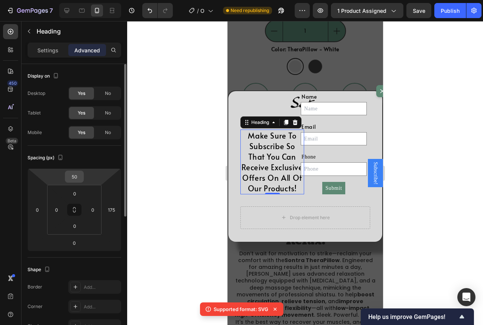
click at [79, 173] on input "50" at bounding box center [74, 176] width 15 height 11
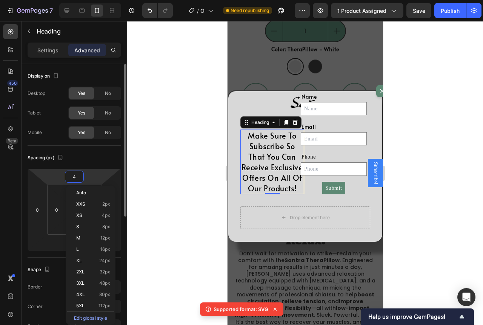
type input "40"
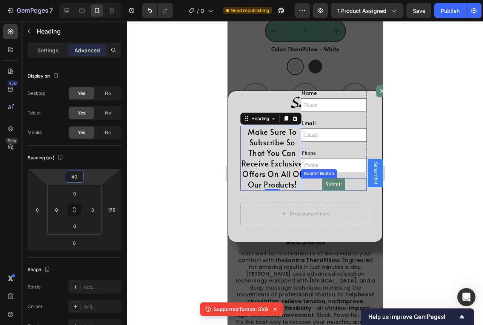
click at [307, 214] on div "Make Sure To Subscribe So That You Can Receive Exclusive Offers On All Of Our P…" at bounding box center [305, 168] width 130 height 115
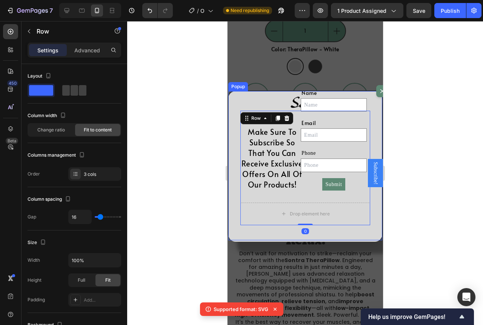
click at [233, 149] on div "Image Make Sure To Subscribe So That You Can Receive Exclusive Offers On All Of…" at bounding box center [305, 166] width 154 height 151
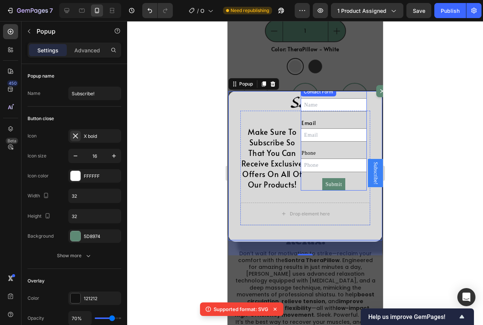
click at [347, 191] on div "Name Text Block Text Field Email Text Block Email Field Row Phone Text Block Te…" at bounding box center [333, 139] width 66 height 103
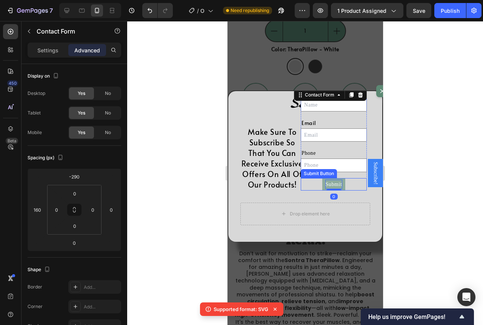
click at [341, 189] on div "Submit" at bounding box center [333, 184] width 17 height 9
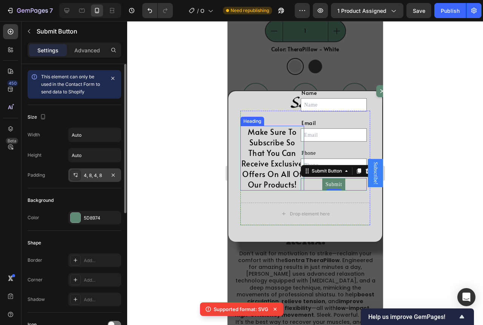
scroll to position [38, 0]
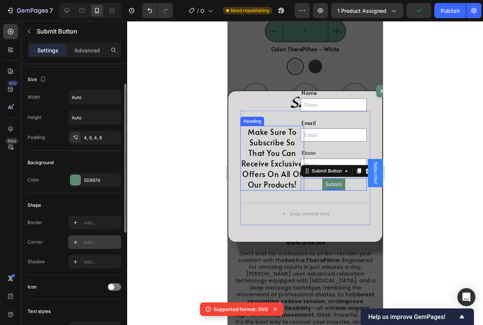
click at [92, 239] on div "Add..." at bounding box center [101, 242] width 35 height 7
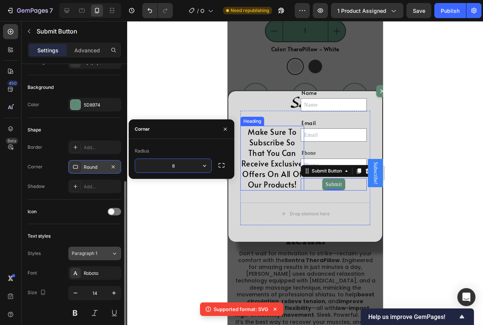
scroll to position [151, 0]
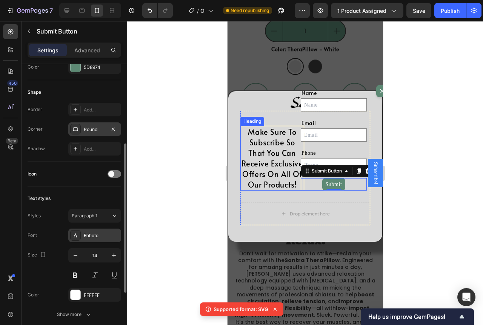
click at [93, 235] on div "Roboto" at bounding box center [101, 236] width 35 height 7
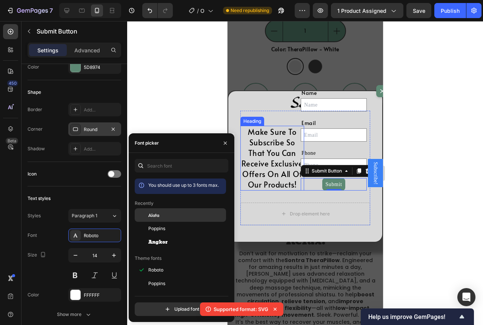
click at [155, 212] on span "Alata" at bounding box center [153, 215] width 11 height 7
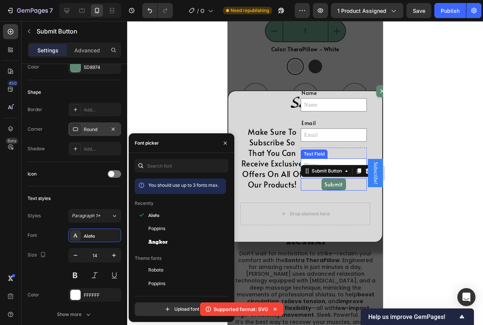
click at [308, 158] on div "Text Field" at bounding box center [314, 154] width 24 height 7
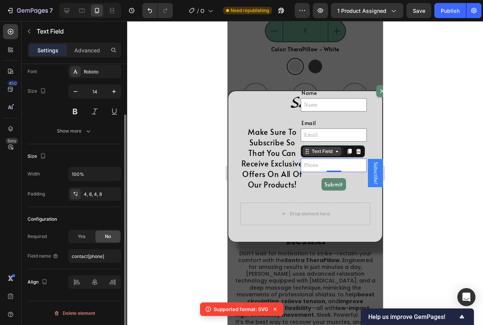
scroll to position [0, 0]
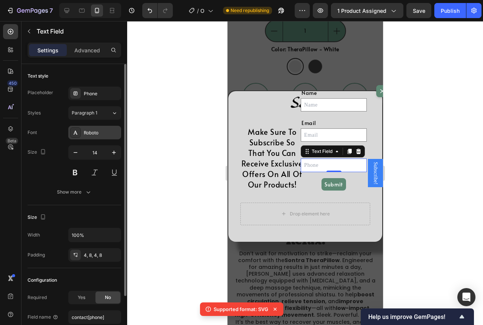
click at [93, 132] on div "Roboto" at bounding box center [101, 133] width 35 height 7
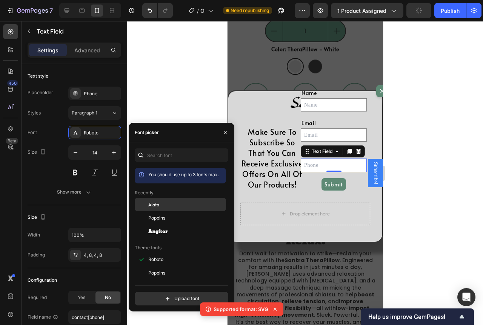
click at [162, 205] on div "Alata" at bounding box center [186, 204] width 76 height 7
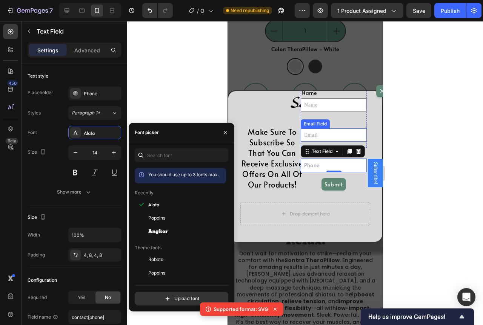
click at [320, 142] on input "Dialog body" at bounding box center [333, 135] width 66 height 13
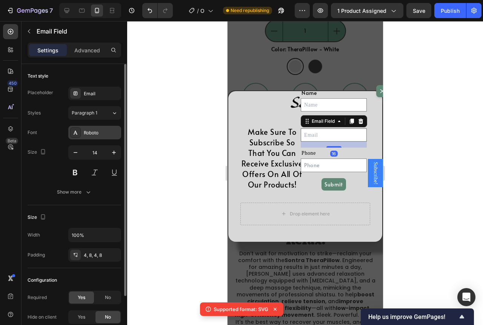
click at [109, 133] on div "Roboto" at bounding box center [101, 133] width 35 height 7
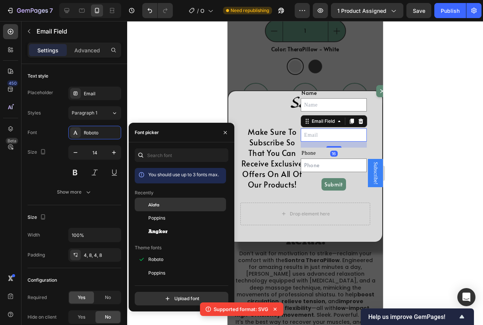
click at [158, 206] on span "Alata" at bounding box center [153, 204] width 11 height 7
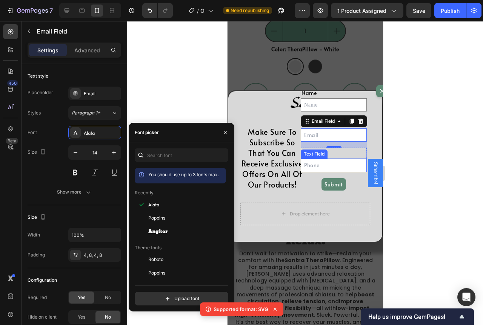
click at [308, 158] on div "Text Field" at bounding box center [314, 154] width 24 height 7
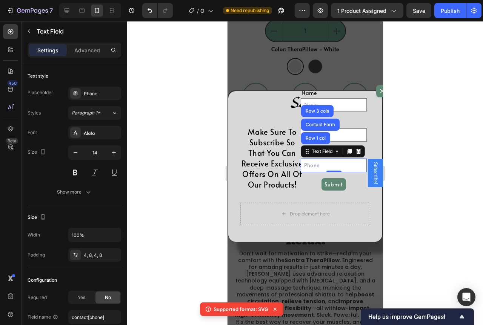
click at [302, 172] on input "Dialog body" at bounding box center [333, 165] width 66 height 13
click at [308, 191] on div "Name Text Block Text Field Email Text Block Email Field Row Phone Text Block Te…" at bounding box center [333, 139] width 66 height 103
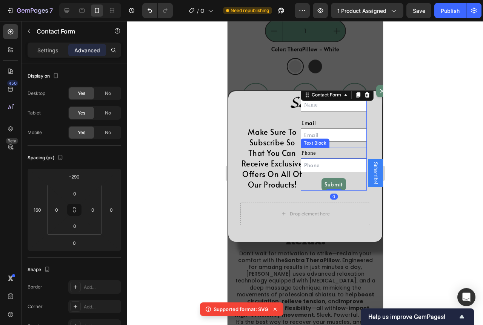
click at [334, 159] on div "Phone" at bounding box center [333, 153] width 66 height 11
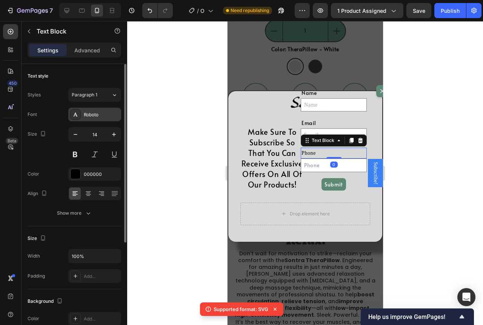
click at [91, 110] on div "Roboto" at bounding box center [94, 115] width 53 height 14
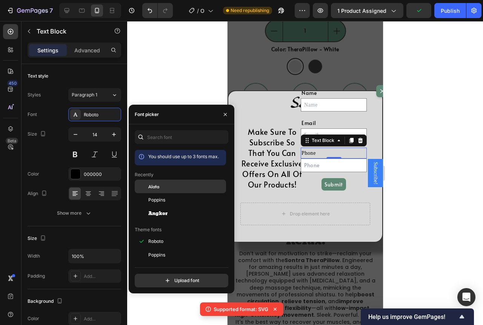
click at [156, 181] on div "Alata" at bounding box center [180, 187] width 91 height 14
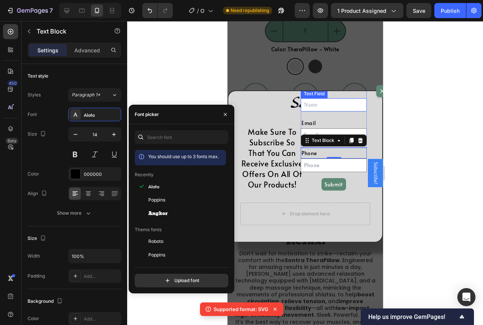
click at [331, 112] on input "Dialog body" at bounding box center [333, 104] width 66 height 13
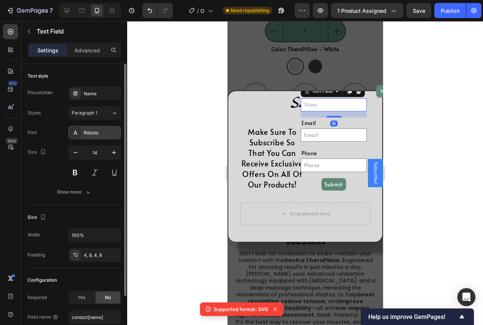
click at [91, 130] on div "Roboto" at bounding box center [101, 133] width 35 height 7
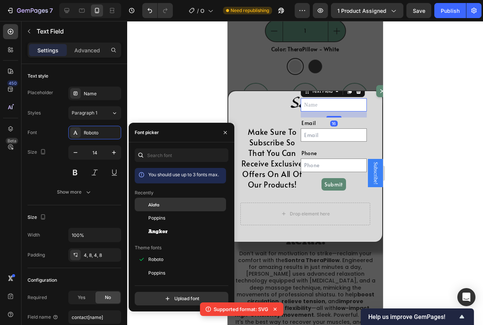
click at [174, 206] on div "Alata" at bounding box center [186, 204] width 76 height 7
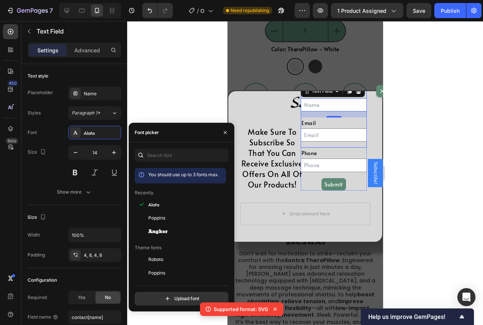
click at [348, 148] on div "Email Text Block Email Field" at bounding box center [333, 133] width 66 height 30
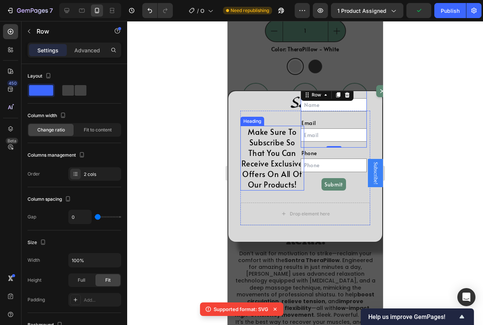
click at [290, 121] on div "Make Sure To Subscribe So That You Can Receive Exclusive Offers On All Of Our P…" at bounding box center [305, 151] width 130 height 80
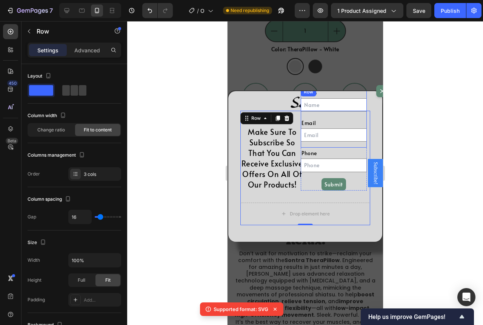
click at [335, 148] on div "Email Text Block Email Field" at bounding box center [333, 133] width 66 height 30
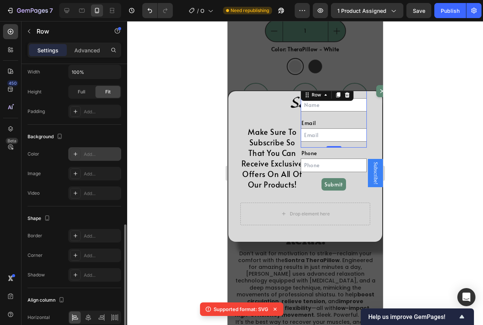
scroll to position [224, 0]
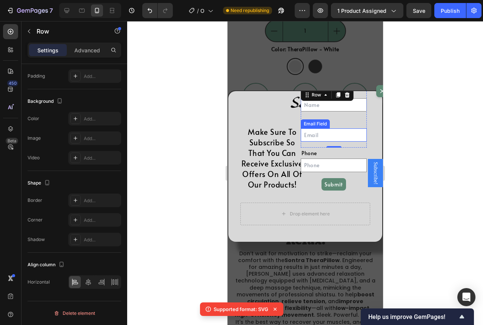
click at [324, 142] on input "Dialog body" at bounding box center [333, 135] width 66 height 13
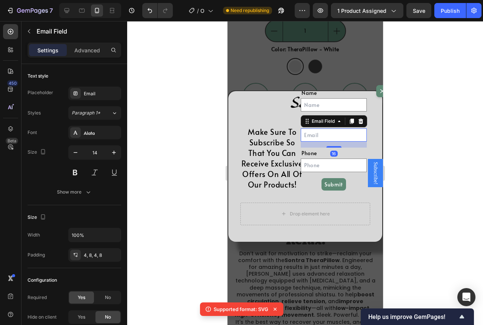
scroll to position [17, 0]
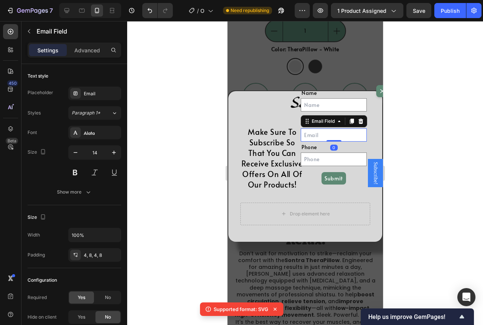
drag, startPoint x: 329, startPoint y: 151, endPoint x: 325, endPoint y: 170, distance: 19.8
click at [332, 141] on div "Email Field 0" at bounding box center [333, 135] width 66 height 13
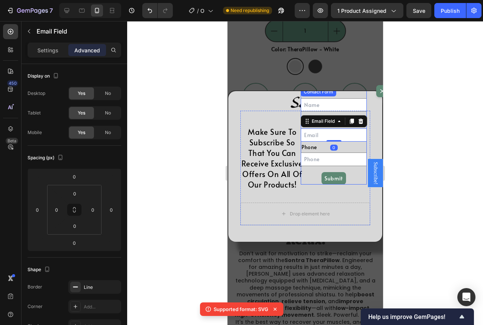
click at [325, 171] on div "Name Text Block Text Field Email Text Block Email Field 0 Row Phone Text Block …" at bounding box center [333, 136] width 66 height 97
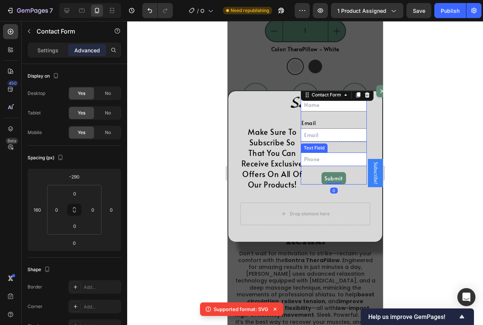
click at [326, 166] on input "Dialog body" at bounding box center [333, 159] width 66 height 13
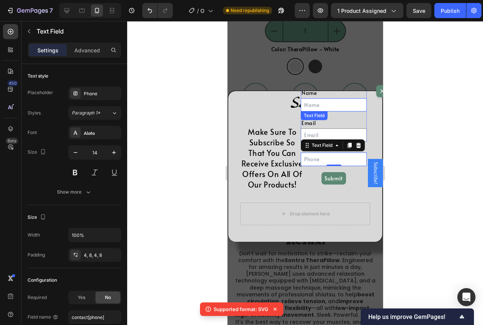
click at [333, 112] on input "Dialog body" at bounding box center [333, 104] width 66 height 13
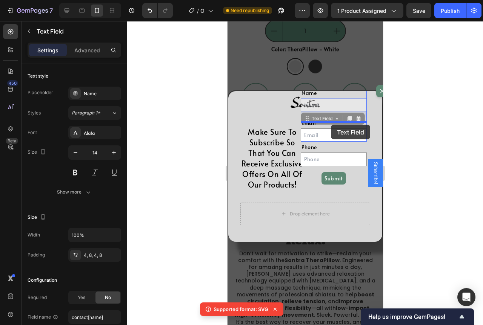
drag, startPoint x: 333, startPoint y: 129, endPoint x: 330, endPoint y: 125, distance: 4.4
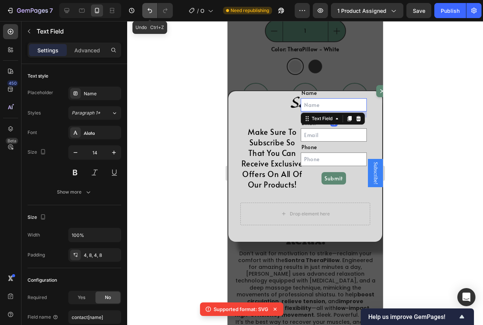
click at [149, 10] on icon "Undo/Redo" at bounding box center [150, 11] width 8 height 8
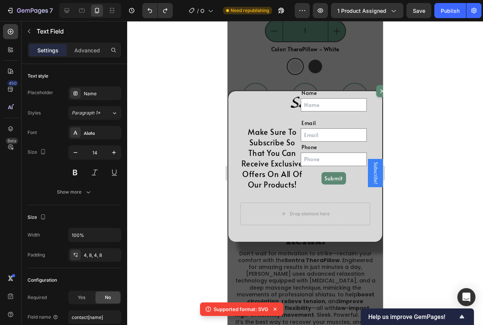
click at [339, 111] on input "Dialog body" at bounding box center [333, 104] width 66 height 13
click at [330, 112] on input "Dialog body" at bounding box center [333, 104] width 66 height 13
click at [299, 111] on div "Make Sure To Subscribe So That You Can Receive Exclusive Offers On All Of Our P…" at bounding box center [305, 151] width 130 height 80
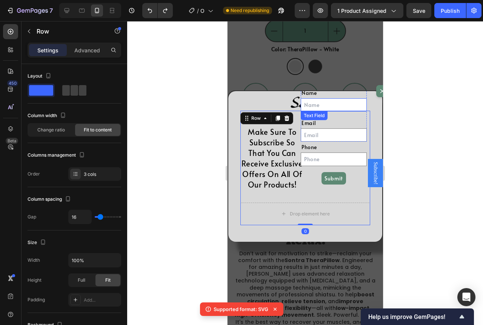
click at [305, 110] on input "Dialog body" at bounding box center [333, 104] width 66 height 13
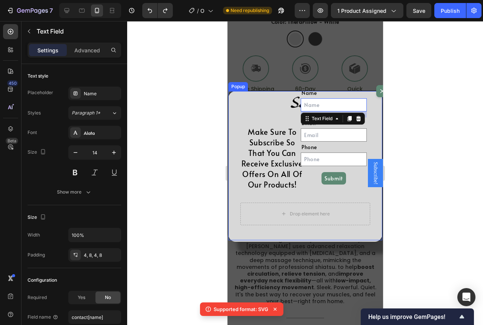
scroll to position [480, 0]
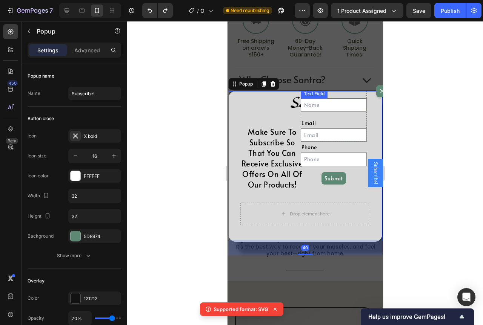
click at [324, 112] on input "Dialog body" at bounding box center [333, 104] width 66 height 13
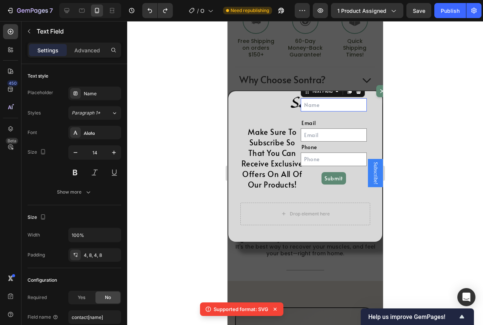
scroll to position [0, 0]
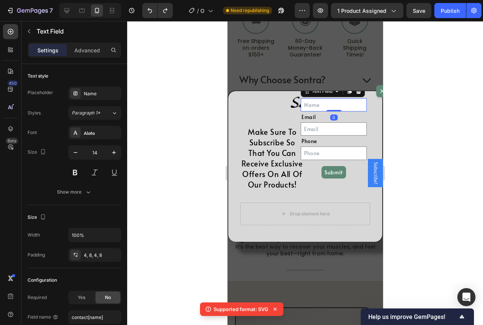
drag, startPoint x: 332, startPoint y: 138, endPoint x: 333, endPoint y: 128, distance: 10.2
click at [333, 112] on div "Text Field 0" at bounding box center [333, 104] width 66 height 13
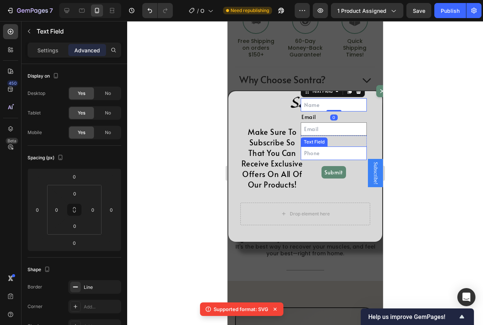
click at [331, 160] on input "Dialog body" at bounding box center [333, 153] width 66 height 13
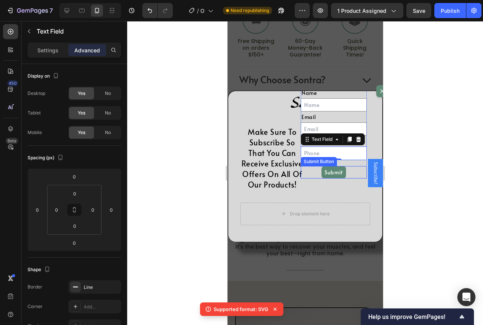
click at [316, 179] on div "Submit Submit Button" at bounding box center [333, 172] width 66 height 12
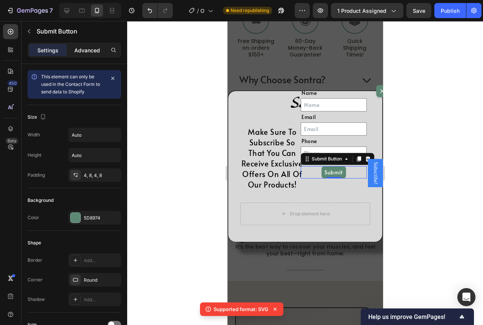
click at [89, 51] on p "Advanced" at bounding box center [87, 50] width 26 height 8
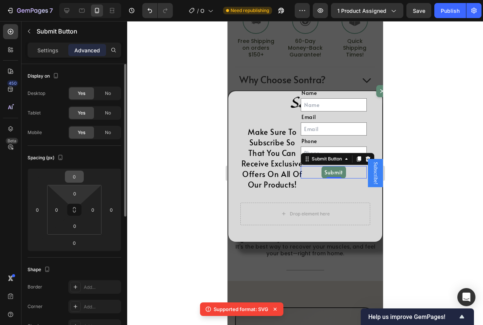
click at [71, 182] on input "0" at bounding box center [74, 176] width 15 height 11
type input "-10"
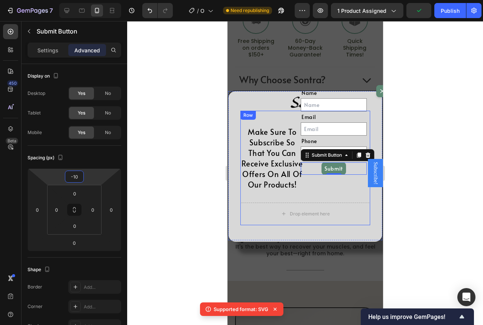
click at [333, 191] on div "Make Sure To Subscribe So That You Can Receive Exclusive Offers On All Of Our P…" at bounding box center [305, 151] width 130 height 80
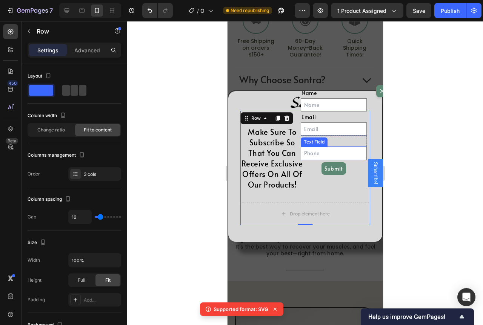
scroll to position [442, 0]
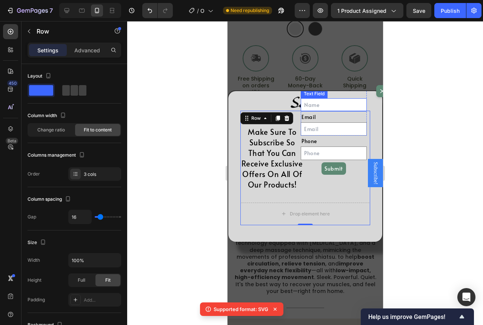
click at [346, 98] on div "Name" at bounding box center [333, 93] width 66 height 11
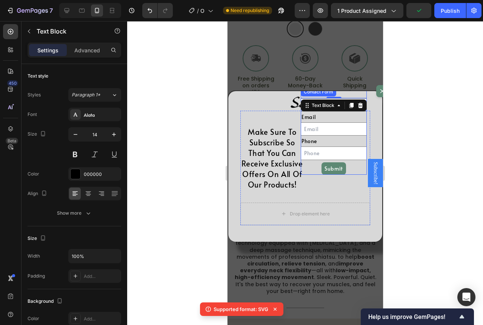
click at [357, 175] on div "Name Text Block 0 Text Field Email Text Block Email Field Row Phone Text Block …" at bounding box center [333, 132] width 66 height 88
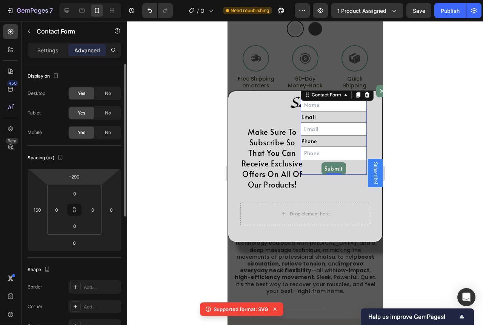
click at [84, 0] on html "7 / Optimized Landing Page Template Need republishing Preview 1 product assigne…" at bounding box center [241, 0] width 483 height 0
click at [83, 177] on div "-290" at bounding box center [74, 177] width 19 height 12
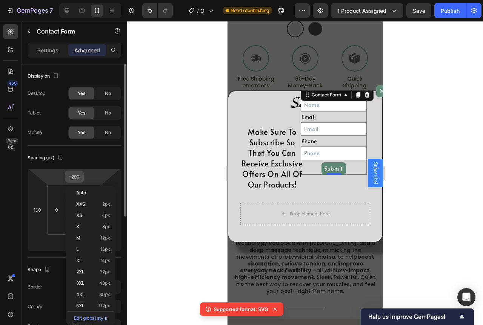
click at [80, 176] on input "-290" at bounding box center [74, 176] width 15 height 11
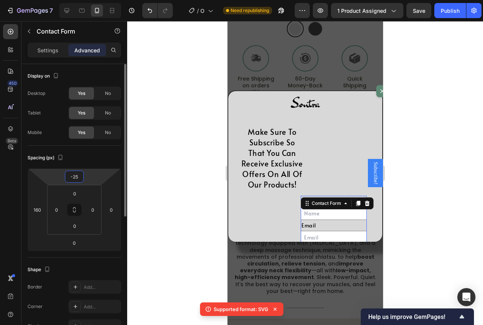
type input "-250"
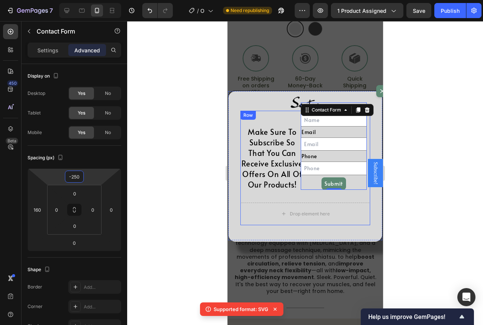
click at [280, 118] on div "Make Sure To Subscribe So That You Can Receive Exclusive Offers On All Of Our P…" at bounding box center [305, 151] width 130 height 80
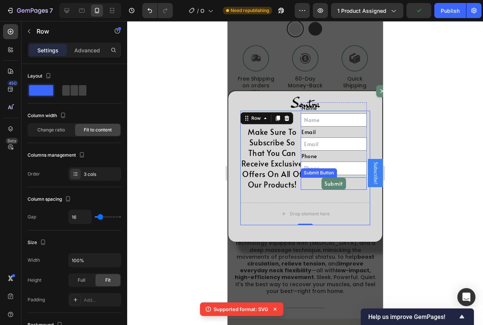
click at [358, 190] on div "Name Text Block Text Field Email Text Block Email Field Row Phone Text Block Te…" at bounding box center [333, 147] width 66 height 88
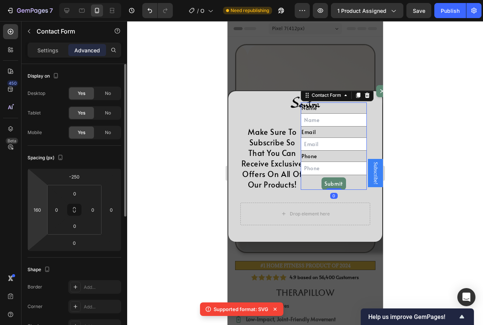
scroll to position [442, 0]
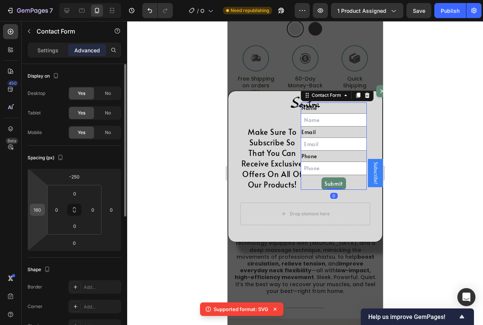
click at [41, 211] on input "160" at bounding box center [37, 209] width 11 height 11
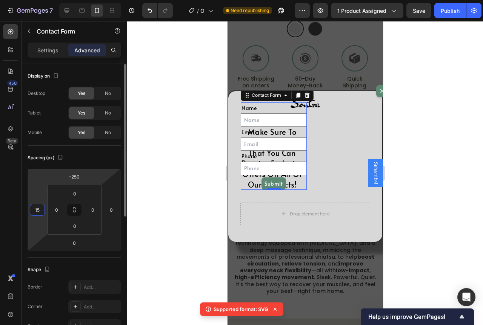
type input "150"
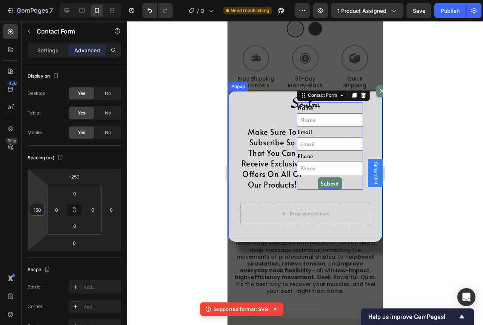
click at [236, 109] on div "Image Make Sure To Subscribe So That You Can Receive Exclusive Offers On All Of…" at bounding box center [305, 166] width 154 height 151
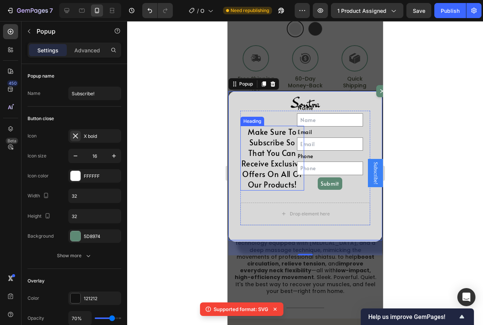
click at [260, 191] on h2 "Make Sure To Subscribe So That You Can Receive Exclusive Offers On All Of Our P…" at bounding box center [272, 158] width 64 height 65
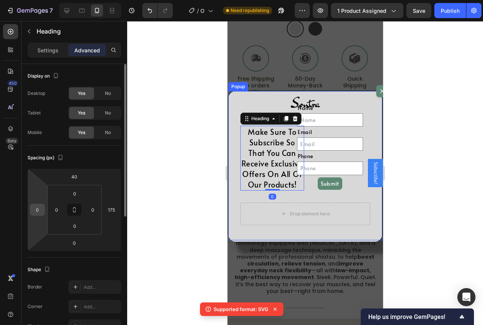
click at [39, 209] on input "0" at bounding box center [37, 209] width 11 height 11
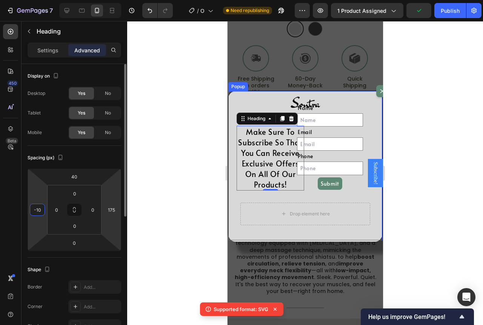
type input "-1"
type input "-20"
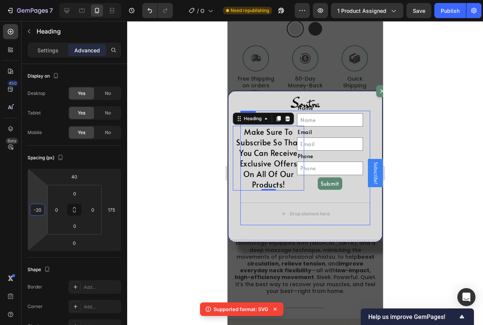
click at [350, 107] on div "Dialog body" at bounding box center [305, 103] width 130 height 30
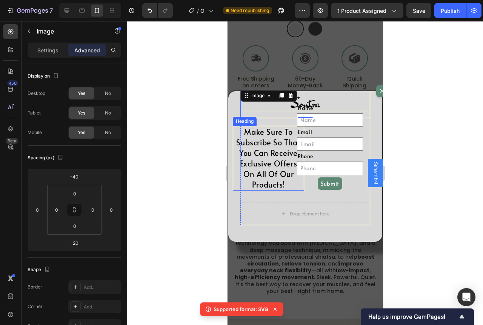
click at [234, 175] on h2 "Make Sure To Subscribe So That You Can Receive Exclusive Offers On All Of Our P…" at bounding box center [267, 158] width 71 height 65
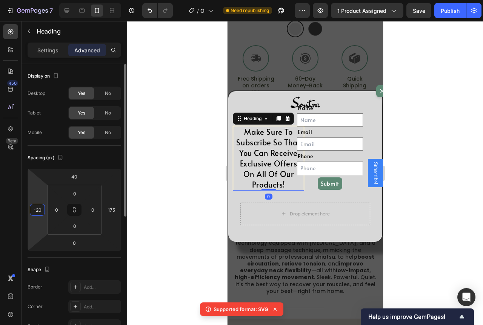
click at [40, 212] on input "-20" at bounding box center [37, 209] width 11 height 11
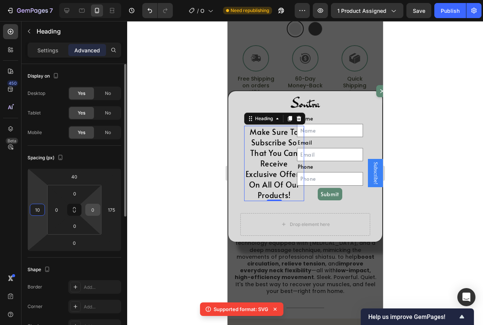
type input "1"
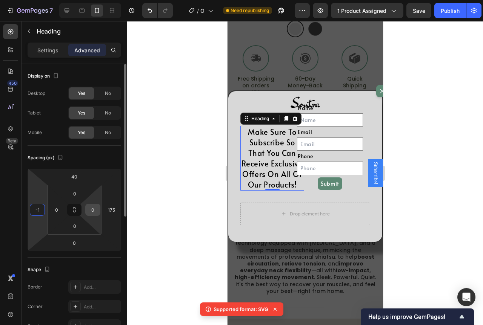
type input "-10"
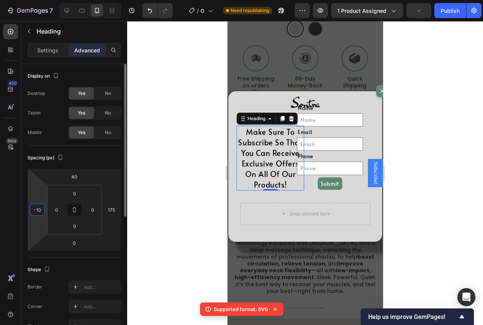
click at [48, 51] on p "Settings" at bounding box center [47, 50] width 21 height 8
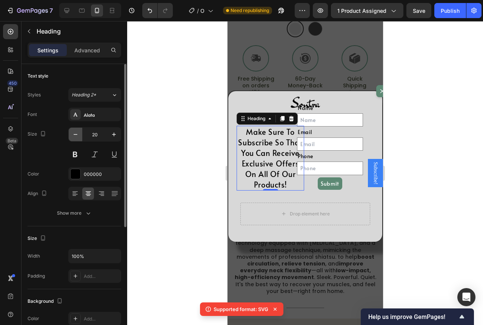
click at [74, 137] on icon "button" at bounding box center [76, 135] width 8 height 8
type input "19"
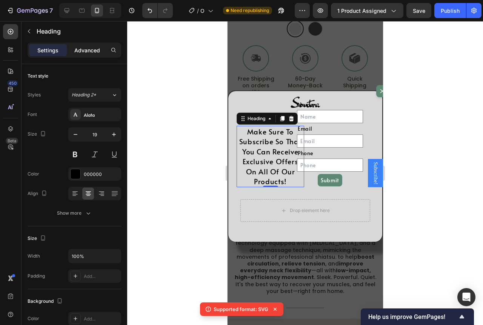
click at [83, 54] on p "Advanced" at bounding box center [87, 50] width 26 height 8
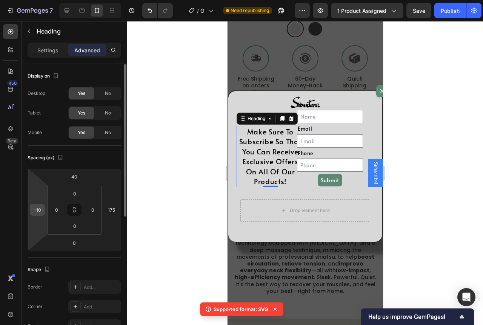
click at [42, 209] on input "-10" at bounding box center [37, 209] width 11 height 11
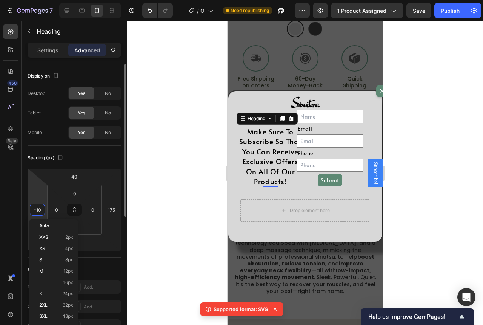
type input "0"
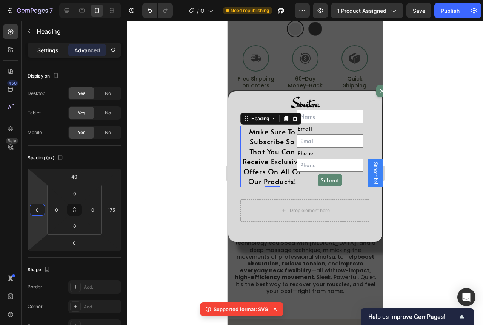
click at [53, 49] on p "Settings" at bounding box center [47, 50] width 21 height 8
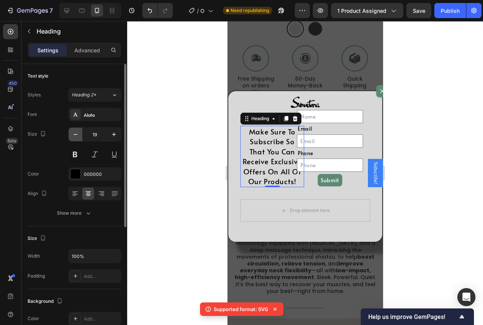
click at [76, 135] on icon "button" at bounding box center [76, 135] width 8 height 8
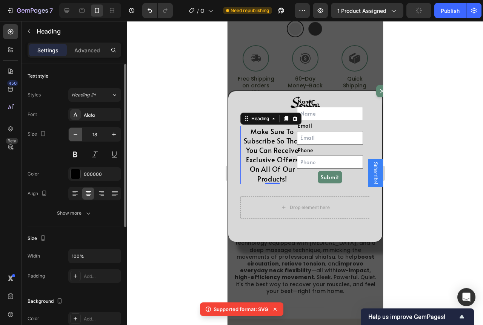
click at [76, 135] on icon "button" at bounding box center [76, 135] width 8 height 8
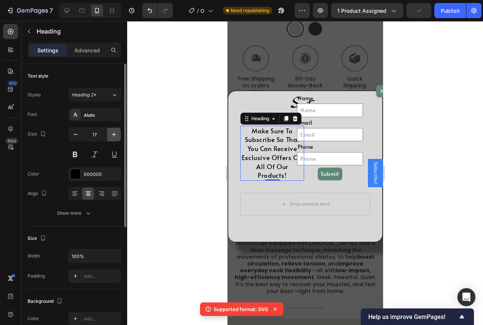
click at [120, 135] on button "button" at bounding box center [114, 135] width 14 height 14
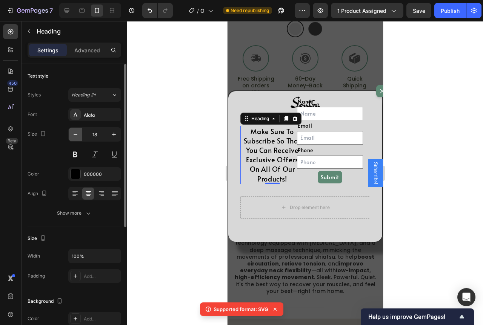
click at [75, 136] on icon "button" at bounding box center [76, 135] width 8 height 8
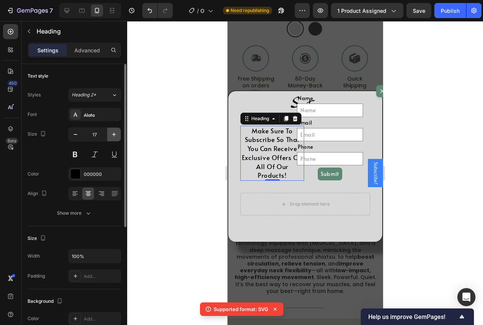
click at [109, 135] on button "button" at bounding box center [114, 135] width 14 height 14
type input "18"
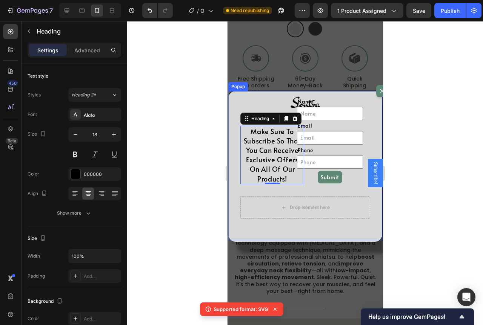
click at [371, 137] on div "Image Make Sure To Subscribe So That You Can Receive Exclusive Offers On All Of…" at bounding box center [305, 166] width 154 height 151
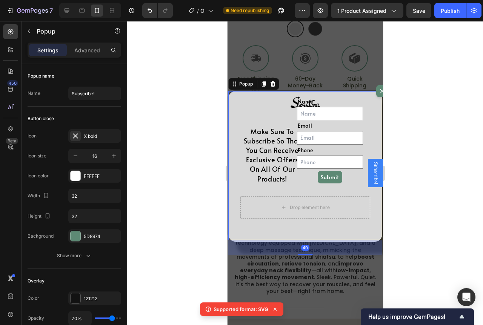
click at [368, 136] on div "Image Make Sure To Subscribe So That You Can Receive Exclusive Offers On All Of…" at bounding box center [305, 166] width 154 height 151
click at [366, 135] on div "Image Make Sure To Subscribe So That You Can Receive Exclusive Offers On All Of…" at bounding box center [305, 166] width 154 height 151
click at [363, 134] on div "Make Sure To Subscribe So That You Can Receive Exclusive Offers On All Of Our P…" at bounding box center [305, 148] width 130 height 74
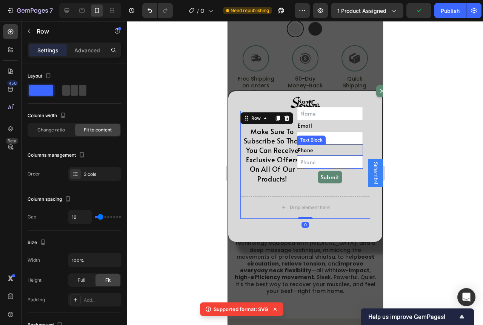
click at [356, 152] on div "Phone" at bounding box center [329, 150] width 66 height 11
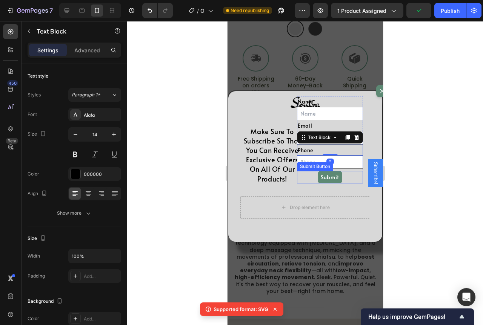
click at [352, 171] on div "Submit Submit Button" at bounding box center [329, 177] width 66 height 12
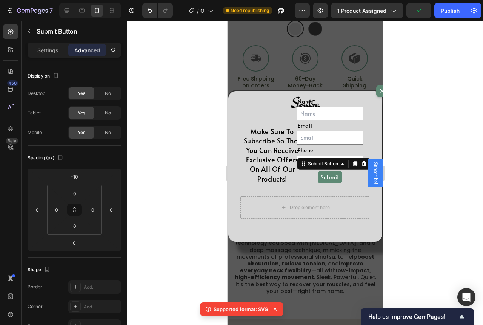
click at [351, 169] on div "Submit Button" at bounding box center [333, 164] width 74 height 12
click at [350, 170] on div "Name Text Block Text Field Email Text Block Email Field Row Phone Text Block Te…" at bounding box center [329, 140] width 66 height 88
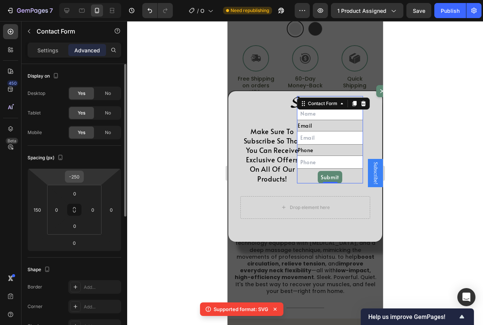
click at [82, 177] on div "-250" at bounding box center [74, 177] width 19 height 12
click at [80, 176] on input "-250" at bounding box center [74, 176] width 15 height 11
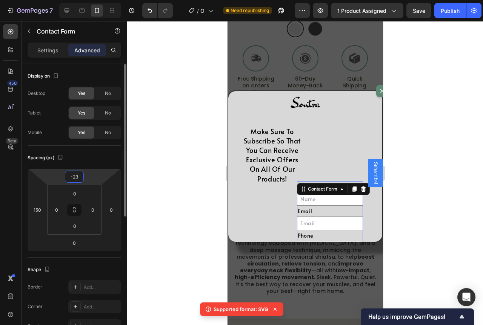
type input "-230"
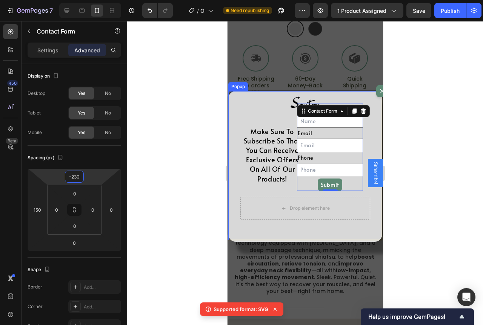
click at [367, 99] on div "Image Make Sure To Subscribe So That You Can Receive Exclusive Offers On All Of…" at bounding box center [305, 166] width 154 height 151
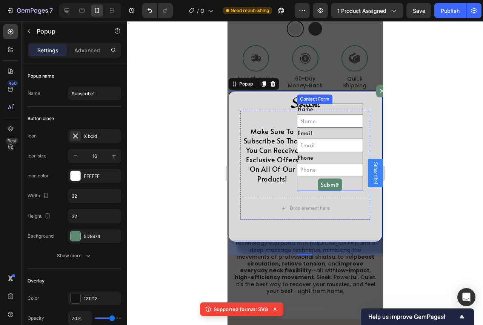
click at [357, 191] on div "Name Text Block Text Field Email Text Block Email Field Row Phone Text Block Te…" at bounding box center [329, 148] width 66 height 88
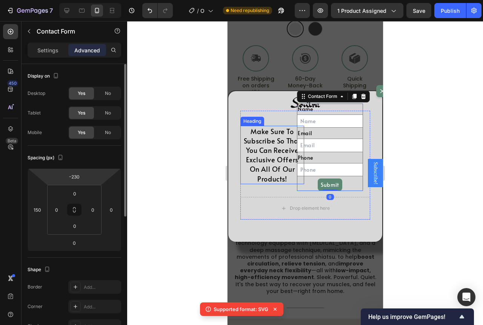
click at [84, 0] on html "7 / Optimized Landing Page Template Need republishing Preview 1 product assigne…" at bounding box center [241, 0] width 483 height 0
click at [80, 176] on input "-230" at bounding box center [74, 176] width 15 height 11
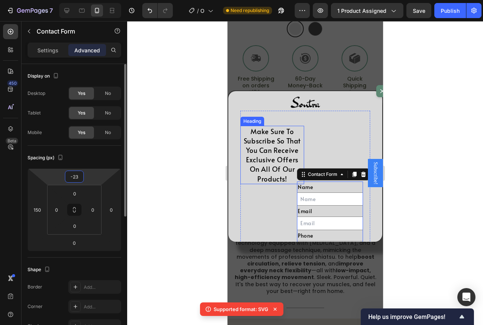
type input "-235"
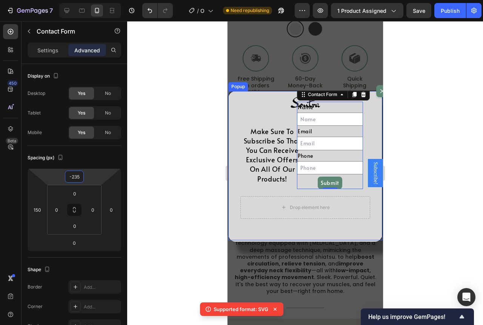
click at [364, 210] on div "Image Make Sure To Subscribe So That You Can Receive Exclusive Offers On All Of…" at bounding box center [305, 166] width 154 height 151
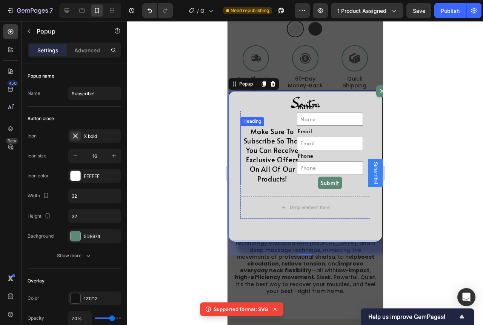
click at [280, 183] on h2 "Make Sure To Subscribe So That You Can Receive Exclusive Offers On All Of Our P…" at bounding box center [272, 155] width 64 height 58
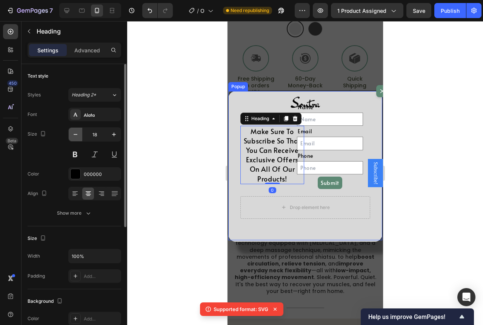
click at [75, 135] on icon "button" at bounding box center [76, 135] width 8 height 8
type input "17"
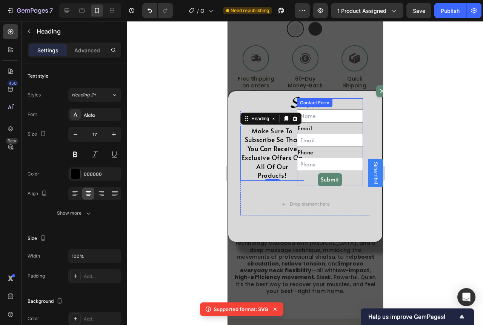
click at [359, 172] on div "Name Text Block Text Field Email Text Block Email Field Row Phone Text Block Te…" at bounding box center [329, 142] width 66 height 88
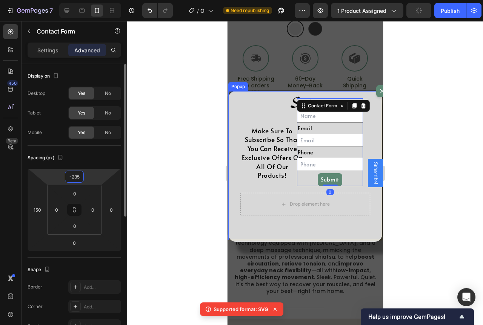
click at [81, 177] on input "-235" at bounding box center [74, 176] width 15 height 11
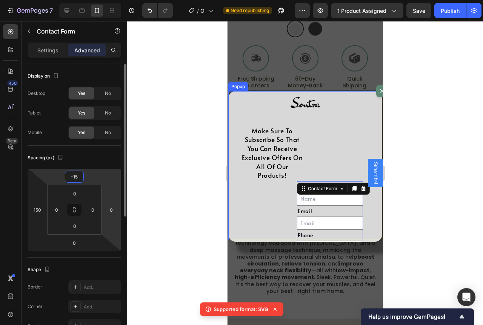
type input "-1"
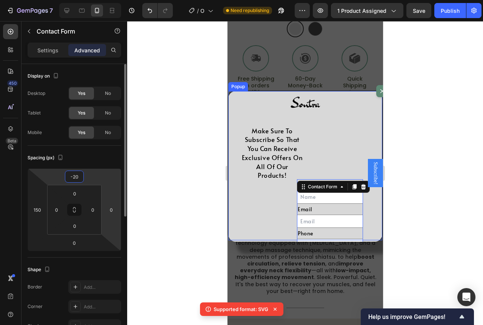
type input "-200"
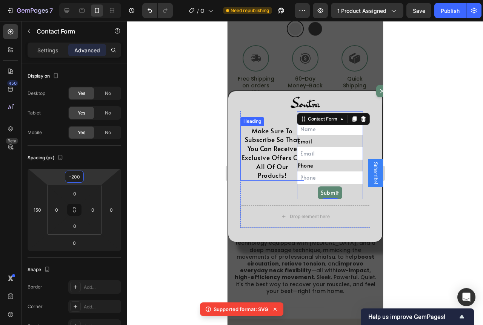
click at [271, 153] on h2 "Make Sure To Subscribe So That You Can Receive Exclusive Offers On All Of Our P…" at bounding box center [272, 153] width 64 height 55
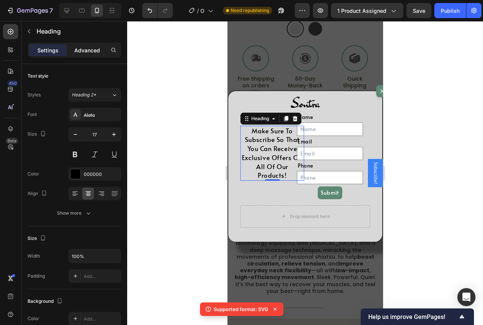
click at [89, 52] on p "Advanced" at bounding box center [87, 50] width 26 height 8
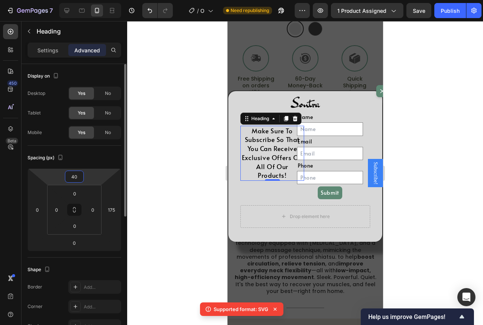
click at [81, 175] on input "40" at bounding box center [74, 176] width 15 height 11
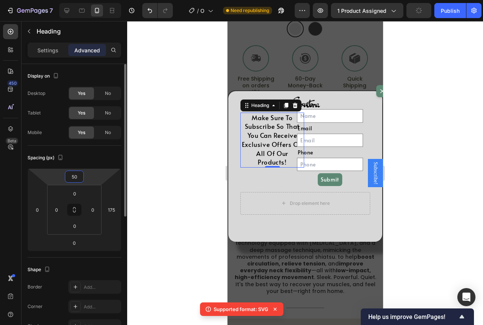
type input "5"
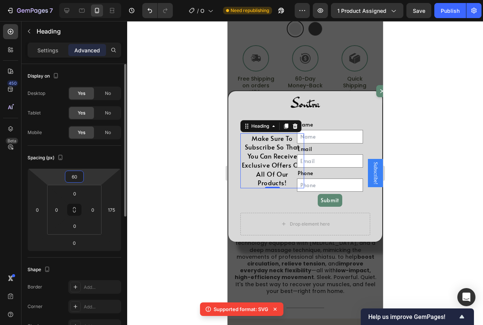
type input "6"
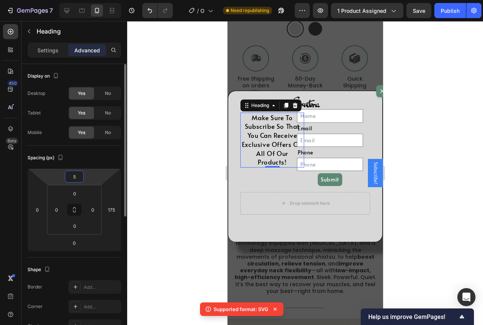
type input "55"
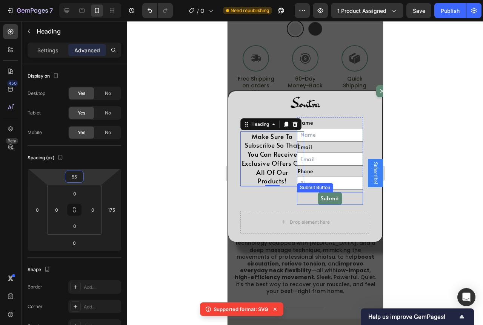
click at [358, 201] on div "Name Text Block Text Field Email Text Block Email Field Row Phone Text Block Te…" at bounding box center [329, 161] width 66 height 88
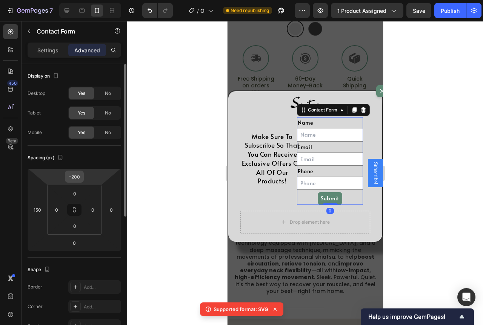
click at [81, 177] on input "-200" at bounding box center [74, 176] width 15 height 11
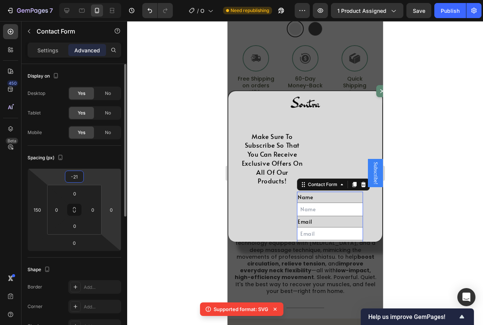
type input "-210"
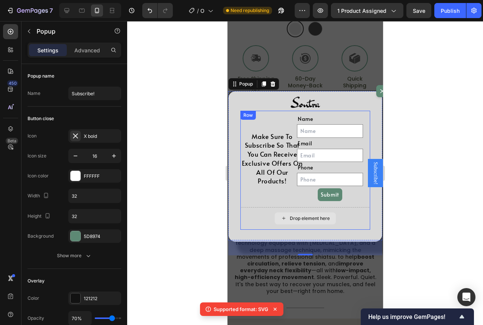
click at [314, 222] on div "Drop element here" at bounding box center [309, 219] width 40 height 6
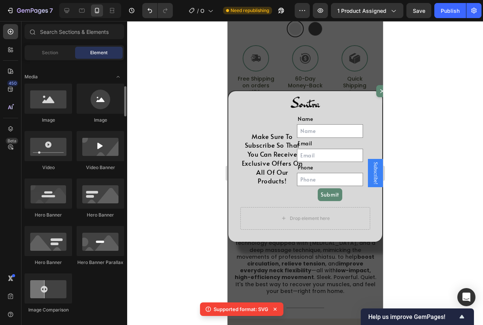
scroll to position [264, 0]
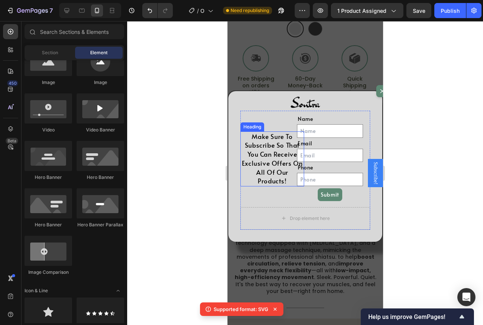
click at [265, 154] on h2 "Make Sure To Subscribe So That You Can Receive Exclusive Offers On All Of Our P…" at bounding box center [272, 159] width 64 height 55
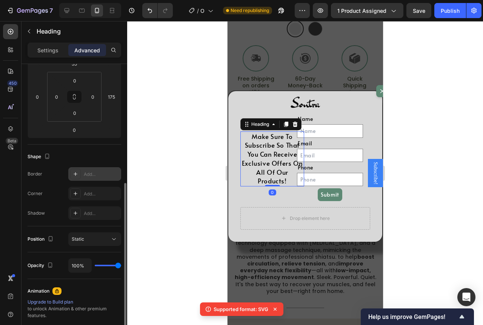
scroll to position [151, 0]
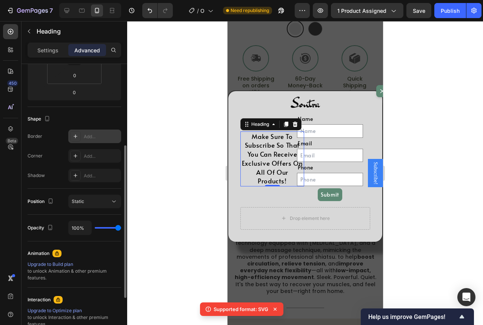
click at [100, 138] on div "Add..." at bounding box center [101, 137] width 35 height 7
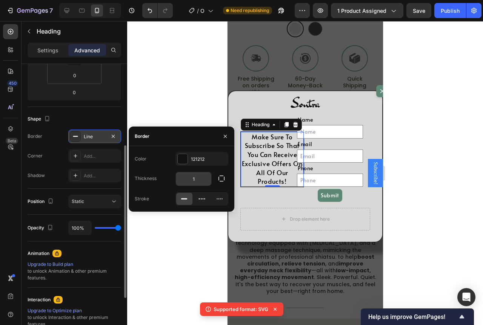
click at [197, 181] on input "1" at bounding box center [193, 179] width 35 height 14
type input "2"
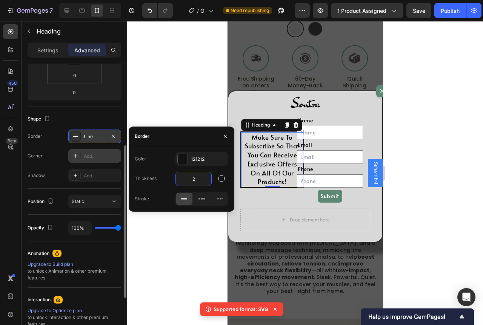
click at [96, 155] on div "Add..." at bounding box center [101, 156] width 35 height 7
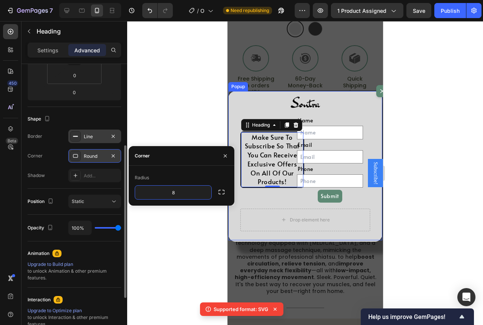
click at [236, 126] on div "Image Make Sure To Subscribe So That You Can Receive Exclusive Offers On All Of…" at bounding box center [305, 166] width 154 height 151
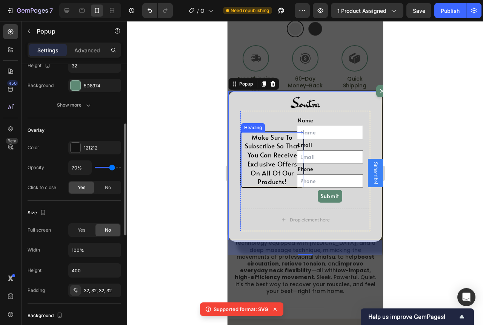
scroll to position [0, 0]
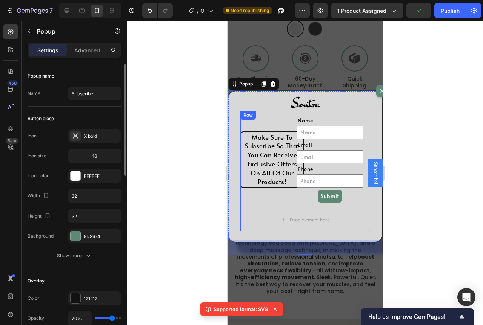
click at [293, 167] on div "Make Sure To Subscribe So That You Can Receive Exclusive Offers On All Of Our P…" at bounding box center [305, 150] width 130 height 78
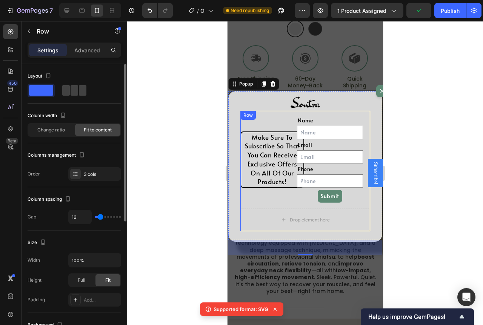
click at [291, 165] on h2 "Make Sure To Subscribe So That You Can Receive Exclusive Offers On All Of Our P…" at bounding box center [272, 159] width 62 height 55
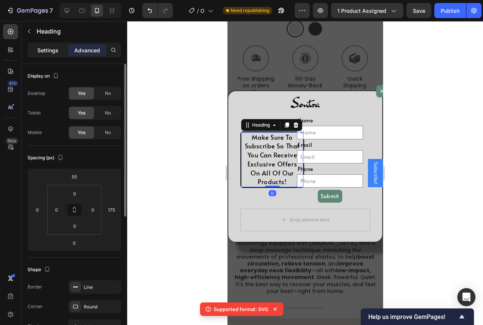
click at [58, 49] on div "Settings" at bounding box center [48, 50] width 38 height 12
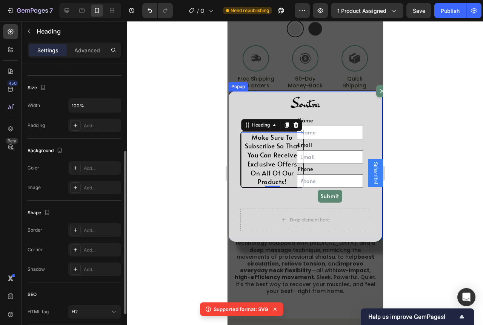
scroll to position [207, 0]
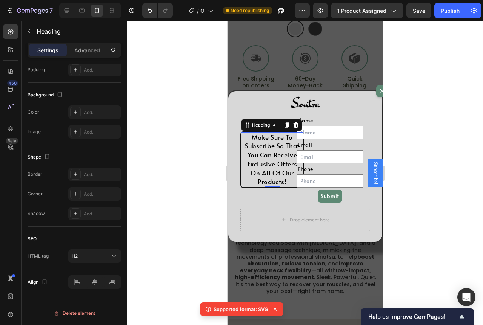
click at [252, 170] on h2 "Make Sure To Subscribe So That You Can Receive Exclusive Offers On All Of Our P…" at bounding box center [272, 159] width 62 height 55
click at [242, 155] on p "Make Sure To Subscribe So That You Can Receive Exclusive Offers On All Of Our P…" at bounding box center [271, 160] width 61 height 54
click at [240, 154] on div "Make Sure To Subscribe So That You Can Receive Exclusive Offers On All Of Our P…" at bounding box center [272, 160] width 64 height 57
click at [94, 179] on div "Add..." at bounding box center [94, 175] width 53 height 14
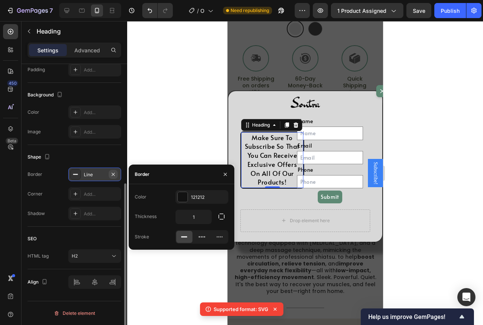
click at [111, 172] on icon "button" at bounding box center [113, 175] width 6 height 6
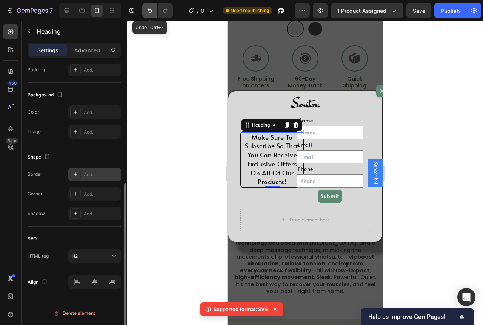
click at [150, 11] on icon "Undo/Redo" at bounding box center [150, 11] width 8 height 8
click at [149, 13] on icon "Undo/Redo" at bounding box center [150, 11] width 8 height 8
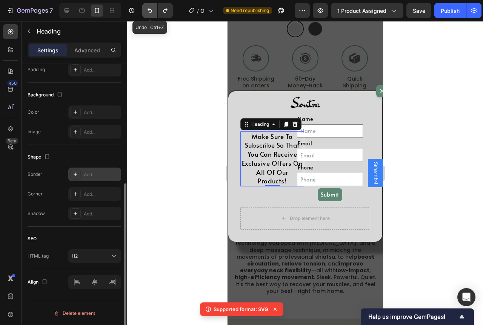
click at [149, 13] on icon "Undo/Redo" at bounding box center [150, 11] width 8 height 8
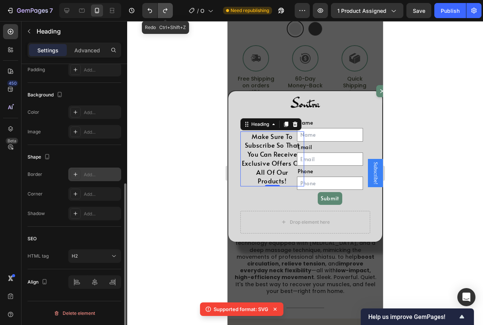
click at [168, 12] on icon "Undo/Redo" at bounding box center [165, 11] width 8 height 8
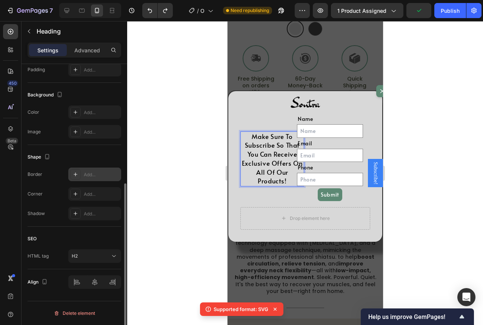
click at [244, 158] on p "Make Sure To Subscribe So That You Can Receive Exclusive Offers On All Of Our P…" at bounding box center [272, 159] width 62 height 54
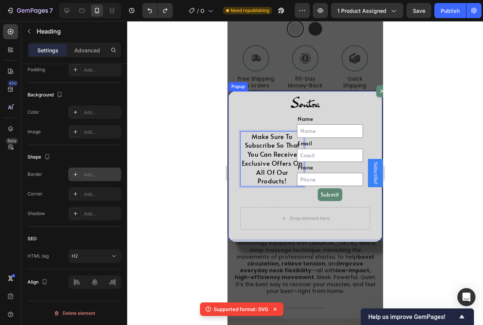
click at [94, 172] on div "Add..." at bounding box center [101, 175] width 35 height 7
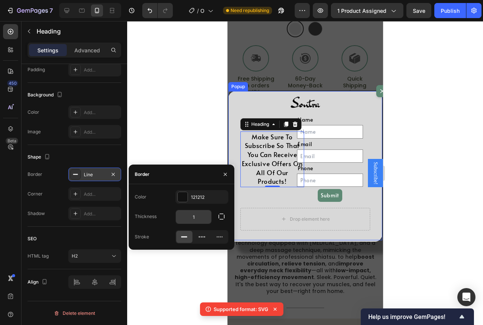
click at [194, 214] on input "1" at bounding box center [193, 217] width 35 height 14
type input "2"
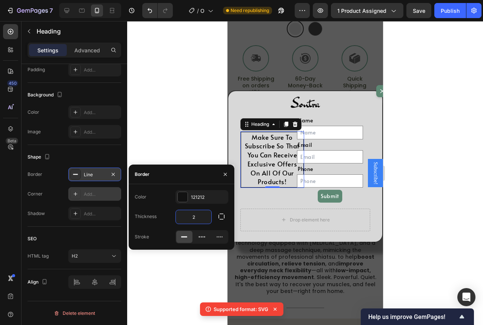
click at [101, 193] on div "Add..." at bounding box center [101, 194] width 35 height 7
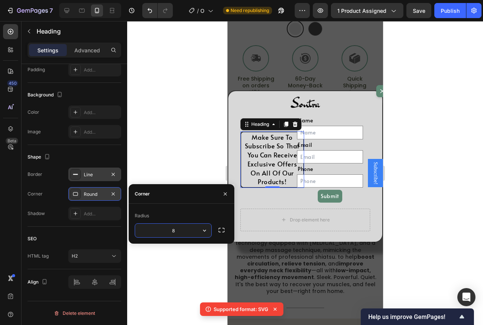
click at [100, 175] on div "Line" at bounding box center [95, 175] width 22 height 7
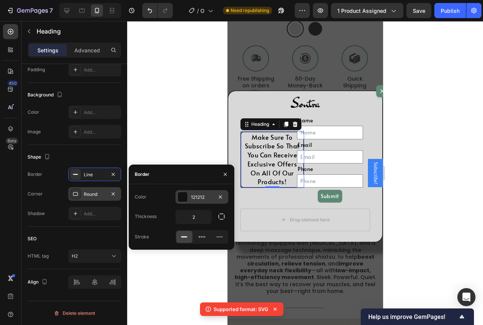
click at [190, 195] on div "121212" at bounding box center [201, 197] width 53 height 14
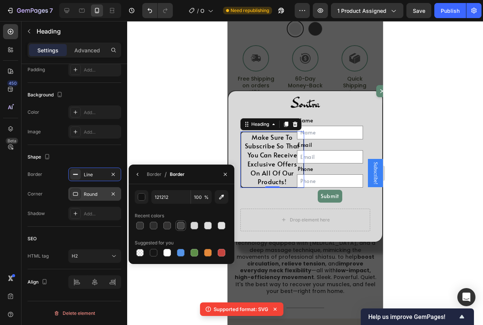
click at [179, 226] on div at bounding box center [181, 226] width 8 height 8
click at [218, 198] on icon "button" at bounding box center [222, 197] width 8 height 8
type input "5D8974"
click at [104, 157] on div "Shape" at bounding box center [75, 157] width 94 height 12
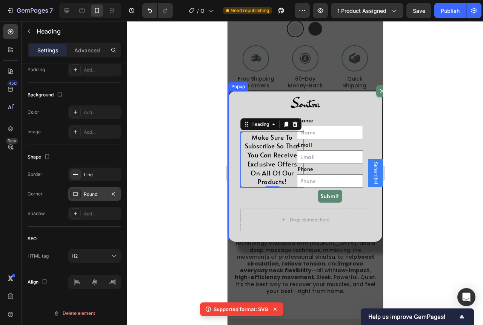
click at [234, 142] on div "Image Make Sure To Subscribe So That You Can Receive Exclusive Offers On All Of…" at bounding box center [305, 166] width 154 height 151
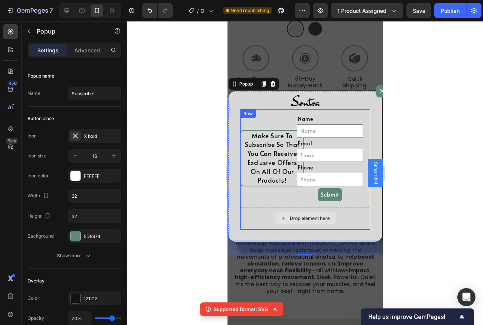
scroll to position [0, 0]
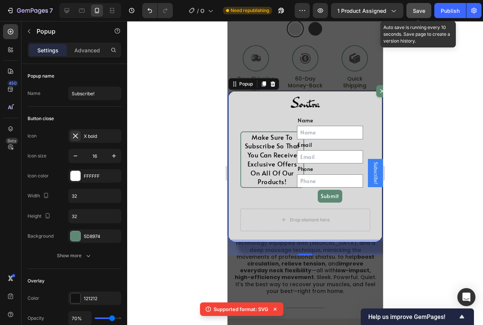
click at [414, 14] on div "Save" at bounding box center [419, 11] width 12 height 8
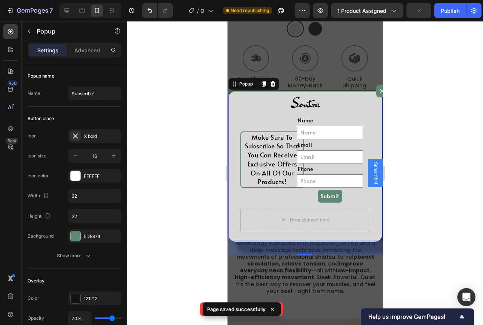
click at [376, 92] on button "Dialog content" at bounding box center [382, 91] width 12 height 12
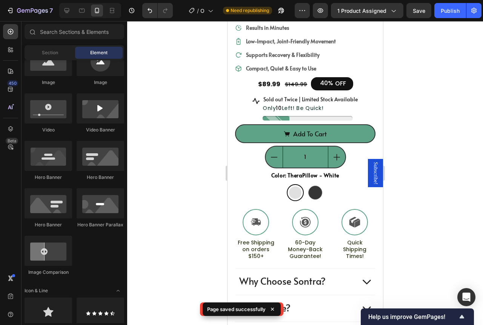
scroll to position [254, 0]
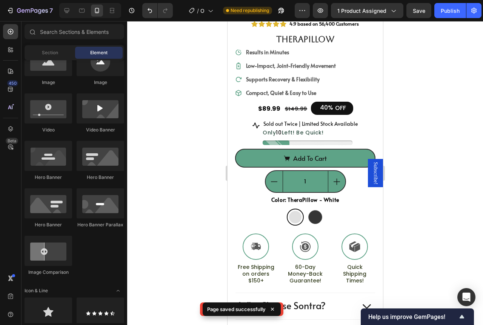
click at [371, 166] on span "Subscribe!" at bounding box center [375, 173] width 8 height 23
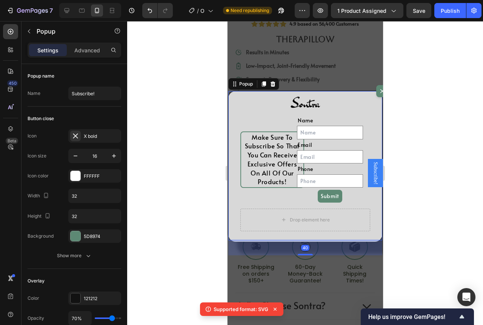
click at [371, 166] on span "Subscribe!" at bounding box center [375, 173] width 8 height 23
click at [379, 94] on icon "Dialog content" at bounding box center [382, 91] width 6 height 6
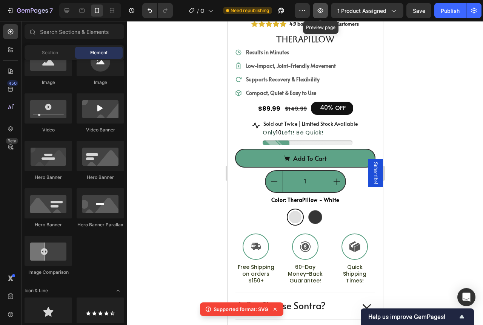
click at [321, 9] on icon "button" at bounding box center [320, 11] width 8 height 8
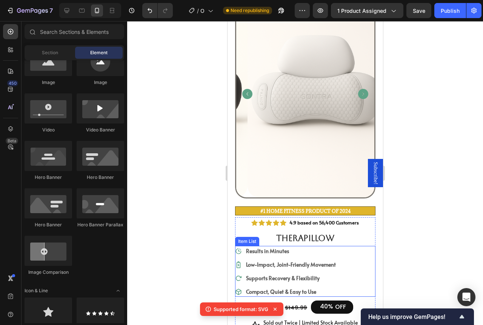
scroll to position [0, 0]
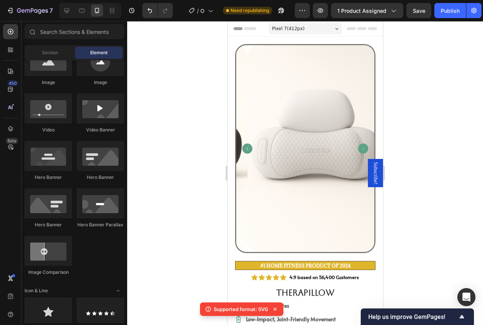
click at [371, 164] on span "Subscribe!" at bounding box center [375, 173] width 8 height 23
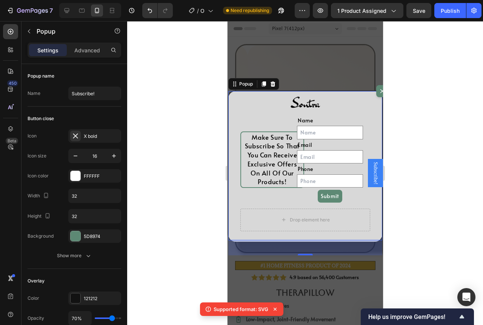
click at [376, 91] on button "Dialog content" at bounding box center [382, 91] width 12 height 12
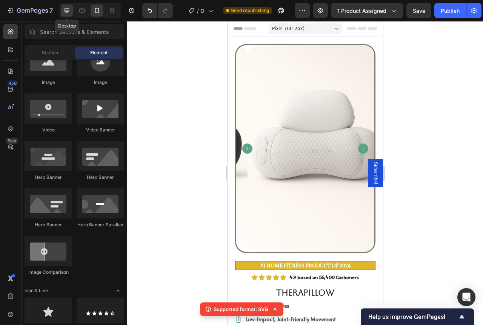
click at [68, 9] on icon at bounding box center [67, 11] width 8 height 8
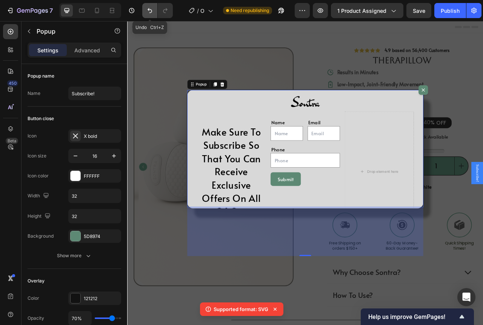
click at [152, 8] on icon "Undo/Redo" at bounding box center [150, 11] width 8 height 8
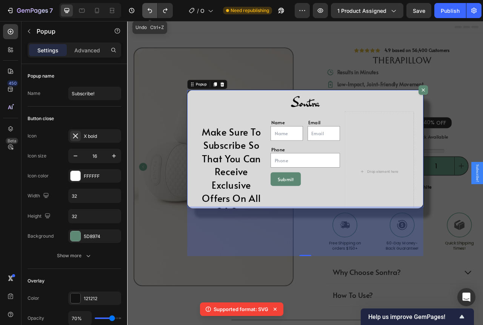
click at [152, 8] on icon "Undo/Redo" at bounding box center [150, 11] width 8 height 8
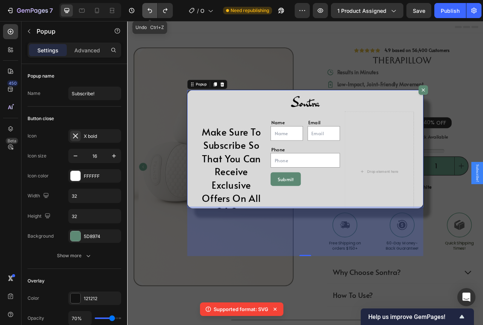
click at [152, 8] on icon "Undo/Redo" at bounding box center [150, 11] width 8 height 8
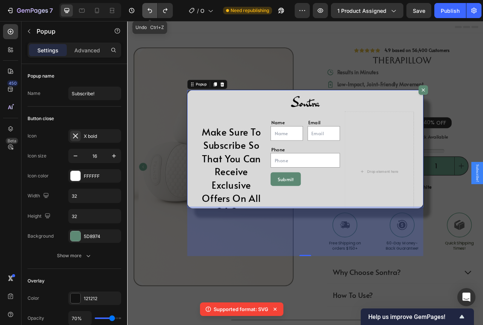
click at [152, 8] on icon "Undo/Redo" at bounding box center [150, 11] width 8 height 8
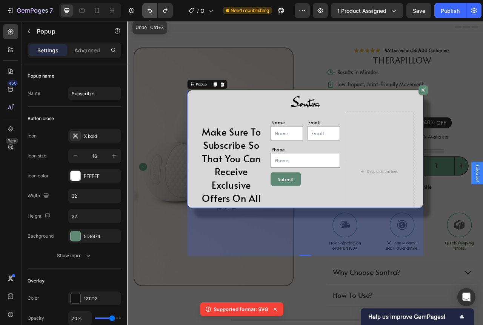
click at [152, 8] on icon "Undo/Redo" at bounding box center [150, 11] width 8 height 8
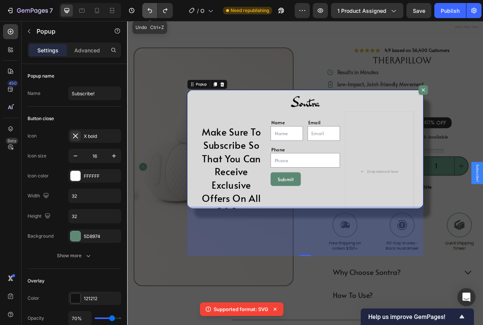
click at [152, 8] on icon "Undo/Redo" at bounding box center [150, 11] width 8 height 8
click at [144, 11] on button "Undo/Redo" at bounding box center [149, 10] width 15 height 15
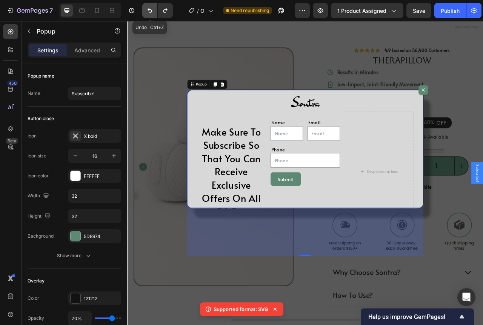
click at [144, 11] on button "Undo/Redo" at bounding box center [149, 10] width 15 height 15
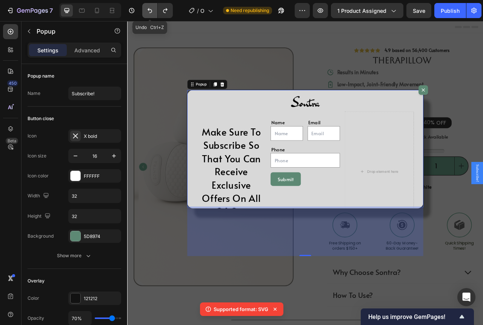
click at [144, 11] on button "Undo/Redo" at bounding box center [149, 10] width 15 height 15
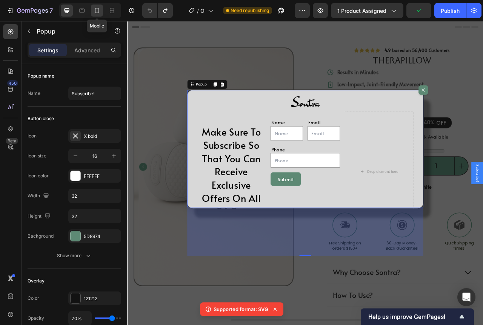
click at [101, 11] on div at bounding box center [97, 11] width 12 height 12
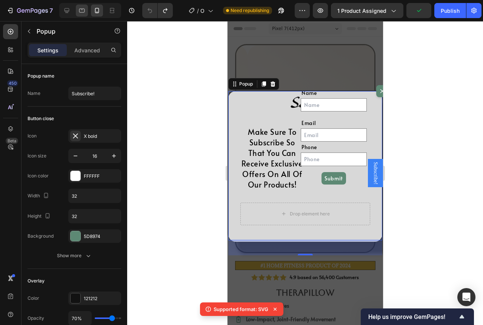
scroll to position [43, 0]
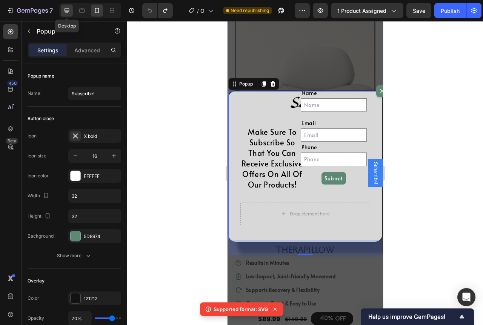
click at [68, 11] on icon at bounding box center [66, 10] width 5 height 5
type input "800"
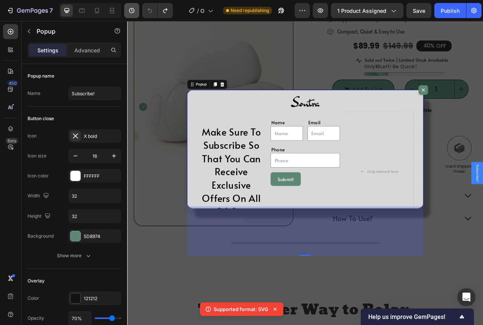
scroll to position [104, 0]
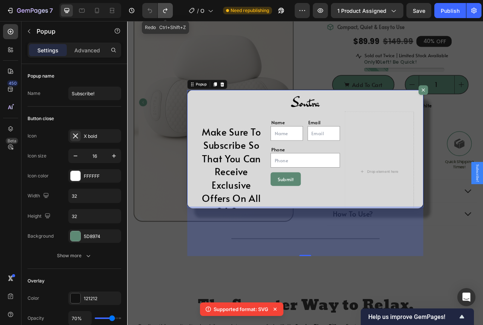
click at [161, 8] on button "Undo/Redo" at bounding box center [165, 10] width 15 height 15
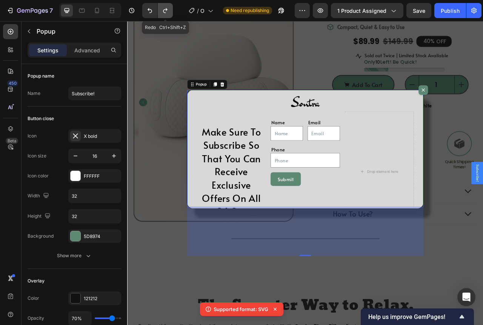
click at [161, 8] on button "Undo/Redo" at bounding box center [165, 10] width 15 height 15
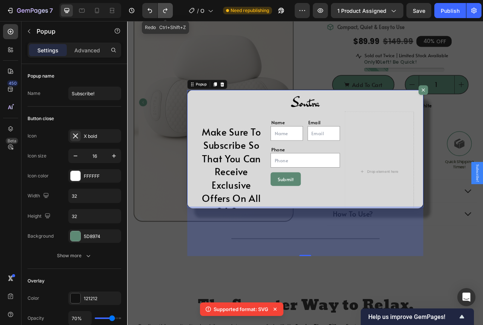
click at [161, 8] on button "Undo/Redo" at bounding box center [165, 10] width 15 height 15
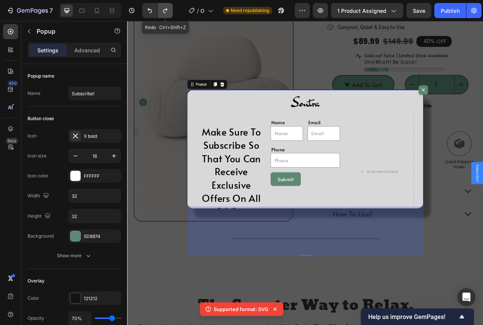
click at [161, 8] on button "Undo/Redo" at bounding box center [165, 10] width 15 height 15
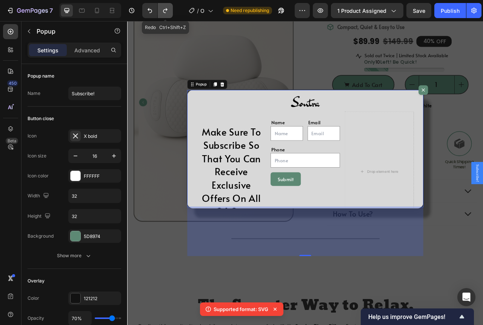
click at [161, 8] on button "Undo/Redo" at bounding box center [165, 10] width 15 height 15
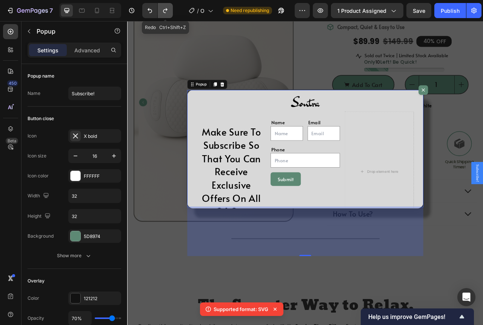
click at [161, 8] on button "Undo/Redo" at bounding box center [165, 10] width 15 height 15
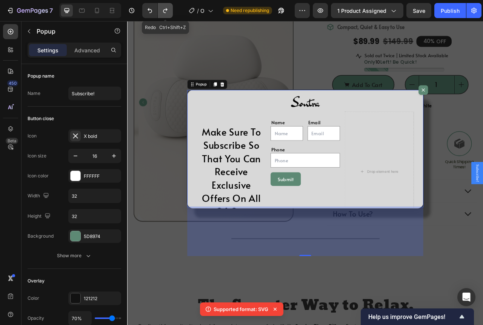
click at [161, 8] on button "Undo/Redo" at bounding box center [165, 10] width 15 height 15
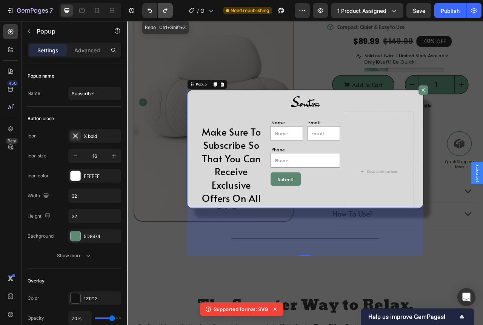
click at [161, 8] on button "Undo/Redo" at bounding box center [165, 10] width 15 height 15
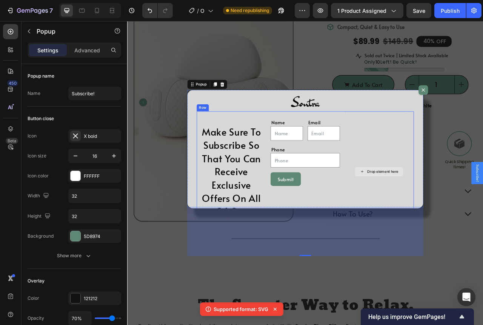
click at [414, 167] on div "Drop element here" at bounding box center [448, 213] width 88 height 154
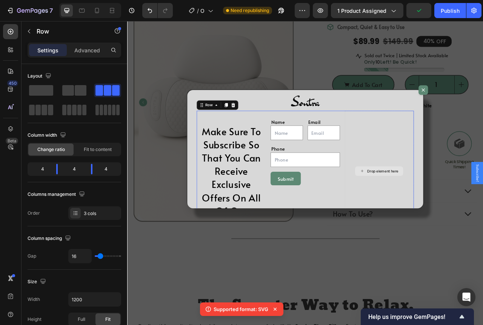
scroll to position [0, 0]
click at [262, 126] on div "Dialog body" at bounding box center [261, 128] width 9 height 9
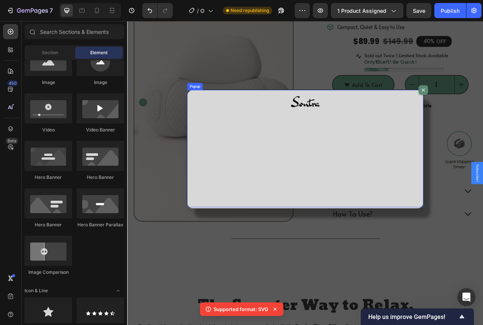
click at [316, 173] on div "Image" at bounding box center [353, 184] width 300 height 151
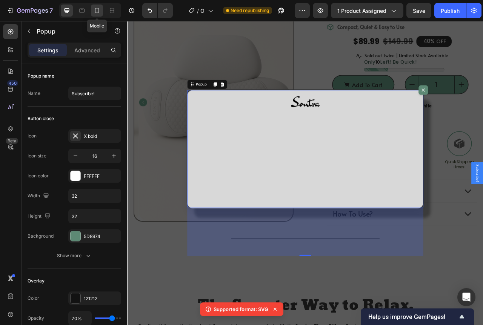
click at [98, 9] on icon at bounding box center [97, 10] width 4 height 5
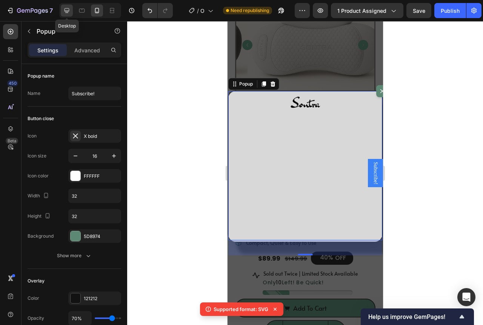
scroll to position [147, 0]
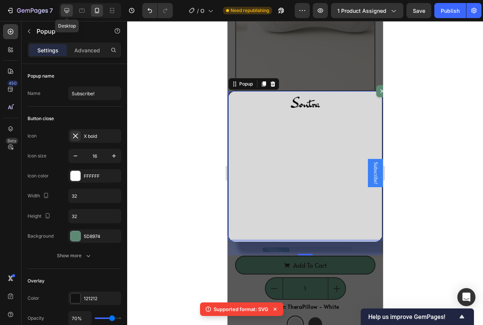
click at [66, 9] on icon at bounding box center [67, 11] width 8 height 8
type input "800"
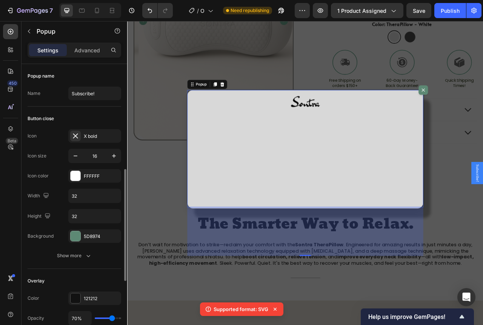
scroll to position [75, 0]
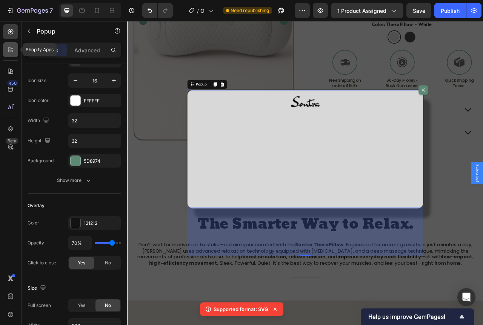
click at [17, 49] on div at bounding box center [10, 49] width 15 height 15
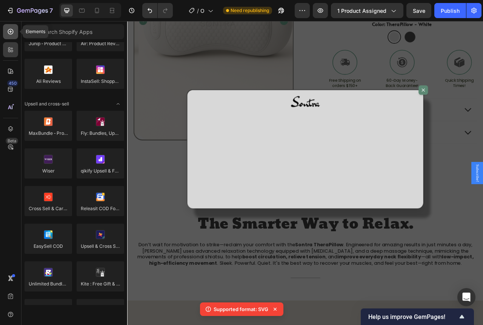
click at [8, 33] on icon at bounding box center [11, 32] width 8 height 8
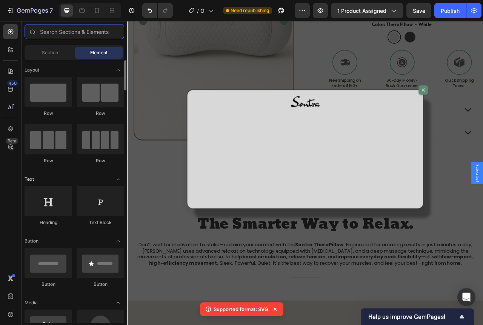
scroll to position [38, 0]
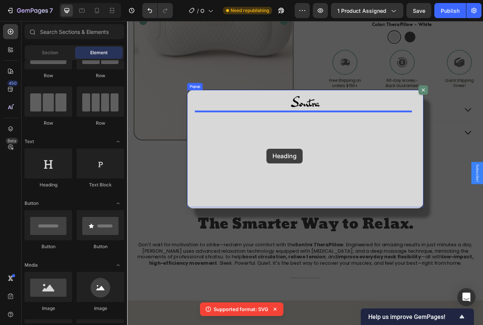
drag, startPoint x: 178, startPoint y: 183, endPoint x: 304, endPoint y: 184, distance: 126.4
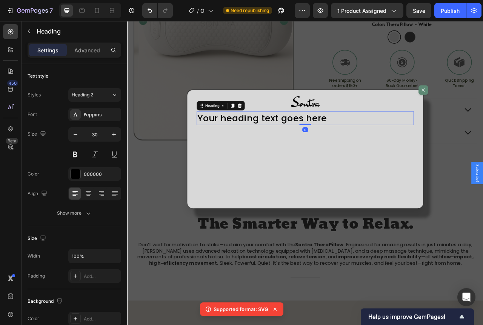
click at [382, 143] on h2 "Your heading text goes here" at bounding box center [353, 144] width 276 height 17
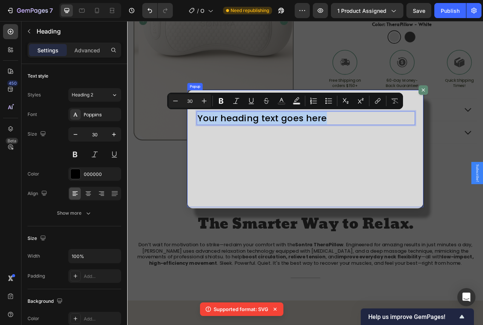
drag, startPoint x: 382, startPoint y: 143, endPoint x: 210, endPoint y: 145, distance: 171.2
click at [210, 145] on div "Image Your heading text goes here Heading 0" at bounding box center [353, 184] width 300 height 151
click at [147, 12] on icon "Undo/Redo" at bounding box center [150, 11] width 8 height 8
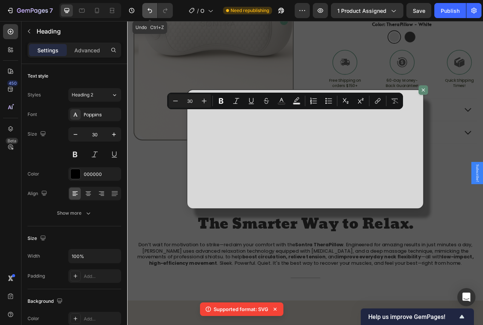
click at [147, 12] on icon "Undo/Redo" at bounding box center [150, 11] width 8 height 8
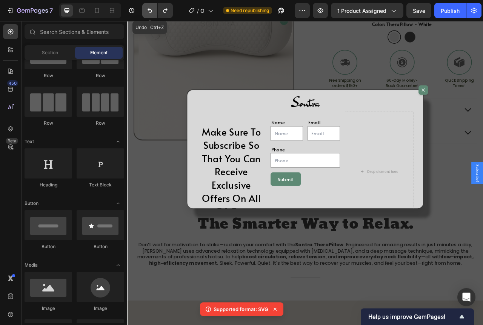
click at [147, 12] on icon "Undo/Redo" at bounding box center [150, 11] width 8 height 8
click at [235, 152] on div "Make Sure To Subscribe So That You Can Receive Exclusive Offers On All Of Our P…" at bounding box center [259, 213] width 88 height 154
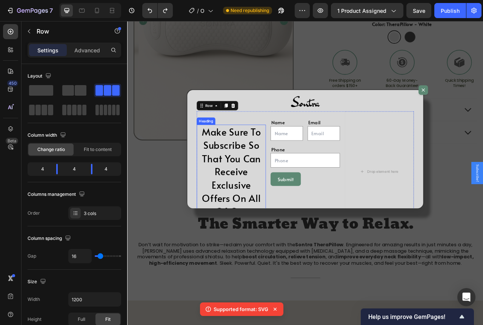
click at [242, 169] on h2 "Make Sure To Subscribe So That You Can Receive Exclusive Offers On All Of Our P…" at bounding box center [259, 221] width 88 height 137
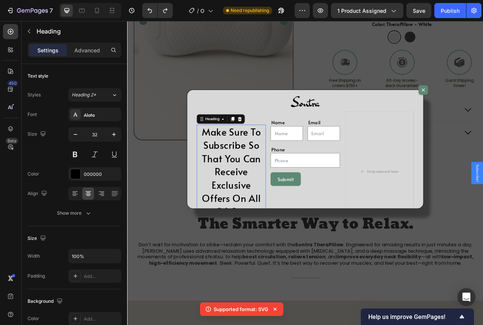
click at [242, 172] on p "Make Sure To Subscribe So That You Can Receive Exclusive Offers On All Of Our P…" at bounding box center [259, 221] width 86 height 135
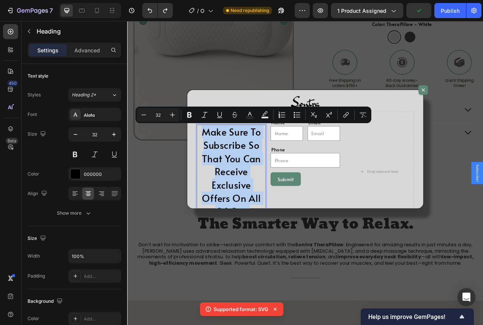
copy p "Make Sure To Subscribe So That You Can Receive Exclusive Offers On All Of Our P…"
click at [164, 11] on icon "Undo/Redo" at bounding box center [165, 10] width 4 height 5
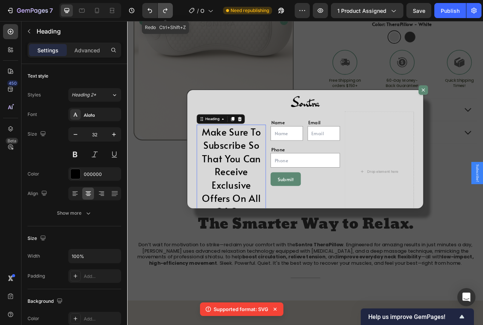
click at [164, 11] on icon "Undo/Redo" at bounding box center [165, 10] width 4 height 5
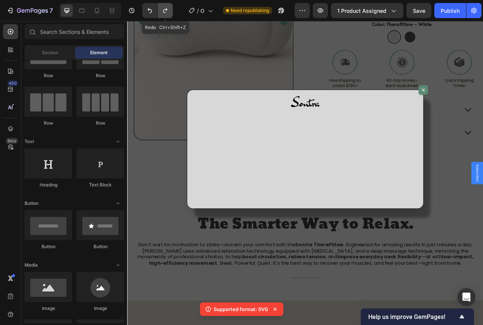
click at [164, 11] on icon "Undo/Redo" at bounding box center [165, 10] width 4 height 5
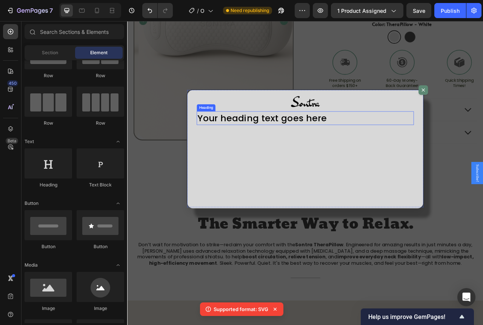
click at [290, 143] on h2 "Your heading text goes here" at bounding box center [353, 144] width 276 height 17
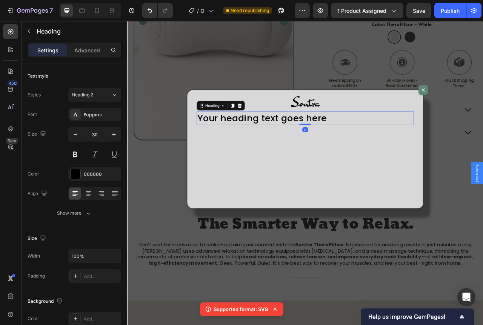
click at [290, 143] on h2 "Your heading text goes here" at bounding box center [353, 144] width 276 height 17
click at [290, 143] on p "Your heading text goes here" at bounding box center [353, 145] width 275 height 16
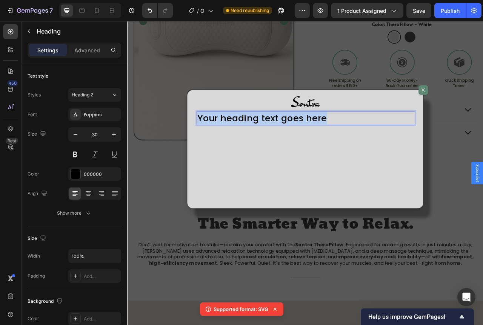
click at [290, 143] on p "Your heading text goes here" at bounding box center [353, 145] width 275 height 16
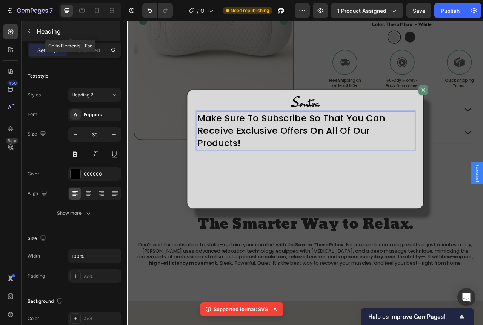
click at [29, 33] on icon "button" at bounding box center [29, 31] width 6 height 6
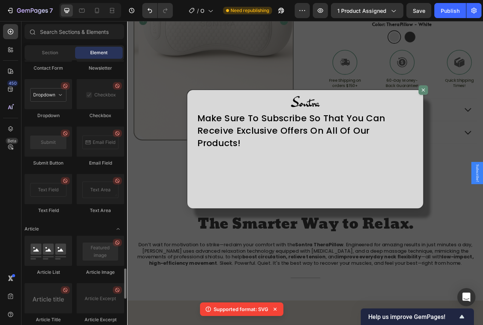
scroll to position [1735, 0]
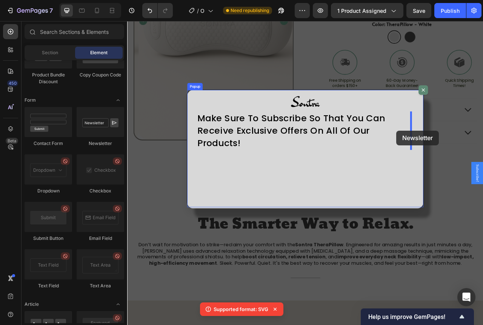
drag, startPoint x: 220, startPoint y: 144, endPoint x: 469, endPoint y: 161, distance: 250.2
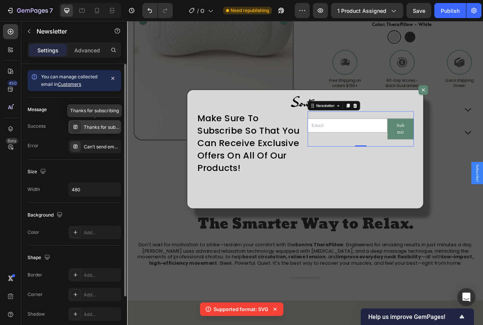
click at [92, 126] on div "Thanks for subscribing" at bounding box center [101, 127] width 35 height 7
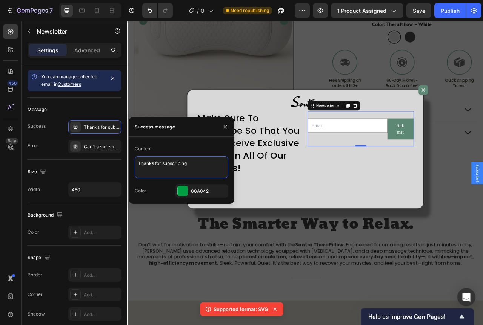
drag, startPoint x: 195, startPoint y: 166, endPoint x: 0, endPoint y: 182, distance: 195.3
click at [127, 164] on div "450 Beta Sections(18) Elements(84) Section Element Hero Section Product Detail …" at bounding box center [63, 173] width 127 height 304
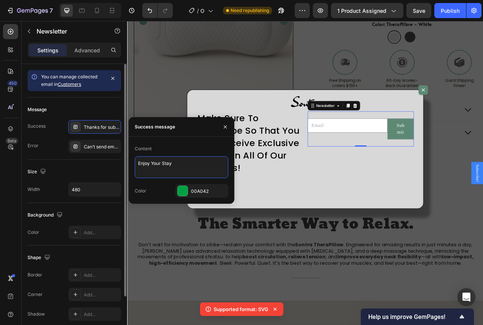
type textarea "Enjoy Your Stay!"
click at [105, 104] on div "Message" at bounding box center [75, 110] width 94 height 12
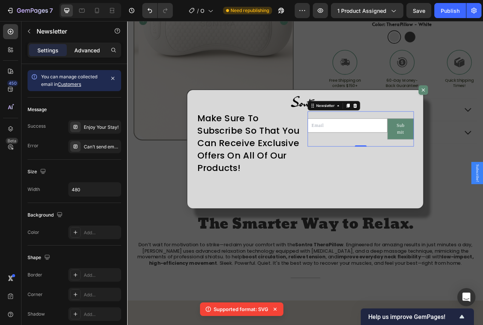
click at [92, 52] on p "Advanced" at bounding box center [87, 50] width 26 height 8
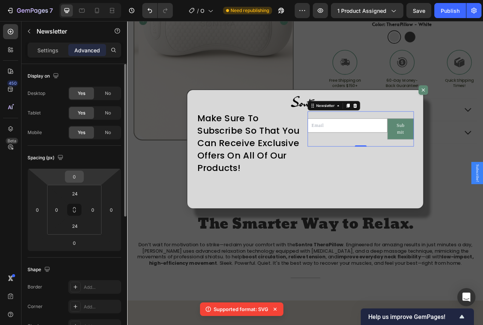
click at [83, 174] on div "0" at bounding box center [74, 177] width 19 height 12
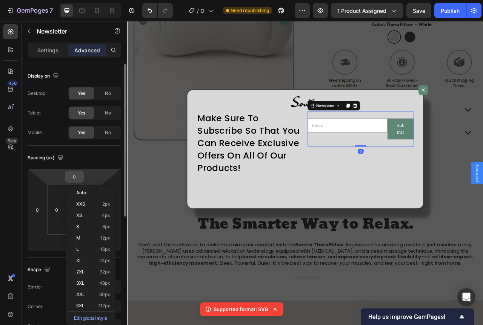
click at [78, 175] on input "0" at bounding box center [74, 176] width 15 height 11
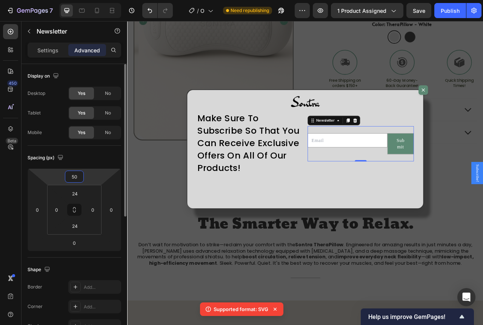
type input "5"
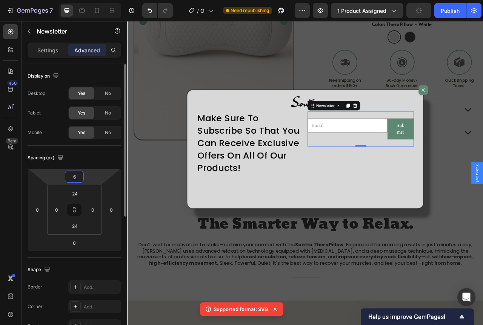
type input "60"
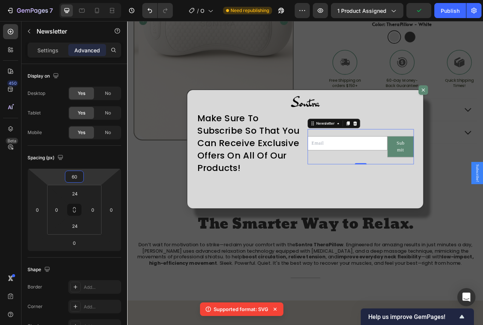
click at [246, 163] on h2 "Make Sure To Subscribe So That You Can Receive Exclusive Offers On All Of Our P…" at bounding box center [282, 176] width 135 height 81
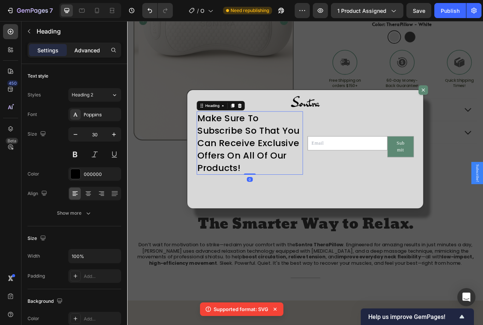
click at [91, 47] on p "Advanced" at bounding box center [87, 50] width 26 height 8
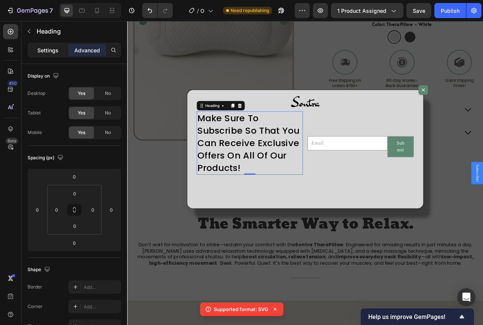
click at [57, 48] on p "Settings" at bounding box center [47, 50] width 21 height 8
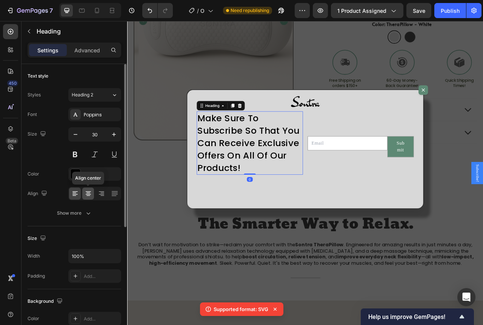
click at [88, 197] on icon at bounding box center [88, 194] width 8 height 8
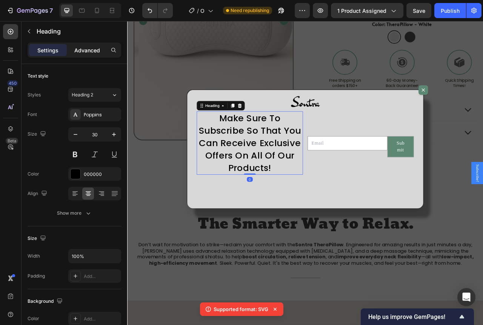
click at [90, 49] on p "Advanced" at bounding box center [87, 50] width 26 height 8
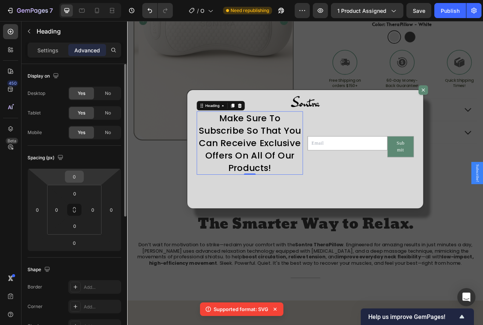
click at [75, 180] on input "0" at bounding box center [74, 176] width 15 height 11
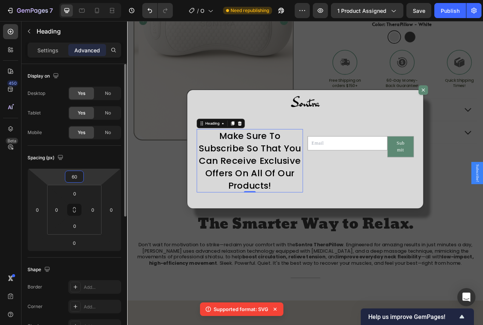
type input "6"
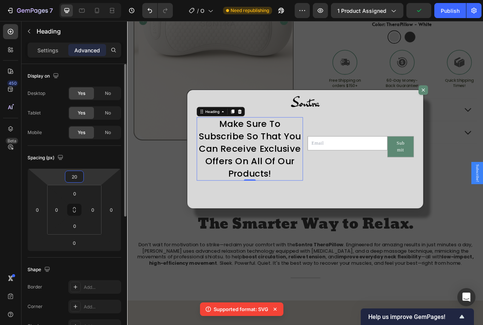
type input "2"
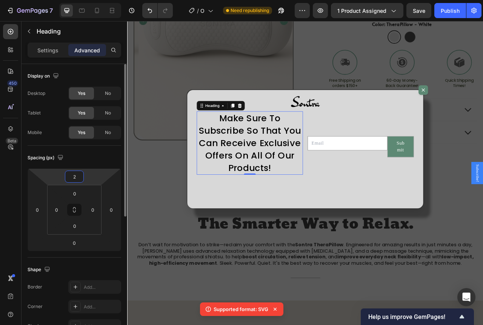
type input "20"
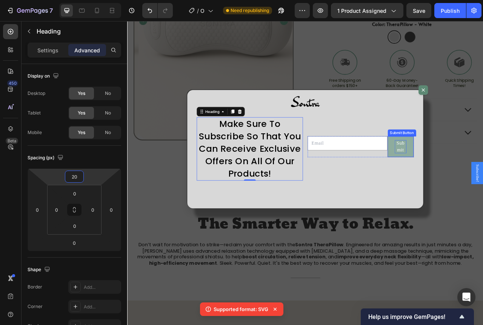
click at [470, 180] on div "Submit" at bounding box center [474, 181] width 15 height 17
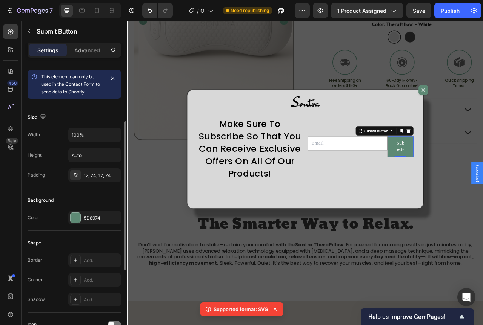
scroll to position [38, 0]
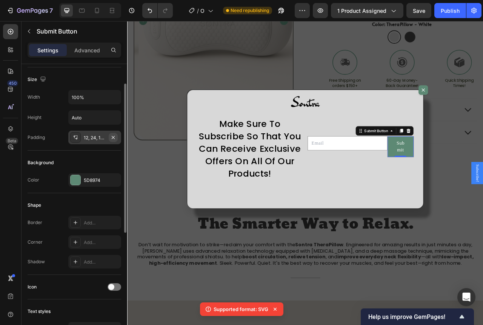
click at [114, 137] on icon "button" at bounding box center [113, 137] width 3 height 3
click at [91, 138] on div "Add..." at bounding box center [101, 138] width 35 height 7
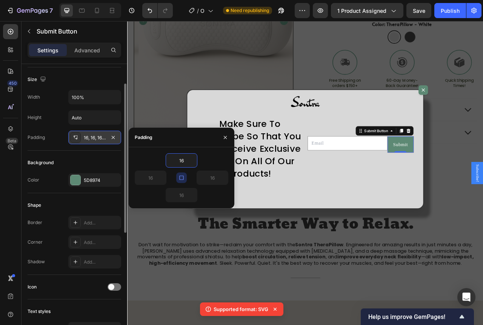
click at [198, 160] on div "16" at bounding box center [182, 161] width 94 height 14
click at [195, 158] on icon "button" at bounding box center [193, 161] width 6 height 6
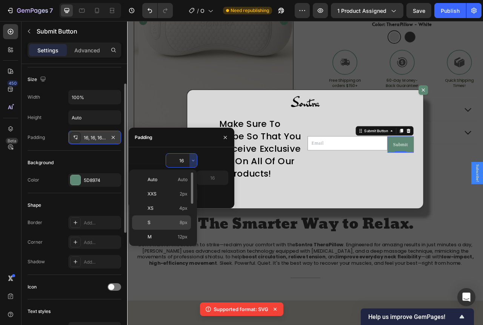
click at [177, 220] on p "S 8px" at bounding box center [167, 223] width 40 height 7
type input "8"
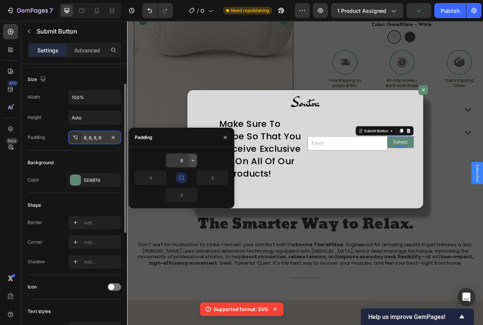
click at [191, 159] on icon "button" at bounding box center [193, 161] width 6 height 6
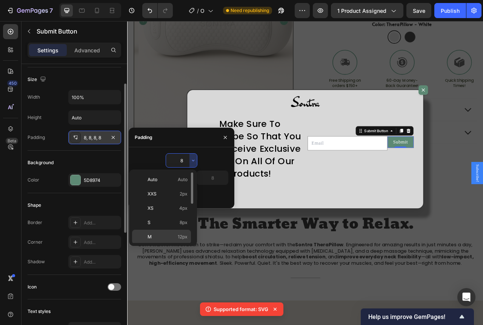
click at [183, 232] on div "M 12px" at bounding box center [161, 237] width 59 height 14
type input "12"
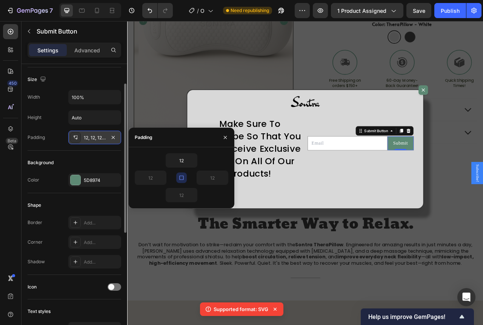
click at [182, 180] on icon "button" at bounding box center [181, 178] width 6 height 6
click at [223, 177] on icon "button" at bounding box center [224, 178] width 6 height 6
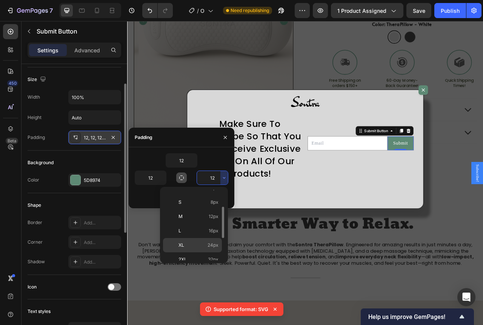
click at [204, 246] on p "XL 24px" at bounding box center [198, 245] width 40 height 7
type input "24"
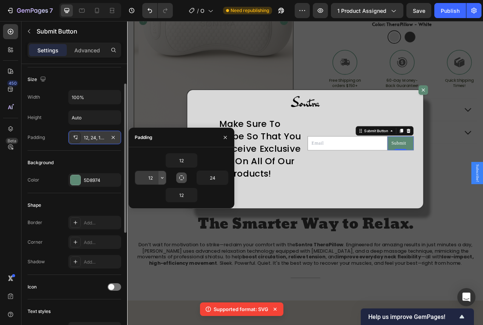
click at [161, 177] on icon "button" at bounding box center [162, 178] width 6 height 6
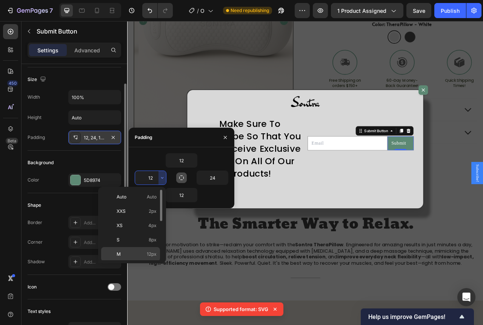
scroll to position [75, 0]
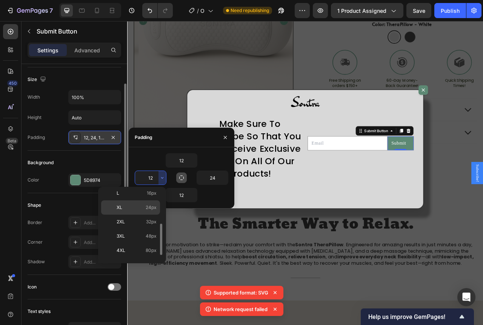
click at [148, 207] on span "24px" at bounding box center [151, 207] width 11 height 7
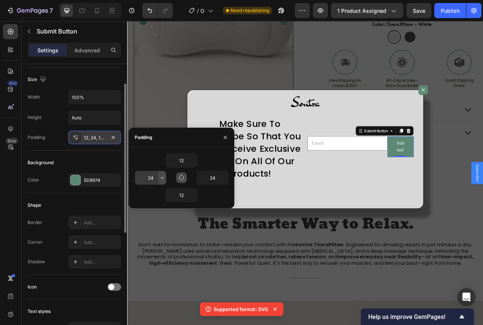
click at [159, 179] on button "button" at bounding box center [162, 178] width 8 height 14
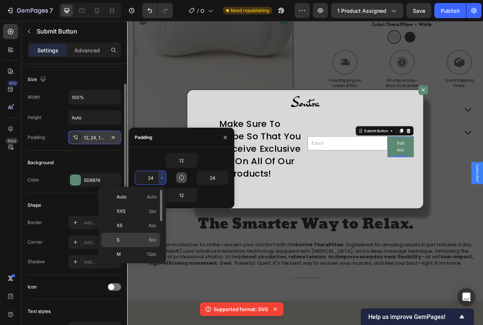
click at [147, 243] on p "S 8px" at bounding box center [137, 240] width 40 height 7
type input "8"
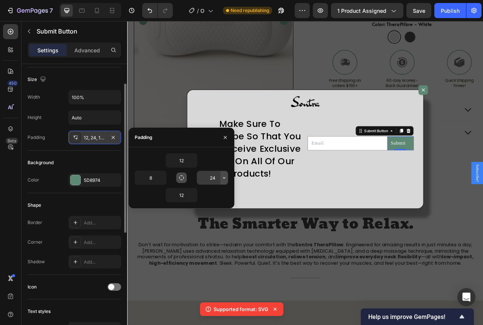
click at [223, 177] on icon "button" at bounding box center [224, 178] width 6 height 6
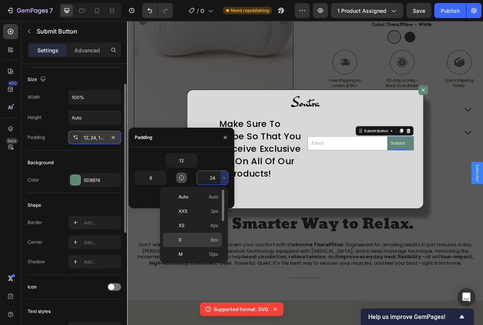
click at [203, 235] on div "S 8px" at bounding box center [192, 240] width 59 height 14
type input "8"
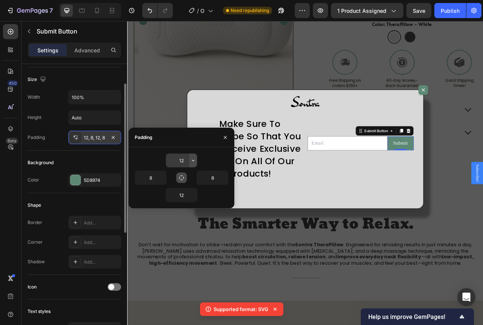
click at [192, 161] on icon "button" at bounding box center [193, 161] width 2 height 2
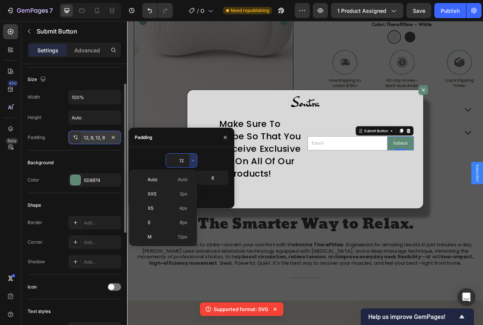
click at [224, 157] on div "12" at bounding box center [182, 161] width 94 height 14
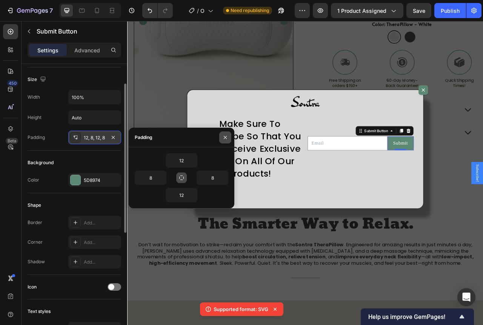
click at [226, 135] on icon "button" at bounding box center [225, 138] width 6 height 6
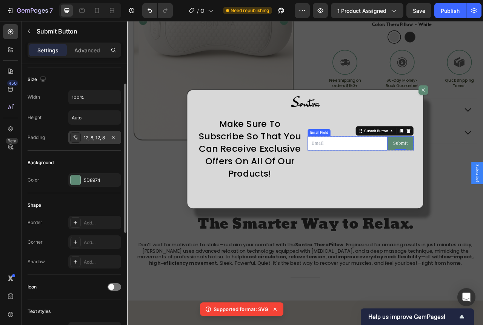
click at [386, 178] on input "Dialog body" at bounding box center [406, 177] width 101 height 18
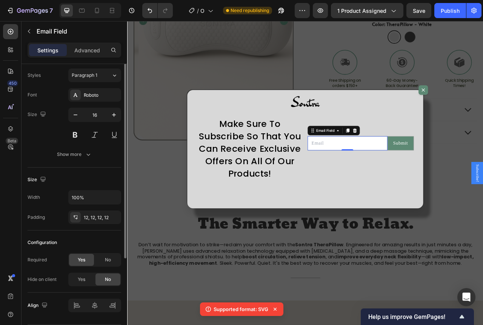
scroll to position [0, 0]
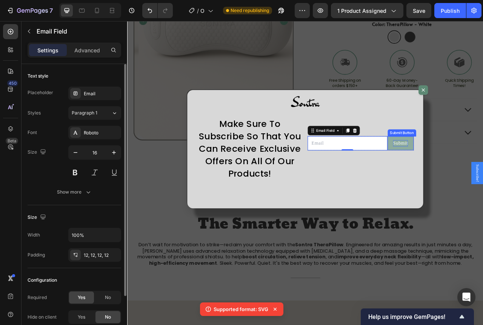
click at [472, 177] on div "Submit" at bounding box center [474, 177] width 19 height 8
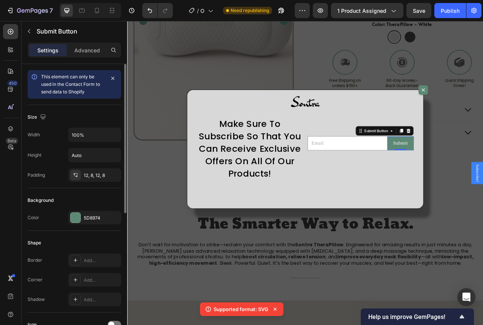
scroll to position [151, 0]
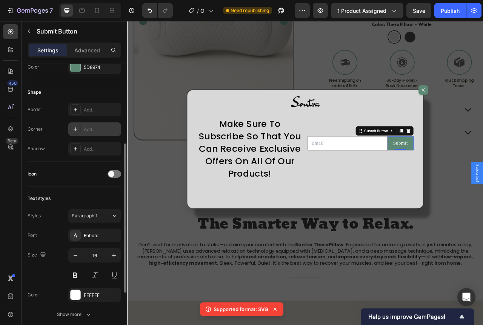
click at [95, 124] on div "Add..." at bounding box center [94, 130] width 53 height 14
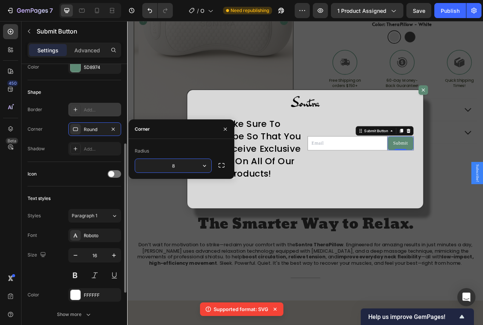
click at [86, 109] on div "Add..." at bounding box center [101, 110] width 35 height 7
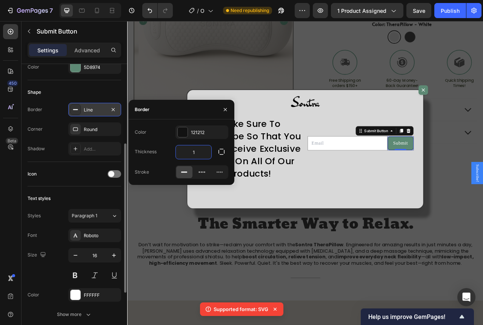
click at [195, 147] on input "1" at bounding box center [193, 153] width 35 height 14
type input "2"
click at [210, 134] on div "121212" at bounding box center [202, 132] width 22 height 7
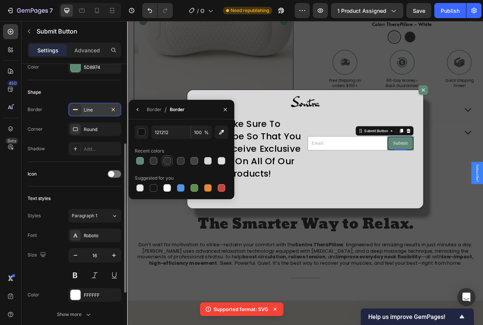
click at [166, 159] on div at bounding box center [167, 161] width 8 height 8
click at [197, 159] on div at bounding box center [194, 161] width 8 height 8
type input "424242"
click at [98, 97] on div "Shape" at bounding box center [75, 92] width 94 height 12
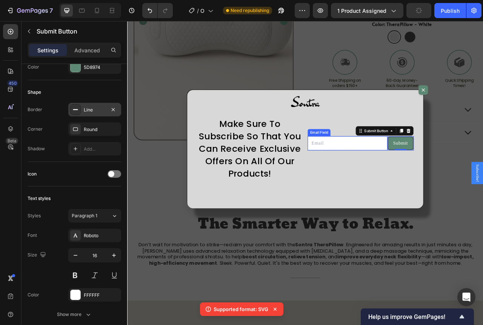
click at [438, 201] on div "Email Field Submit Submit Button 0 Row Newsletter" at bounding box center [423, 180] width 135 height 88
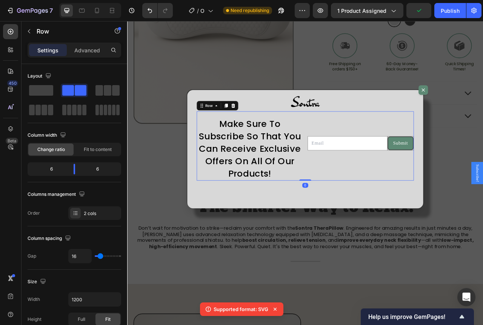
scroll to position [245, 0]
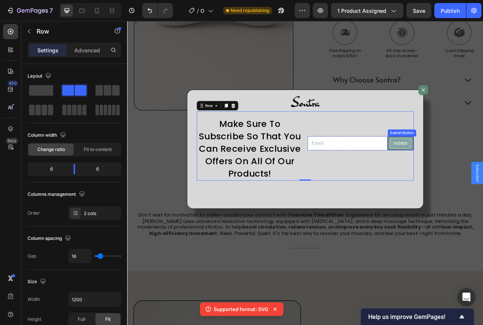
click at [469, 177] on div "Submit" at bounding box center [474, 177] width 19 height 8
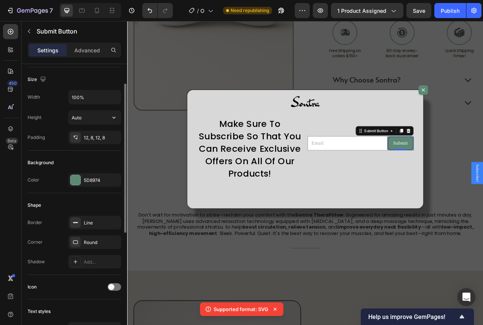
scroll to position [75, 0]
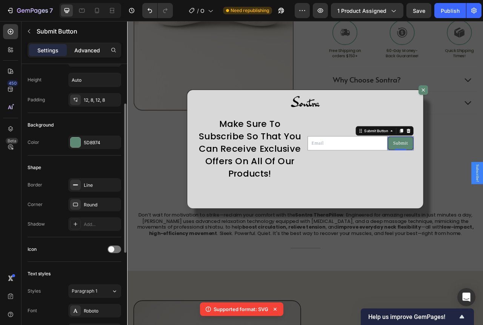
click at [97, 53] on p "Advanced" at bounding box center [87, 50] width 26 height 8
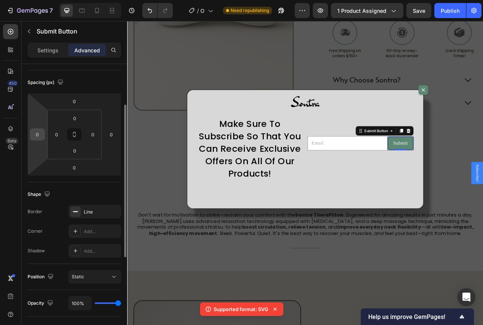
click at [38, 138] on input "0" at bounding box center [37, 134] width 11 height 11
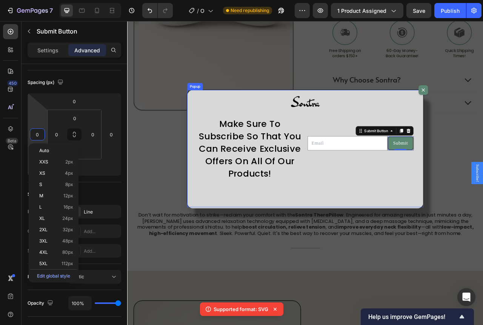
type input "5"
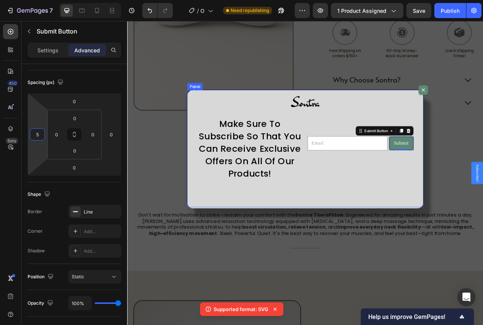
click at [453, 219] on div "Email Field Submit Submit Button 0 Row Newsletter" at bounding box center [423, 180] width 135 height 88
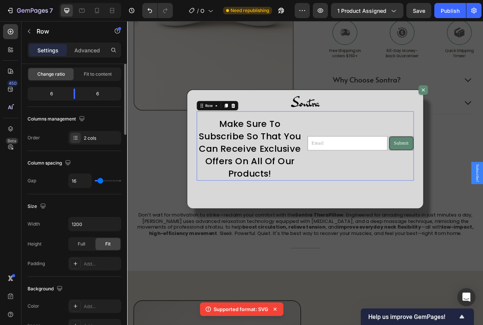
scroll to position [0, 0]
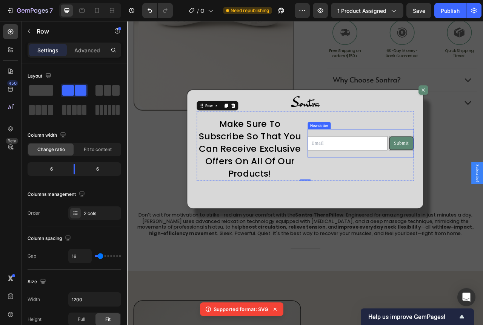
click at [438, 188] on div "Email Field Submit Submit Button Row Newsletter" at bounding box center [423, 177] width 135 height 36
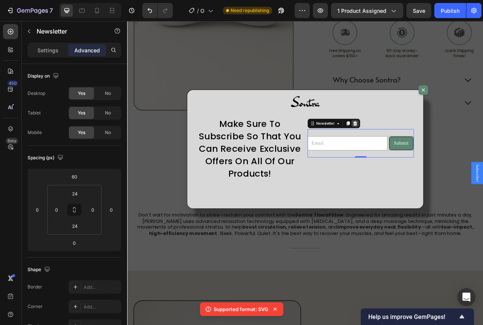
click at [415, 150] on icon "Dialog body" at bounding box center [417, 151] width 5 height 5
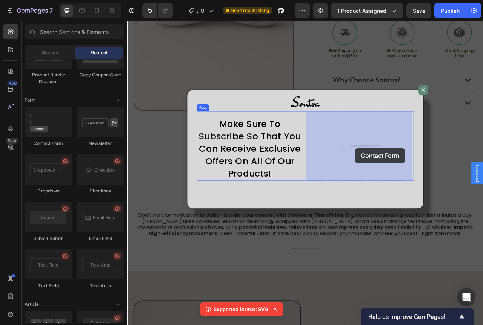
drag, startPoint x: 173, startPoint y: 143, endPoint x: 414, endPoint y: 181, distance: 244.0
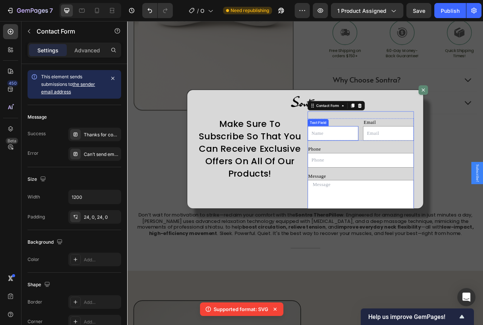
scroll to position [68, 0]
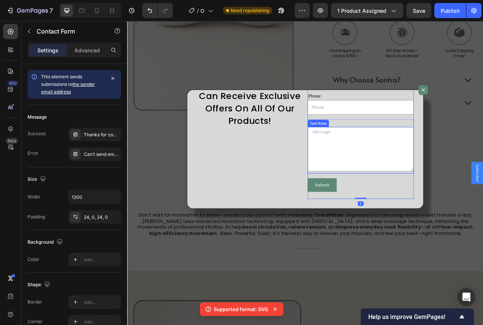
click at [408, 156] on textarea "Dialog body" at bounding box center [423, 184] width 135 height 57
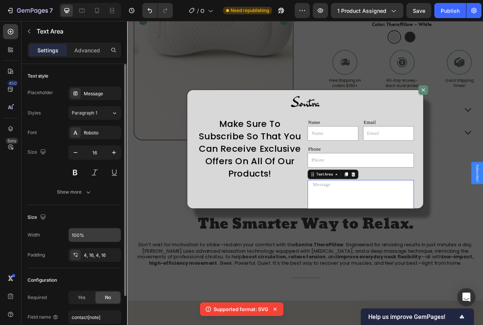
scroll to position [61, 0]
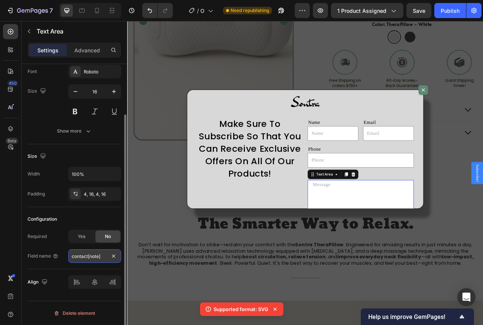
click at [101, 259] on input "contact[note]" at bounding box center [94, 257] width 53 height 14
type input "w"
type input "I"
click at [93, 220] on div "Configuration" at bounding box center [75, 219] width 94 height 12
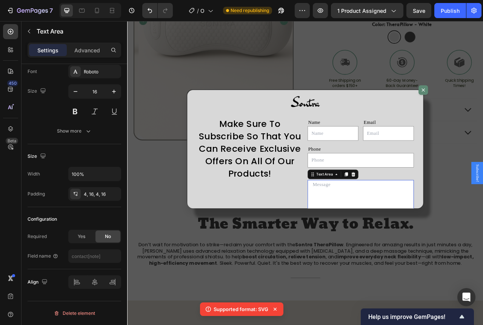
click at [417, 230] on textarea "Dialog body" at bounding box center [423, 252] width 135 height 57
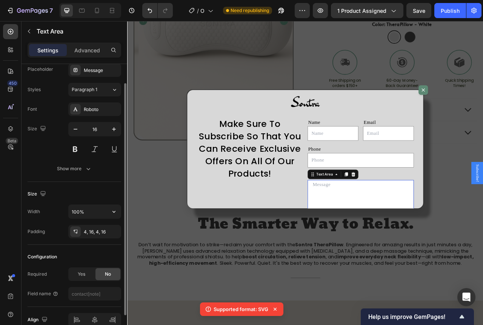
scroll to position [0, 0]
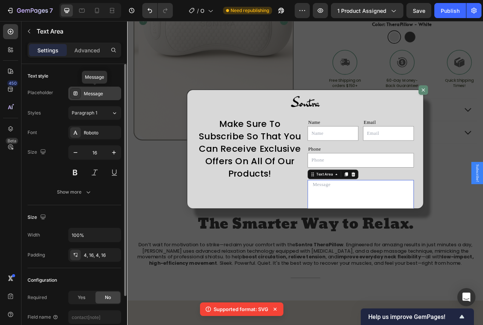
click at [104, 91] on div "Message" at bounding box center [101, 94] width 35 height 7
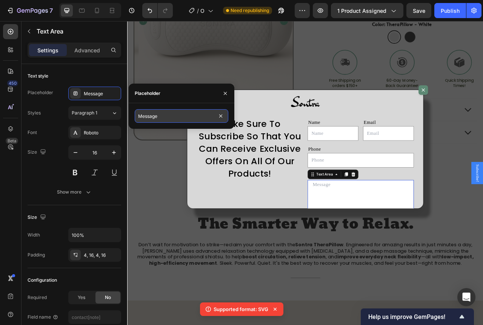
drag, startPoint x: 162, startPoint y: 115, endPoint x: 178, endPoint y: 123, distance: 17.4
click at [163, 116] on input "Message" at bounding box center [182, 116] width 94 height 14
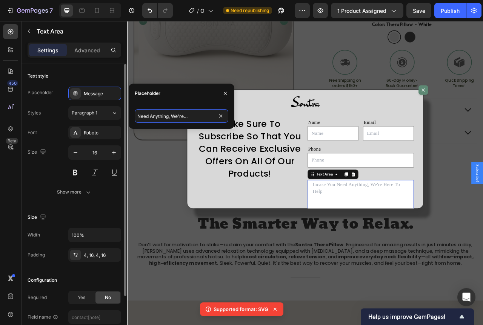
type input "Incase You Need Anything, We're Here To Help!"
click at [47, 147] on div "Size" at bounding box center [38, 152] width 20 height 12
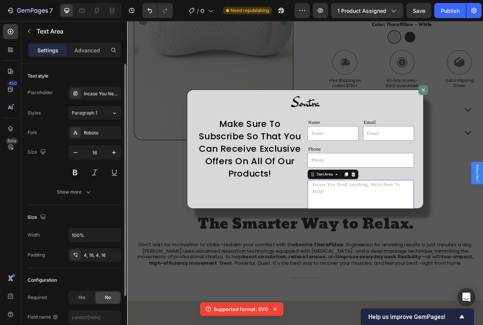
scroll to position [0, 0]
click at [97, 133] on div "Roboto" at bounding box center [101, 133] width 35 height 7
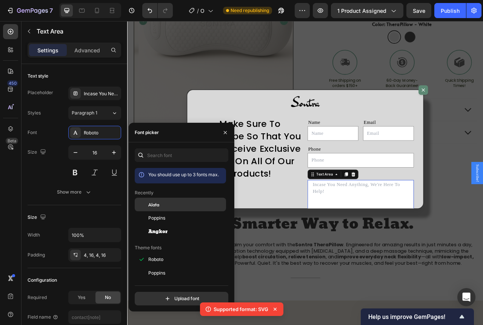
click at [161, 207] on div "Alata" at bounding box center [186, 204] width 76 height 7
click at [384, 199] on input "Dialog body" at bounding box center [423, 198] width 135 height 18
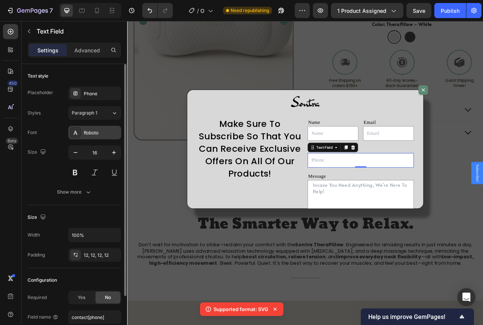
click at [98, 129] on div "Roboto" at bounding box center [94, 133] width 53 height 14
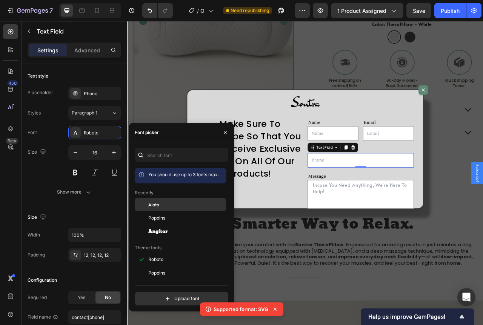
click at [163, 203] on div "Alata" at bounding box center [186, 204] width 76 height 7
click at [377, 164] on input "Dialog body" at bounding box center [388, 164] width 64 height 18
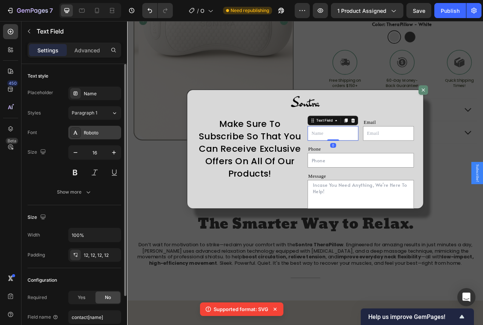
click at [104, 138] on div "Roboto" at bounding box center [94, 133] width 53 height 14
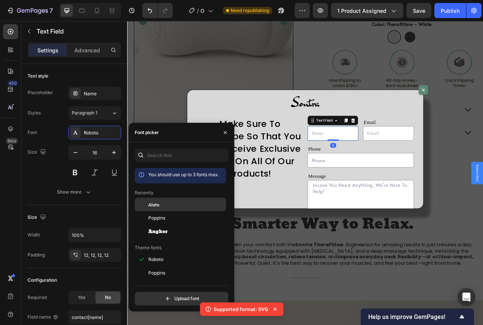
click at [161, 203] on div "Alata" at bounding box center [186, 204] width 76 height 7
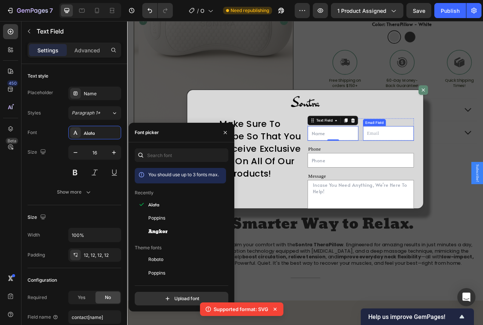
click at [440, 164] on input "Dialog body" at bounding box center [459, 164] width 64 height 18
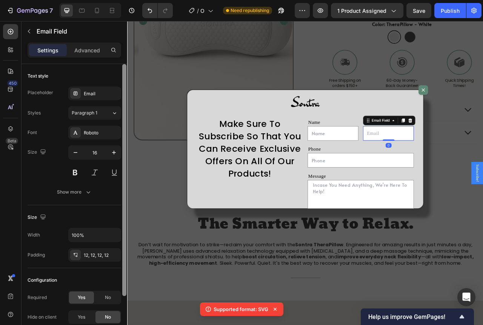
click at [112, 132] on div "Roboto" at bounding box center [101, 133] width 35 height 7
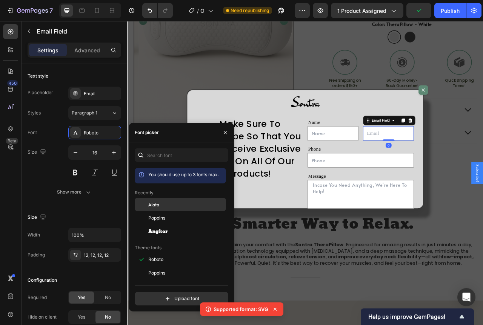
click at [158, 202] on span "Alata" at bounding box center [153, 204] width 11 height 7
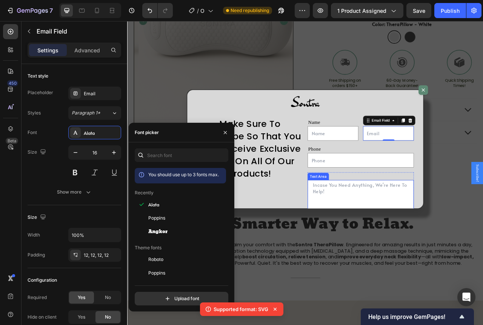
click at [390, 237] on textarea "Dialog body" at bounding box center [423, 252] width 135 height 57
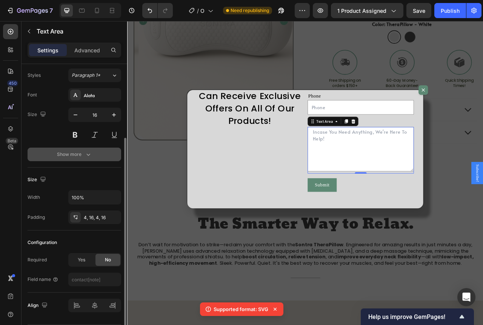
scroll to position [61, 0]
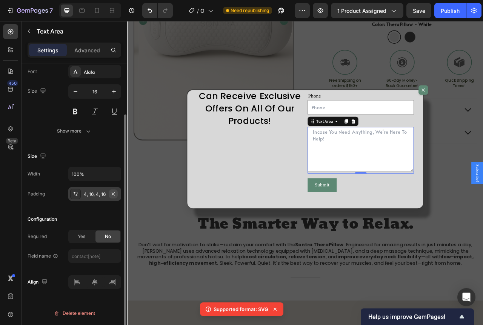
click at [113, 196] on icon "button" at bounding box center [113, 194] width 6 height 6
click at [106, 195] on div "Add..." at bounding box center [101, 194] width 35 height 7
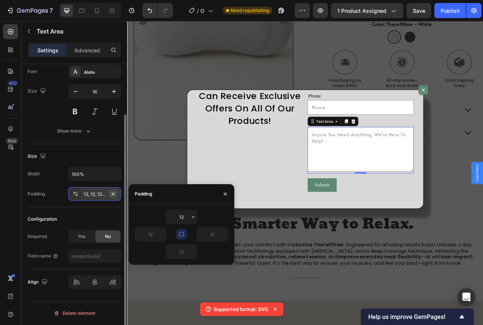
click at [115, 195] on icon "button" at bounding box center [113, 194] width 6 height 6
type input "0"
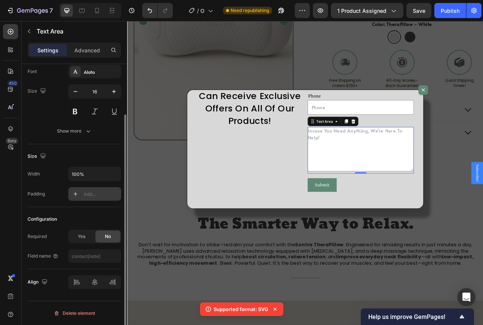
click at [89, 195] on div "Add..." at bounding box center [101, 194] width 35 height 7
type input "12"
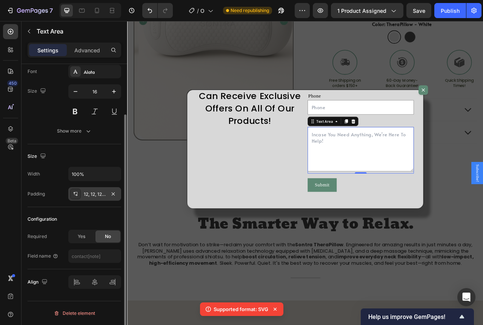
click at [94, 182] on div "Width 100% Padding 12, 12, 12, 12" at bounding box center [75, 184] width 94 height 34
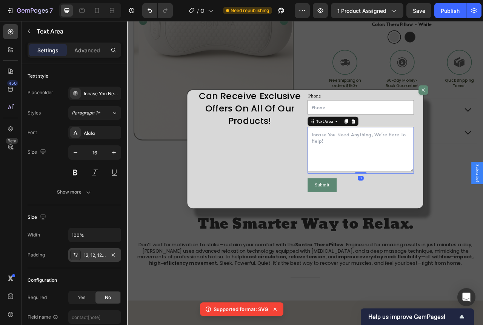
drag, startPoint x: 416, startPoint y: 214, endPoint x: 418, endPoint y: 198, distance: 16.0
click at [418, 198] on div "Text Area 0" at bounding box center [423, 185] width 135 height 59
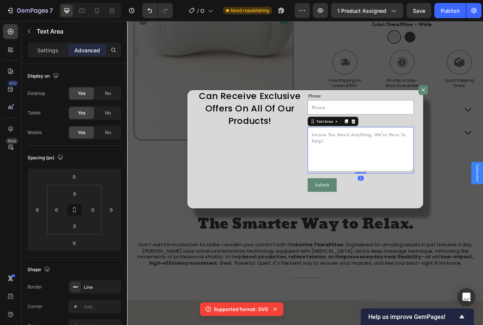
click at [414, 198] on textarea "Dialog body" at bounding box center [423, 184] width 135 height 57
click at [60, 48] on div "Settings" at bounding box center [48, 50] width 38 height 12
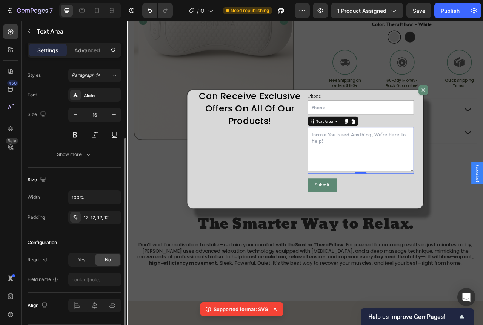
scroll to position [61, 0]
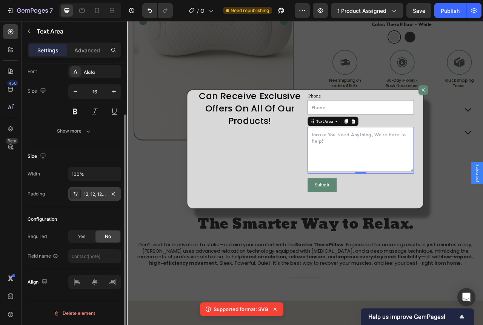
click at [94, 193] on div "12, 12, 12, 12" at bounding box center [95, 194] width 22 height 7
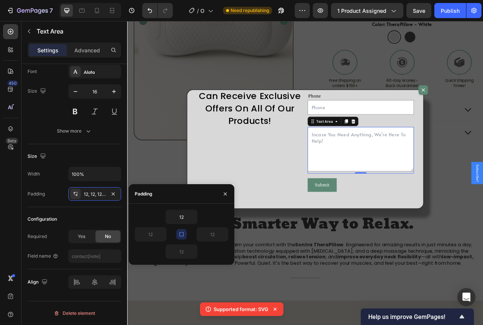
click at [183, 236] on icon "button" at bounding box center [181, 234] width 4 height 4
click at [184, 250] on input "12" at bounding box center [181, 252] width 31 height 14
type input "0"
type input "-"
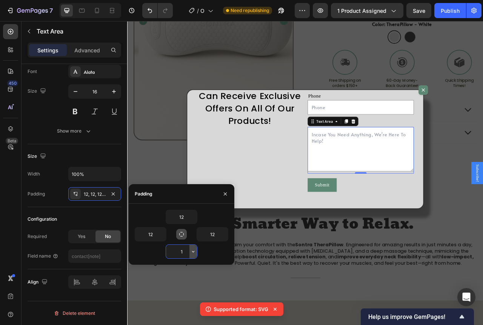
type input "12"
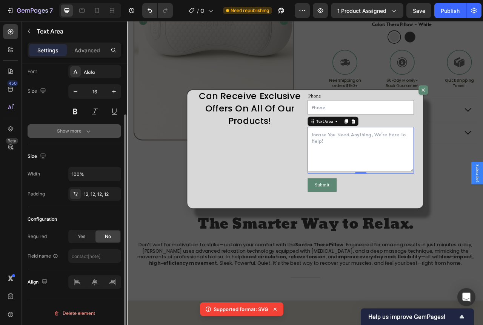
click at [87, 132] on icon "button" at bounding box center [88, 131] width 8 height 8
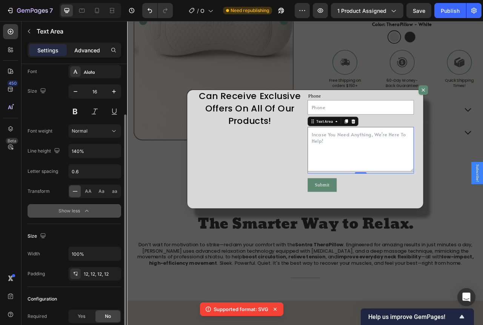
click at [103, 50] on div "Advanced" at bounding box center [87, 50] width 38 height 12
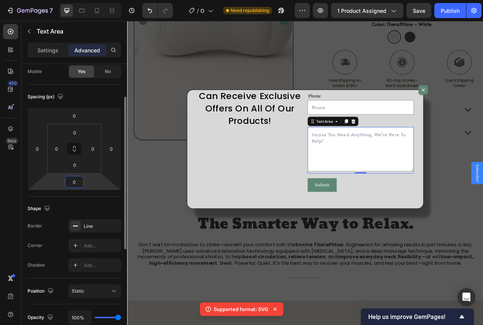
click at [79, 183] on input "0" at bounding box center [74, 182] width 15 height 11
type input "1"
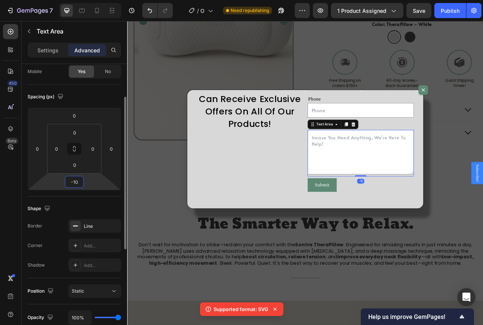
type input "-1"
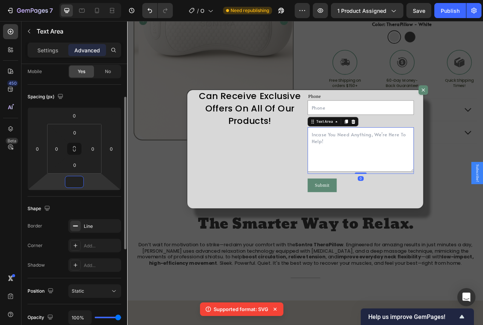
scroll to position [68, 0]
click at [80, 119] on input "0" at bounding box center [74, 115] width 15 height 11
type input "0"
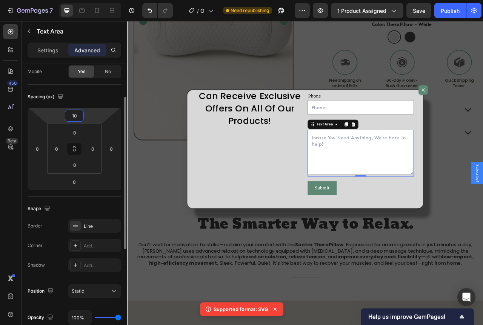
type input "1"
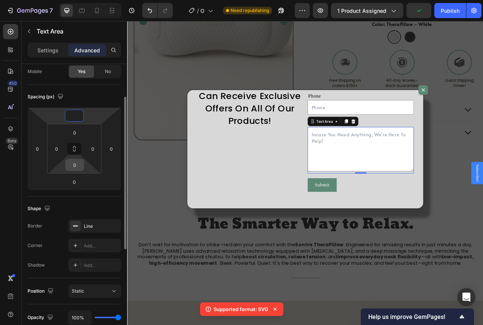
click at [81, 165] on input "0" at bounding box center [74, 165] width 15 height 11
type input "0"
type input "1"
type input "-"
type input "0"
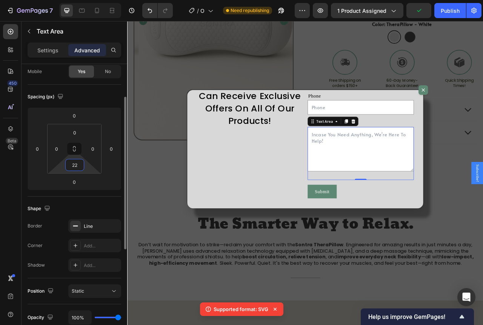
type input "2"
click at [77, 133] on input "0" at bounding box center [74, 132] width 15 height 11
type input "0"
type input "1"
click at [75, 163] on input "0" at bounding box center [74, 165] width 15 height 11
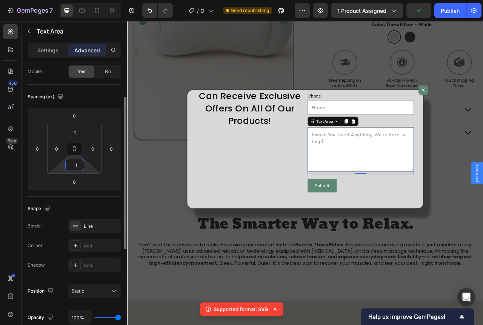
type input "-"
type input "1"
click at [77, 118] on input "0" at bounding box center [74, 115] width 15 height 11
type input "0"
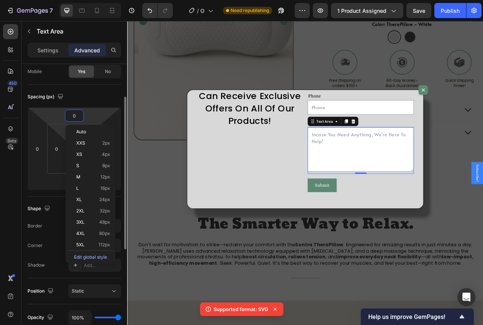
click at [58, 0] on html "7 / Optimized Landing Page Template Need republishing Preview 1 product assigne…" at bounding box center [241, 0] width 483 height 0
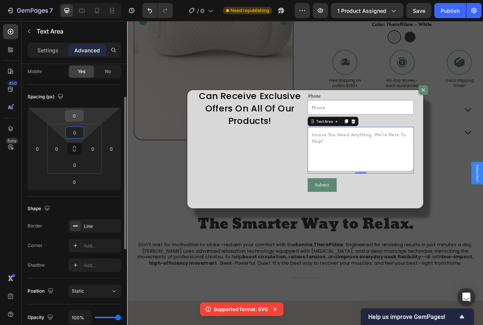
type input "0"
click at [79, 114] on input "0" at bounding box center [74, 115] width 15 height 11
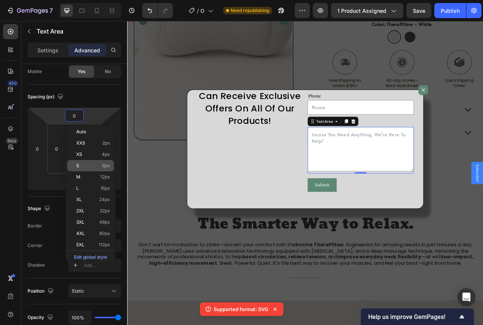
click at [94, 161] on div "S 8px" at bounding box center [90, 165] width 47 height 11
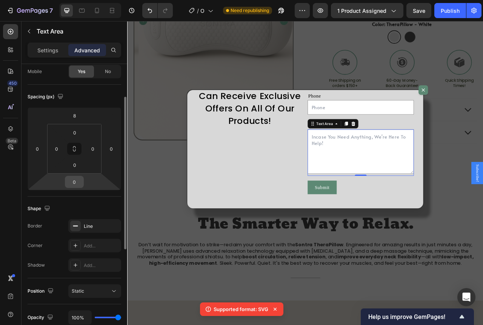
click at [79, 180] on input "0" at bounding box center [74, 182] width 15 height 11
click at [77, 115] on input "8" at bounding box center [74, 115] width 15 height 11
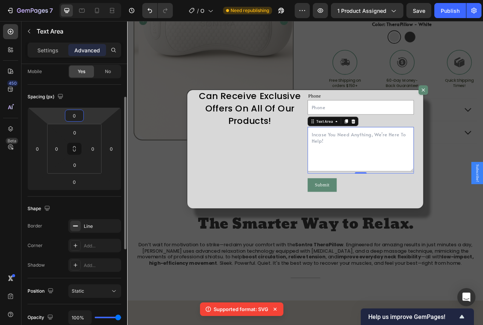
type input "0"
click at [89, 89] on div "Spacing (px) 0 0 0 0 0 0 0 0" at bounding box center [75, 141] width 94 height 112
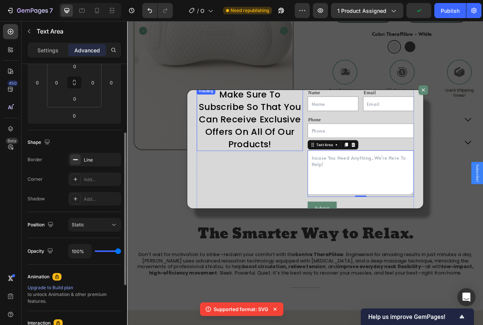
scroll to position [170, 0]
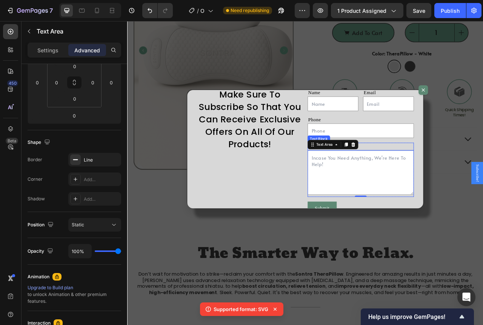
click at [428, 180] on div "Message" at bounding box center [423, 181] width 135 height 10
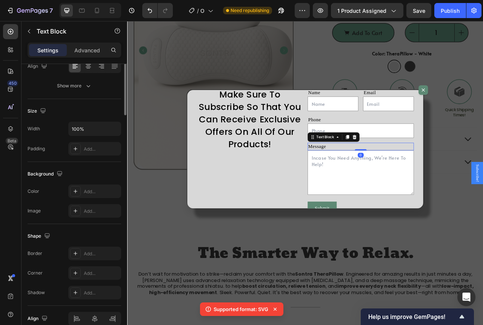
scroll to position [0, 0]
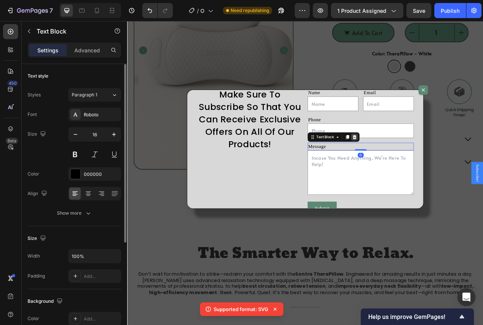
click at [413, 168] on icon "Dialog body" at bounding box center [416, 169] width 6 height 6
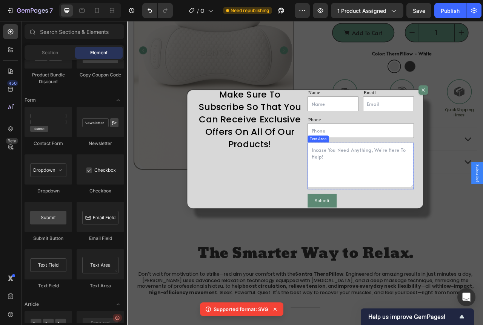
click at [421, 185] on textarea "Dialog body" at bounding box center [423, 204] width 135 height 57
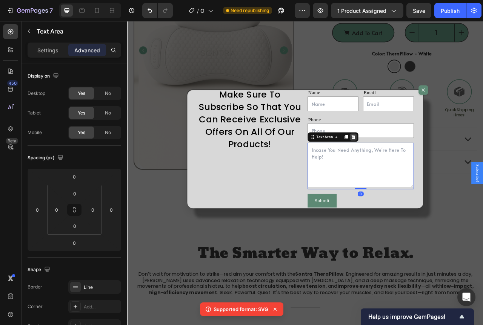
click at [413, 168] on div "Dialog body" at bounding box center [414, 168] width 9 height 9
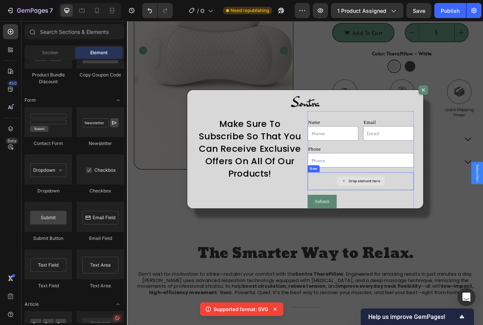
click at [388, 214] on div "Drop element here" at bounding box center [423, 225] width 135 height 23
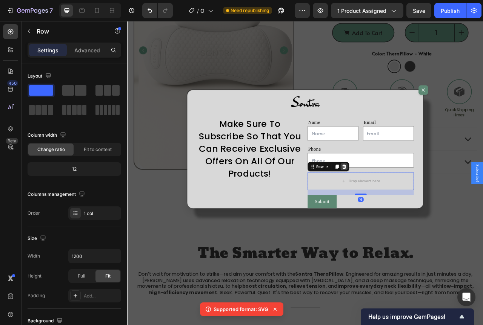
click at [401, 207] on icon "Dialog body" at bounding box center [403, 206] width 5 height 5
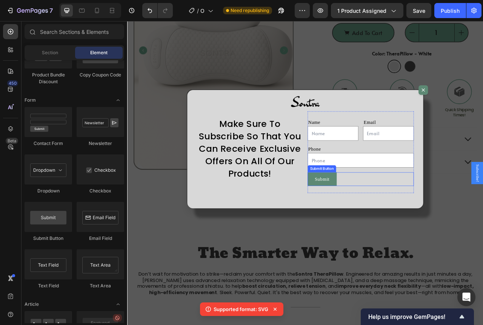
click at [406, 220] on div "Submit Submit Button" at bounding box center [423, 222] width 135 height 17
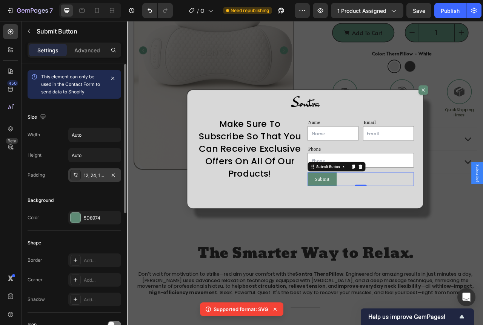
click at [98, 174] on div "12, 24, 12, 24" at bounding box center [95, 175] width 22 height 7
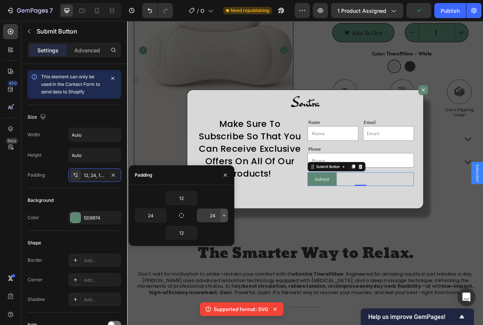
click at [224, 215] on icon "button" at bounding box center [224, 216] width 6 height 6
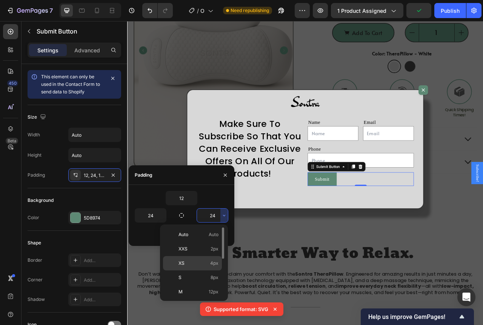
click at [207, 260] on div "XS 4px" at bounding box center [192, 263] width 59 height 14
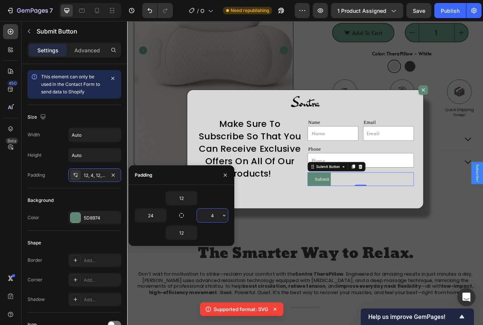
click at [218, 216] on input "4" at bounding box center [212, 216] width 31 height 14
click at [225, 216] on icon "button" at bounding box center [224, 216] width 6 height 6
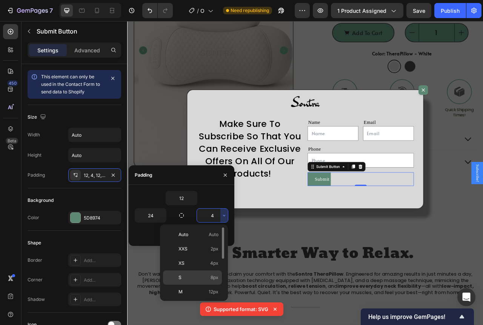
click at [210, 277] on span "8px" at bounding box center [214, 278] width 8 height 7
click at [209, 290] on span "12px" at bounding box center [214, 292] width 10 height 7
type input "12"
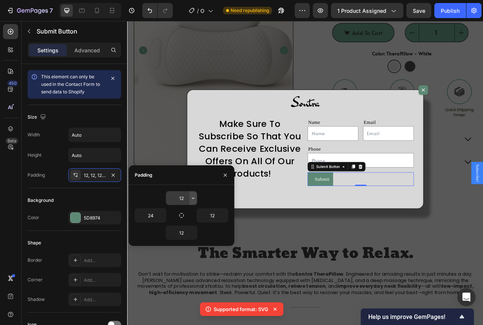
click at [192, 197] on icon "button" at bounding box center [193, 198] width 6 height 6
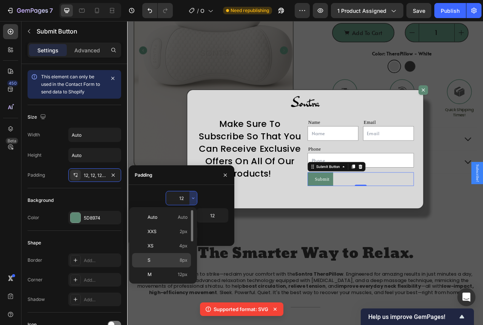
click at [180, 259] on span "8px" at bounding box center [184, 260] width 8 height 7
type input "8"
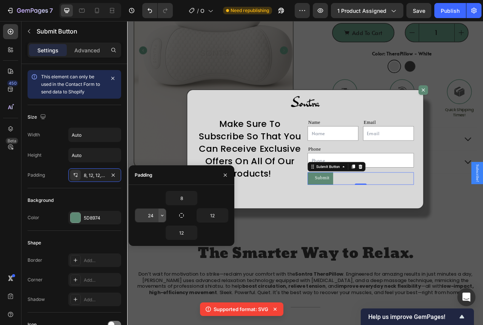
click at [162, 215] on icon "button" at bounding box center [162, 216] width 6 height 6
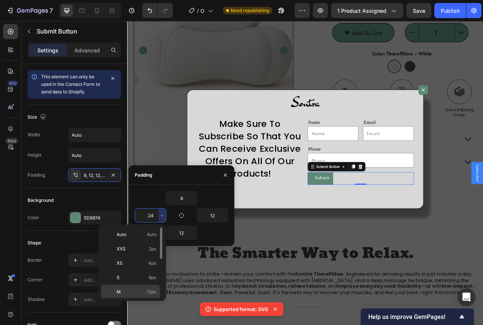
click at [147, 290] on span "12px" at bounding box center [152, 292] width 10 height 7
type input "12"
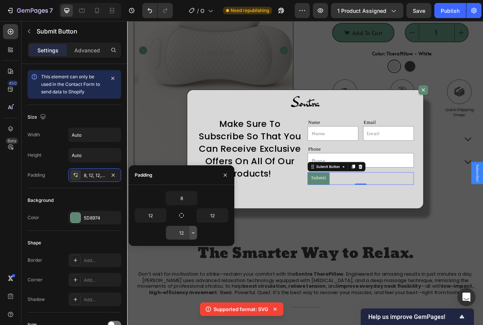
click at [193, 231] on icon "button" at bounding box center [193, 233] width 6 height 6
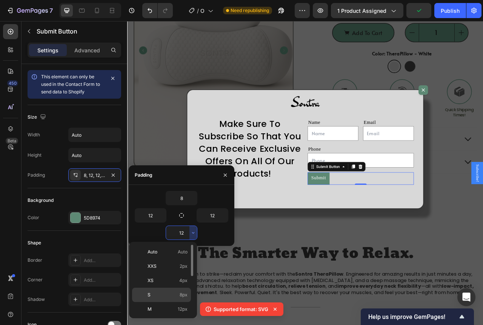
click at [175, 290] on div "S 8px" at bounding box center [161, 295] width 59 height 14
type input "8"
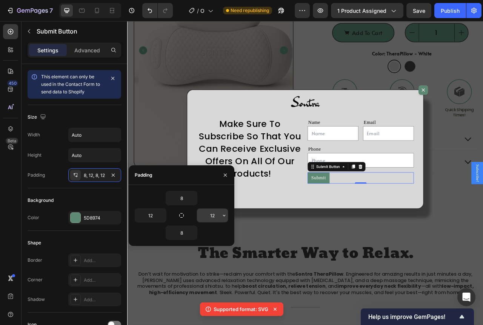
click at [220, 221] on button "button" at bounding box center [224, 216] width 8 height 14
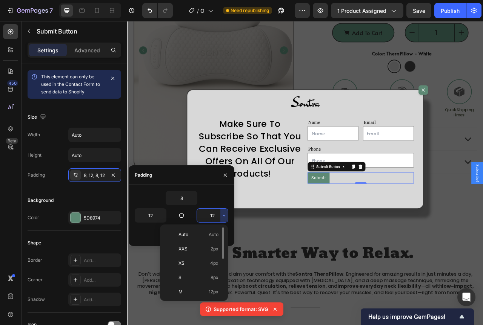
scroll to position [38, 0]
click at [211, 280] on span "24px" at bounding box center [212, 283] width 11 height 7
type input "24"
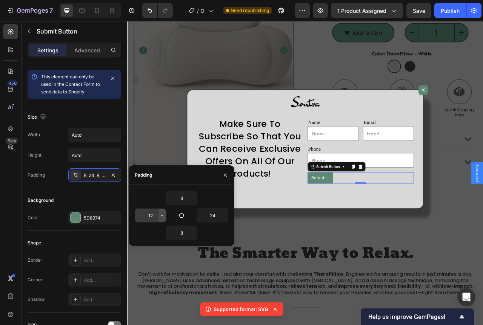
click at [165, 216] on button "button" at bounding box center [162, 216] width 8 height 14
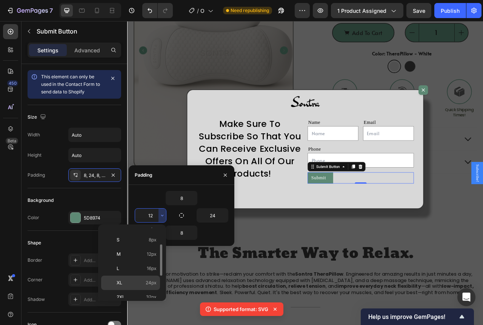
click at [146, 278] on div "XL 24px" at bounding box center [130, 283] width 59 height 14
type input "24"
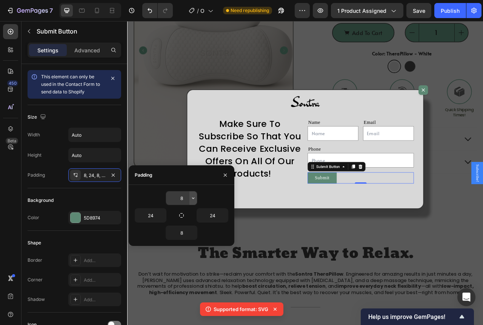
click at [190, 197] on icon "button" at bounding box center [193, 198] width 6 height 6
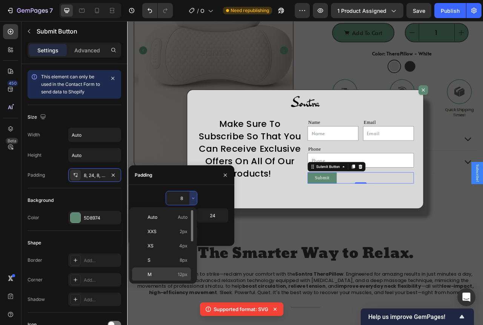
click at [182, 273] on span "12px" at bounding box center [183, 275] width 10 height 7
type input "12"
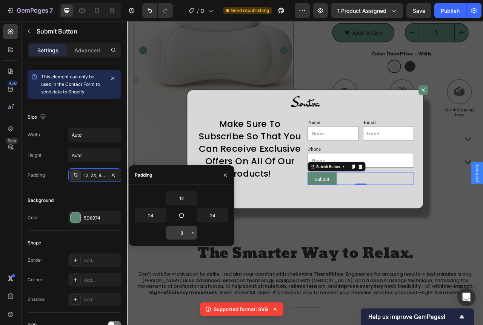
click at [193, 230] on button "button" at bounding box center [193, 233] width 8 height 14
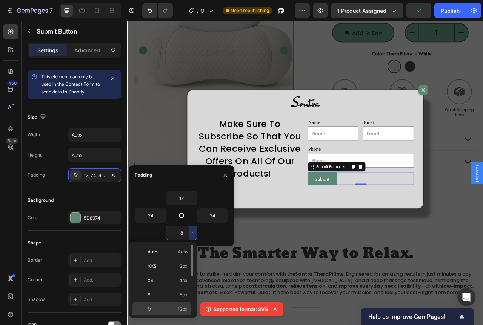
click at [180, 309] on span "12px" at bounding box center [183, 309] width 10 height 7
type input "12"
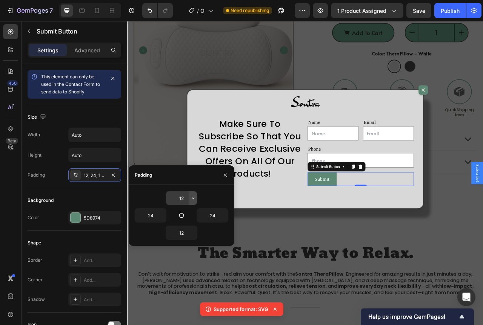
click at [192, 197] on icon "button" at bounding box center [193, 198] width 6 height 6
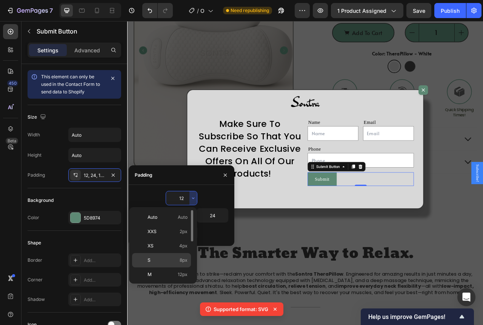
click at [182, 262] on span "8px" at bounding box center [184, 260] width 8 height 7
type input "8"
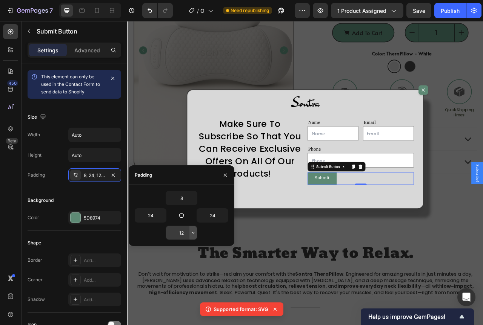
click at [191, 235] on icon "button" at bounding box center [193, 233] width 6 height 6
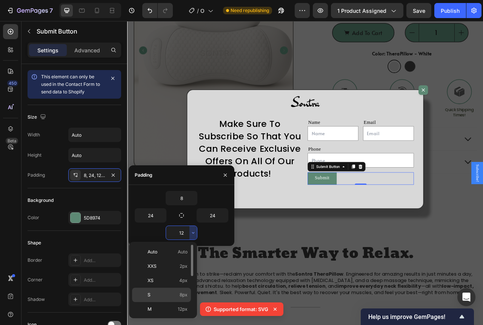
click at [177, 293] on p "S 8px" at bounding box center [167, 295] width 40 height 7
type input "8"
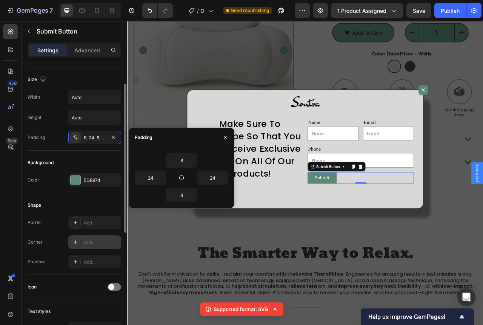
click at [98, 238] on div "Add..." at bounding box center [94, 243] width 53 height 14
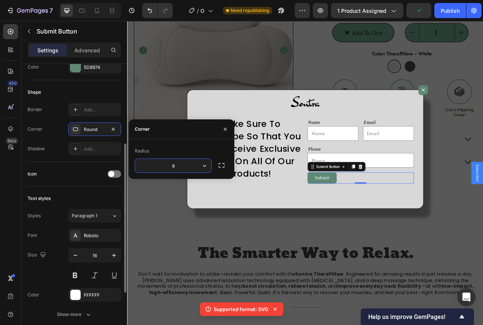
scroll to position [226, 0]
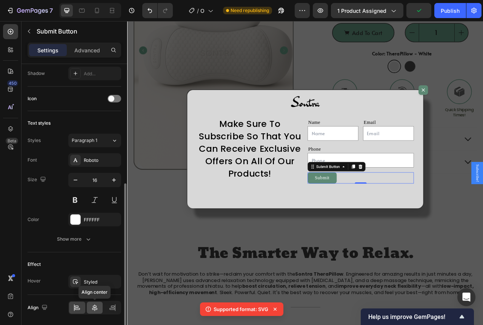
click at [95, 305] on icon at bounding box center [94, 308] width 5 height 7
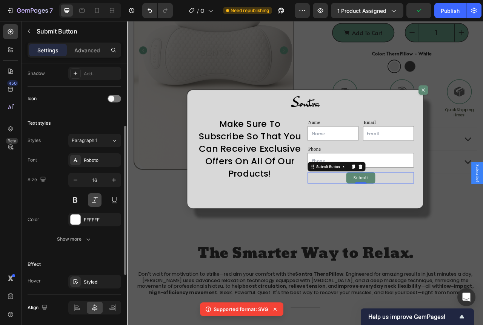
scroll to position [151, 0]
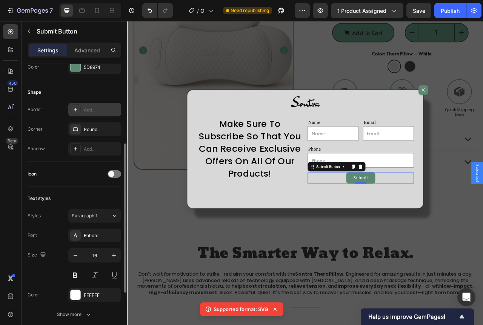
click at [89, 108] on div "Add..." at bounding box center [101, 110] width 35 height 7
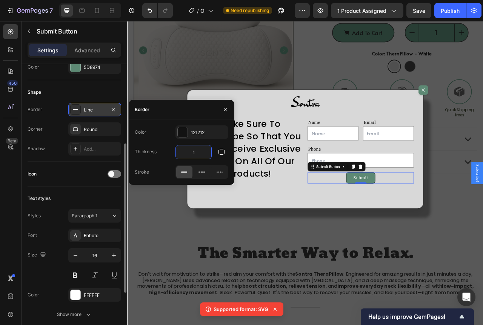
click at [197, 154] on input "1" at bounding box center [193, 153] width 35 height 14
type input "2"
click at [196, 137] on div "121212" at bounding box center [201, 133] width 53 height 14
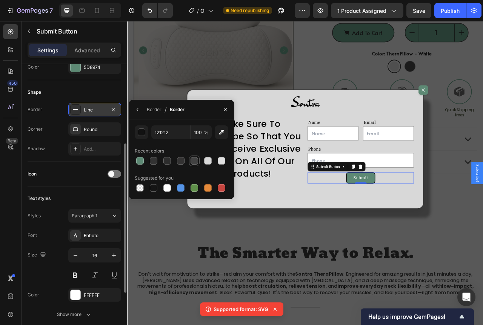
click at [192, 160] on div at bounding box center [194, 161] width 8 height 8
type input "424242"
click at [67, 135] on div "Corner Round" at bounding box center [75, 130] width 94 height 14
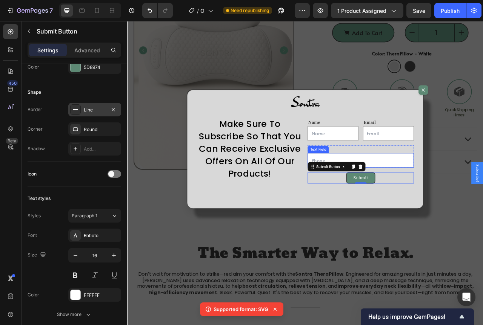
click at [464, 199] on input "Dialog body" at bounding box center [423, 198] width 135 height 18
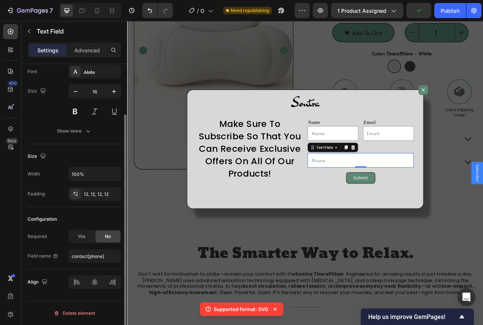
scroll to position [0, 0]
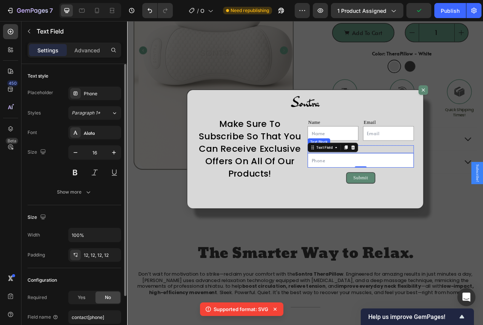
click at [455, 187] on div "Phone" at bounding box center [423, 185] width 135 height 10
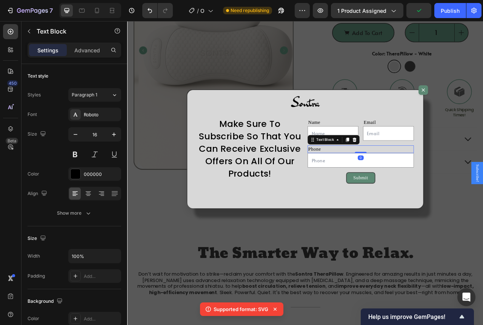
click at [432, 182] on div "Phone" at bounding box center [423, 185] width 135 height 10
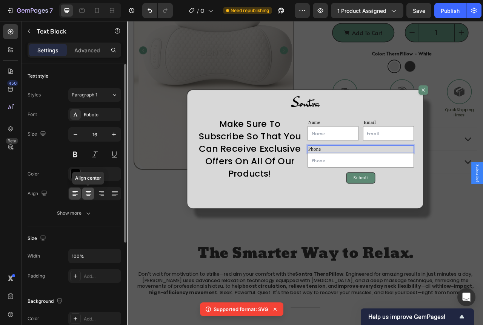
click at [91, 190] on icon at bounding box center [88, 194] width 8 height 8
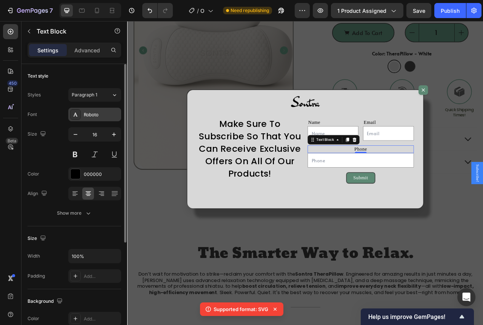
click at [92, 116] on div "Roboto" at bounding box center [101, 115] width 35 height 7
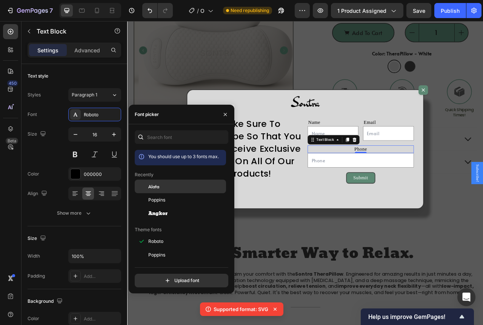
click at [155, 190] on div "Alata" at bounding box center [180, 187] width 91 height 14
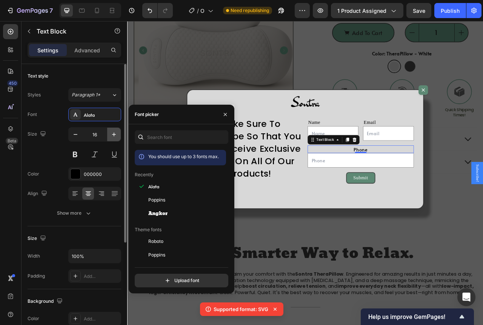
click at [113, 135] on icon "button" at bounding box center [114, 135] width 8 height 8
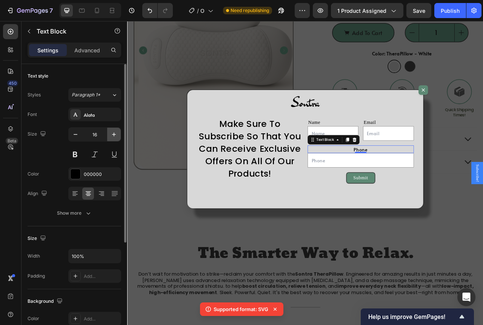
type input "17"
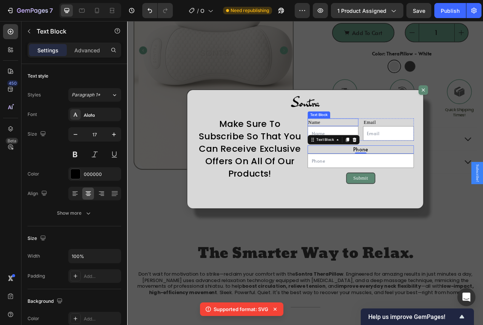
click at [384, 151] on div "Name" at bounding box center [388, 150] width 64 height 10
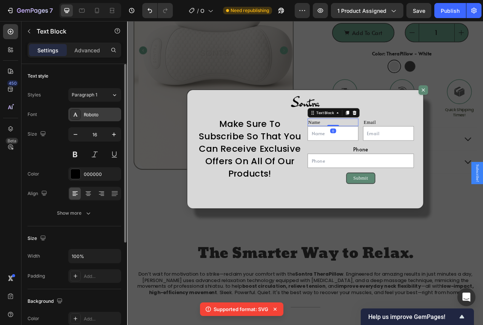
click at [104, 115] on div "Roboto" at bounding box center [101, 115] width 35 height 7
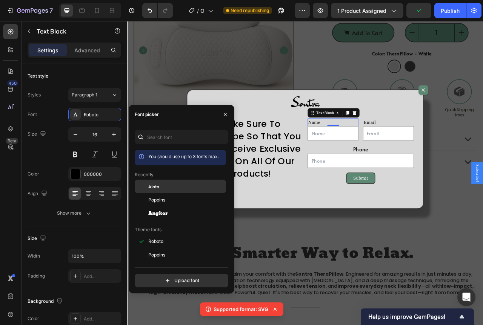
click at [154, 186] on span "Alata" at bounding box center [153, 186] width 11 height 7
click at [90, 192] on icon at bounding box center [88, 192] width 5 height 1
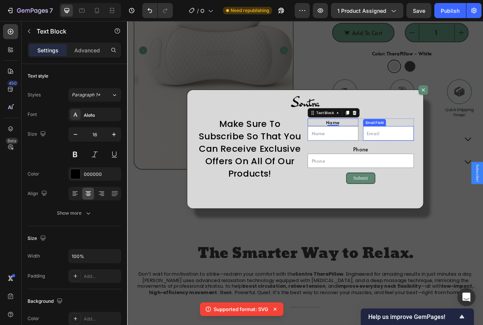
click at [458, 151] on div "Email" at bounding box center [459, 150] width 64 height 10
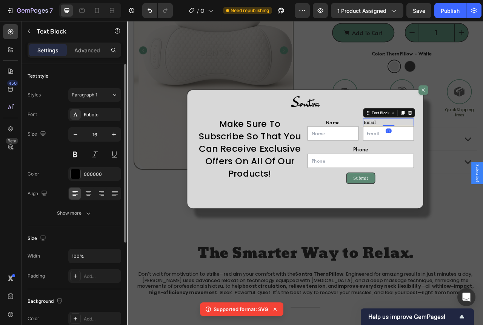
click at [91, 186] on div "Font Roboto Size 16 Color 000000 Align Show more" at bounding box center [75, 164] width 94 height 112
click at [88, 190] on div at bounding box center [88, 194] width 12 height 12
click at [93, 117] on div "Roboto" at bounding box center [101, 115] width 35 height 7
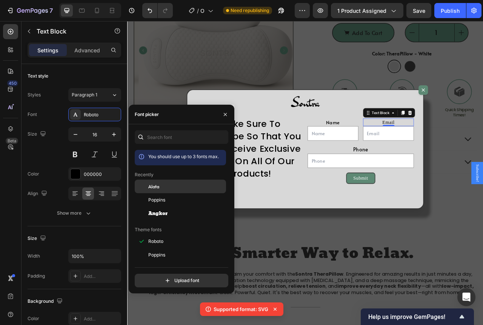
click at [156, 187] on span "Alata" at bounding box center [153, 186] width 11 height 7
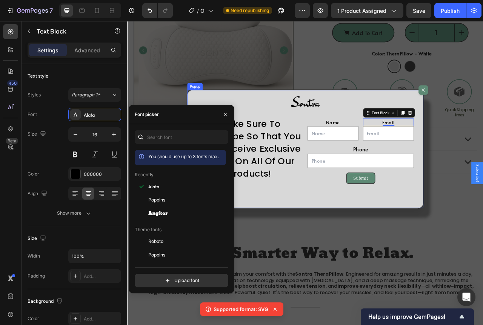
click at [482, 204] on div "Image Make Sure To Subscribe So That You Can Receive Exclusive Offers On All Of…" at bounding box center [353, 184] width 300 height 151
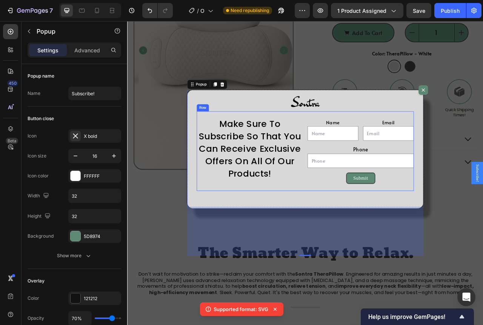
click at [348, 138] on div "Make Sure To Subscribe So That You Can Receive Exclusive Offers On All Of Our P…" at bounding box center [353, 186] width 276 height 101
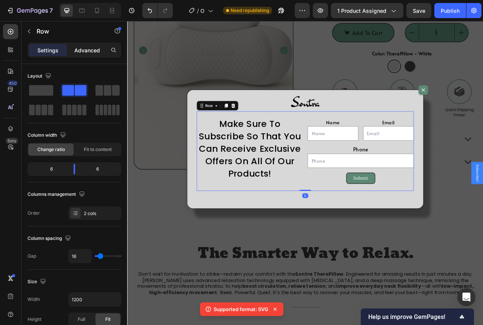
click at [97, 52] on p "Advanced" at bounding box center [87, 50] width 26 height 8
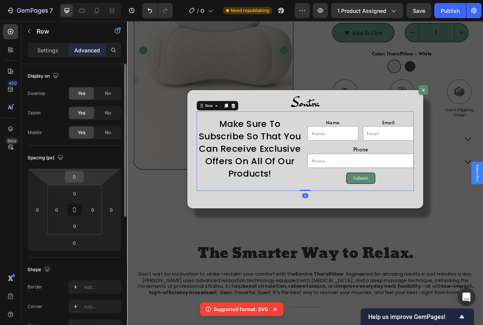
click at [81, 179] on input "0" at bounding box center [74, 176] width 15 height 11
click at [78, 179] on input "0" at bounding box center [74, 176] width 15 height 11
type input "0"
type input "15"
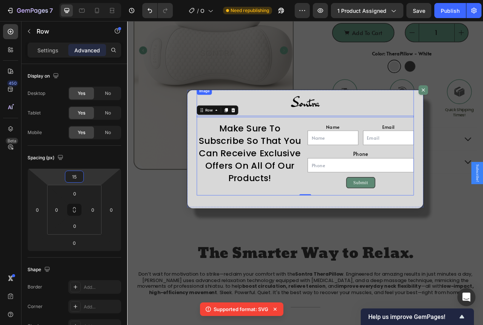
click at [304, 129] on div "Dialog body" at bounding box center [353, 125] width 276 height 38
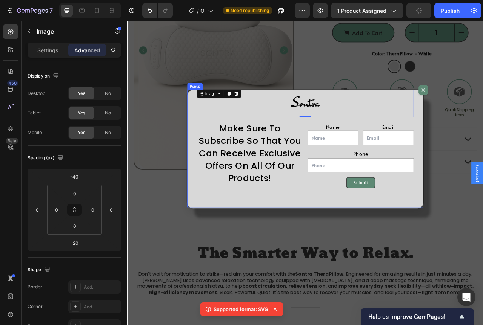
click at [460, 253] on div "Image 0 Make Sure To Subscribe So That You Can Receive Exclusive Offers On All …" at bounding box center [353, 184] width 300 height 151
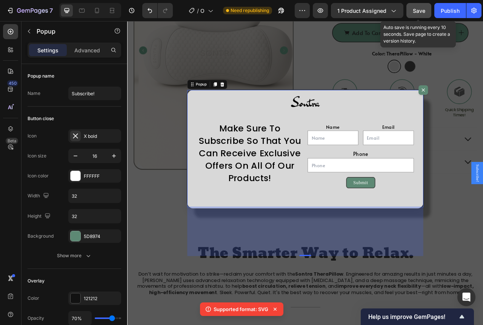
click at [419, 8] on span "Save" at bounding box center [419, 11] width 12 height 6
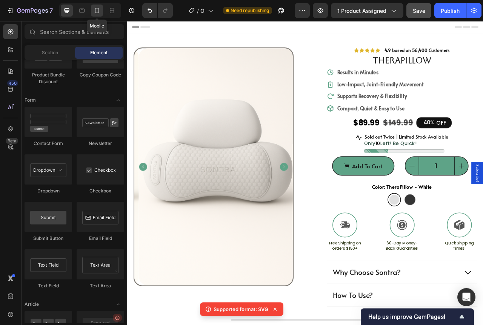
click at [97, 7] on icon at bounding box center [97, 11] width 8 height 8
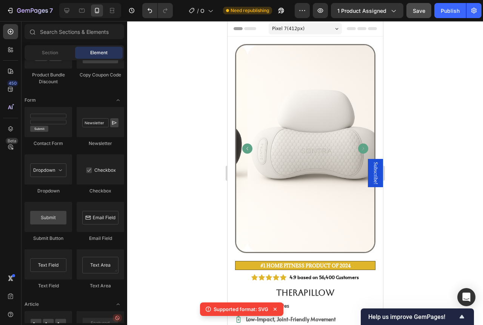
click at [372, 172] on span "Subscribe!" at bounding box center [375, 173] width 8 height 23
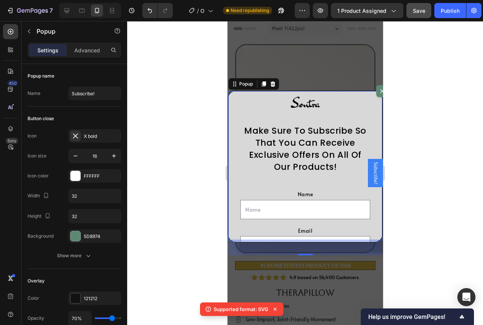
click at [380, 90] on icon "Dialog content" at bounding box center [382, 91] width 4 height 4
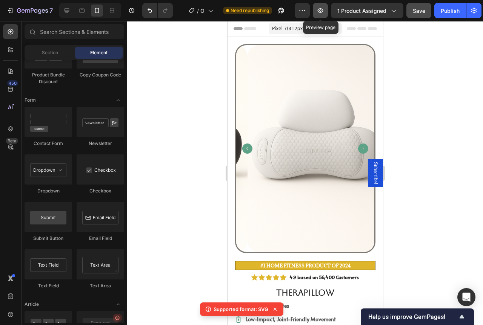
click at [319, 12] on icon "button" at bounding box center [320, 11] width 8 height 8
click at [68, 11] on icon at bounding box center [66, 10] width 5 height 5
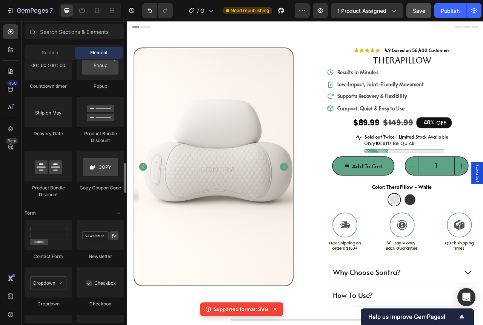
scroll to position [1509, 0]
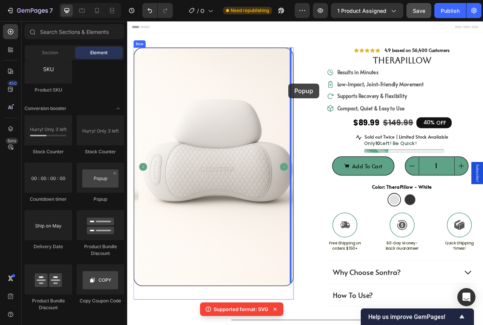
drag, startPoint x: 227, startPoint y: 201, endPoint x: 332, endPoint y: 101, distance: 144.9
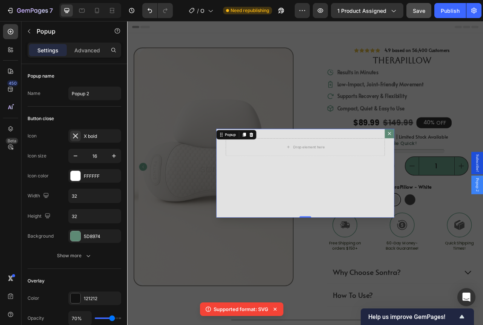
click at [460, 161] on button "Dialog content" at bounding box center [460, 164] width 12 height 12
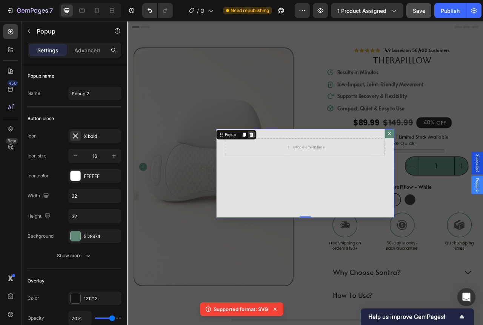
click at [283, 166] on icon "Dialog content" at bounding box center [284, 165] width 5 height 5
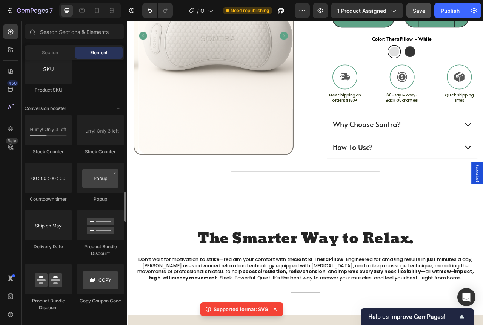
scroll to position [1471, 0]
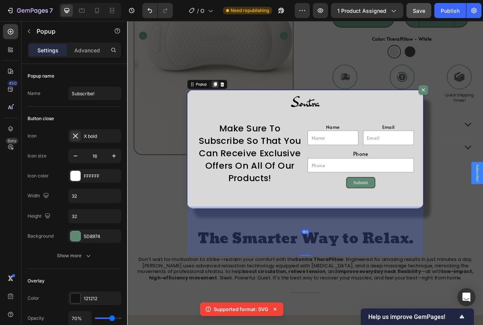
click at [237, 101] on icon "Dialog content" at bounding box center [239, 101] width 4 height 5
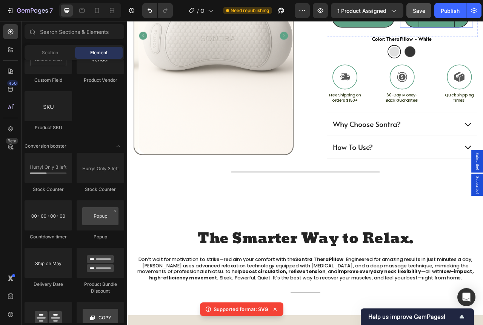
scroll to position [0, 0]
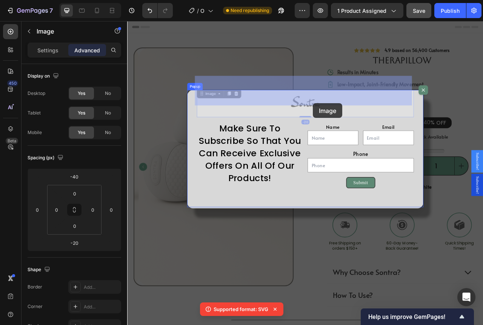
drag, startPoint x: 357, startPoint y: 124, endPoint x: 362, endPoint y: 128, distance: 6.7
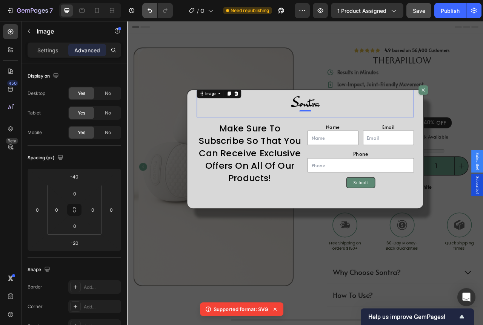
click at [153, 9] on icon "Undo/Redo" at bounding box center [150, 11] width 8 height 8
click at [167, 10] on icon "Undo/Redo" at bounding box center [165, 10] width 4 height 5
click at [482, 136] on div "Image -20 Make Sure To Subscribe So That You Can Receive Exclusive Offers On Al…" at bounding box center [353, 184] width 300 height 151
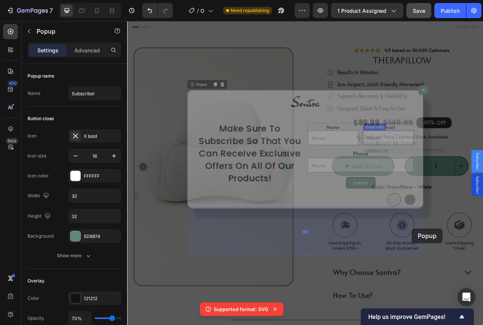
drag, startPoint x: 496, startPoint y: 136, endPoint x: 489, endPoint y: 286, distance: 149.9
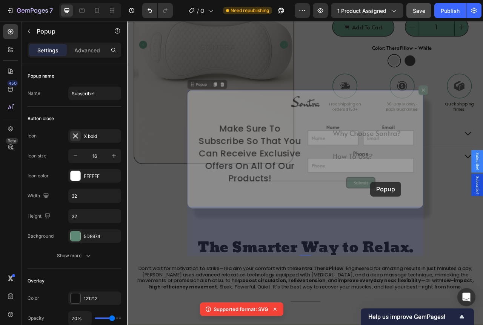
scroll to position [226, 0]
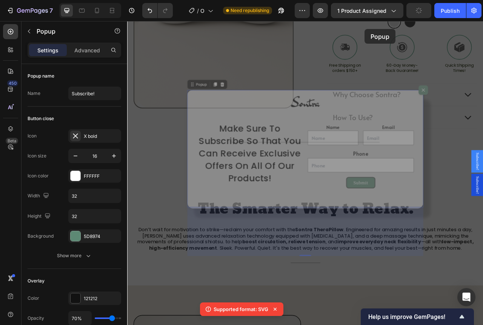
drag, startPoint x: 496, startPoint y: 203, endPoint x: 385, endPoint y: 67, distance: 175.0
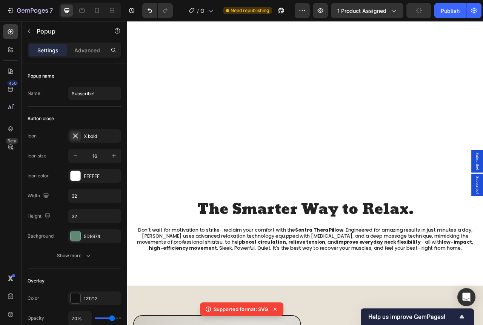
scroll to position [41, 0]
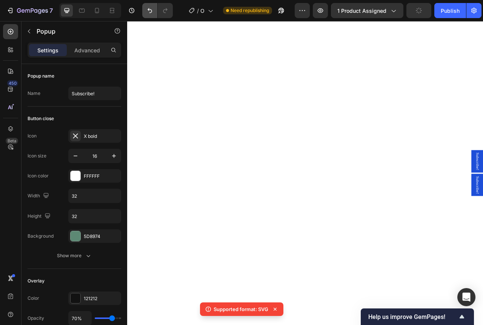
click at [149, 12] on icon "Undo/Redo" at bounding box center [150, 11] width 8 height 8
click at [145, 14] on button "Undo/Redo" at bounding box center [149, 10] width 15 height 15
click at [163, 8] on icon "Undo/Redo" at bounding box center [165, 11] width 8 height 8
click at [148, 14] on icon "Undo/Redo" at bounding box center [150, 11] width 8 height 8
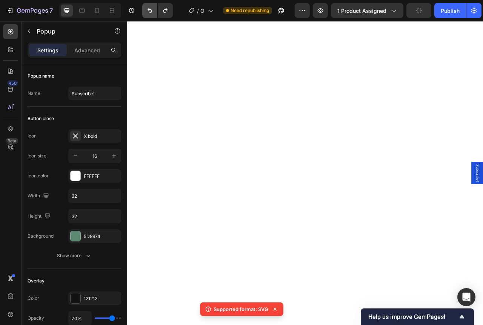
click at [148, 14] on icon "Undo/Redo" at bounding box center [150, 11] width 8 height 8
click at [165, 9] on icon "Undo/Redo" at bounding box center [165, 11] width 8 height 8
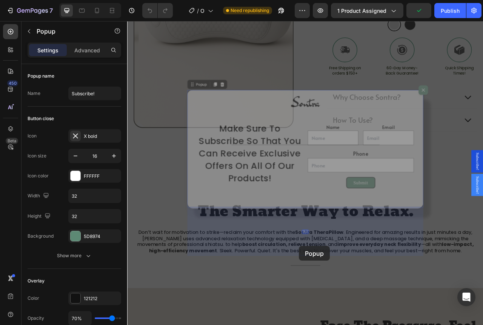
scroll to position [229, 0]
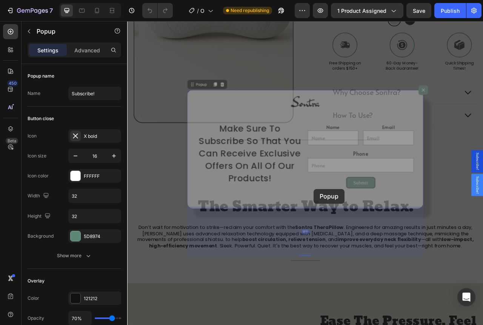
drag, startPoint x: 494, startPoint y: 137, endPoint x: 364, endPoint y: 235, distance: 163.2
drag, startPoint x: 497, startPoint y: 119, endPoint x: 518, endPoint y: 199, distance: 82.7
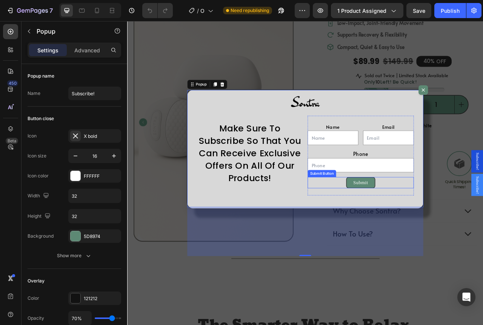
scroll to position [0, 0]
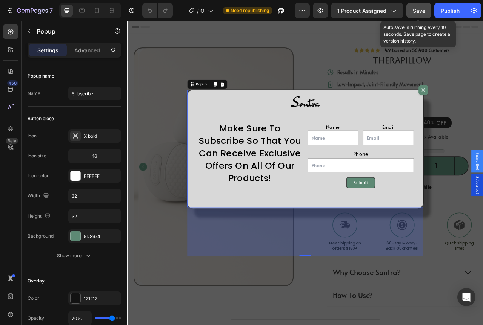
click at [415, 17] on button "Save" at bounding box center [418, 10] width 25 height 15
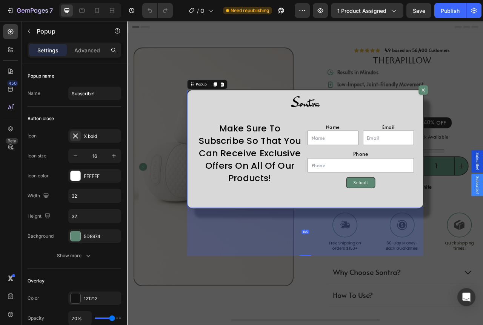
click at [246, 101] on icon "Dialog content" at bounding box center [248, 101] width 5 height 5
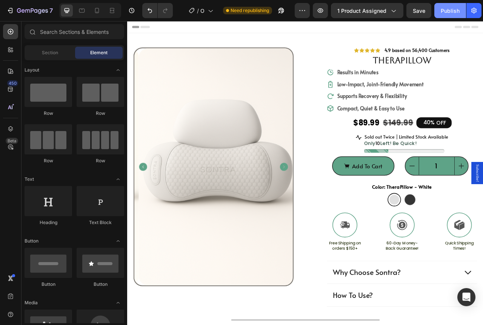
click at [454, 9] on div "Publish" at bounding box center [450, 11] width 19 height 8
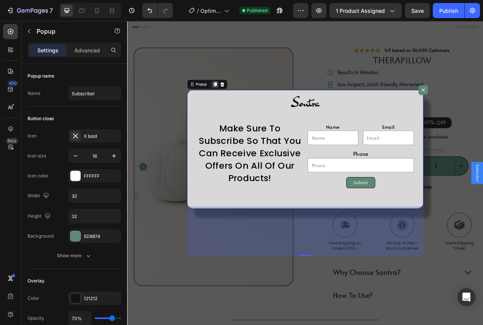
click at [236, 98] on div "Dialog content" at bounding box center [238, 101] width 9 height 9
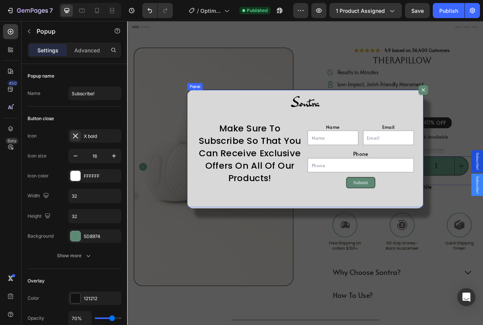
click at [482, 134] on div "Image Make Sure To Subscribe So That You Can Receive Exclusive Offers On All Of…" at bounding box center [353, 184] width 300 height 151
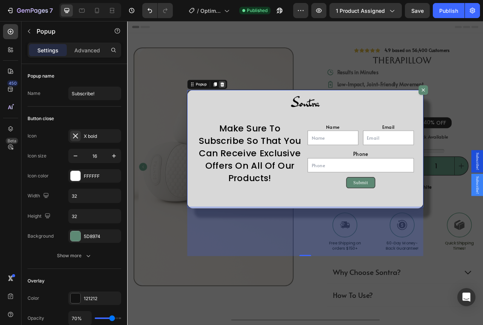
click at [246, 101] on icon "Dialog content" at bounding box center [248, 101] width 5 height 5
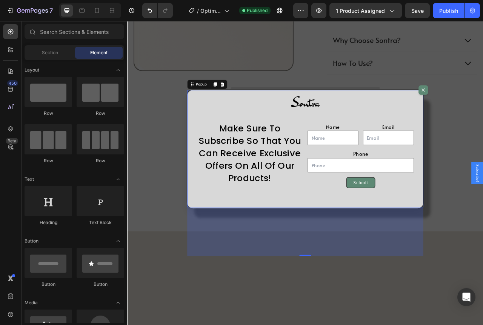
scroll to position [339, 0]
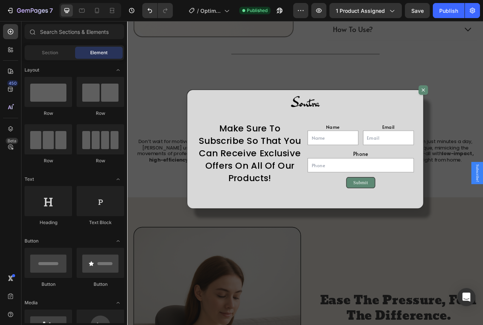
click at [482, 161] on div "Backdrop" at bounding box center [353, 214] width 453 height 387
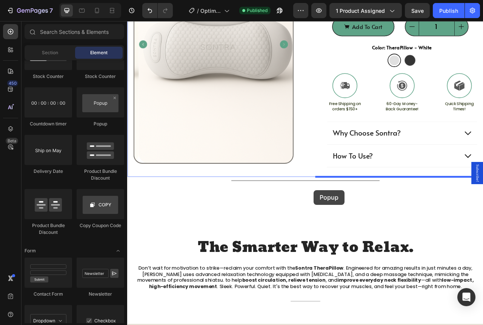
scroll to position [189, 0]
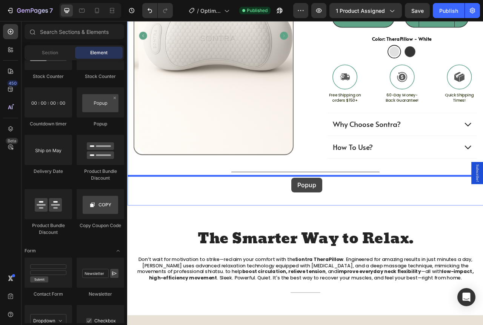
drag, startPoint x: 224, startPoint y: 130, endPoint x: 336, endPoint y: 221, distance: 143.2
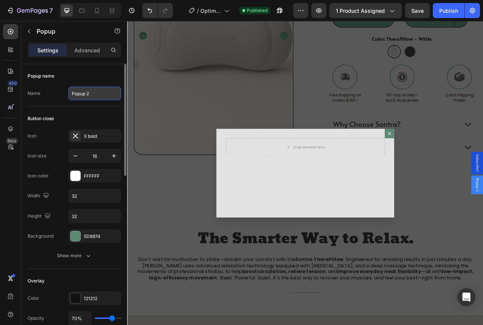
click at [102, 95] on input "Popup 2" at bounding box center [94, 94] width 53 height 14
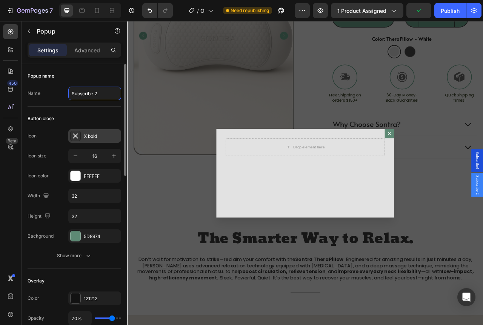
type input "Subscribe 2"
click at [103, 135] on div "X bold" at bounding box center [101, 136] width 35 height 7
click at [100, 122] on div "Button close" at bounding box center [75, 119] width 94 height 12
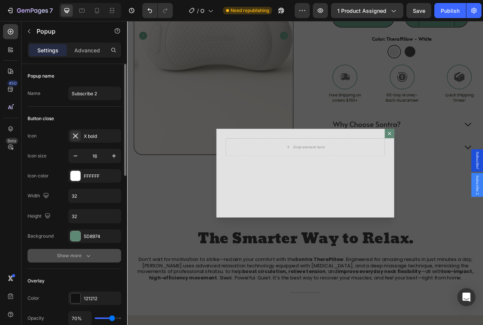
click at [92, 249] on button "Show more" at bounding box center [75, 256] width 94 height 14
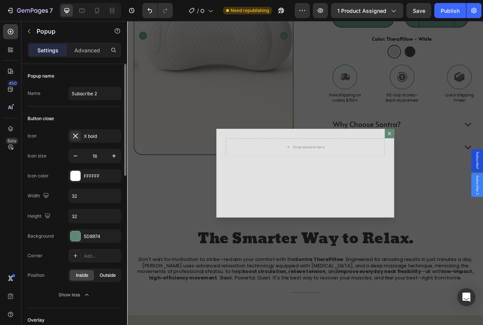
click at [108, 277] on span "Outside" at bounding box center [108, 275] width 16 height 7
click at [91, 252] on div "Add..." at bounding box center [94, 256] width 53 height 14
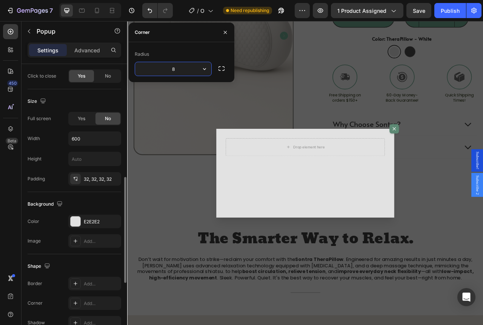
scroll to position [339, 0]
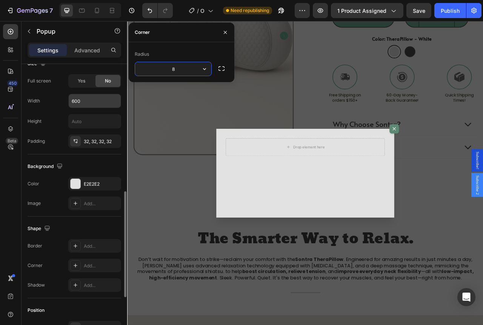
click at [87, 103] on input "600" at bounding box center [95, 101] width 52 height 14
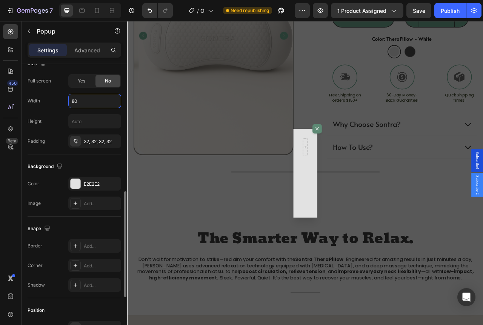
type input "8"
type input "700"
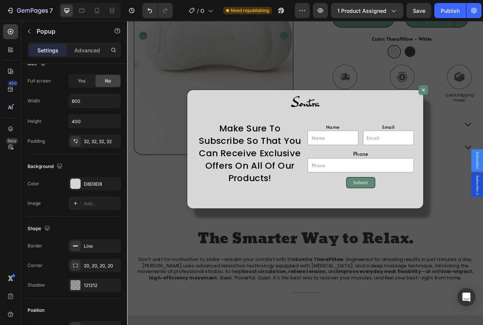
scroll to position [527, 0]
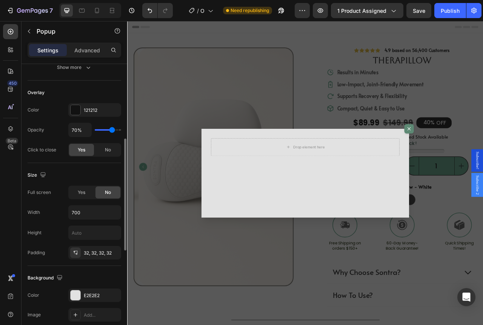
scroll to position [302, 0]
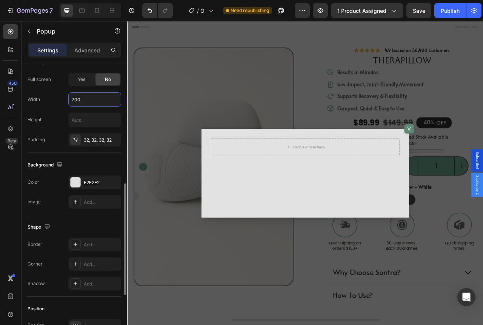
click at [86, 103] on input "700" at bounding box center [95, 100] width 52 height 14
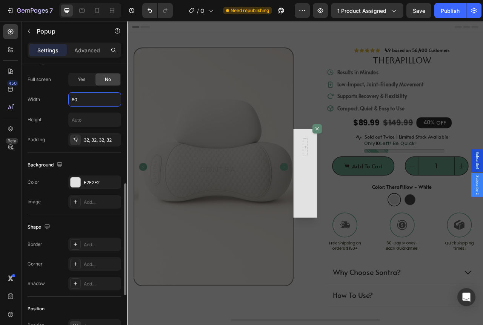
type input "800"
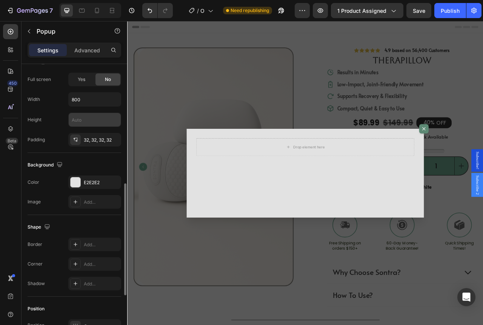
click at [88, 122] on input "text" at bounding box center [95, 120] width 52 height 14
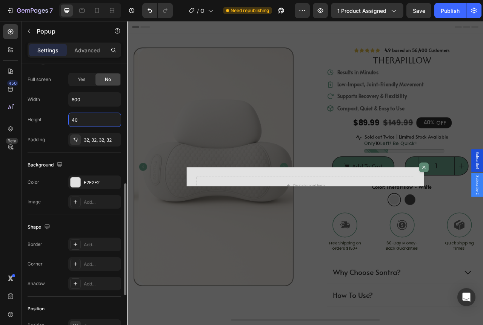
type input "400"
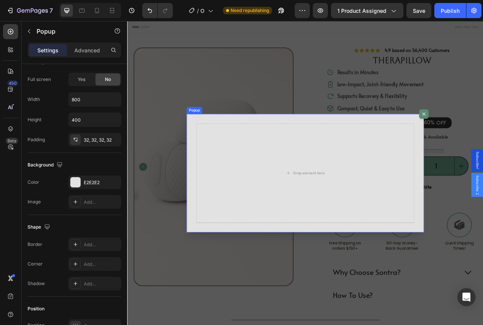
click at [358, 288] on div "Drop element here" at bounding box center [354, 215] width 302 height 151
click at [350, 298] on div "Drop element here Popup 0" at bounding box center [353, 214] width 453 height 387
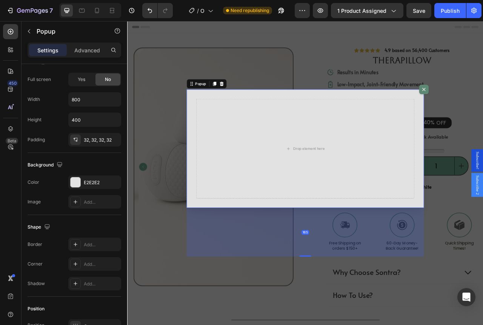
drag, startPoint x: 351, startPoint y: 289, endPoint x: 144, endPoint y: 272, distance: 208.2
click at [358, 325] on div "Drop element here Popup 165" at bounding box center [353, 214] width 453 height 387
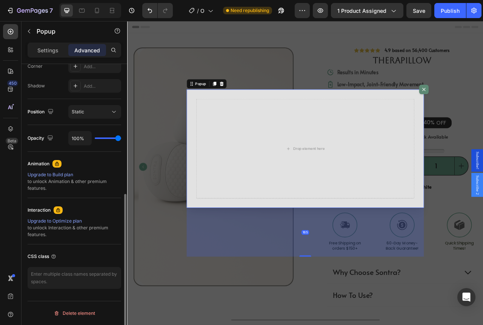
scroll to position [241, 0]
click at [52, 49] on p "Settings" at bounding box center [47, 50] width 21 height 8
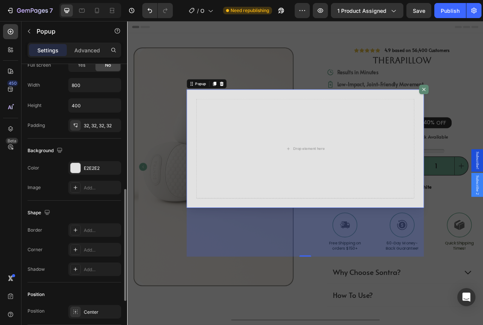
scroll to position [278, 0]
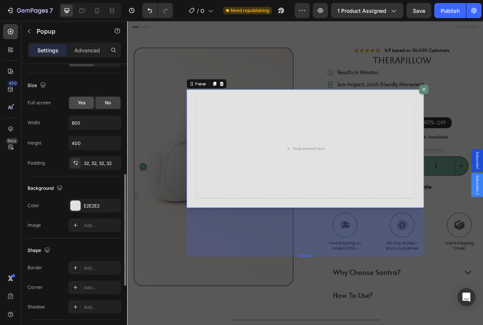
click at [80, 102] on span "Yes" at bounding box center [82, 103] width 8 height 7
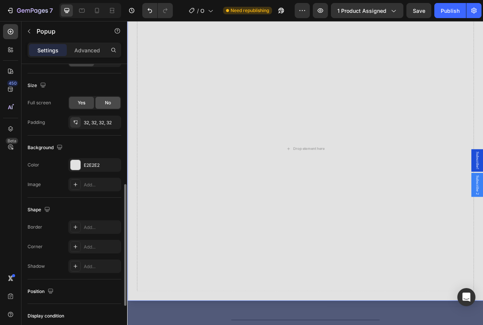
click at [103, 100] on div "No" at bounding box center [107, 103] width 25 height 12
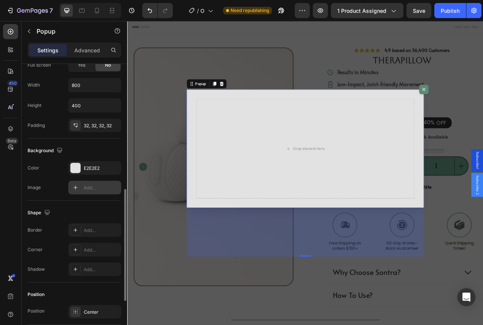
scroll to position [354, 0]
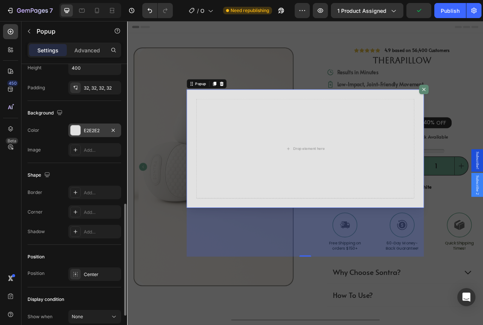
click at [89, 126] on div "E2E2E2" at bounding box center [94, 131] width 53 height 14
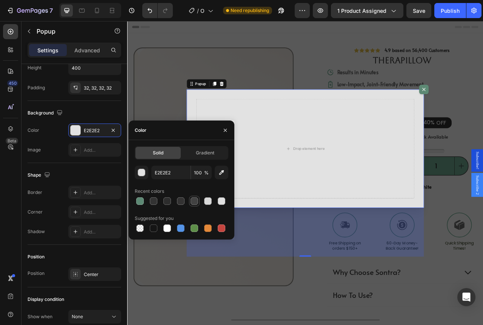
click at [197, 200] on div at bounding box center [194, 202] width 8 height 8
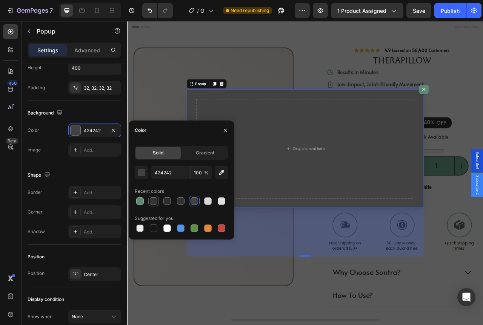
click at [154, 200] on div at bounding box center [154, 202] width 8 height 8
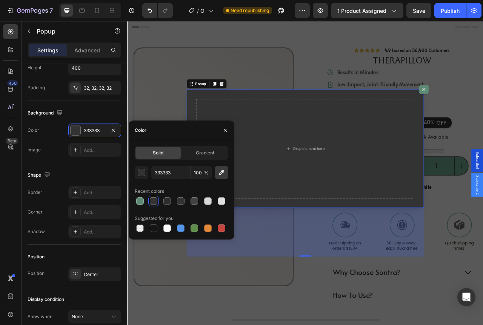
click at [222, 174] on icon "button" at bounding box center [222, 173] width 8 height 8
type input "3B3B3B"
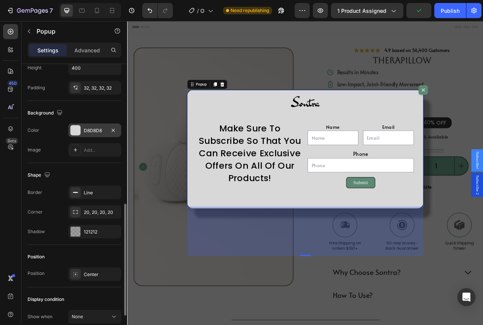
click at [95, 130] on div "D8D8D8" at bounding box center [95, 130] width 22 height 7
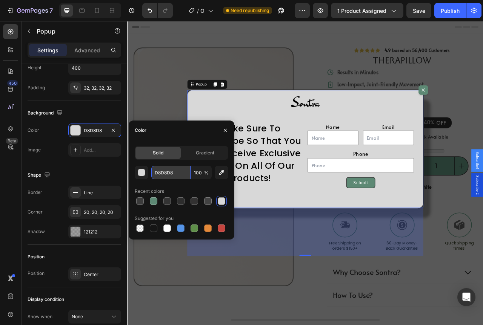
click at [177, 172] on input "D8D8D8" at bounding box center [170, 173] width 39 height 14
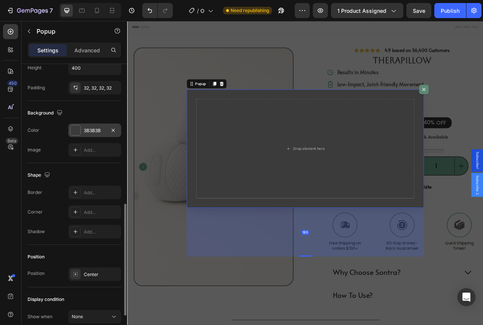
click at [97, 126] on div "3B3B3B" at bounding box center [94, 131] width 53 height 14
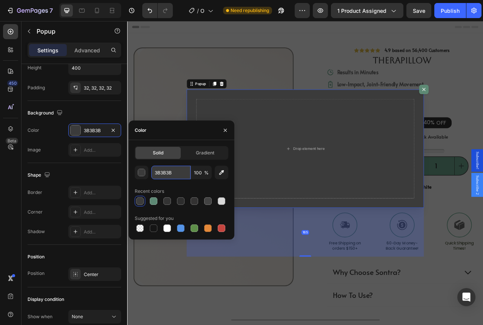
click at [175, 168] on input "3B3B3B" at bounding box center [170, 173] width 39 height 14
paste input "D8D8D8"
type input "D8D8D8"
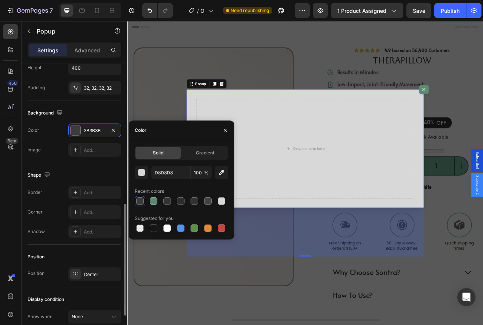
click at [100, 111] on div "Background" at bounding box center [75, 113] width 94 height 12
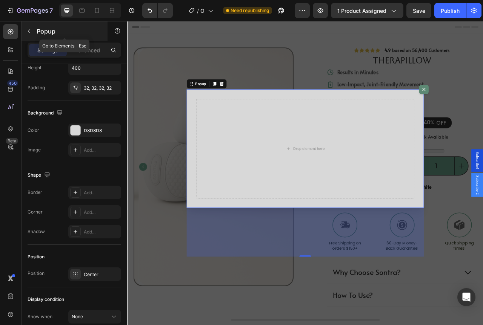
click at [37, 35] on p "Popup" at bounding box center [69, 31] width 64 height 9
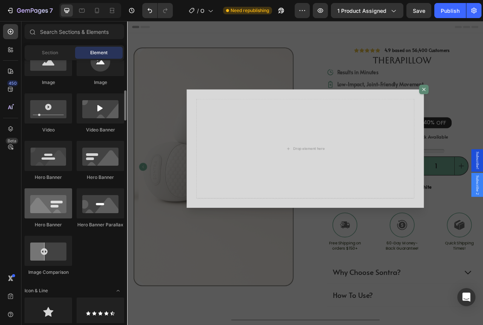
scroll to position [377, 0]
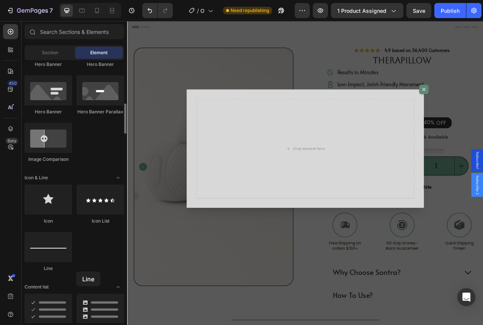
drag, startPoint x: 59, startPoint y: 243, endPoint x: 76, endPoint y: 272, distance: 33.8
click at [76, 272] on div "Icon Icon List Line" at bounding box center [75, 232] width 100 height 94
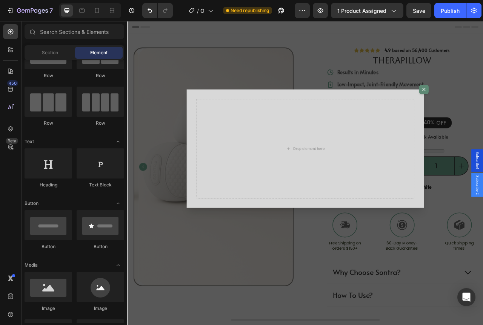
scroll to position [0, 0]
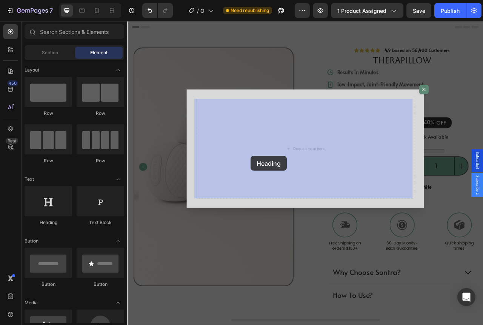
drag, startPoint x: 174, startPoint y: 227, endPoint x: 284, endPoint y: 193, distance: 115.2
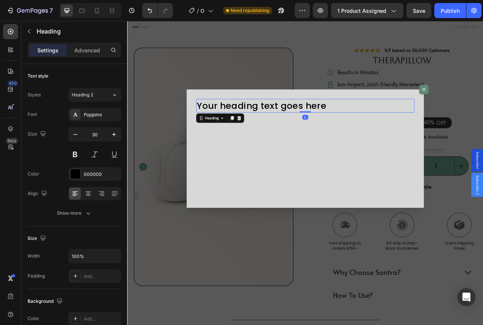
click at [325, 127] on h2 "Your heading text goes here" at bounding box center [354, 128] width 278 height 17
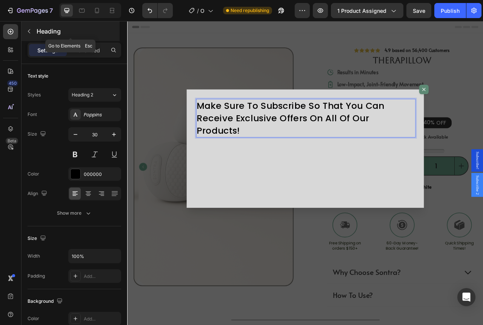
click at [38, 35] on p "Heading" at bounding box center [77, 31] width 81 height 9
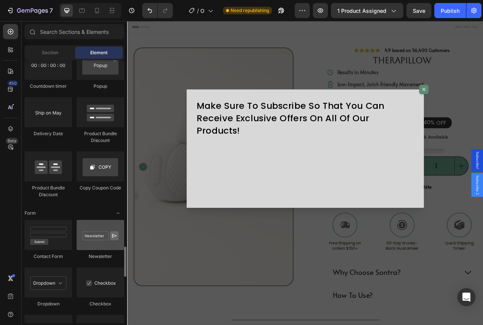
scroll to position [1735, 0]
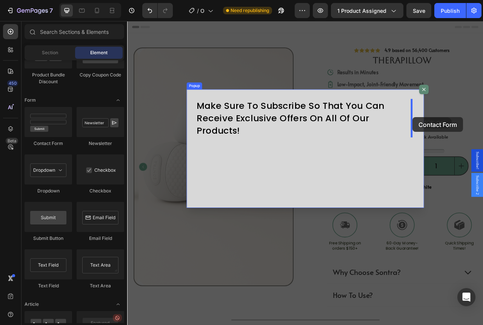
drag, startPoint x: 185, startPoint y: 152, endPoint x: 490, endPoint y: 144, distance: 305.2
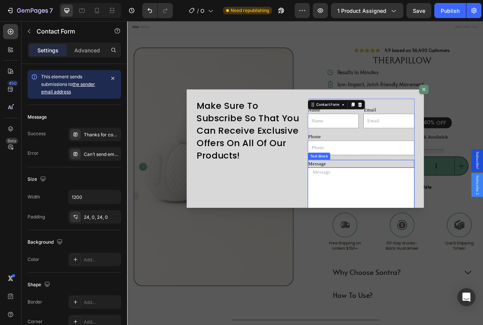
click at [391, 202] on div "Message" at bounding box center [424, 203] width 136 height 10
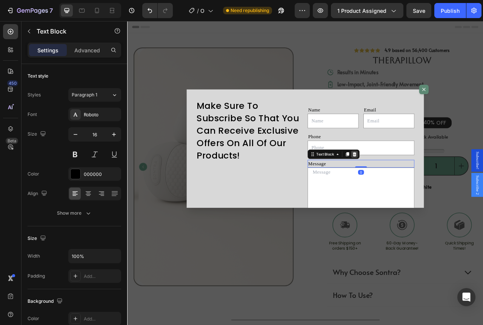
click at [414, 189] on icon "Dialog body" at bounding box center [416, 190] width 5 height 5
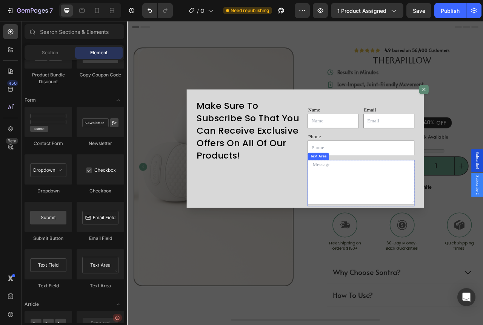
click at [400, 201] on textarea "Dialog body" at bounding box center [424, 226] width 136 height 57
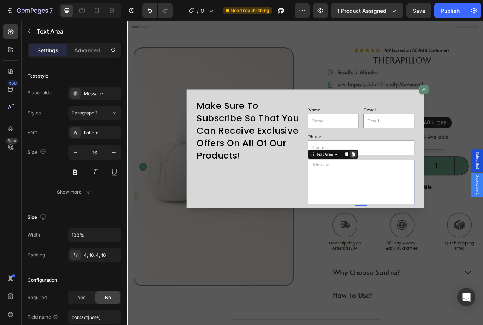
click at [412, 190] on icon "Dialog body" at bounding box center [414, 190] width 5 height 5
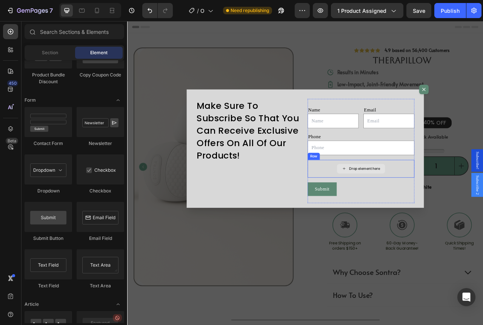
click at [387, 202] on div "Drop element here" at bounding box center [424, 209] width 136 height 23
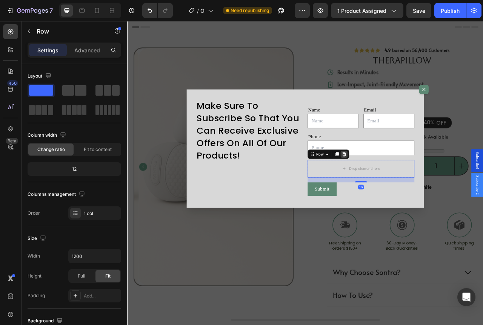
click at [401, 189] on icon "Dialog body" at bounding box center [403, 190] width 5 height 5
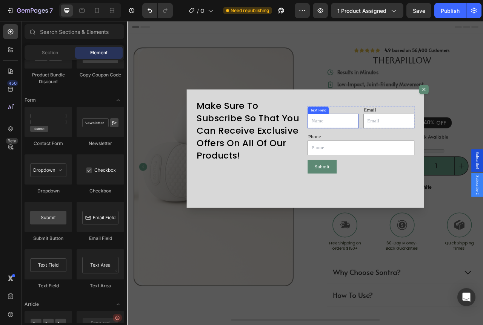
click at [399, 154] on input "Dialog body" at bounding box center [388, 148] width 65 height 18
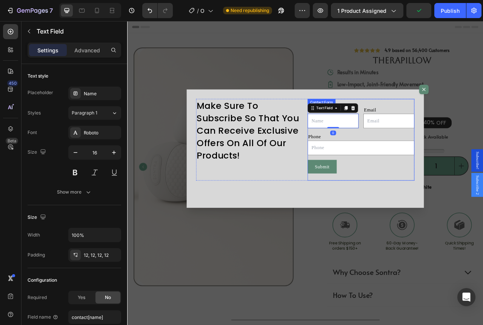
click at [444, 158] on div "Name Text Block Text Field 0 Email Text Block Email Field Row Phone Text Block …" at bounding box center [424, 172] width 136 height 104
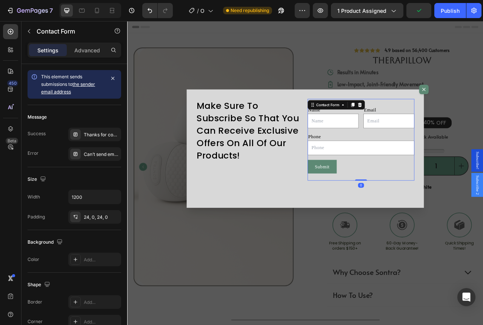
click at [444, 156] on input "Dialog body" at bounding box center [459, 148] width 65 height 18
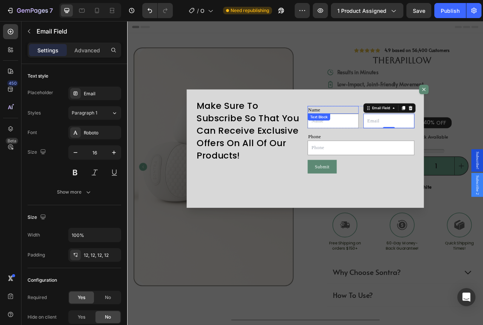
click at [382, 134] on div "Name" at bounding box center [388, 134] width 65 height 10
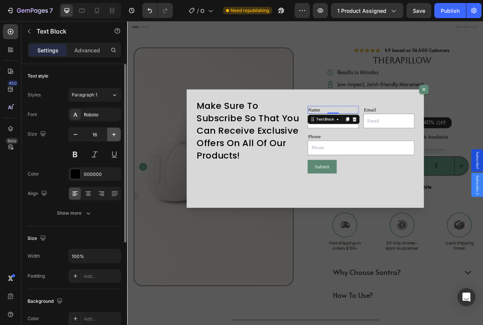
click at [116, 132] on icon "button" at bounding box center [114, 135] width 8 height 8
type input "17"
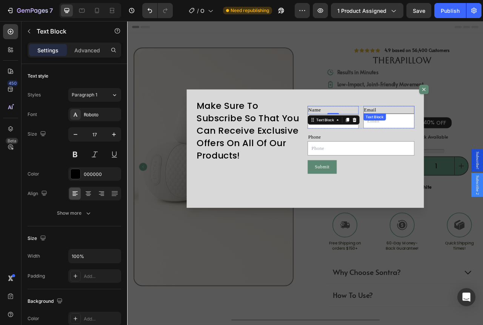
click at [431, 138] on div "Email" at bounding box center [459, 134] width 65 height 10
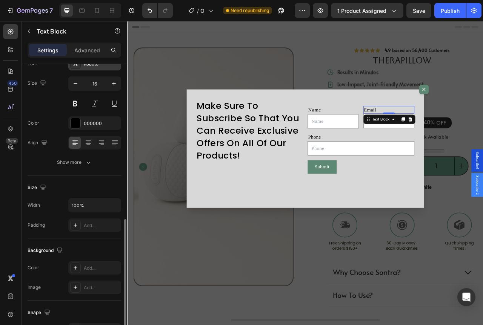
scroll to position [13, 0]
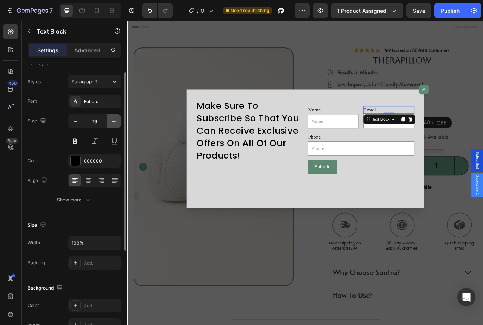
click at [112, 124] on icon "button" at bounding box center [114, 122] width 8 height 8
type input "17"
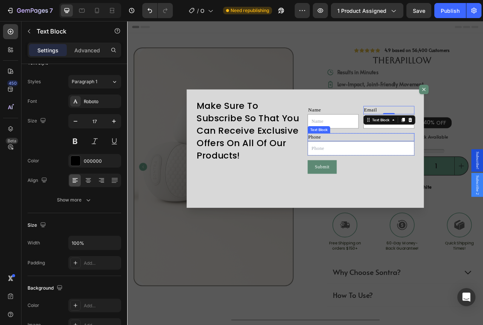
click at [384, 171] on div "Phone" at bounding box center [424, 169] width 136 height 10
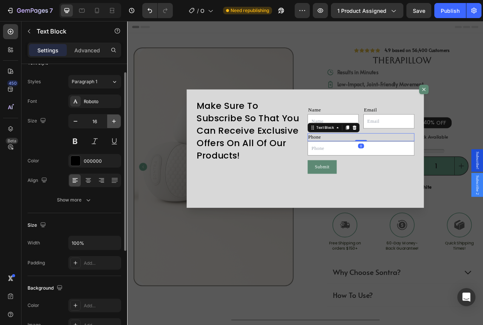
click at [109, 117] on button "button" at bounding box center [114, 122] width 14 height 14
click at [75, 123] on icon "button" at bounding box center [76, 122] width 8 height 8
type input "17"
click at [89, 179] on icon at bounding box center [88, 178] width 5 height 1
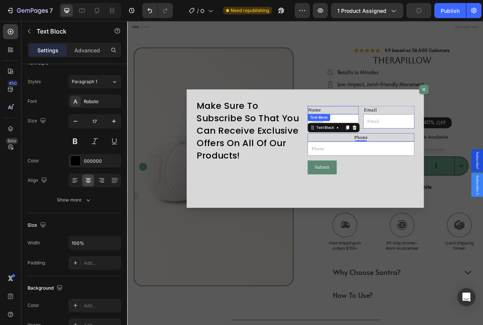
click at [401, 134] on div "Name" at bounding box center [388, 134] width 65 height 11
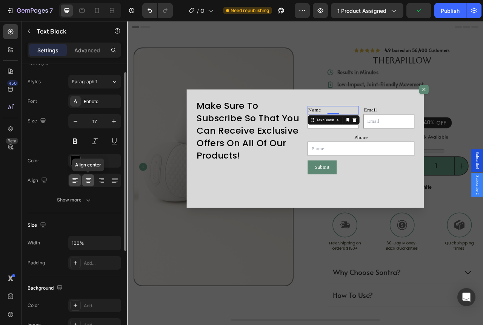
click at [87, 181] on icon at bounding box center [88, 181] width 8 height 8
click at [104, 103] on div "Roboto" at bounding box center [101, 101] width 35 height 7
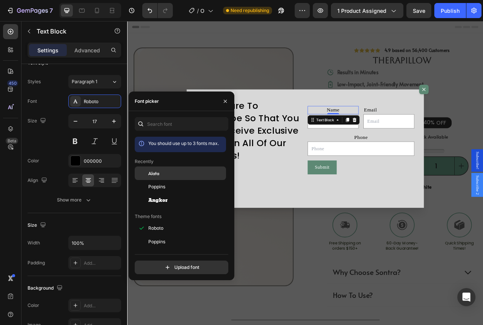
click at [159, 174] on span "Alata" at bounding box center [153, 173] width 11 height 7
click at [445, 133] on div "Email Field" at bounding box center [442, 135] width 26 height 7
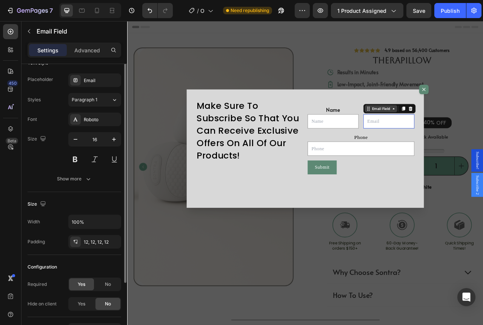
scroll to position [0, 0]
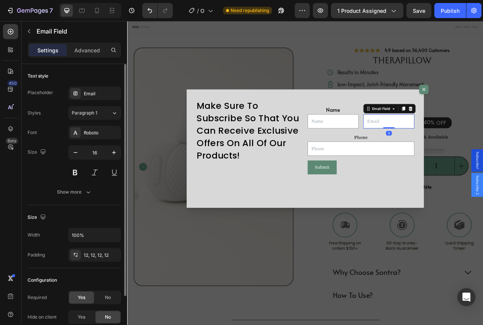
click at [94, 132] on div "Roboto" at bounding box center [101, 133] width 35 height 7
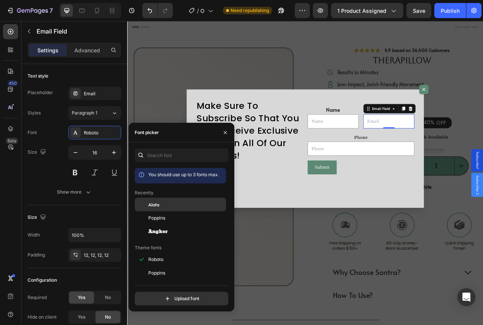
click at [161, 206] on div "Alata" at bounding box center [186, 204] width 76 height 7
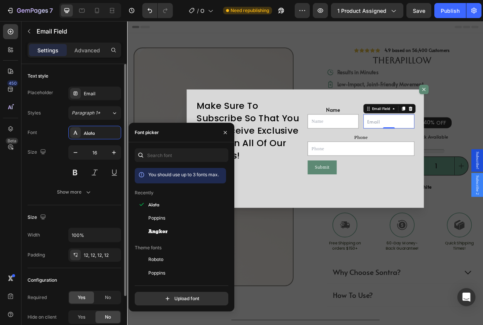
click at [59, 116] on div "Styles Paragraph 1*" at bounding box center [75, 113] width 94 height 14
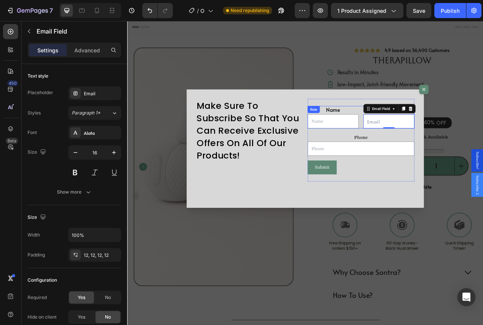
click at [408, 133] on div "Name" at bounding box center [388, 134] width 65 height 11
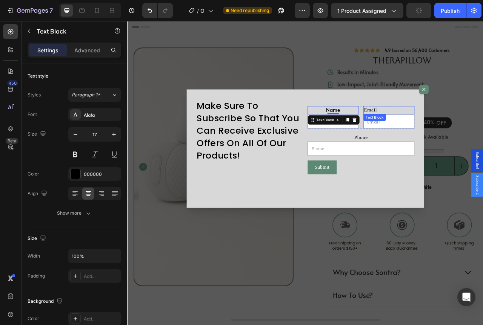
click at [444, 132] on div "Email" at bounding box center [459, 134] width 65 height 11
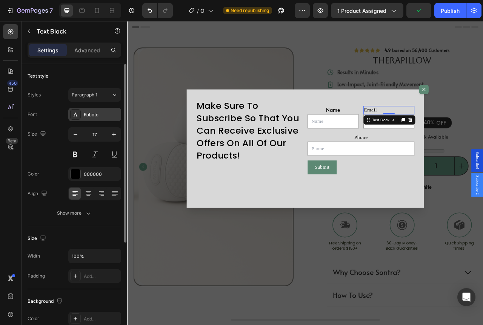
click at [103, 110] on div "Roboto" at bounding box center [94, 115] width 53 height 14
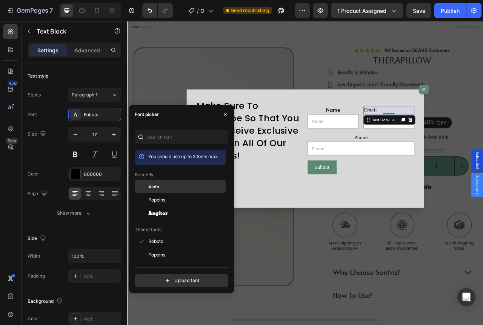
click at [155, 188] on span "Alata" at bounding box center [153, 186] width 11 height 7
click at [403, 170] on div "Phone" at bounding box center [424, 169] width 136 height 11
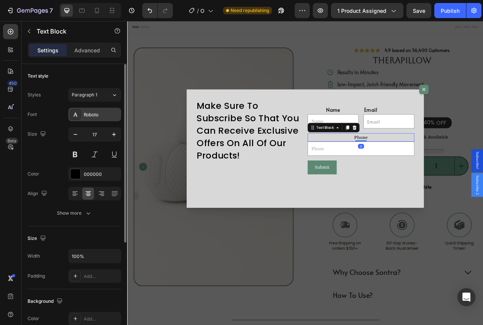
click at [97, 113] on div "Roboto" at bounding box center [101, 115] width 35 height 7
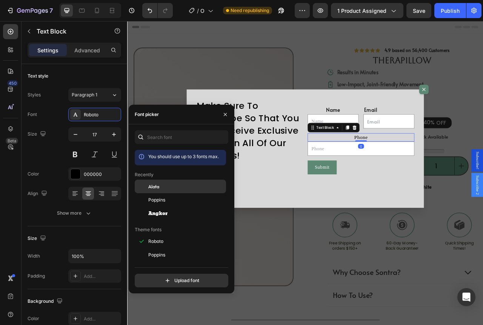
click at [165, 186] on div "Alata" at bounding box center [186, 186] width 76 height 7
click at [390, 138] on div "Name" at bounding box center [388, 134] width 65 height 11
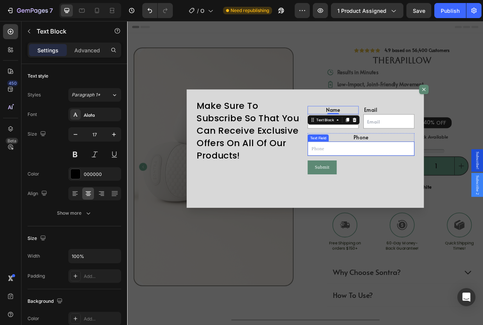
click at [424, 183] on input "Dialog body" at bounding box center [424, 184] width 136 height 18
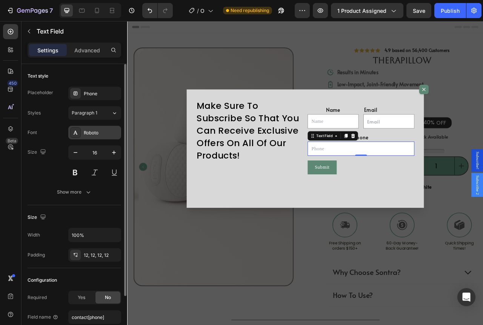
click at [108, 130] on div "Roboto" at bounding box center [101, 133] width 35 height 7
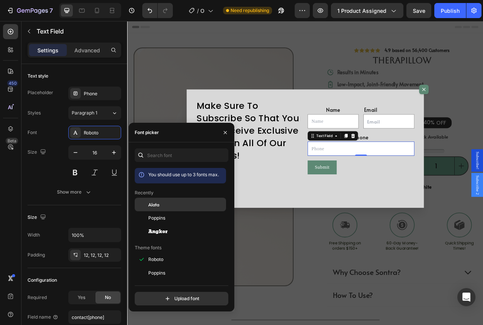
click at [167, 208] on div "Alata" at bounding box center [186, 204] width 76 height 7
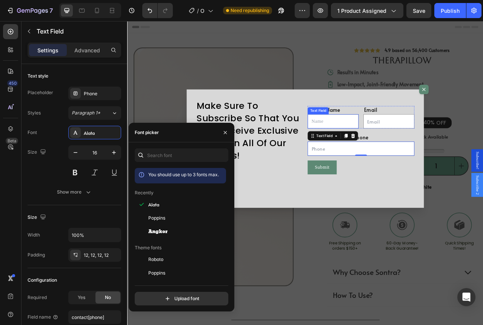
click at [372, 155] on input "Dialog body" at bounding box center [388, 149] width 65 height 18
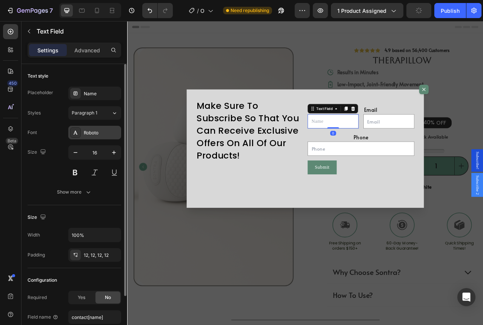
click at [106, 133] on div "Roboto" at bounding box center [101, 133] width 35 height 7
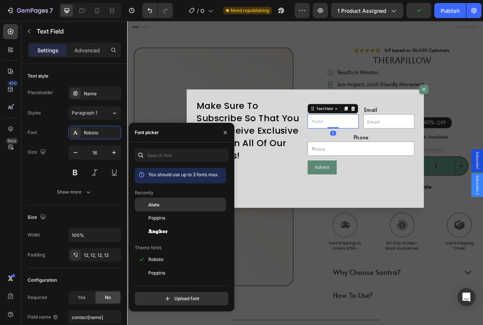
click at [147, 208] on div at bounding box center [142, 205] width 14 height 14
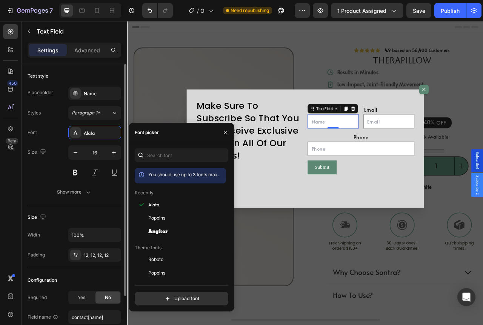
click at [64, 114] on div "Styles Paragraph 1*" at bounding box center [75, 113] width 94 height 14
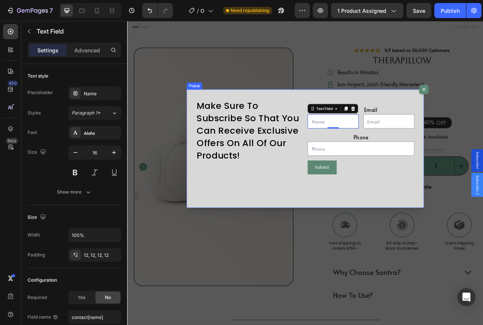
click at [424, 244] on div "Make Sure To Subscribe So That You Can Receive Exclusive Offers On All Of Our P…" at bounding box center [354, 183] width 302 height 151
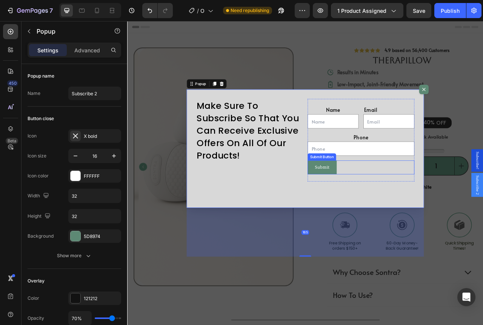
click at [394, 207] on div "Submit Submit Button" at bounding box center [424, 207] width 136 height 17
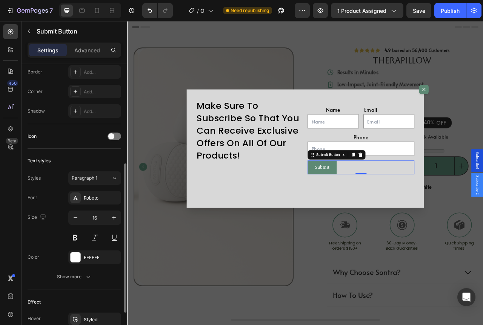
scroll to position [252, 0]
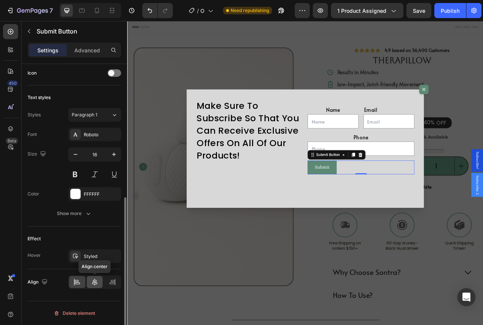
click at [95, 281] on icon at bounding box center [94, 282] width 5 height 7
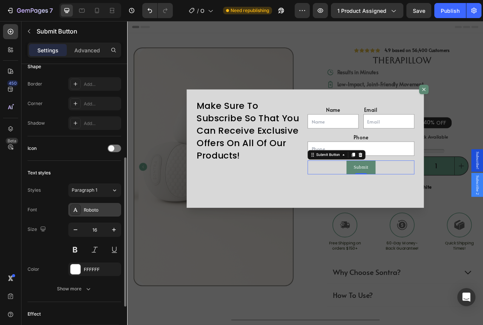
click at [102, 208] on div "Roboto" at bounding box center [101, 210] width 35 height 7
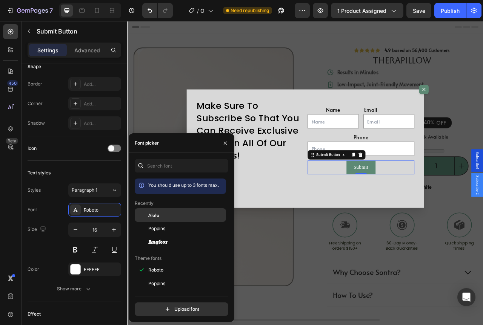
click at [166, 215] on div "Alata" at bounding box center [186, 215] width 76 height 7
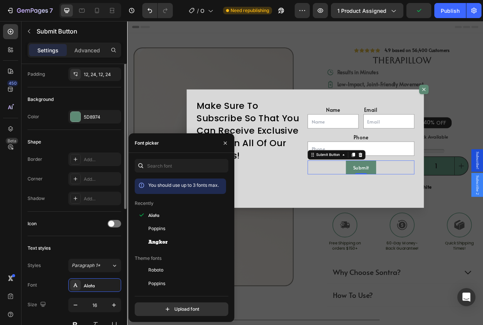
scroll to position [63, 0]
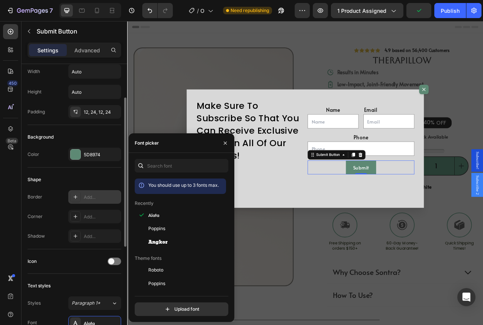
click at [105, 198] on div "Add..." at bounding box center [101, 197] width 35 height 7
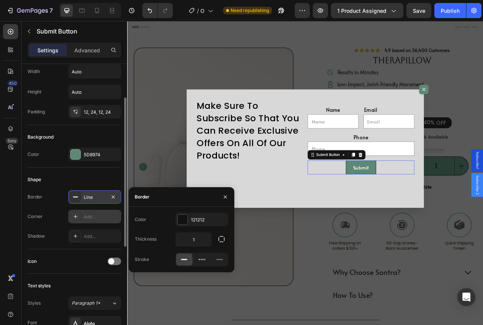
click at [97, 214] on div "Add..." at bounding box center [101, 217] width 35 height 7
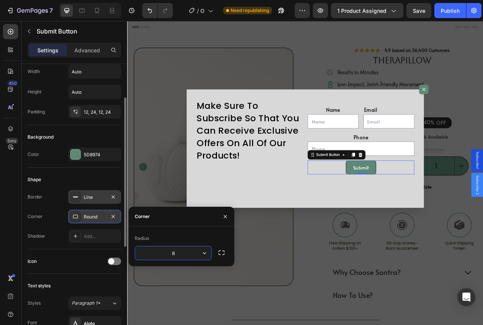
click at [99, 200] on div "Line" at bounding box center [95, 197] width 22 height 7
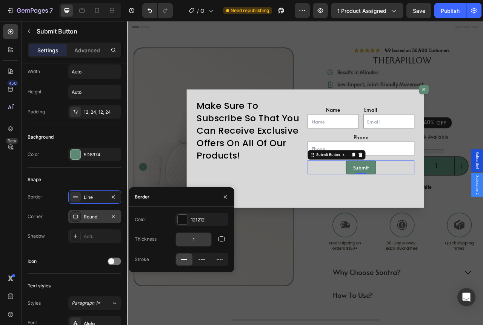
click at [196, 239] on input "1" at bounding box center [193, 240] width 35 height 14
type input "2"
click at [203, 217] on div "121212" at bounding box center [202, 220] width 22 height 7
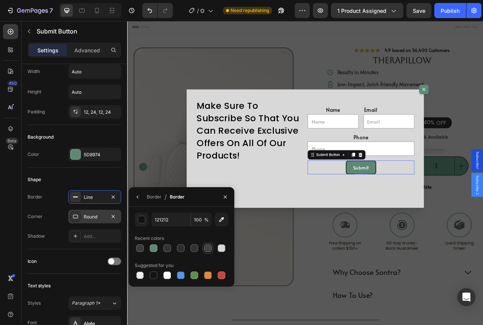
click at [203, 247] on div at bounding box center [207, 248] width 9 height 9
type input "424242"
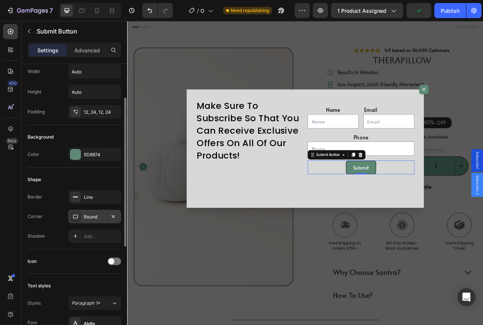
click at [105, 174] on div "Shape" at bounding box center [75, 180] width 94 height 12
click at [104, 114] on div "12, 24, 12, 24" at bounding box center [95, 112] width 22 height 7
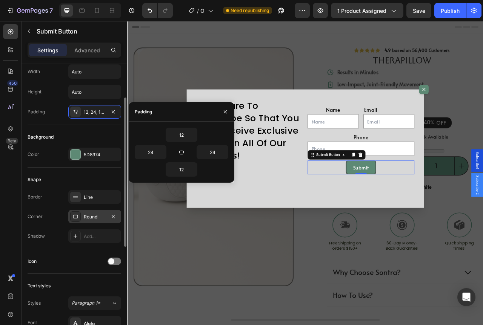
click at [97, 136] on div "Background" at bounding box center [75, 137] width 94 height 12
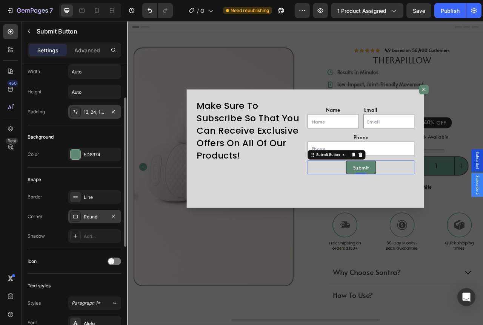
click at [95, 116] on div "12, 24, 12, 24" at bounding box center [94, 112] width 53 height 14
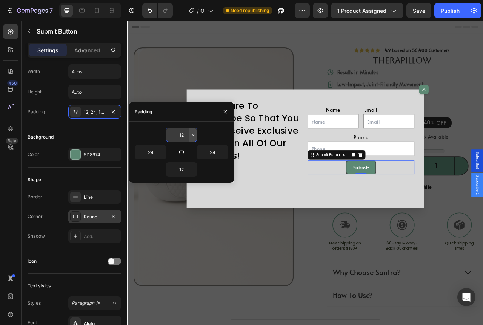
click at [192, 135] on icon "button" at bounding box center [193, 135] width 2 height 2
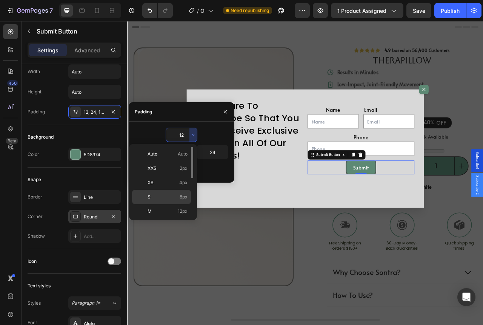
click at [179, 193] on div "S 8px" at bounding box center [161, 197] width 59 height 14
type input "8"
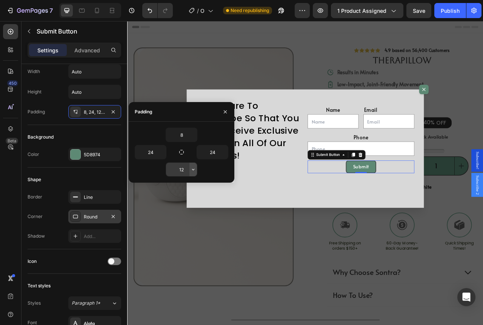
click at [195, 169] on icon "button" at bounding box center [193, 170] width 6 height 6
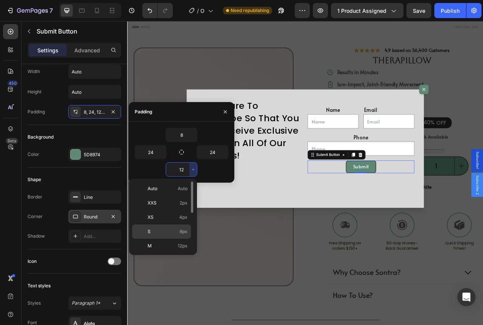
click at [177, 227] on div "S 8px" at bounding box center [161, 232] width 59 height 14
type input "8"
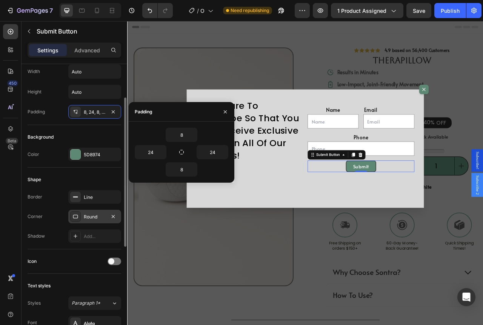
click at [97, 134] on div "Background" at bounding box center [75, 137] width 94 height 12
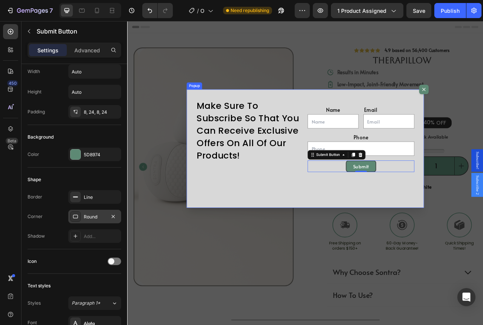
click at [371, 227] on div "Make Sure To Subscribe So That You Can Receive Exclusive Offers On All Of Our P…" at bounding box center [354, 183] width 302 height 151
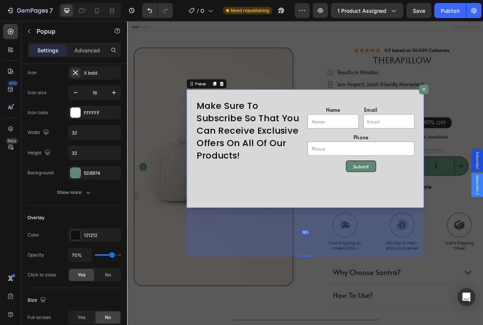
scroll to position [0, 0]
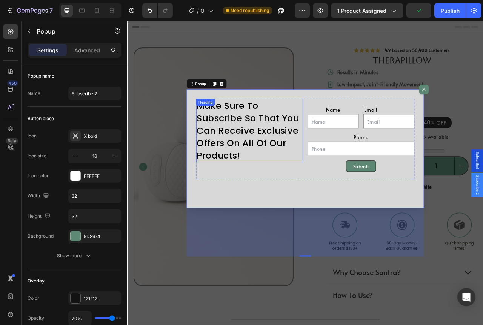
click at [310, 194] on h2 "Make Sure To Subscribe So That You Can Receive Exclusive Offers On All Of Our P…" at bounding box center [283, 160] width 136 height 81
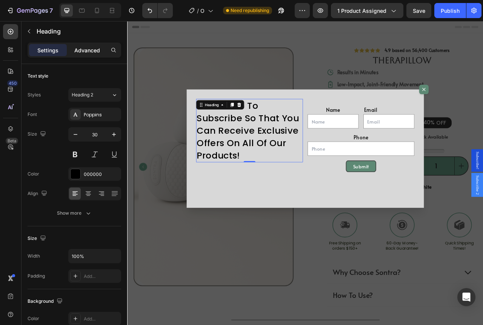
click at [100, 50] on p "Advanced" at bounding box center [87, 50] width 26 height 8
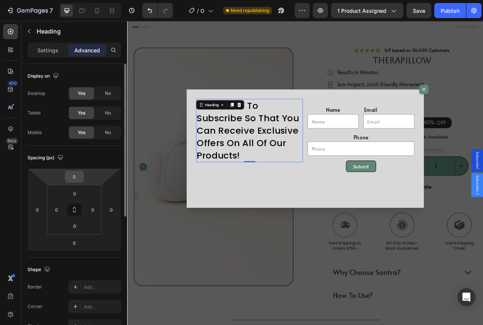
click at [77, 176] on input "0" at bounding box center [74, 176] width 15 height 11
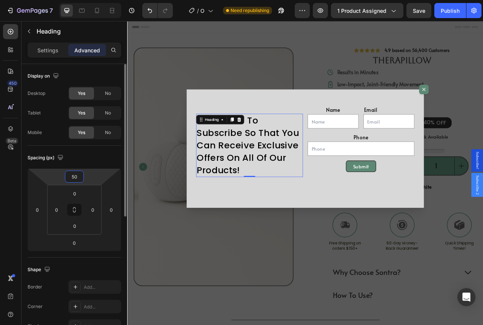
type input "5"
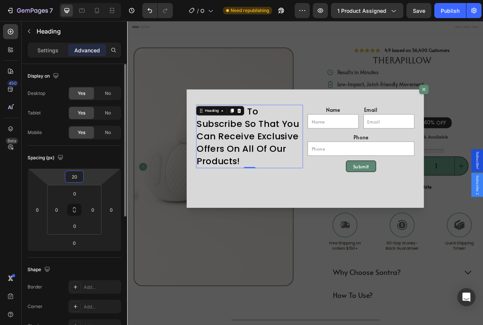
type input "2"
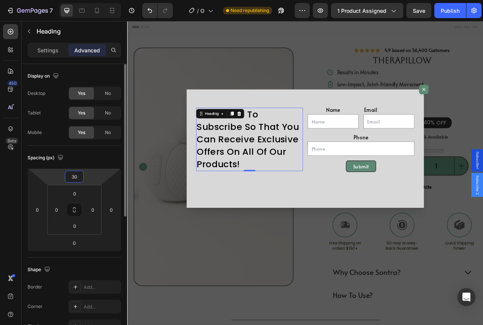
type input "3"
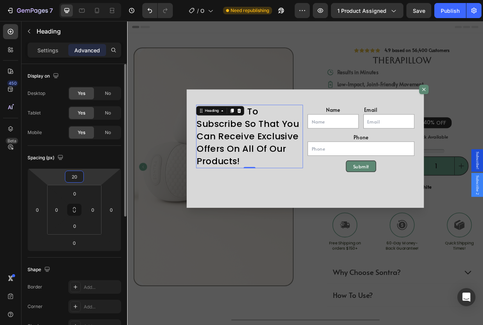
type input "2"
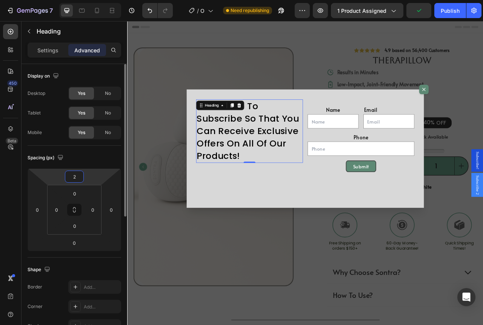
type input "25"
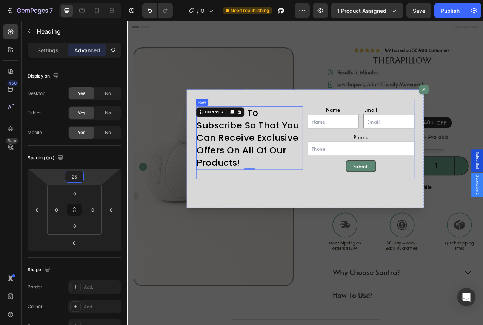
click at [339, 126] on div "Make Sure To Subscribe So That You Can Receive Exclusive Offers On All Of Our P…" at bounding box center [283, 171] width 136 height 102
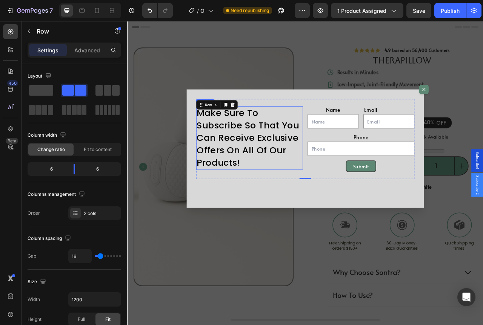
click at [310, 170] on h2 "Make Sure To Subscribe So That You Can Receive Exclusive Offers On All Of Our P…" at bounding box center [283, 170] width 136 height 81
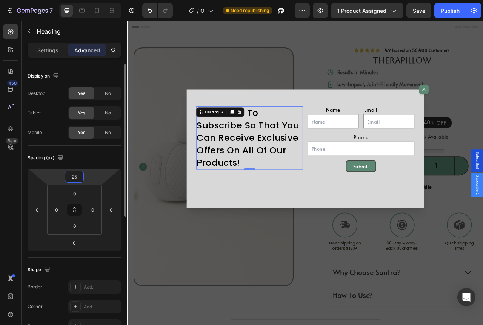
click at [80, 180] on input "25" at bounding box center [74, 176] width 15 height 11
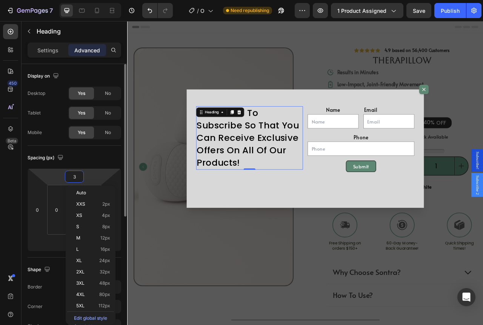
type input "30"
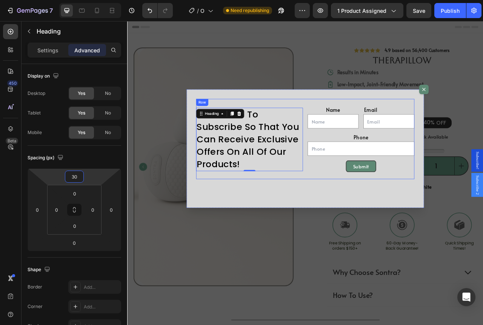
click at [346, 126] on div "Make Sure To Subscribe So That You Can Receive Exclusive Offers On All Of Our P…" at bounding box center [283, 171] width 136 height 102
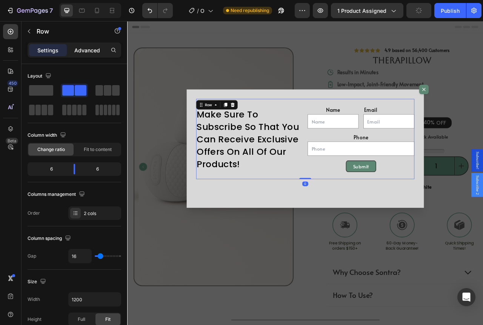
click at [84, 51] on p "Advanced" at bounding box center [87, 50] width 26 height 8
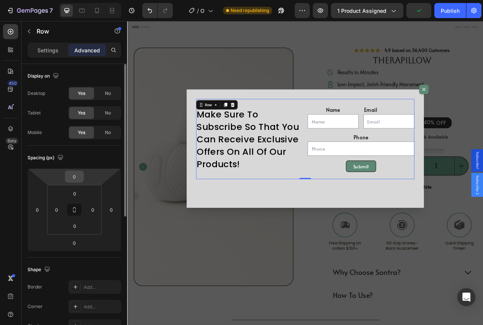
click at [80, 179] on input "0" at bounding box center [74, 176] width 15 height 11
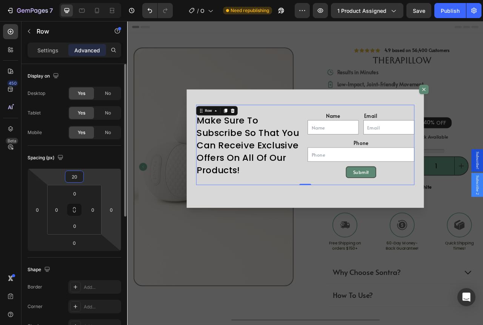
type input "2"
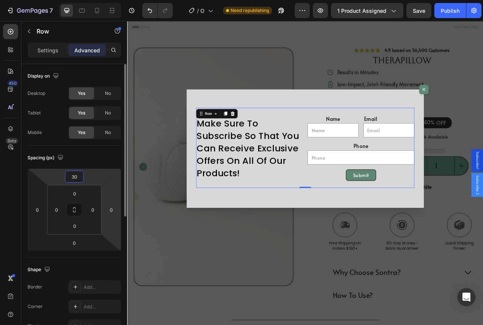
type input "3"
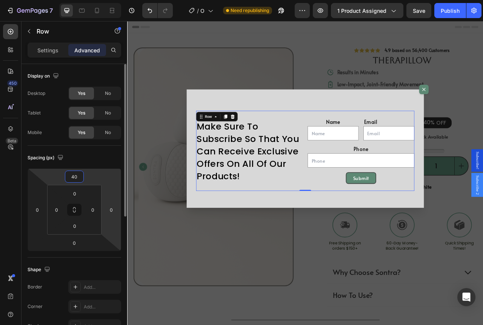
type input "4"
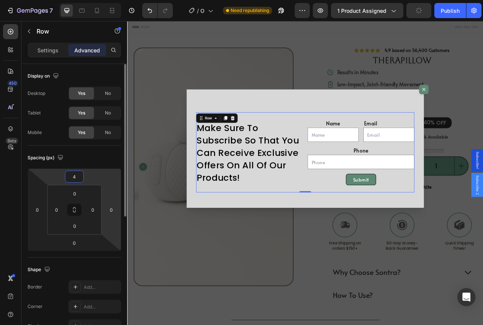
type input "45"
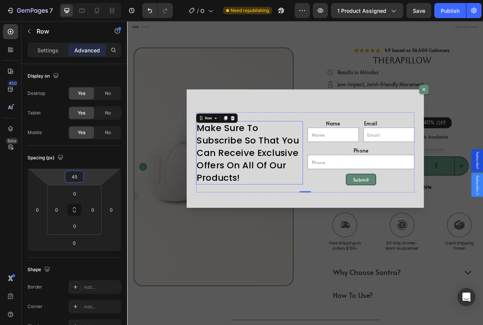
click at [239, 192] on h2 "Make Sure To Subscribe So That You Can Receive Exclusive Offers On All Of Our P…" at bounding box center [283, 189] width 136 height 81
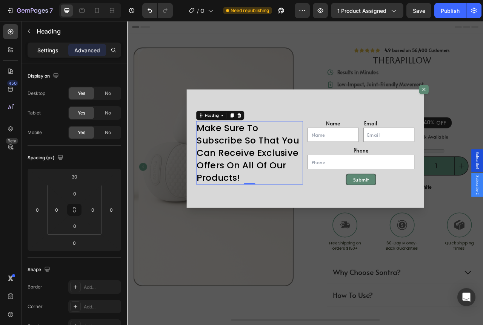
click at [53, 52] on p "Settings" at bounding box center [47, 50] width 21 height 8
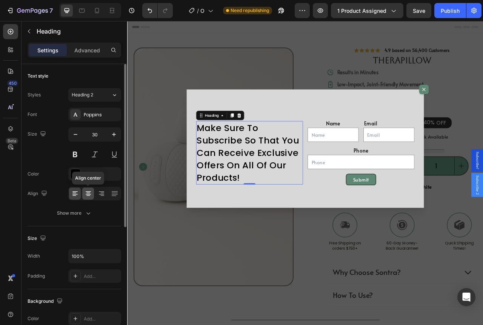
click at [91, 193] on icon at bounding box center [88, 194] width 8 height 8
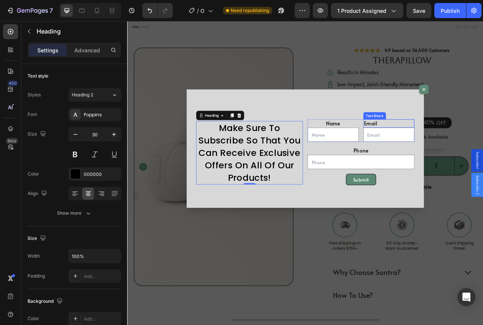
click at [443, 150] on div "Email" at bounding box center [459, 151] width 65 height 11
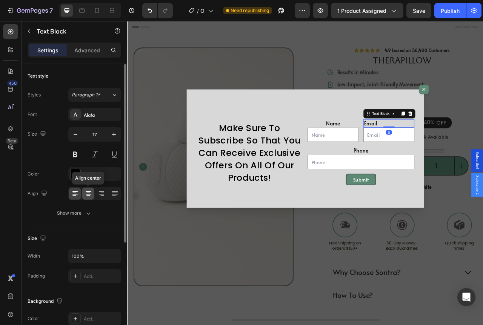
click at [87, 195] on icon at bounding box center [88, 194] width 8 height 8
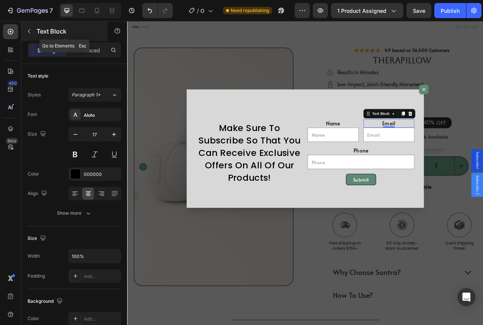
click at [31, 31] on icon "button" at bounding box center [29, 31] width 6 height 6
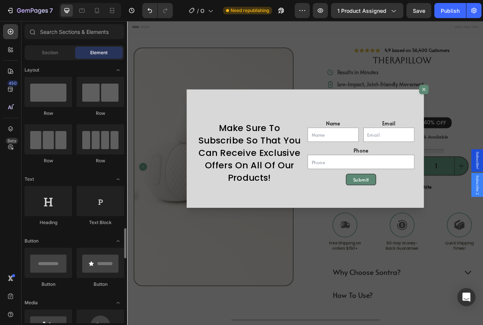
scroll to position [226, 0]
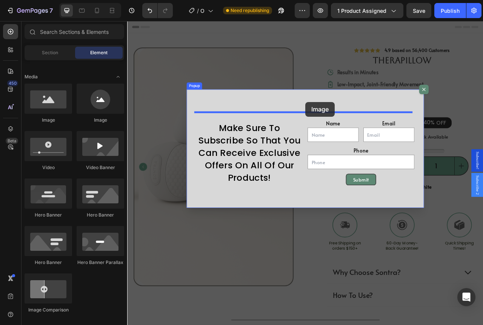
drag, startPoint x: 184, startPoint y: 126, endPoint x: 353, endPoint y: 124, distance: 169.4
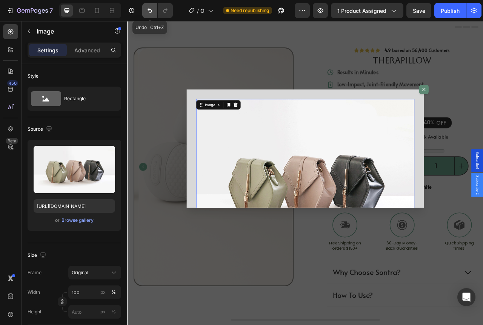
click at [144, 10] on button "Undo/Redo" at bounding box center [149, 10] width 15 height 15
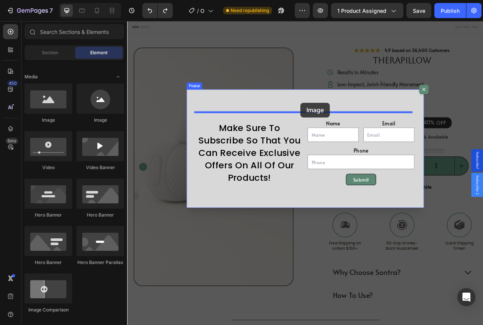
drag, startPoint x: 222, startPoint y: 121, endPoint x: 347, endPoint y: 125, distance: 125.3
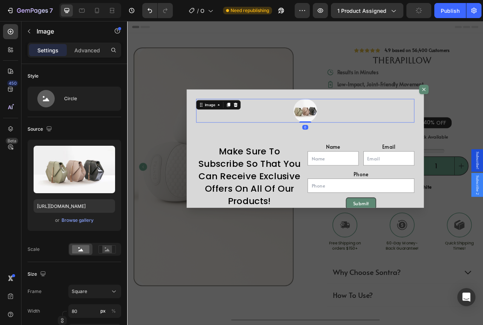
drag, startPoint x: 350, startPoint y: 155, endPoint x: 348, endPoint y: 130, distance: 25.3
click at [348, 130] on div "Image 0" at bounding box center [354, 135] width 278 height 30
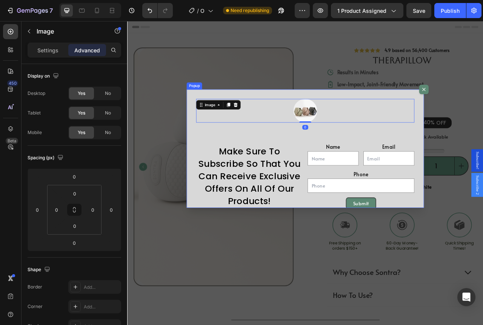
click at [333, 167] on div "Image 0 Make Sure To Subscribe So That You Can Receive Exclusive Offers On All …" at bounding box center [354, 183] width 302 height 151
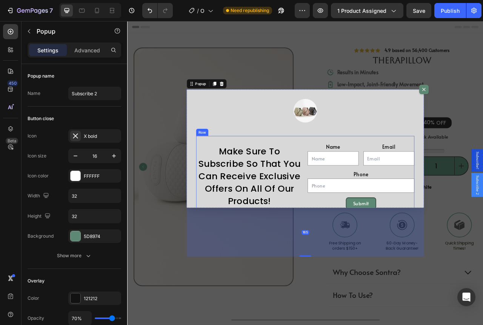
click at [332, 169] on div "Make Sure To Subscribe So That You Can Receive Exclusive Offers On All Of Our P…" at bounding box center [283, 218] width 136 height 102
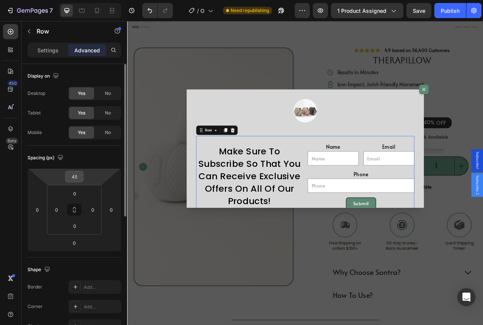
click at [76, 175] on input "45" at bounding box center [74, 176] width 15 height 11
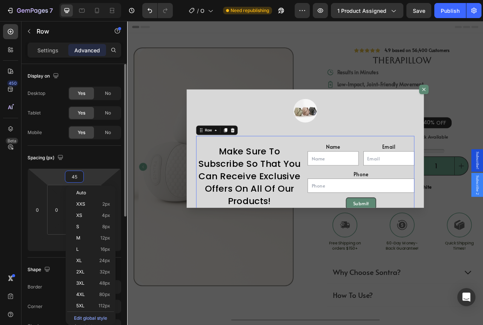
type input "0"
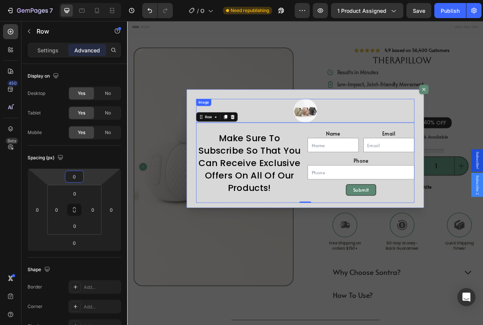
click at [359, 130] on img "Dialog body" at bounding box center [353, 135] width 30 height 30
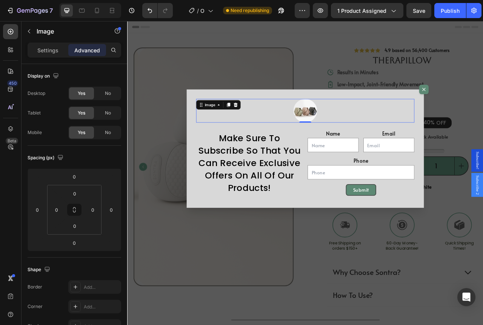
click at [350, 155] on div "0" at bounding box center [354, 157] width 8 height 6
click at [320, 159] on div "Make Sure To Subscribe So That You Can Receive Exclusive Offers On All Of Our P…" at bounding box center [283, 201] width 136 height 102
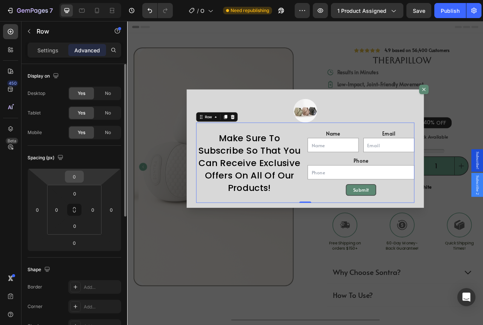
click at [78, 180] on input "0" at bounding box center [74, 176] width 15 height 11
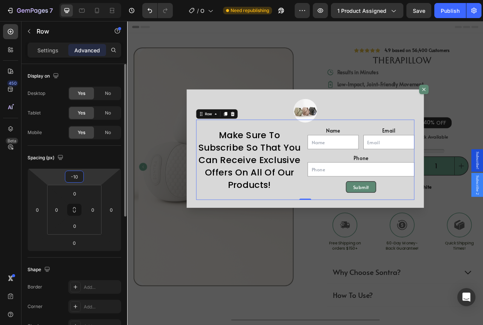
type input "-1"
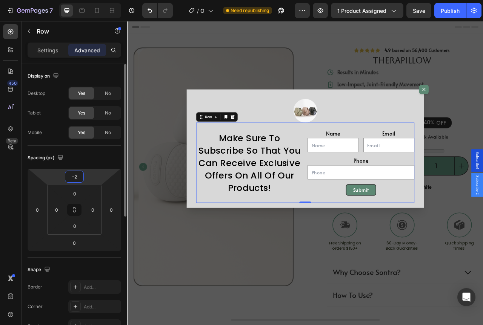
type input "-20"
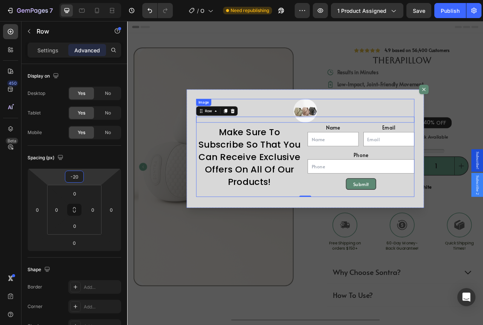
click at [354, 131] on img "Dialog body" at bounding box center [353, 135] width 30 height 30
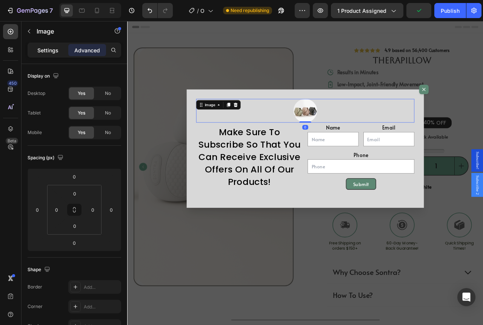
click at [52, 49] on p "Settings" at bounding box center [47, 50] width 21 height 8
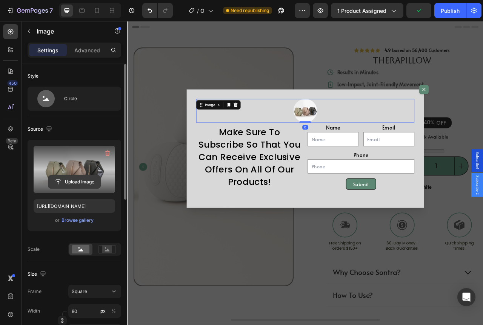
click at [83, 188] on input "file" at bounding box center [74, 182] width 52 height 13
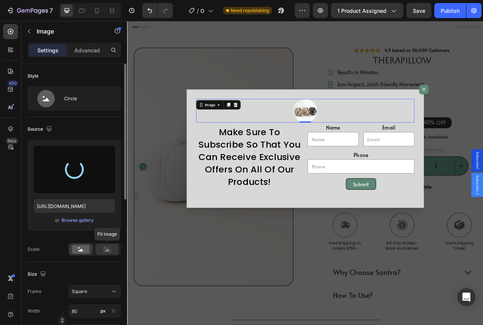
click at [107, 251] on icon at bounding box center [107, 250] width 5 height 3
type input "https://cdn.shopify.com/s/files/1/0950/8457/7059/files/gempages_580487062902277…"
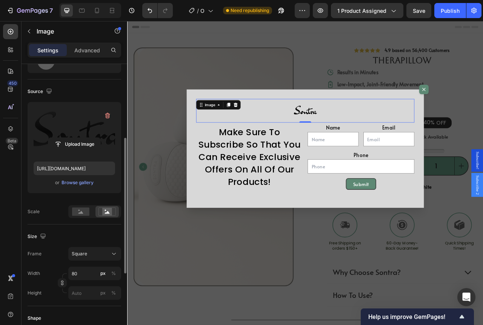
scroll to position [75, 0]
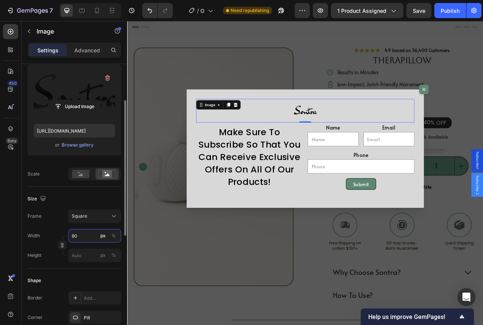
click at [98, 235] on input "80" at bounding box center [94, 236] width 53 height 14
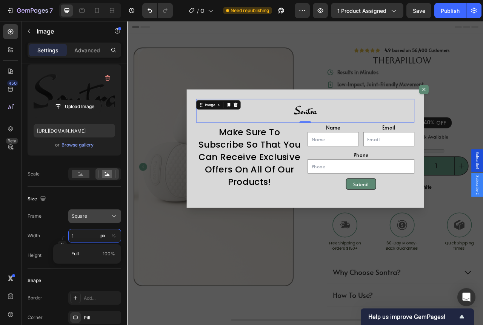
type input "10"
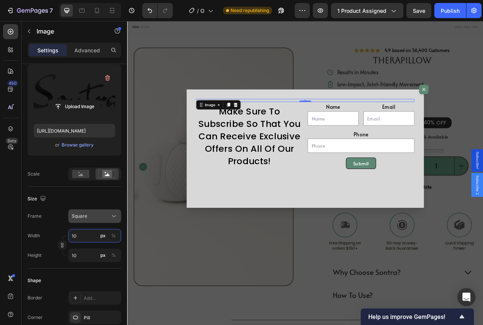
type input "100"
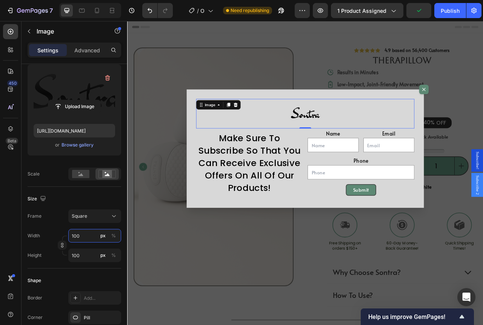
type input "100"
click at [100, 195] on div "Size" at bounding box center [75, 199] width 94 height 12
click at [344, 152] on div "Make Sure To Subscribe So That You Can Receive Exclusive Offers On All Of Our P…" at bounding box center [283, 201] width 136 height 102
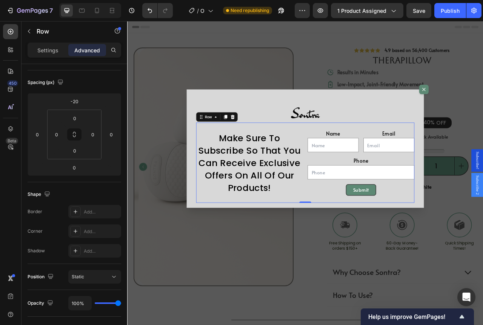
scroll to position [0, 0]
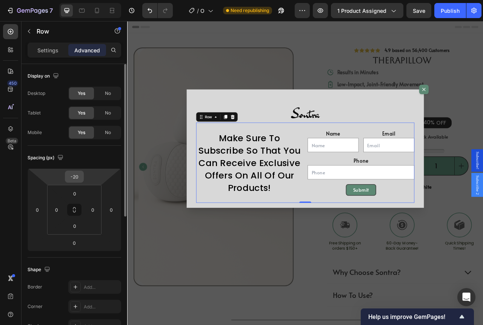
click at [81, 180] on input "-20" at bounding box center [74, 176] width 15 height 11
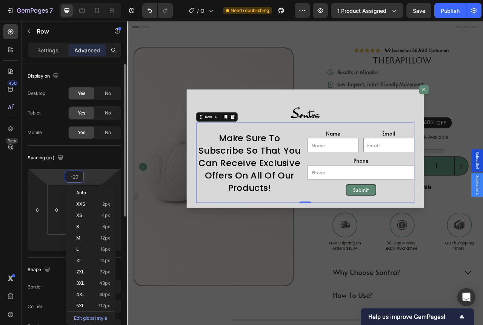
type input "-2"
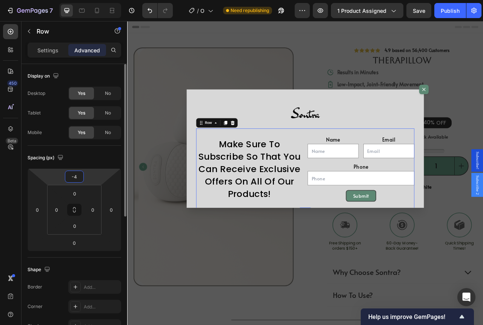
type input "-40"
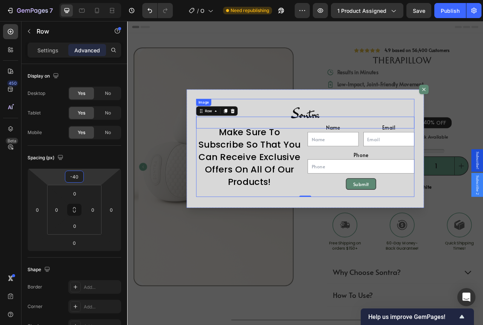
click at [368, 129] on div "Dialog body" at bounding box center [354, 139] width 278 height 38
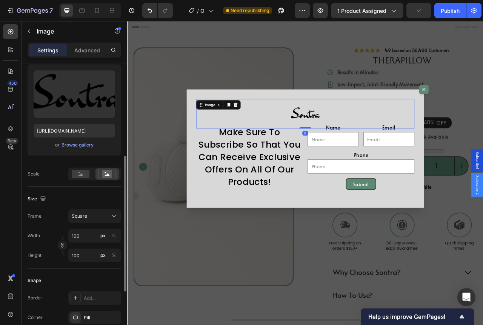
scroll to position [113, 0]
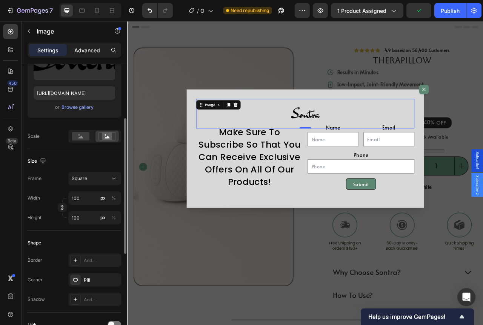
click at [92, 52] on p "Advanced" at bounding box center [87, 50] width 26 height 8
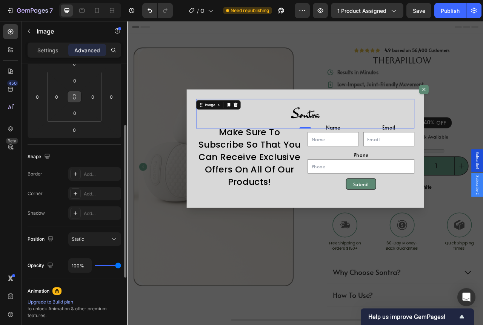
scroll to position [38, 0]
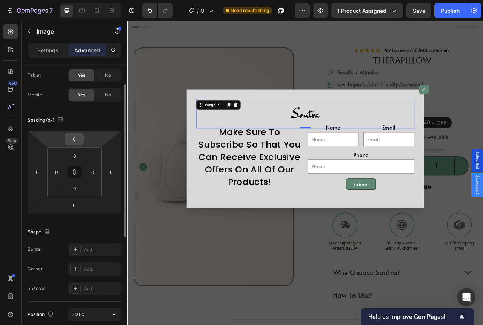
click at [78, 144] on input "0" at bounding box center [74, 139] width 15 height 11
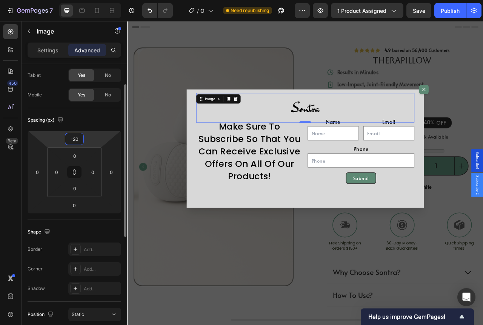
type input "-2"
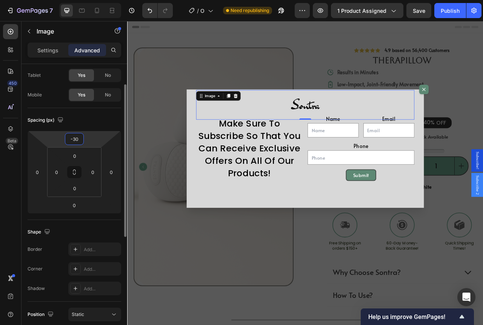
type input "-3"
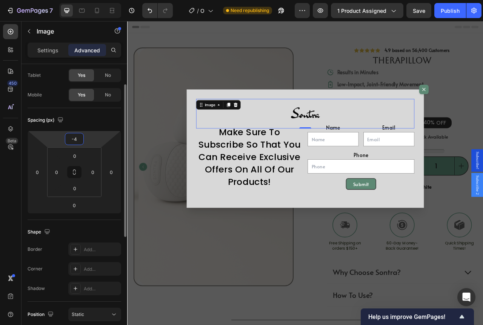
type input "-40"
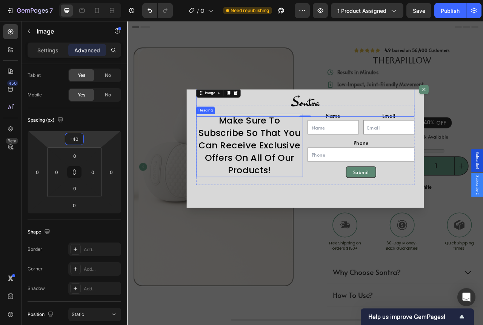
click at [344, 150] on h2 "Make Sure To Subscribe So That You Can Receive Exclusive Offers On All Of Our P…" at bounding box center [283, 179] width 136 height 81
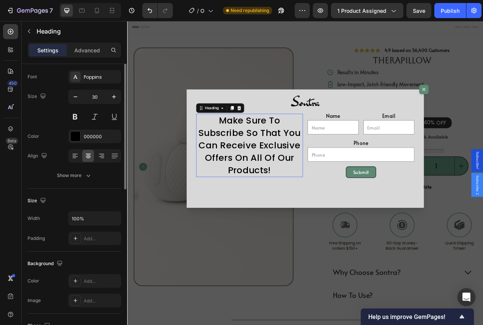
scroll to position [0, 0]
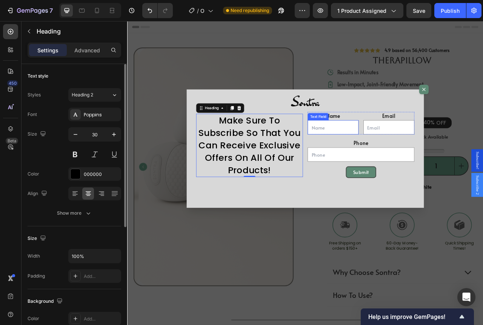
click at [352, 149] on div "Make Sure To Subscribe So That You Can Receive Exclusive Offers On All Of Our P…" at bounding box center [354, 179] width 278 height 102
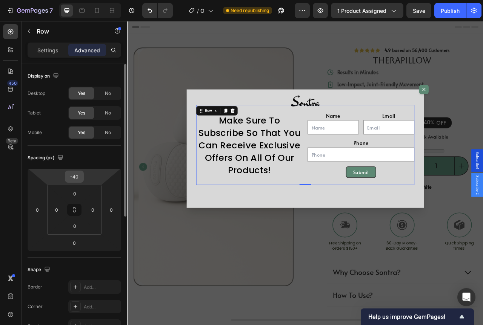
click at [82, 175] on div "-40" at bounding box center [74, 177] width 19 height 12
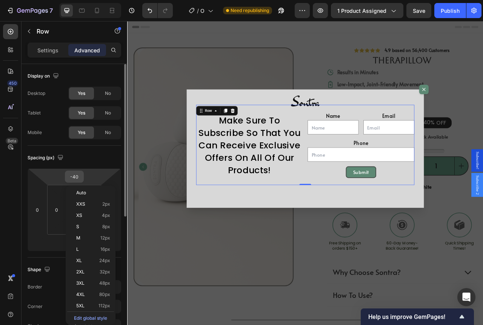
click at [78, 175] on input "-40" at bounding box center [74, 176] width 15 height 11
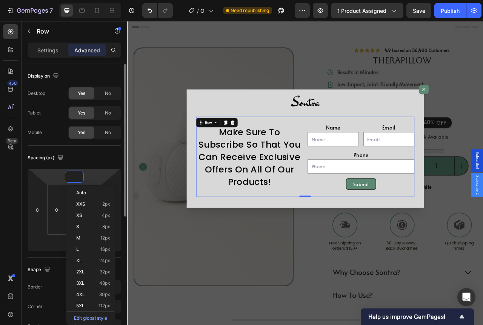
type input "0"
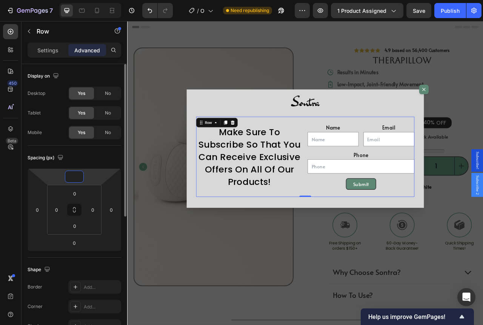
type input "0"
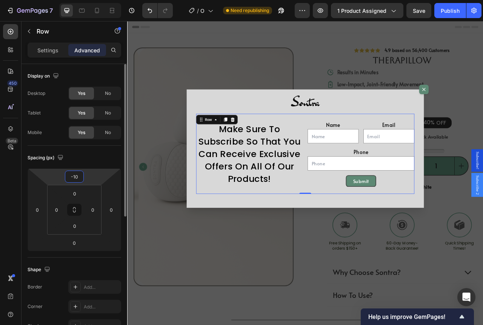
type input "-10"
click at [97, 160] on div "Spacing (px)" at bounding box center [75, 158] width 94 height 12
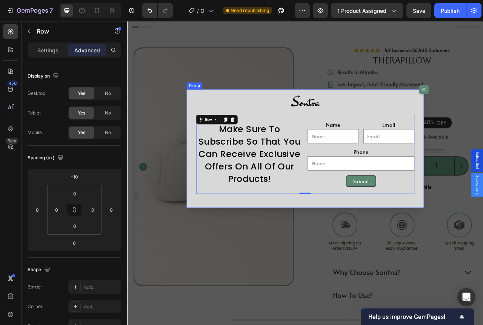
click at [288, 249] on div "Image Make Sure To Subscribe So That You Can Receive Exclusive Offers On All Of…" at bounding box center [354, 183] width 302 height 151
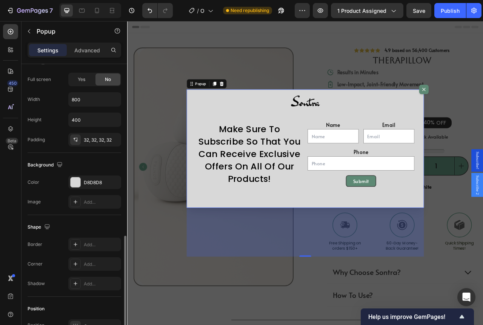
scroll to position [377, 0]
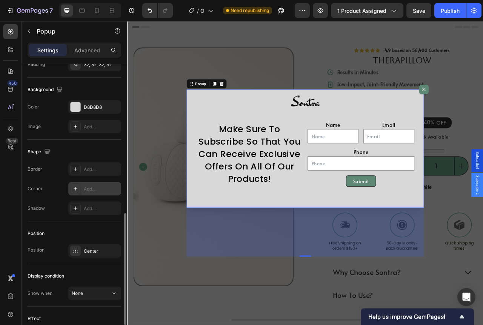
click at [87, 187] on div "Add..." at bounding box center [101, 189] width 35 height 7
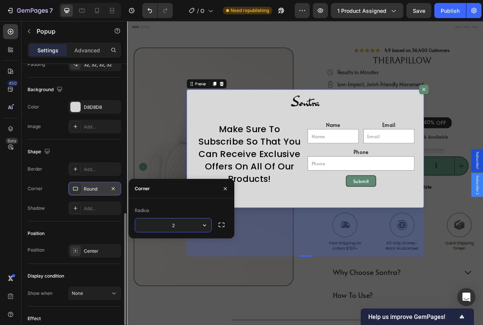
type input "20"
click at [95, 172] on div "Add..." at bounding box center [101, 169] width 35 height 7
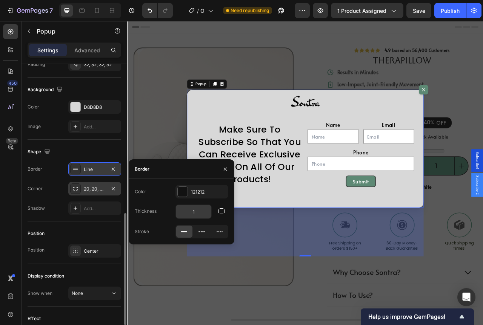
click at [196, 211] on input "1" at bounding box center [193, 212] width 35 height 14
type input "2"
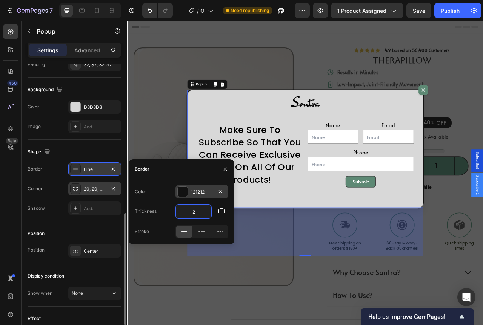
click at [201, 192] on div "121212" at bounding box center [202, 192] width 22 height 7
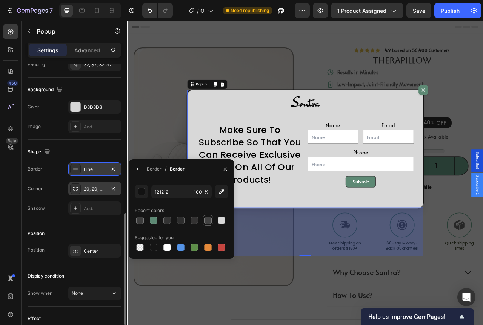
click at [208, 220] on div at bounding box center [208, 221] width 8 height 8
click at [155, 220] on div at bounding box center [154, 221] width 8 height 8
type input "5D8974"
click at [96, 170] on div "Line" at bounding box center [95, 169] width 22 height 7
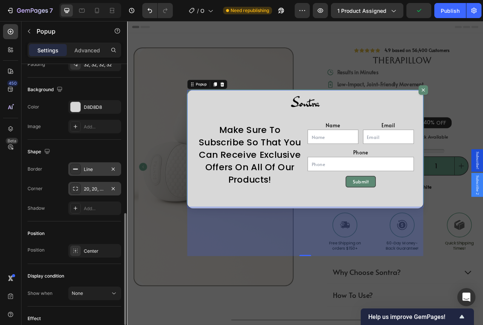
click at [96, 170] on div "Line" at bounding box center [95, 169] width 22 height 7
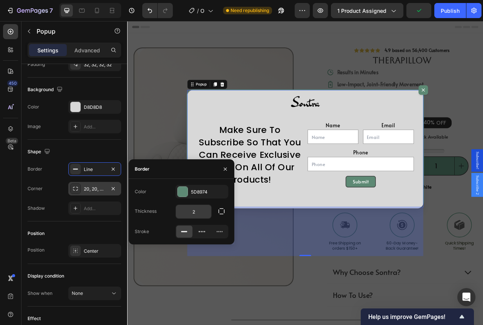
click at [203, 212] on input "2" at bounding box center [193, 212] width 35 height 14
type input "3"
click at [94, 148] on div "Shape" at bounding box center [75, 152] width 94 height 12
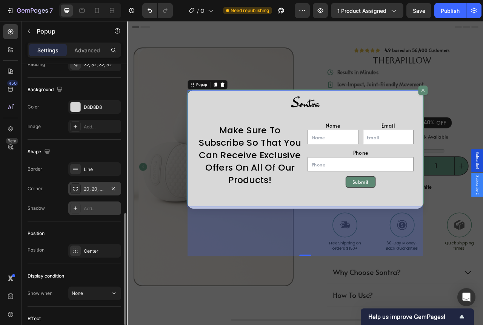
click at [95, 208] on div "Add..." at bounding box center [101, 209] width 35 height 7
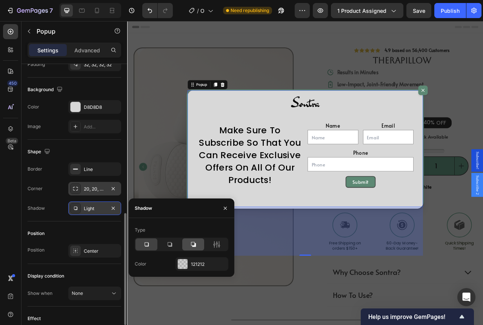
click at [195, 246] on icon at bounding box center [193, 245] width 5 height 5
click at [217, 246] on icon at bounding box center [217, 245] width 8 height 8
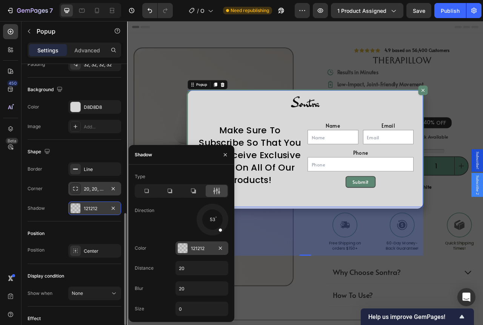
drag, startPoint x: 218, startPoint y: 228, endPoint x: 212, endPoint y: 246, distance: 19.1
click at [220, 231] on div at bounding box center [217, 226] width 14 height 16
click at [212, 246] on div "121212" at bounding box center [202, 249] width 22 height 7
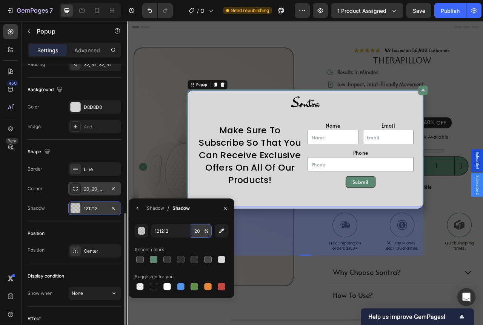
click at [201, 230] on input "20" at bounding box center [201, 231] width 21 height 14
type input "30"
click at [141, 229] on div "button" at bounding box center [142, 232] width 8 height 8
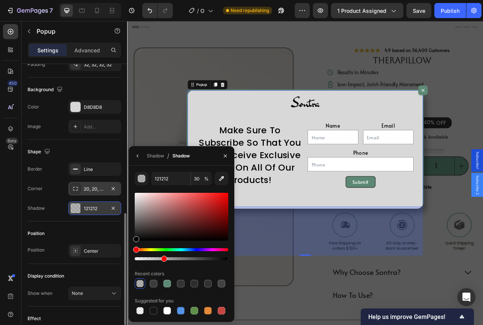
drag, startPoint x: 133, startPoint y: 252, endPoint x: 121, endPoint y: 265, distance: 17.4
click at [121, 265] on div "450 Beta Sections(18) Elements(84) Section Element Hero Section Product Detail …" at bounding box center [63, 173] width 127 height 304
type input "000000"
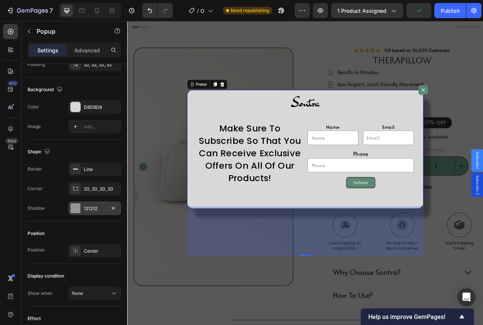
click at [91, 212] on div "121212" at bounding box center [95, 209] width 22 height 7
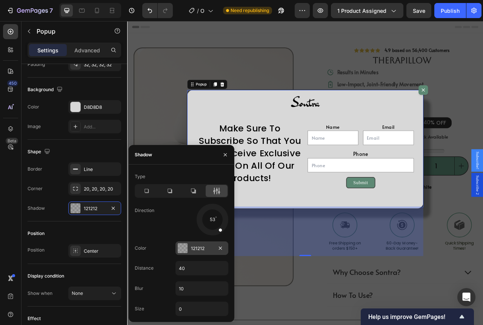
click at [193, 249] on div "121212" at bounding box center [202, 249] width 22 height 7
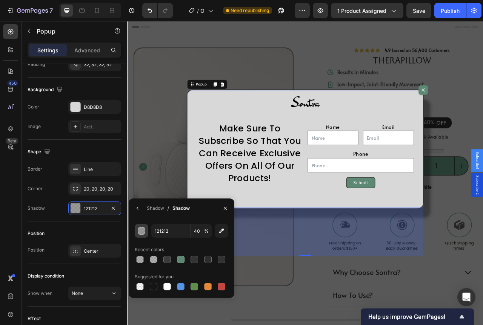
click at [138, 232] on div "button" at bounding box center [142, 232] width 8 height 8
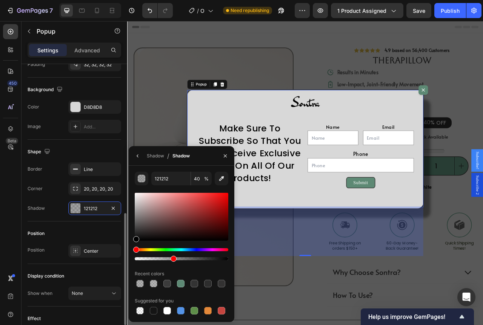
drag, startPoint x: 138, startPoint y: 239, endPoint x: 121, endPoint y: 257, distance: 24.8
click at [121, 257] on div "450 Beta Sections(18) Elements(84) Section Element Hero Section Product Detail …" at bounding box center [63, 173] width 127 height 304
type input "000000"
click at [130, 155] on div "Shadow / Shadow" at bounding box center [161, 155] width 64 height 19
click at [137, 157] on icon "button" at bounding box center [138, 156] width 6 height 6
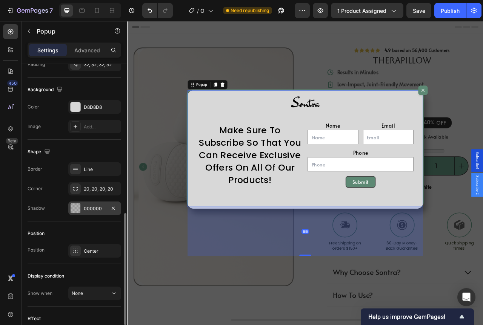
click at [93, 207] on div "000000" at bounding box center [95, 209] width 22 height 7
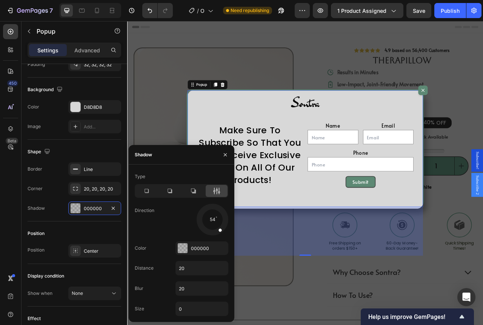
click at [215, 192] on icon at bounding box center [214, 191] width 2 height 7
click at [203, 249] on div "000000" at bounding box center [202, 249] width 22 height 7
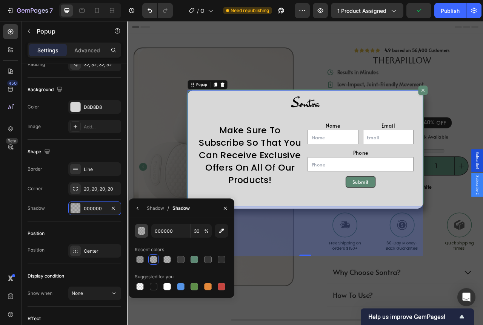
click at [143, 231] on div "button" at bounding box center [142, 232] width 8 height 8
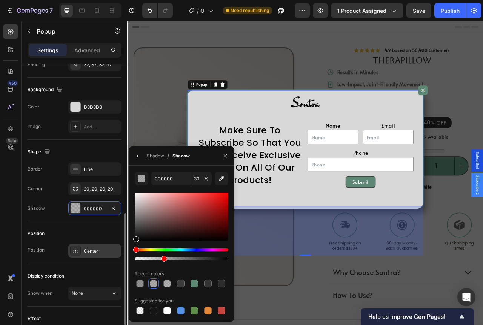
drag, startPoint x: 138, startPoint y: 240, endPoint x: 113, endPoint y: 255, distance: 29.2
click at [113, 255] on div "450 Beta Sections(18) Elements(84) Section Element Hero Section Product Detail …" at bounding box center [63, 173] width 127 height 304
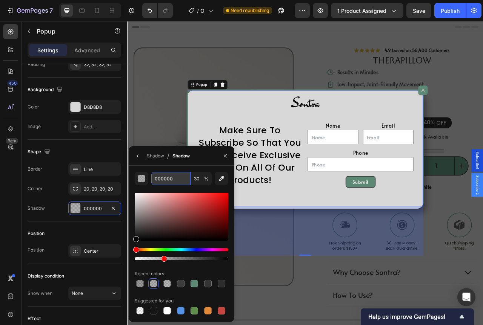
click at [168, 174] on input "000000" at bounding box center [170, 179] width 39 height 14
type input "121"
type input "100"
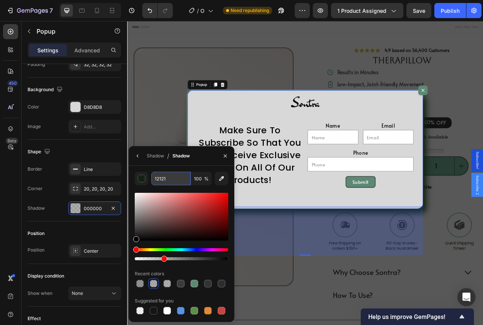
type input "121212"
click at [139, 157] on icon "button" at bounding box center [138, 156] width 6 height 6
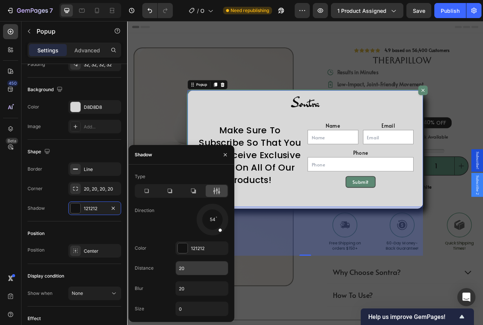
click at [198, 266] on input "20" at bounding box center [202, 269] width 52 height 14
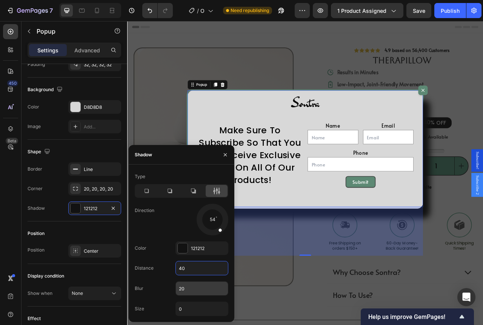
type input "40"
click at [214, 286] on input "20" at bounding box center [202, 289] width 52 height 14
type input "10"
click at [184, 243] on div "121212" at bounding box center [201, 249] width 53 height 14
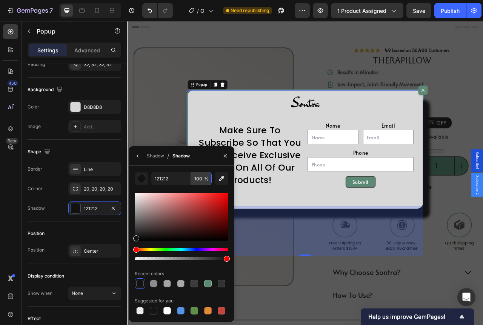
click at [199, 179] on input "100" at bounding box center [201, 179] width 21 height 14
type input "30"
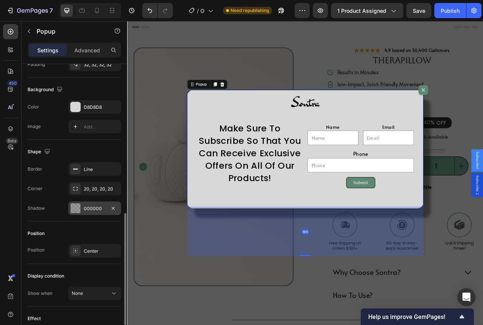
click at [102, 207] on div "000000" at bounding box center [95, 209] width 22 height 7
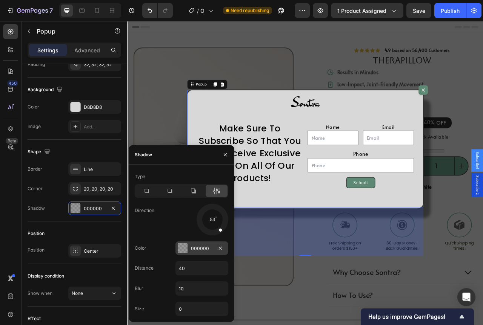
click at [192, 243] on div "000000" at bounding box center [201, 249] width 53 height 14
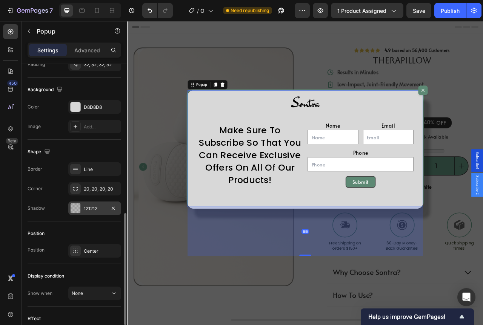
click at [100, 210] on div "121212" at bounding box center [95, 209] width 22 height 7
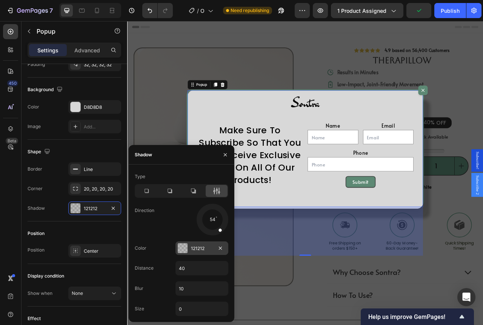
click at [193, 248] on div "121212" at bounding box center [202, 249] width 22 height 7
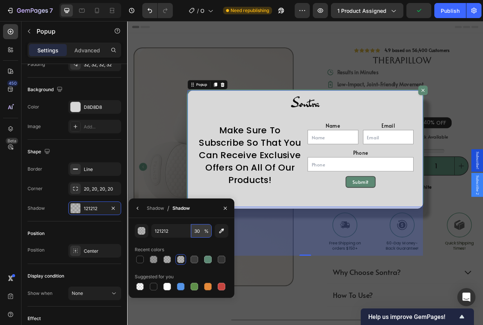
click at [198, 225] on input "30" at bounding box center [201, 231] width 21 height 14
type input "40"
click at [145, 231] on div "button" at bounding box center [142, 232] width 8 height 8
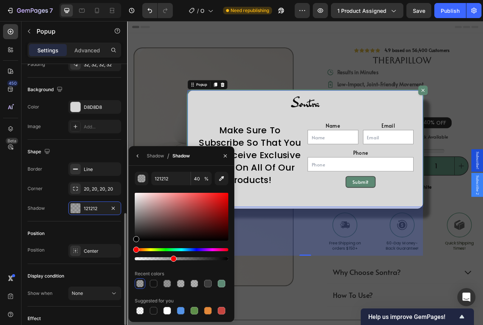
click at [110, 265] on div "450 Beta Sections(18) Elements(84) Section Element Hero Section Product Detail …" at bounding box center [63, 173] width 127 height 304
type input "000000"
click at [138, 156] on icon "button" at bounding box center [138, 156] width 6 height 6
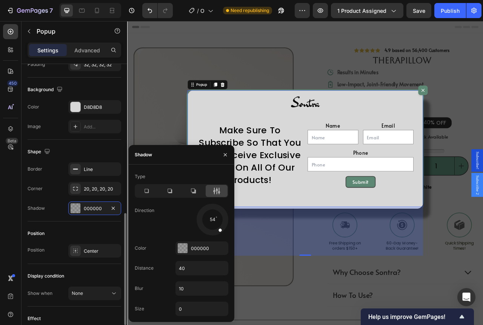
click at [102, 151] on div "Shape" at bounding box center [75, 152] width 94 height 12
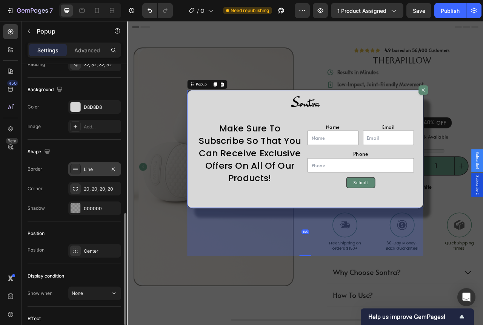
click at [93, 171] on div "Line" at bounding box center [95, 169] width 22 height 7
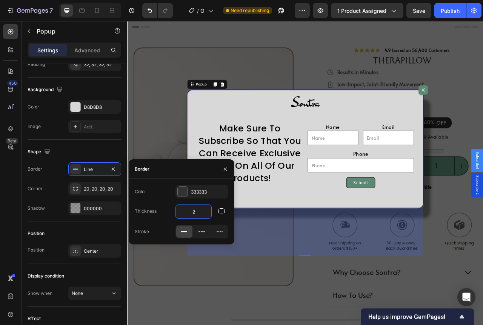
click at [204, 214] on input "2" at bounding box center [193, 212] width 35 height 14
type input "3"
click at [203, 195] on div "333333" at bounding box center [202, 192] width 22 height 7
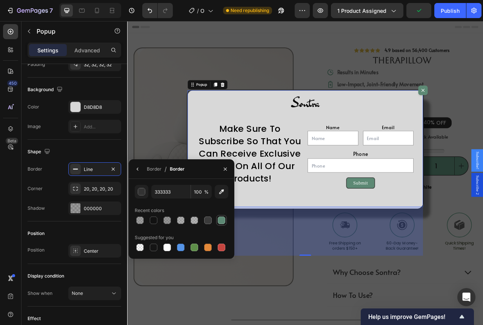
click at [220, 222] on div at bounding box center [222, 221] width 8 height 8
type input "5D8974"
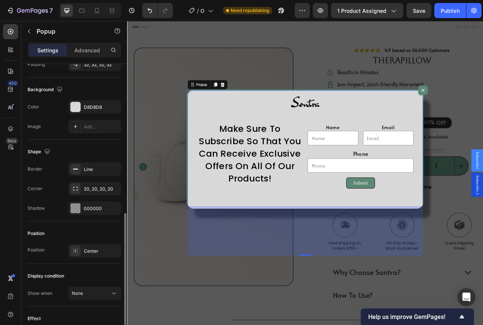
click at [86, 143] on div "Shape Border Line Corner 20, 20, 20, 20 Shadow 000000" at bounding box center [75, 181] width 94 height 82
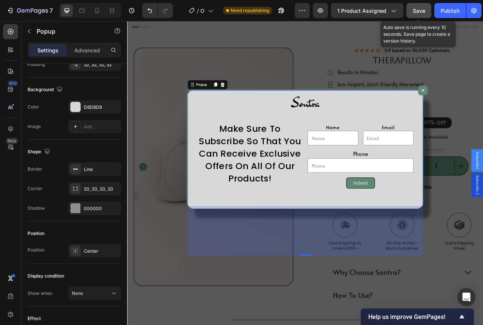
click at [417, 11] on span "Save" at bounding box center [419, 11] width 12 height 6
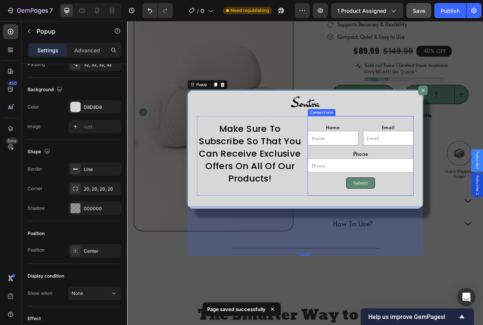
scroll to position [38, 0]
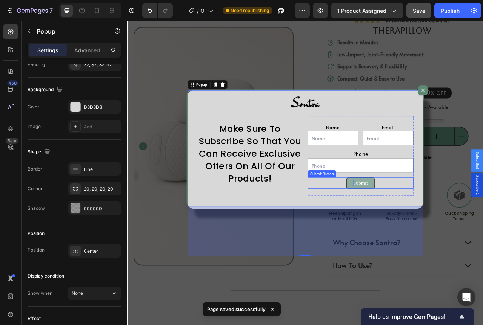
click at [421, 226] on div "Submit" at bounding box center [424, 227] width 19 height 8
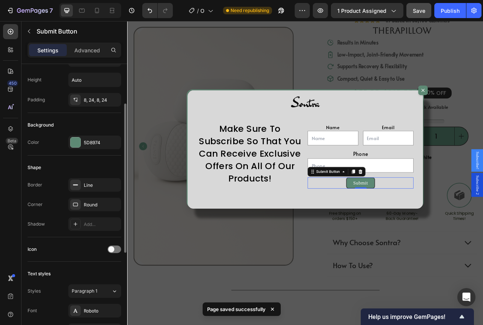
scroll to position [113, 0]
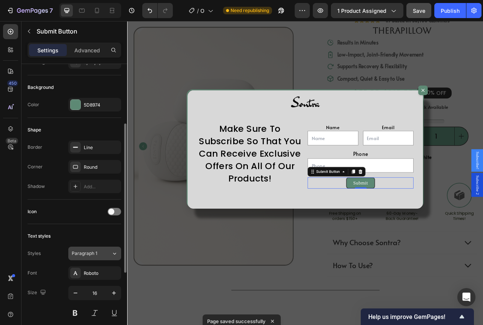
click at [88, 255] on span "Paragraph 1" at bounding box center [85, 253] width 26 height 7
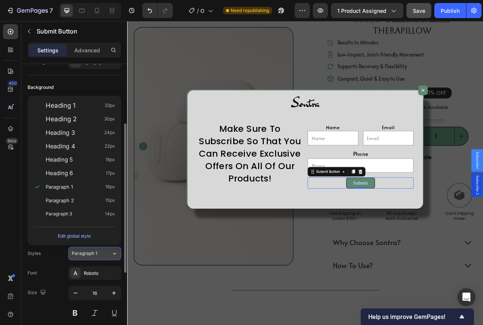
click at [88, 255] on span "Paragraph 1" at bounding box center [85, 253] width 26 height 7
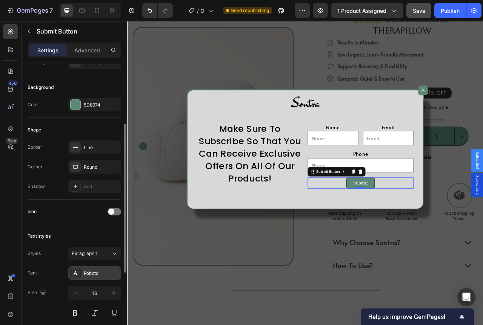
click at [96, 275] on div "Roboto" at bounding box center [101, 273] width 35 height 7
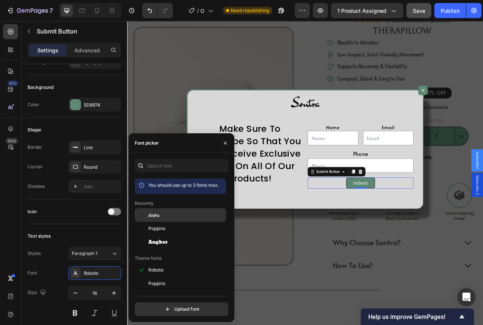
click at [157, 212] on span "Alata" at bounding box center [153, 215] width 11 height 7
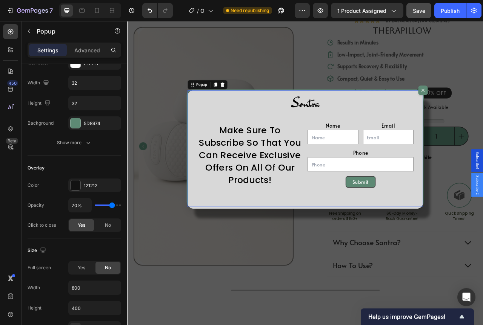
scroll to position [0, 0]
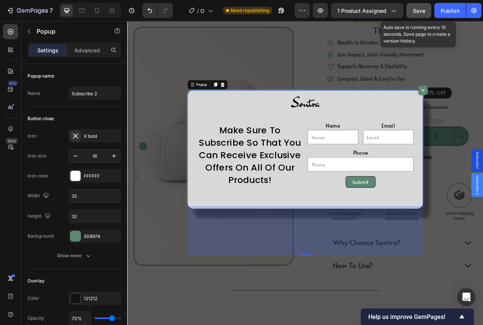
click at [422, 12] on span "Save" at bounding box center [419, 11] width 12 height 6
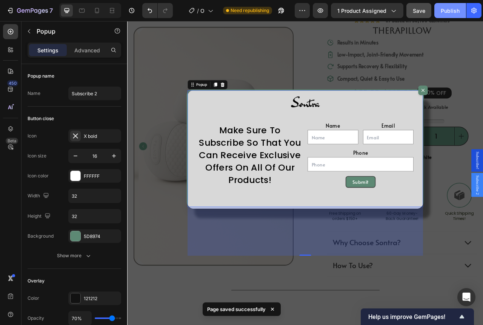
click at [445, 9] on div "Publish" at bounding box center [450, 11] width 19 height 8
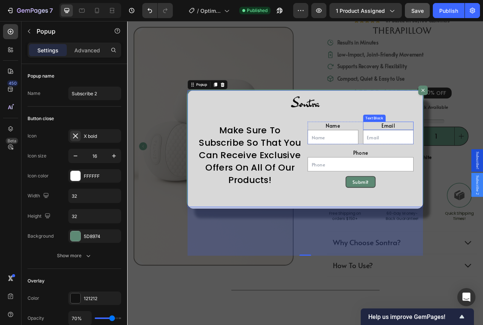
click at [442, 138] on div "Dialog body" at bounding box center [353, 125] width 275 height 38
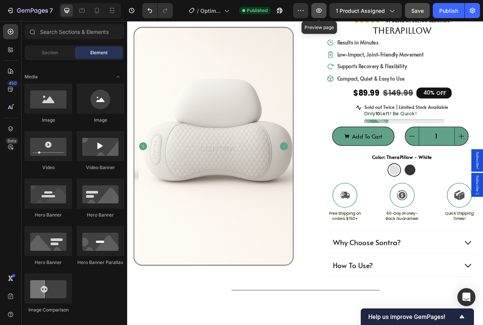
click at [317, 9] on icon "button" at bounding box center [319, 11] width 8 height 8
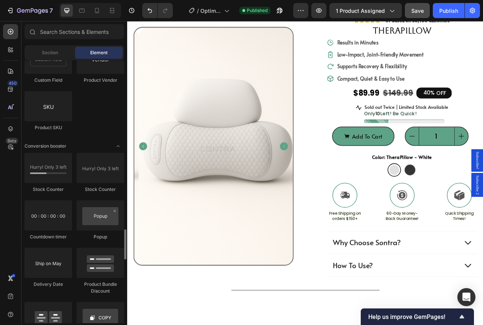
scroll to position [1546, 0]
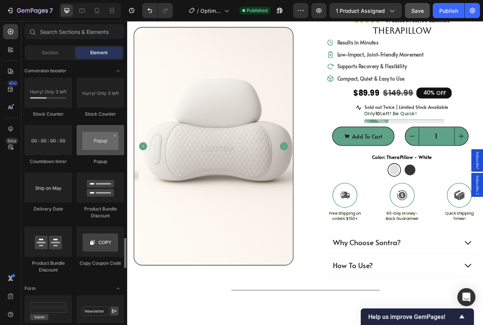
click at [93, 139] on div at bounding box center [101, 140] width 48 height 30
drag, startPoint x: 93, startPoint y: 139, endPoint x: 83, endPoint y: 118, distance: 23.3
click at [83, 118] on div "Stock Counter Stock Counter Countdown timer Popup Delivery Date Product Bundle …" at bounding box center [75, 179] width 100 height 203
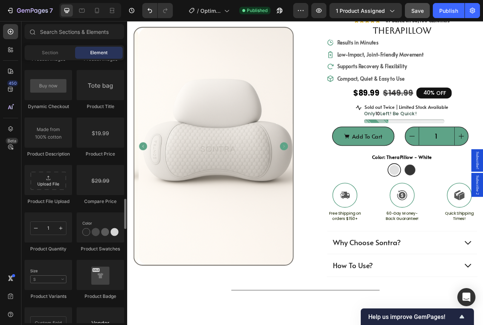
scroll to position [1094, 0]
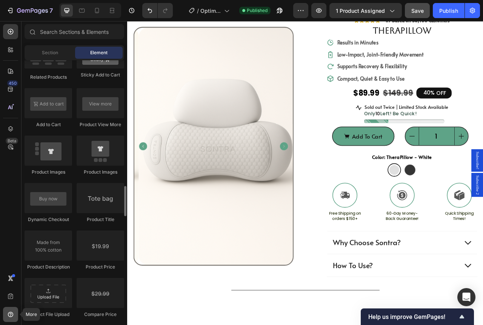
click at [11, 311] on div at bounding box center [10, 314] width 15 height 15
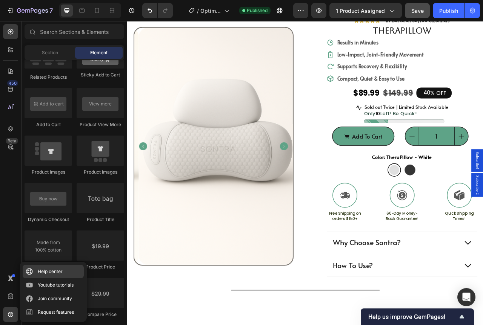
click at [32, 275] on icon at bounding box center [30, 272] width 8 height 8
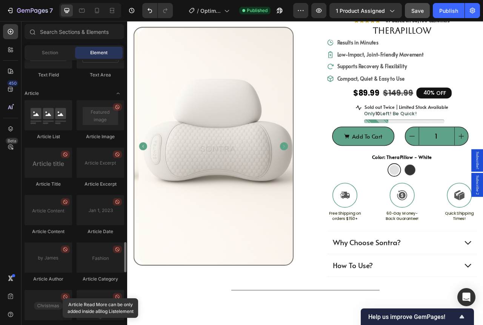
scroll to position [1908, 0]
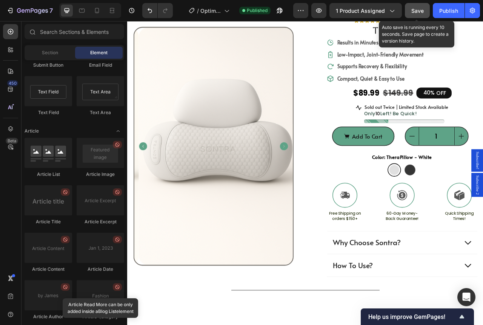
click at [416, 8] on span "Save" at bounding box center [417, 11] width 12 height 6
